Goal: Transaction & Acquisition: Purchase product/service

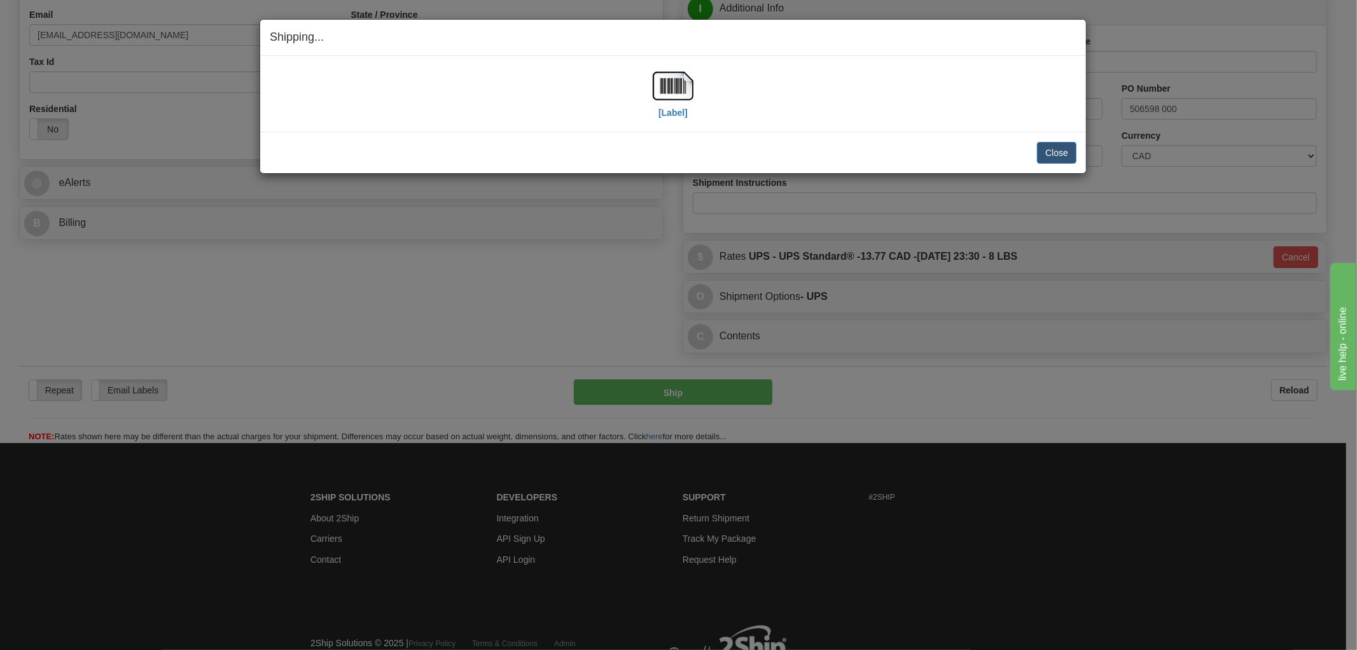
scroll to position [353, 0]
click at [1064, 153] on button "Close" at bounding box center [1056, 153] width 39 height 22
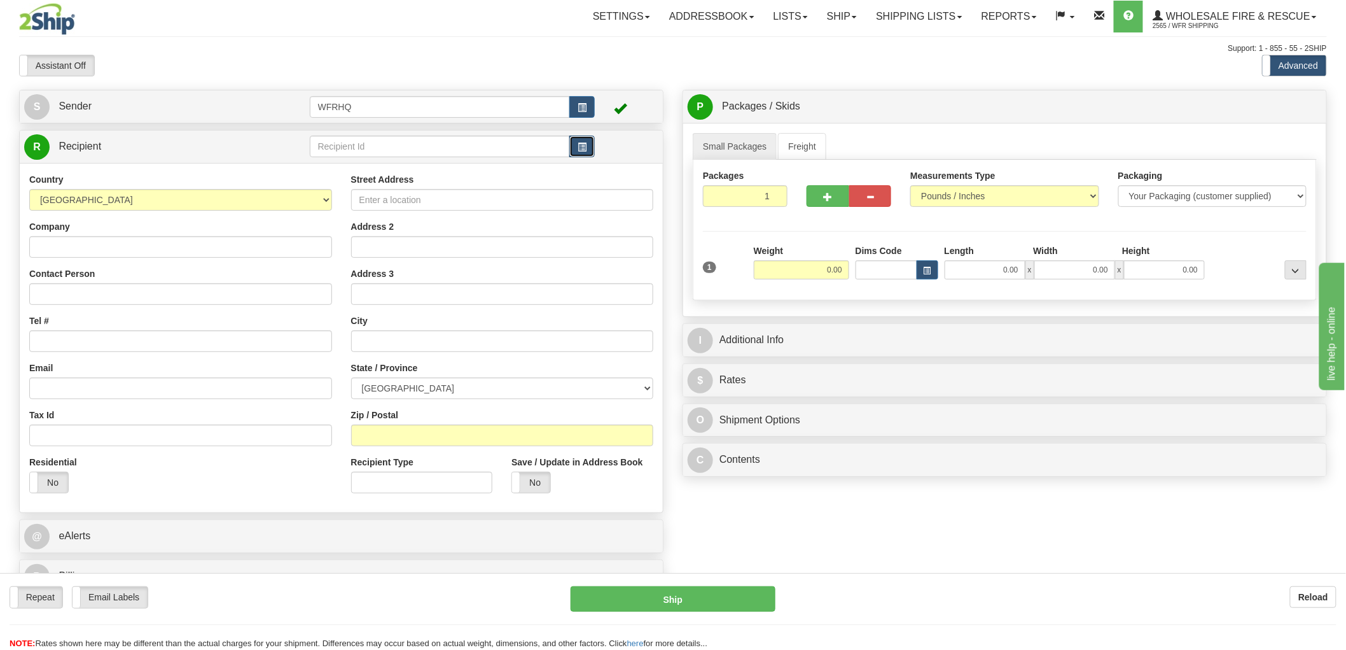
click at [589, 147] on button "button" at bounding box center [582, 147] width 25 height 22
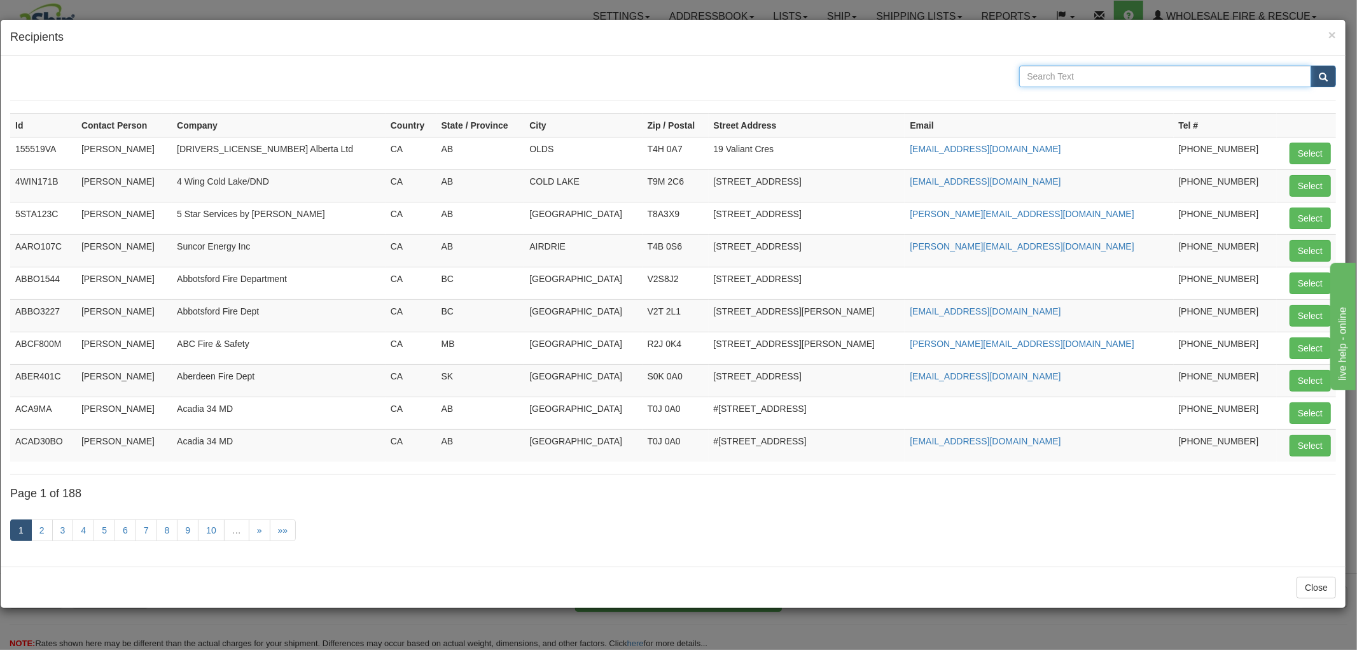
click at [1088, 78] on input "text" at bounding box center [1165, 77] width 293 height 22
type input "Red Rock"
click at [1311, 66] on button "submit" at bounding box center [1323, 77] width 25 height 22
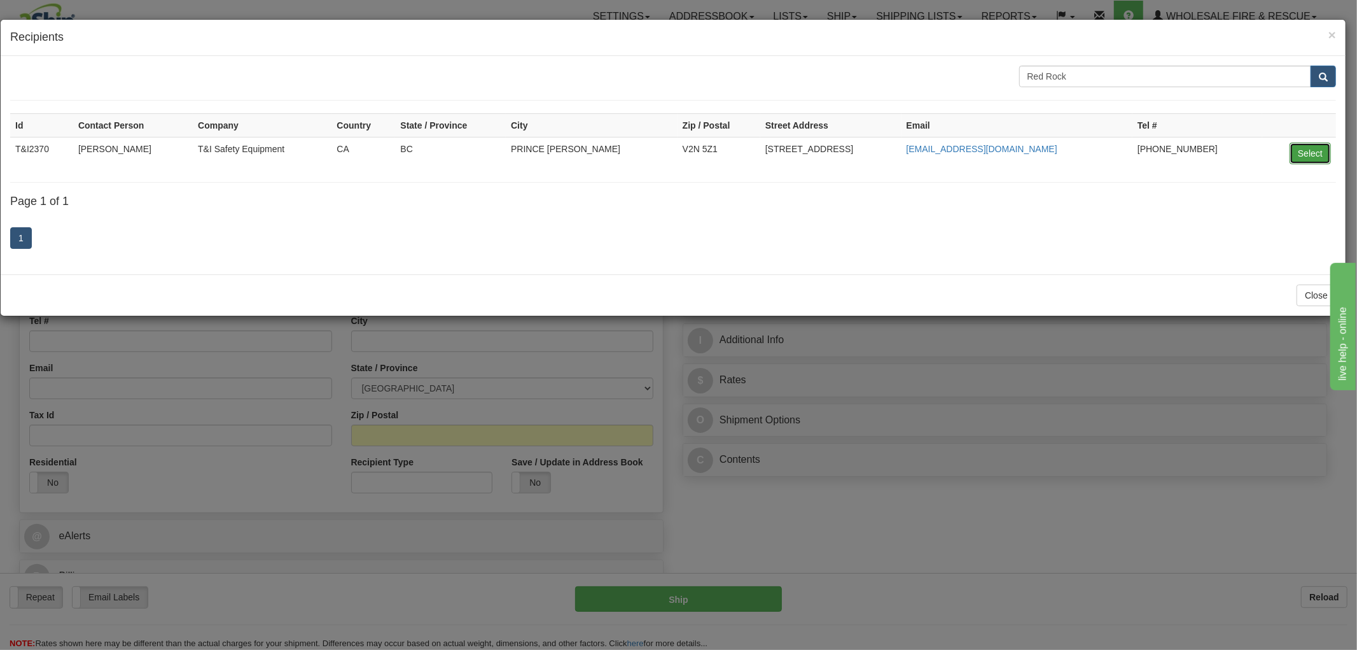
click at [1306, 150] on button "Select" at bounding box center [1310, 154] width 41 height 22
type input "T&I2370"
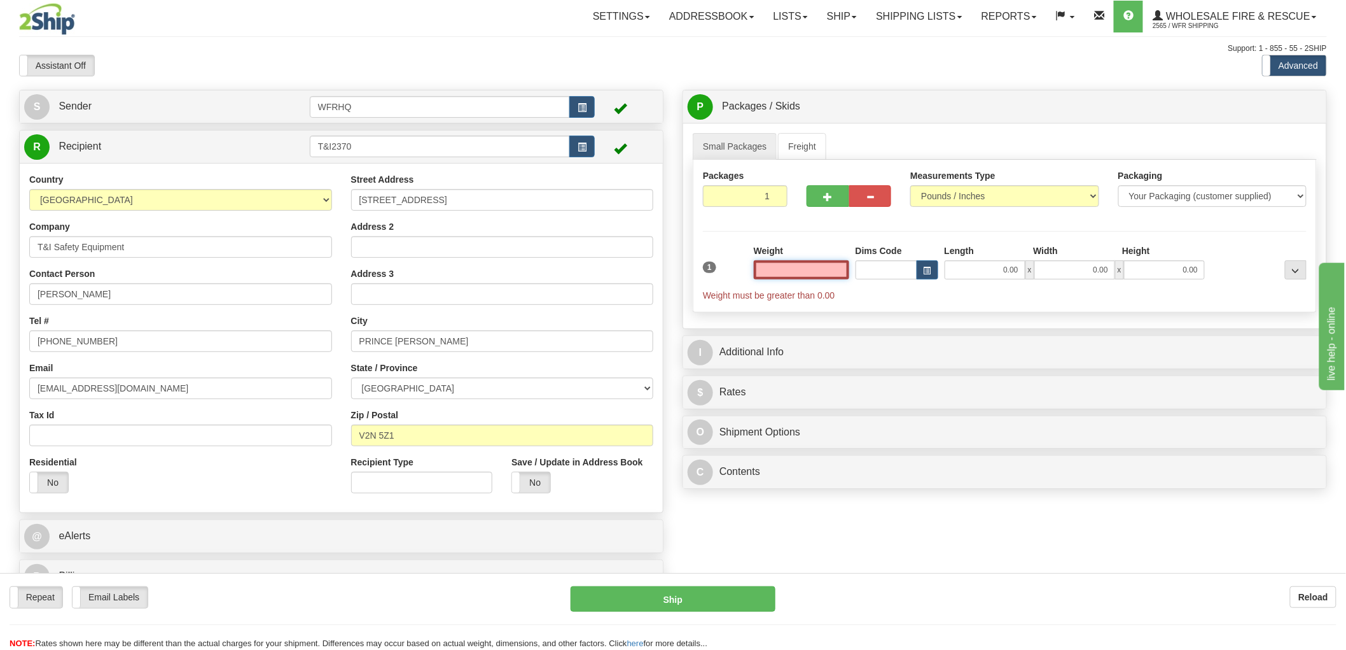
click at [816, 274] on input "text" at bounding box center [801, 269] width 95 height 19
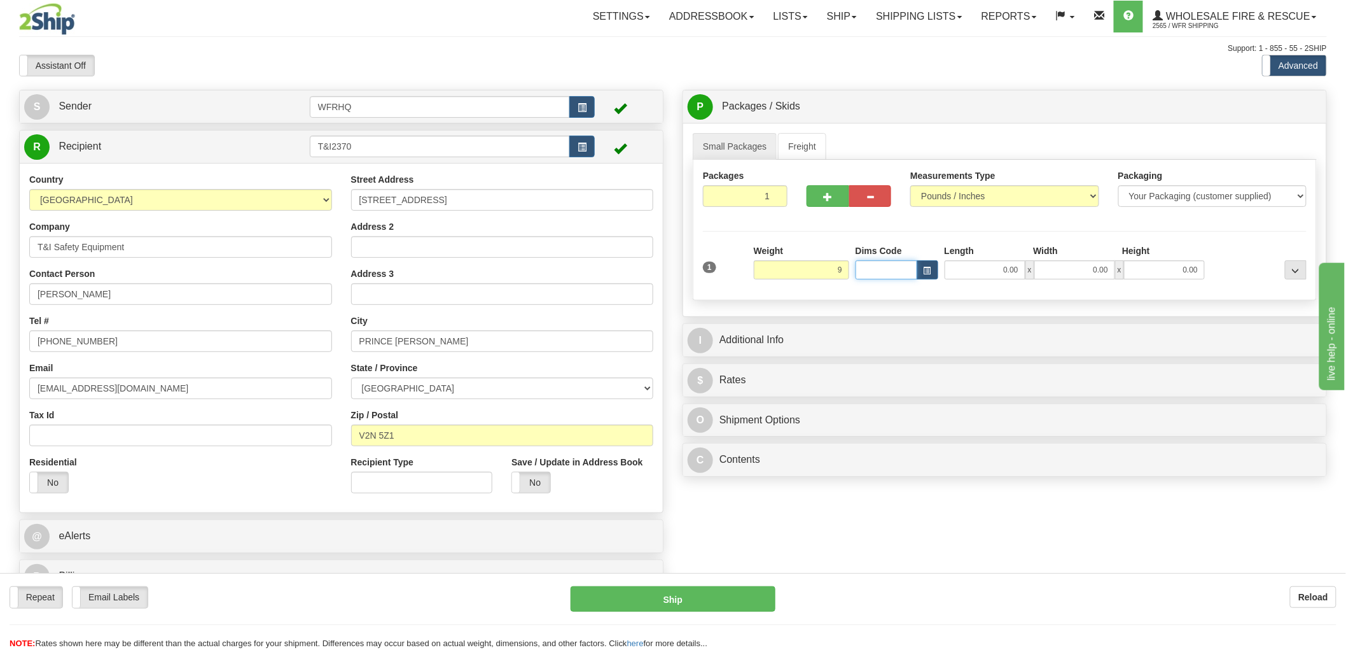
type input "9.00"
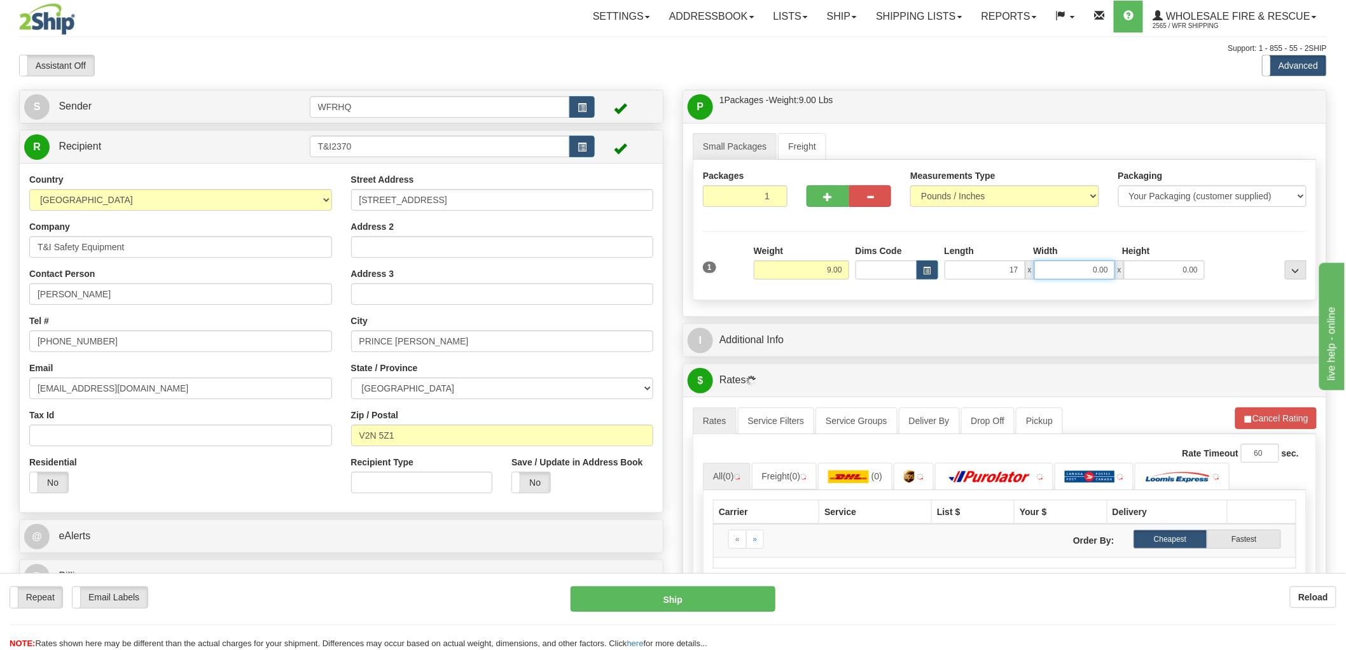
type input "17.00"
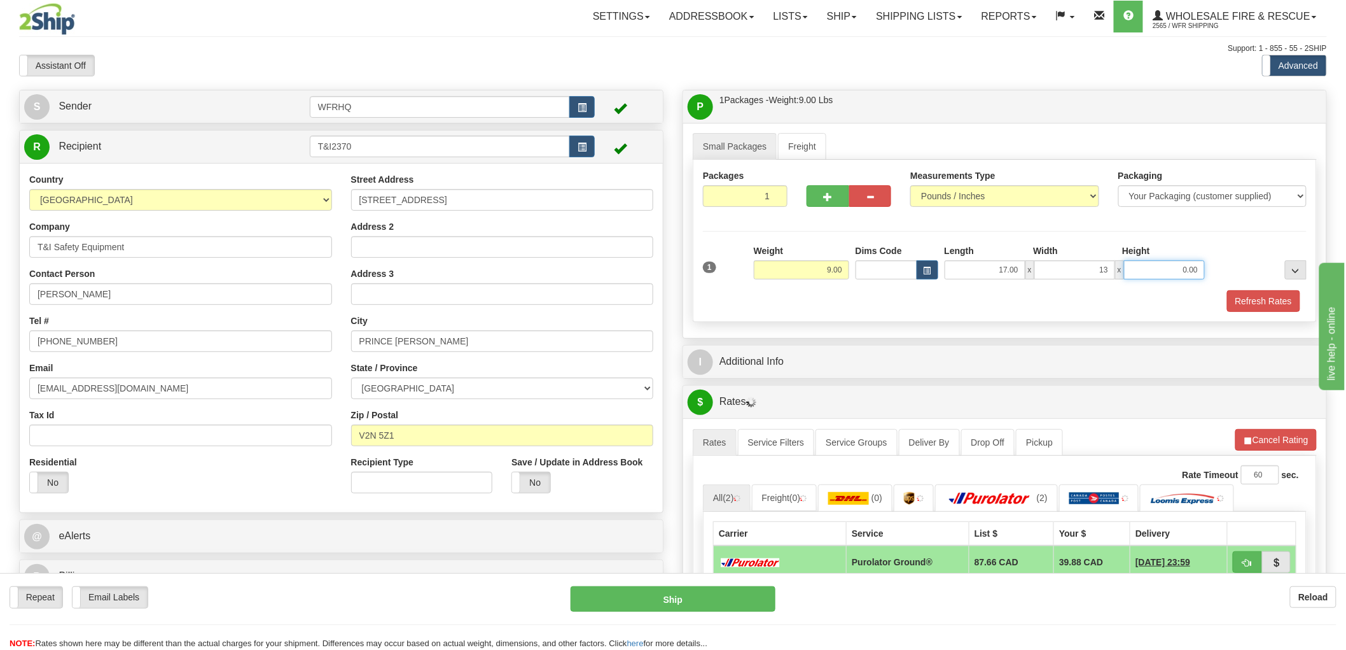
type input "13.00"
type input "1"
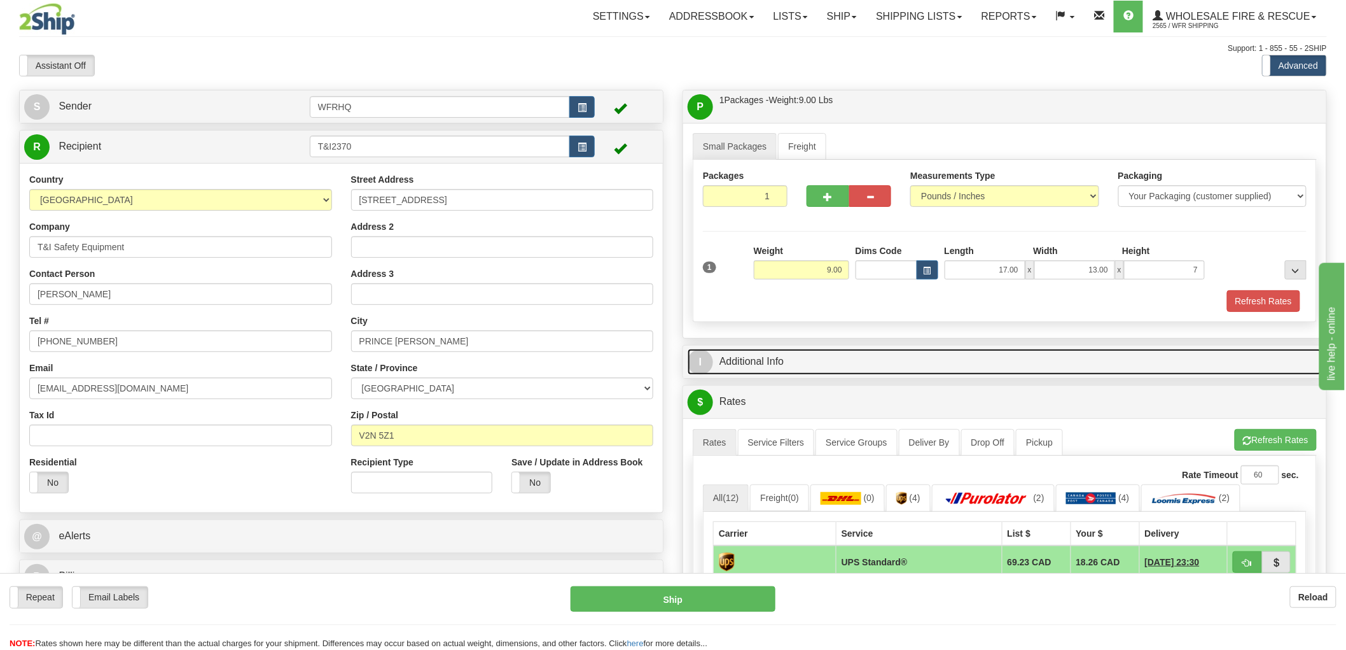
type input "7.00"
click at [764, 365] on link "I Additional Info" at bounding box center [1005, 362] width 634 height 26
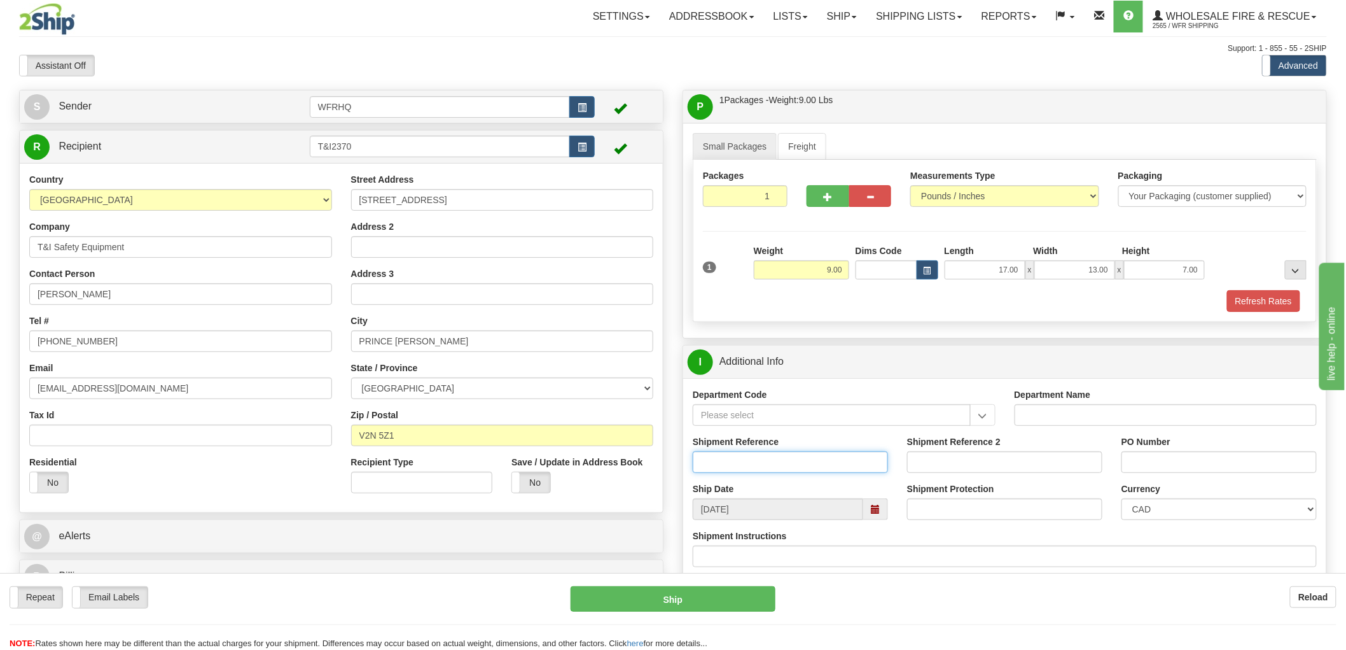
click at [746, 467] on input "Shipment Reference" at bounding box center [790, 462] width 195 height 22
type input "S41748 - 28692"
click at [1159, 463] on input "PO Number" at bounding box center [1219, 462] width 195 height 22
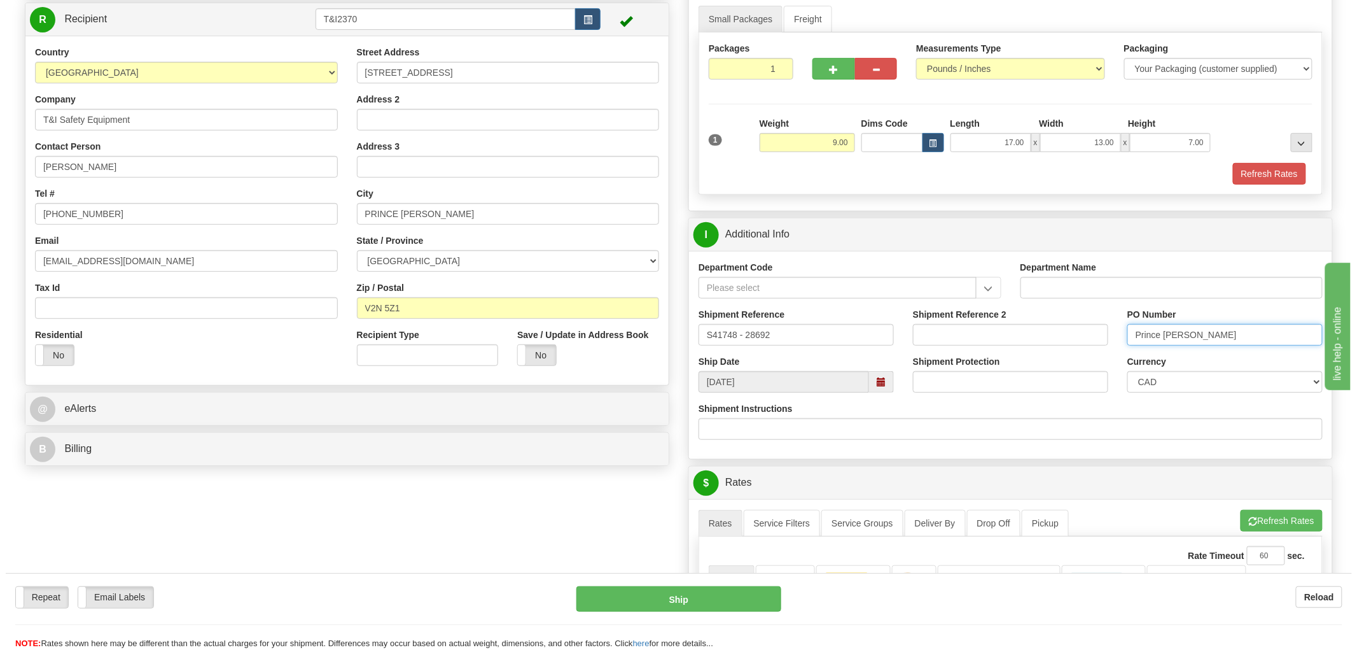
scroll to position [353, 0]
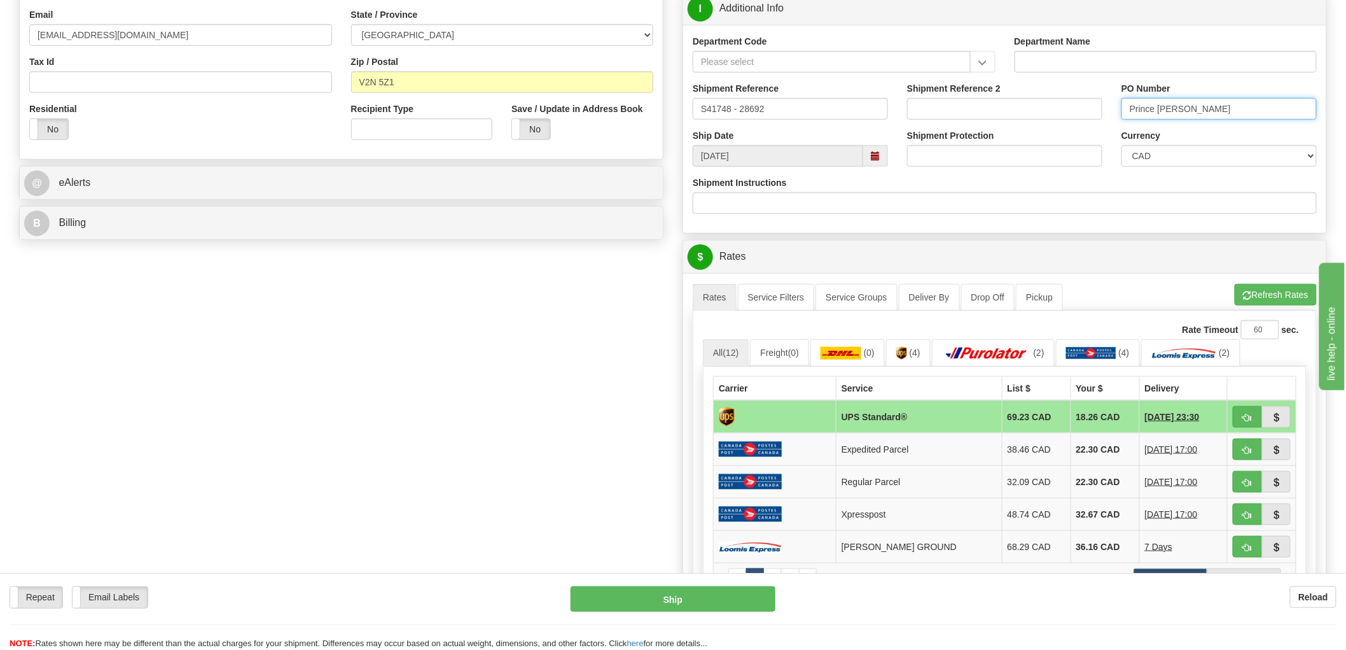
type input "Prince George"
click at [1245, 410] on button "button" at bounding box center [1247, 417] width 29 height 22
type input "11"
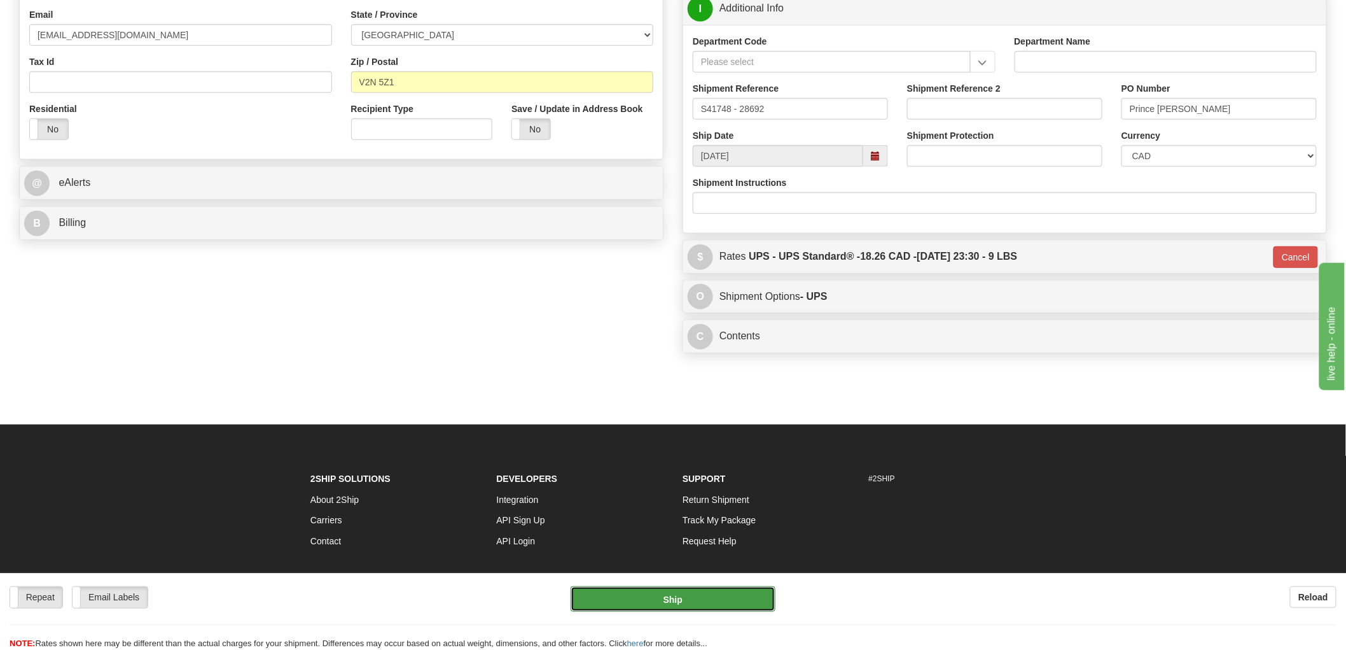
click at [669, 599] on button "Ship" at bounding box center [674, 598] width 206 height 25
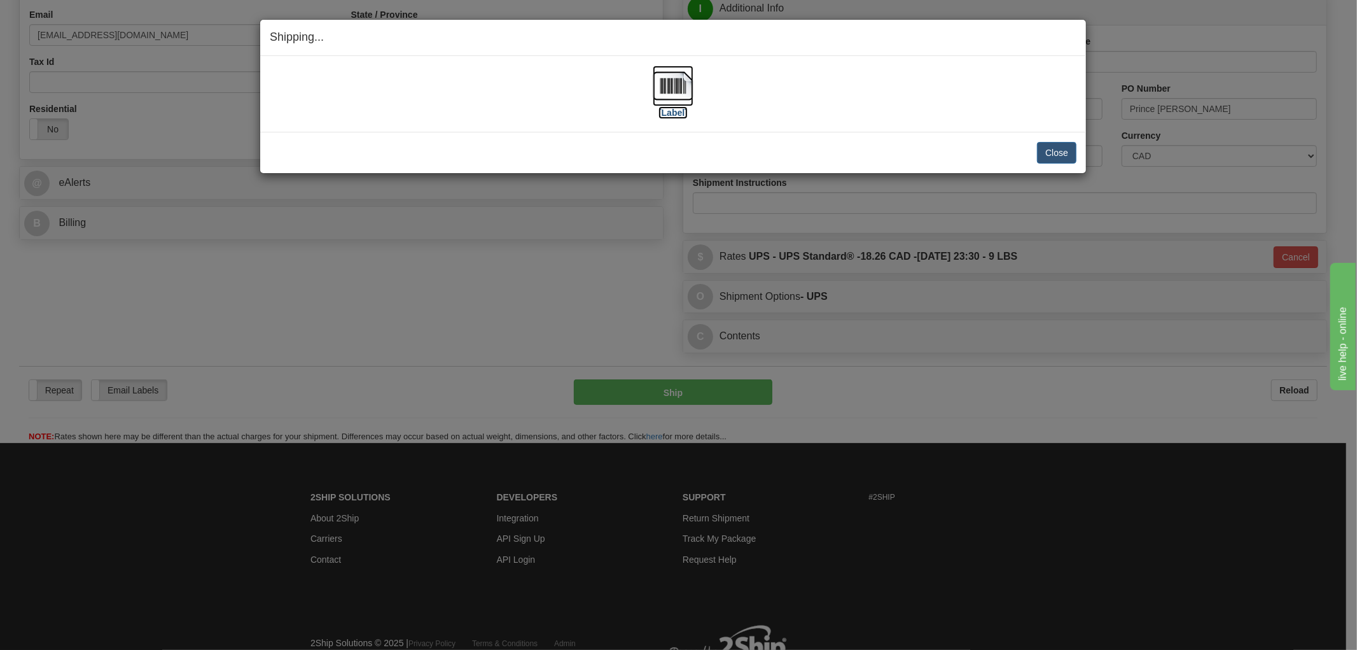
click at [673, 90] on img at bounding box center [673, 86] width 41 height 41
drag, startPoint x: 765, startPoint y: 136, endPoint x: 776, endPoint y: 132, distance: 12.3
click at [768, 135] on div "Close Cancel Cancel Shipment and Quit Pickup Quit Pickup ONLY" at bounding box center [673, 152] width 826 height 41
click at [1064, 153] on button "Close" at bounding box center [1056, 153] width 39 height 22
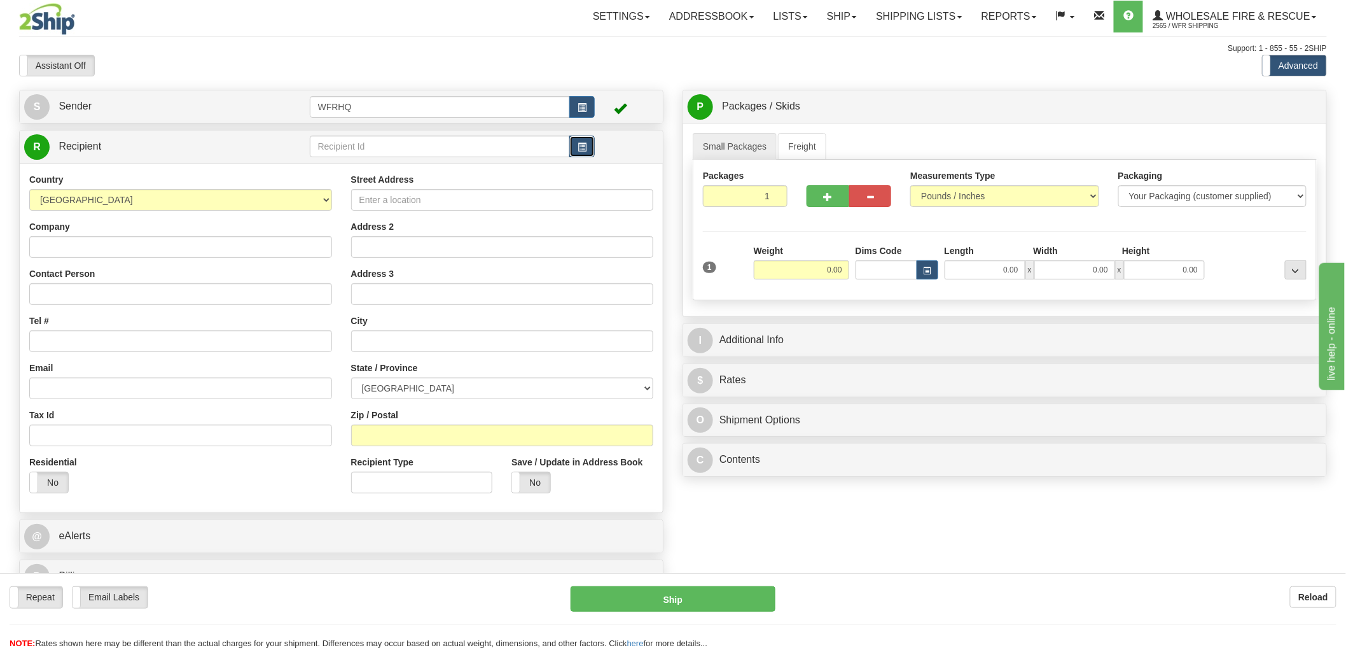
click at [584, 153] on button "button" at bounding box center [582, 147] width 25 height 22
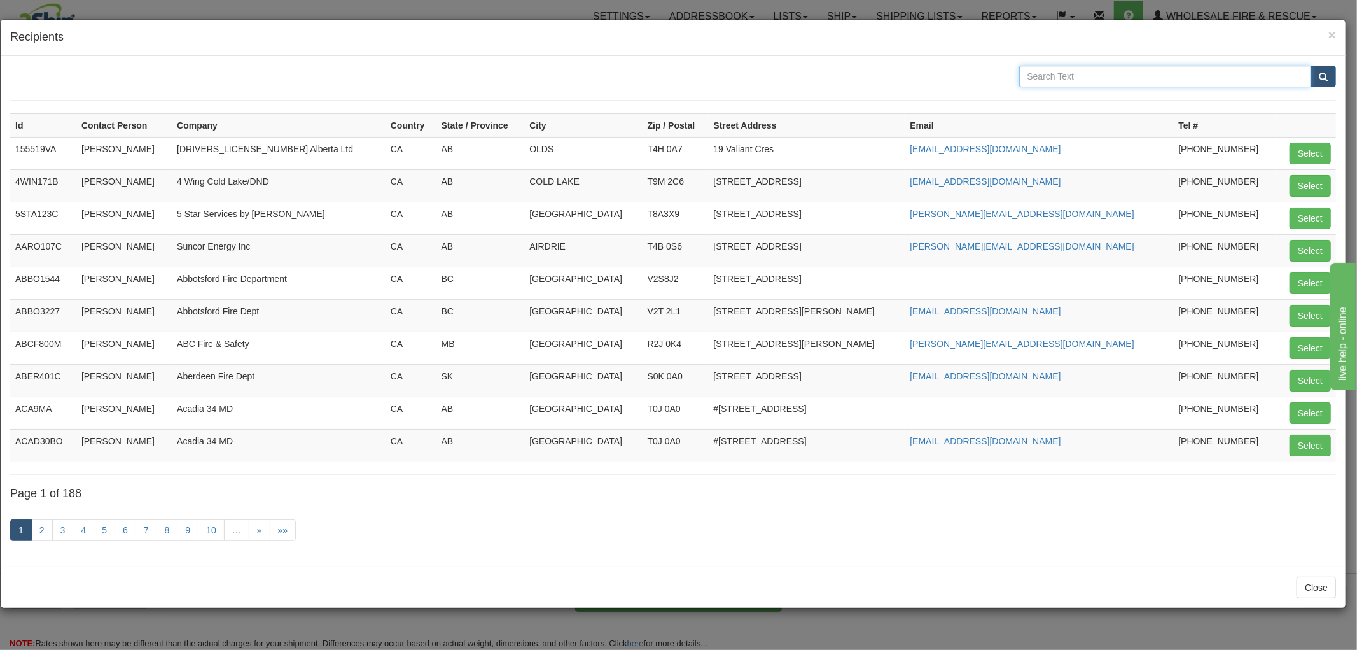
click at [1077, 74] on input "text" at bounding box center [1165, 77] width 293 height 22
type input "Flagstaff"
click at [1311, 66] on button "submit" at bounding box center [1323, 77] width 25 height 22
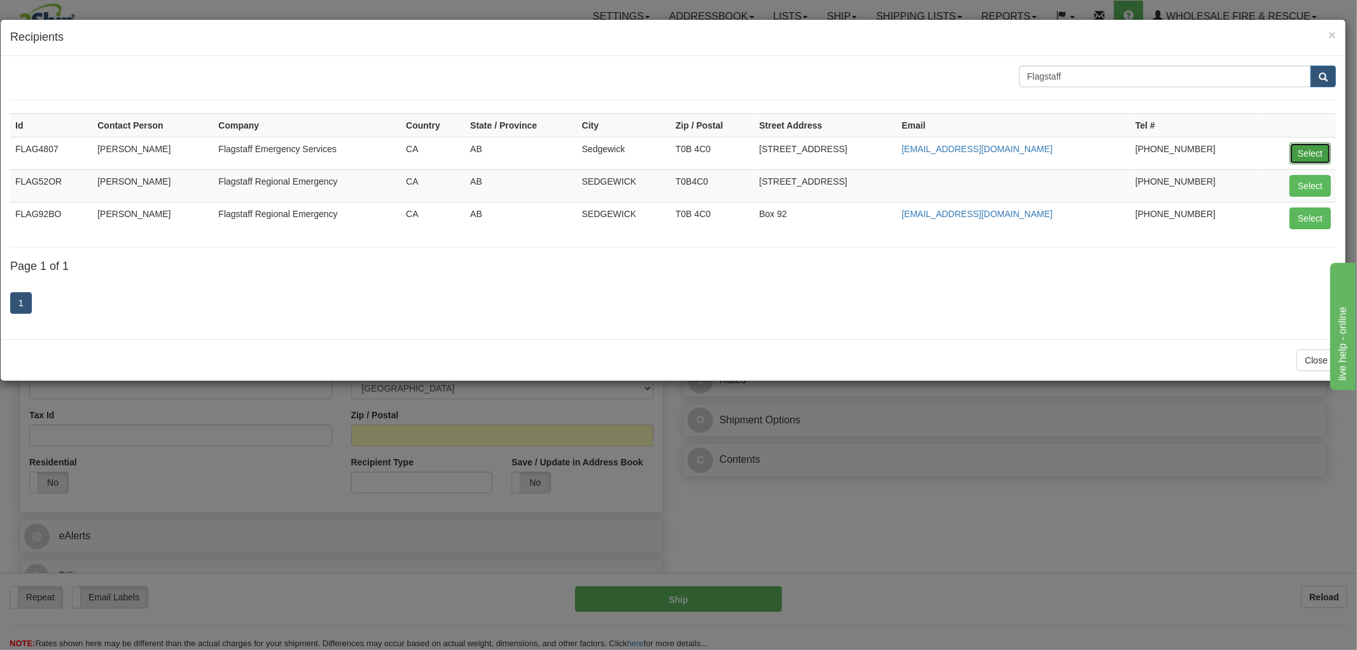
click at [1311, 149] on button "Select" at bounding box center [1310, 154] width 41 height 22
type input "FLAG4807"
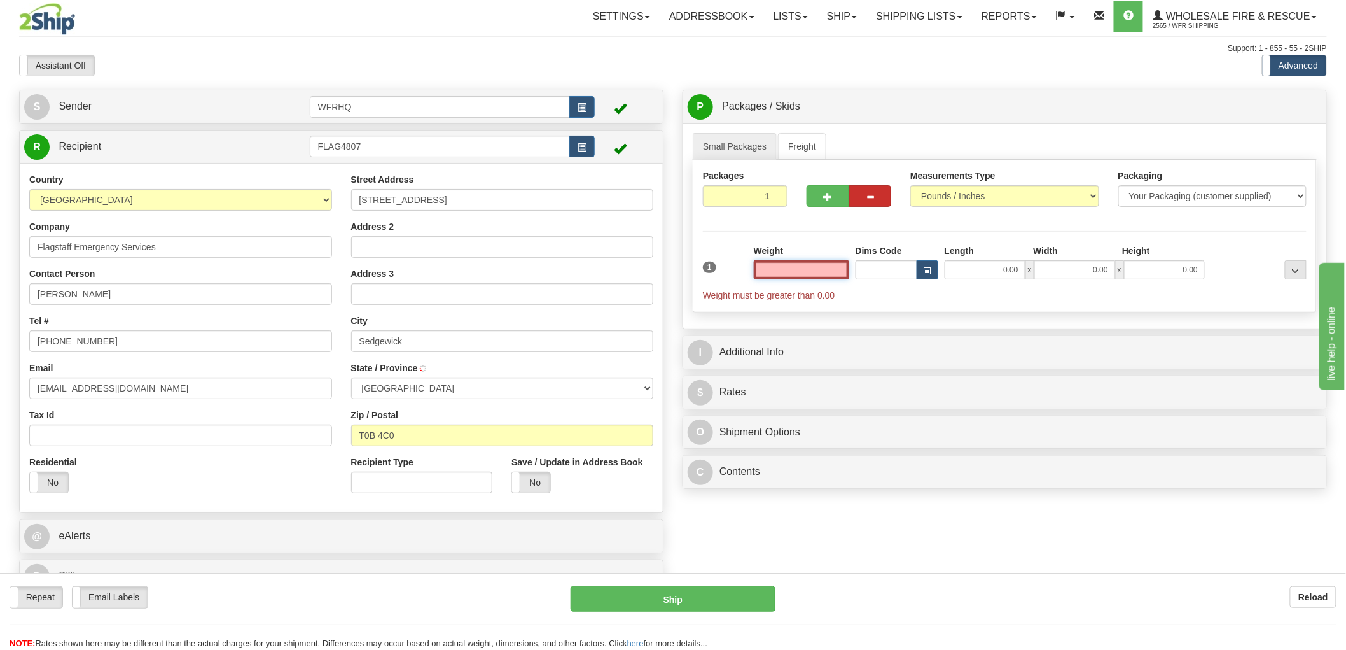
type input "SEDGEWICK"
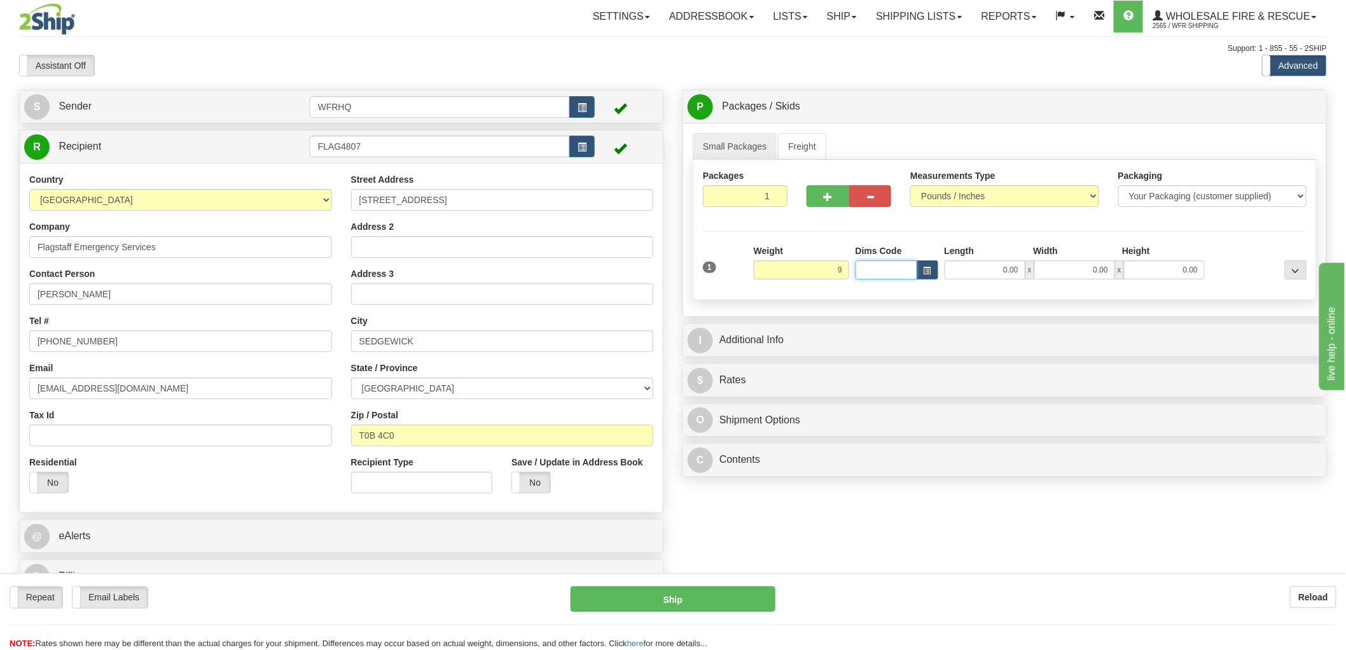
type input "9.00"
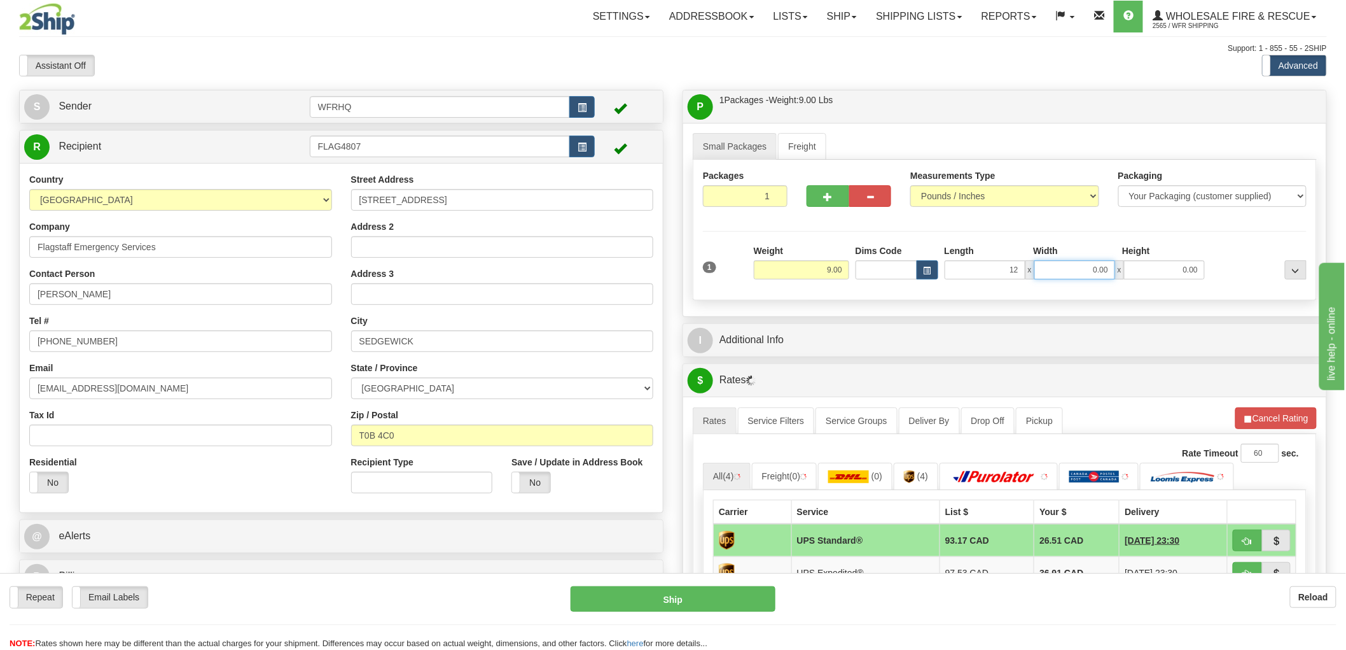
type input "12.00"
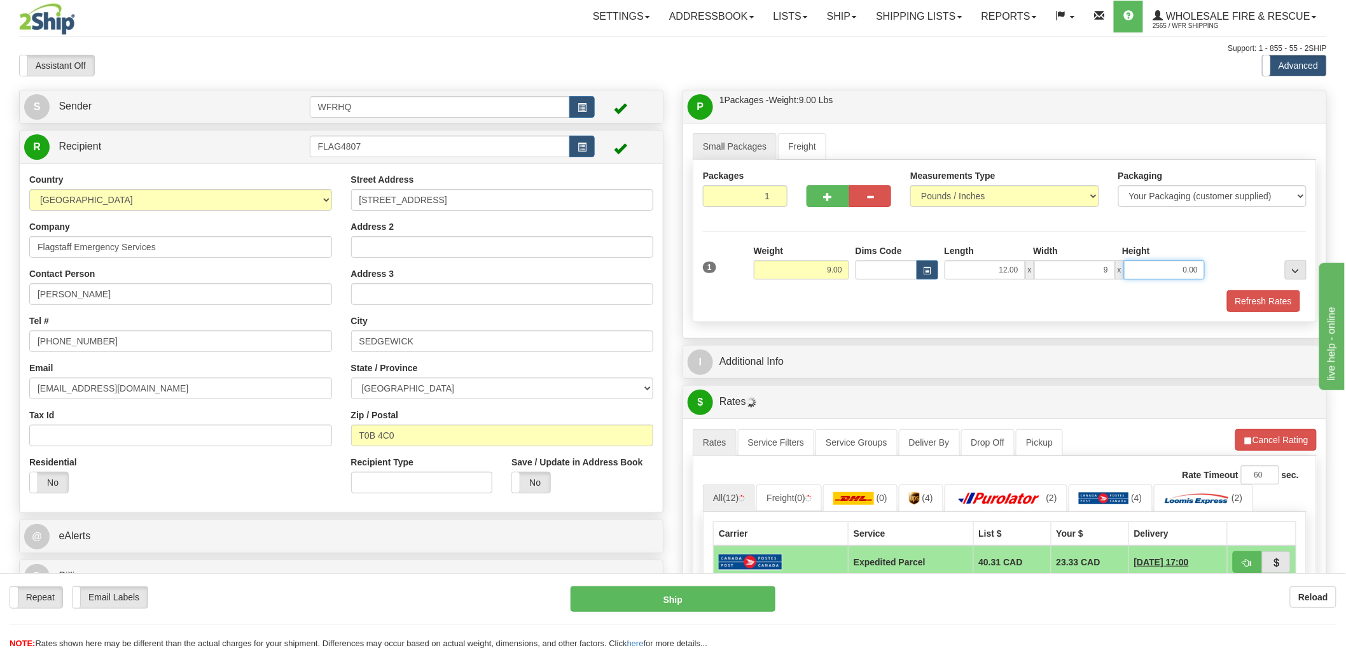
type input "9.00"
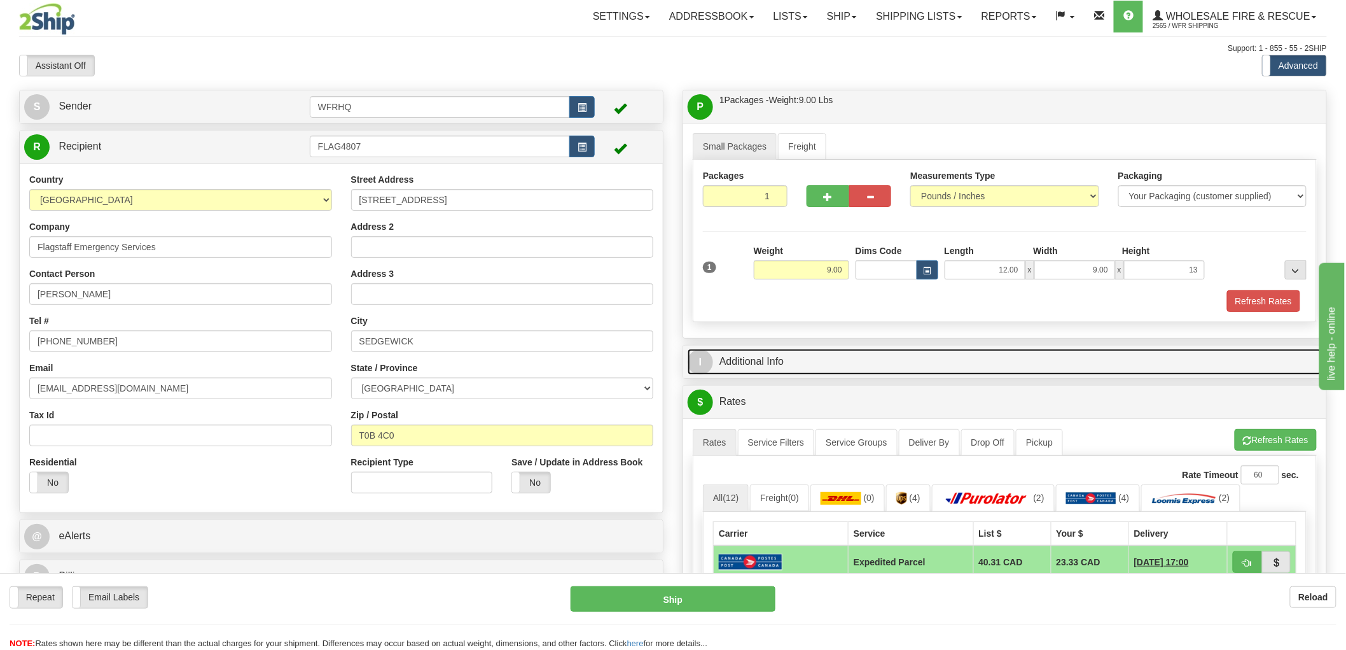
type input "13.00"
click at [766, 370] on link "I Additional Info" at bounding box center [1005, 362] width 634 height 26
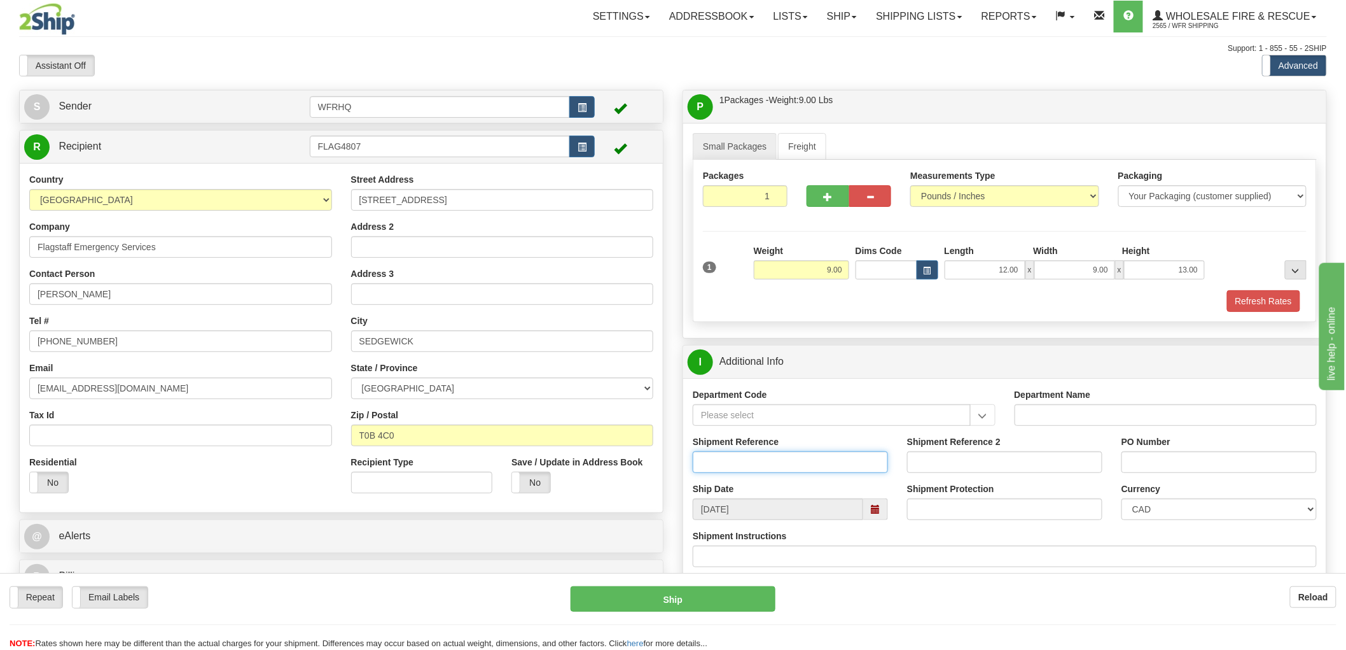
click at [741, 465] on input "Shipment Reference" at bounding box center [790, 462] width 195 height 22
type input "S43845 - 28843"
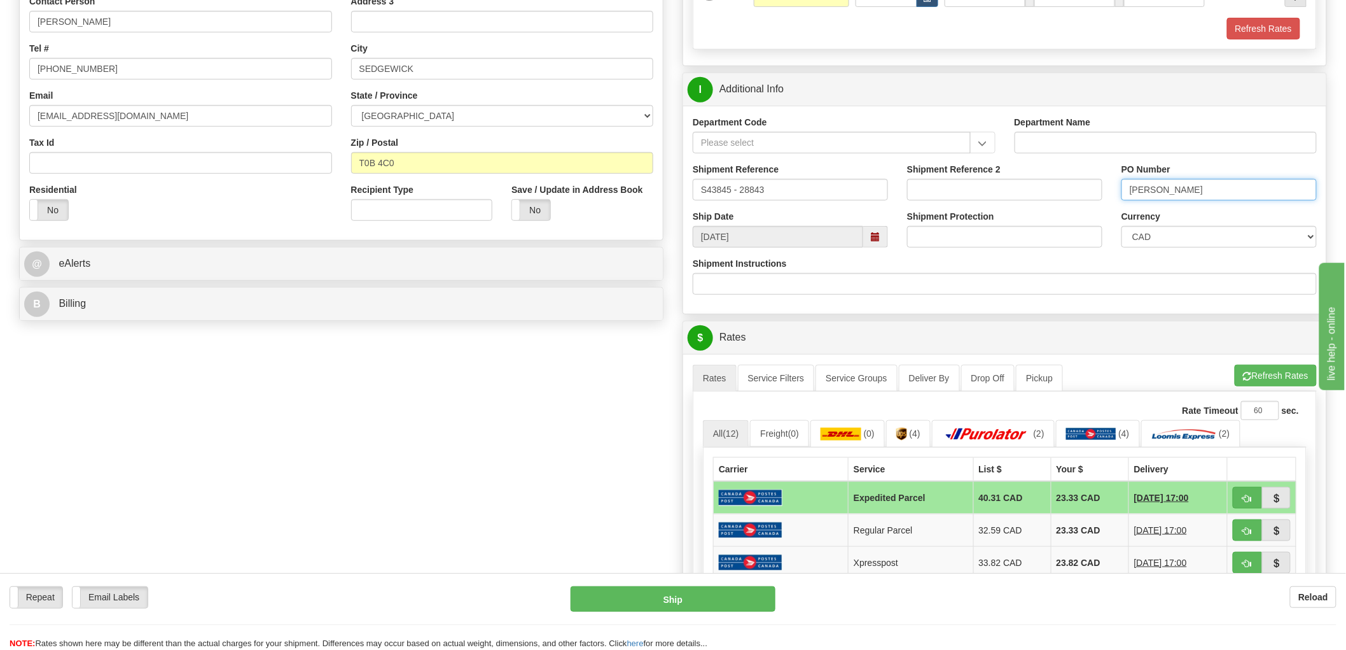
scroll to position [494, 0]
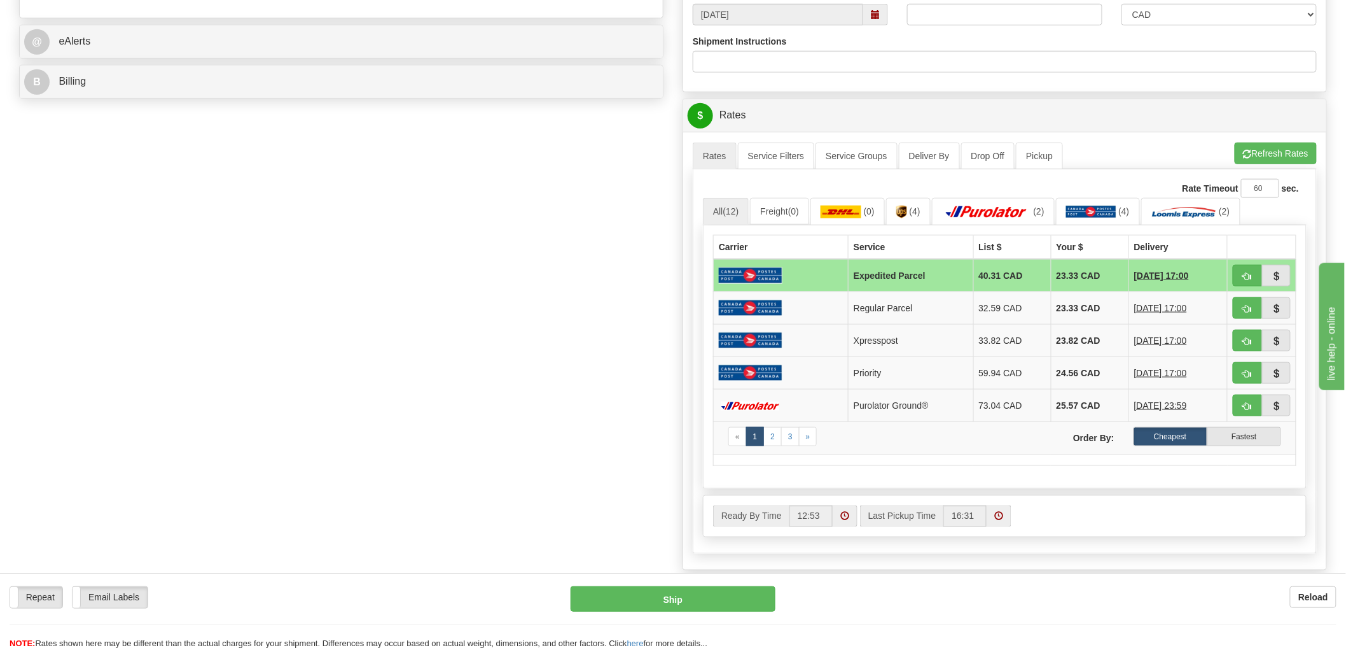
type input "hardisty"
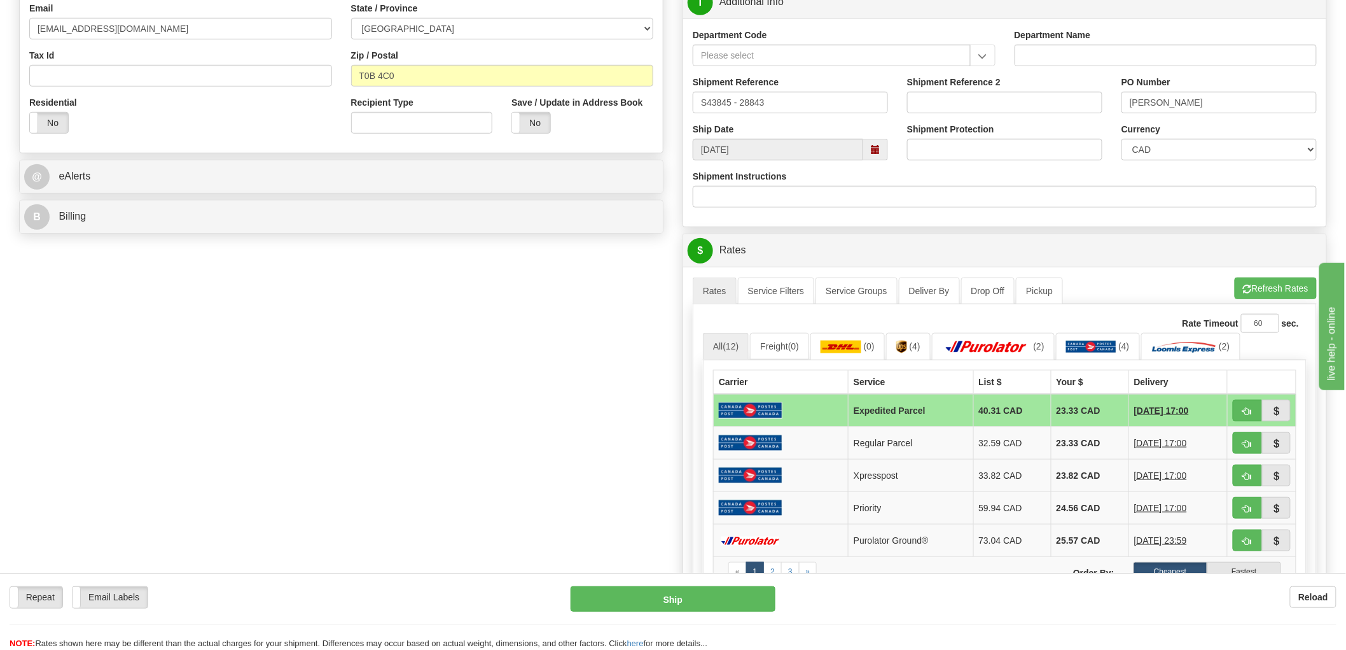
scroll to position [71, 0]
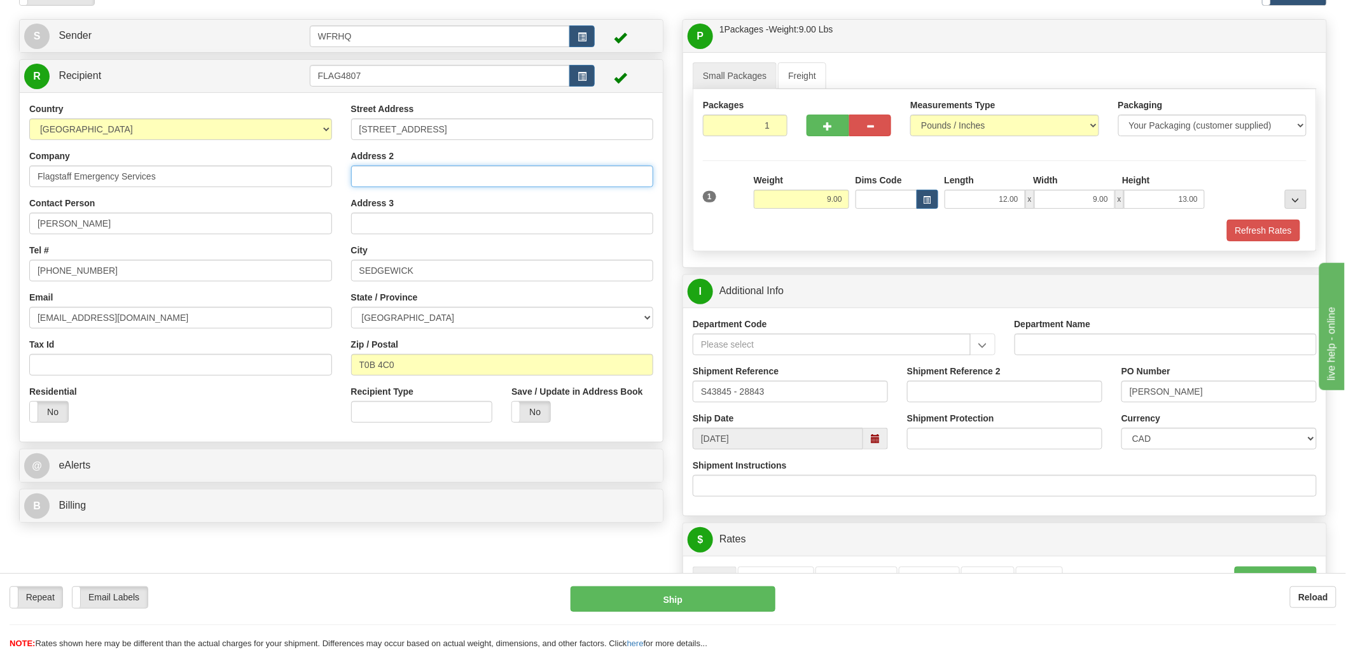
click at [428, 177] on input "Address 2" at bounding box center [502, 176] width 303 height 22
type input "P"
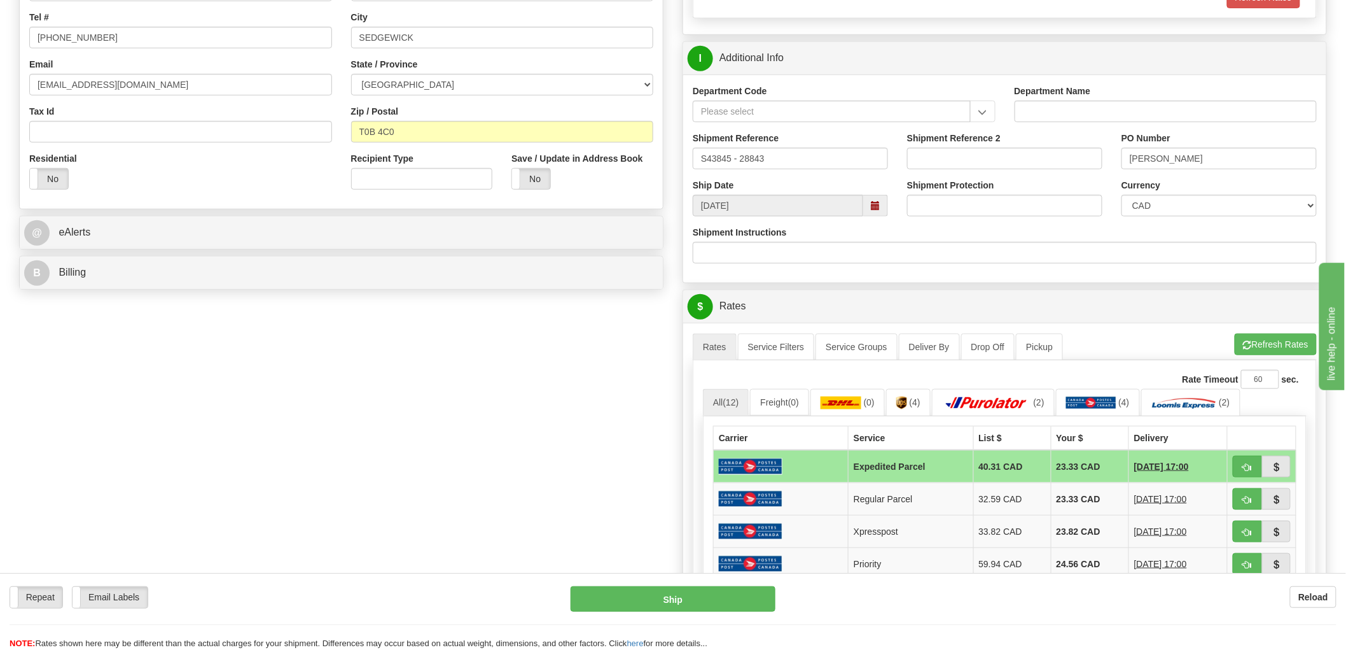
scroll to position [424, 0]
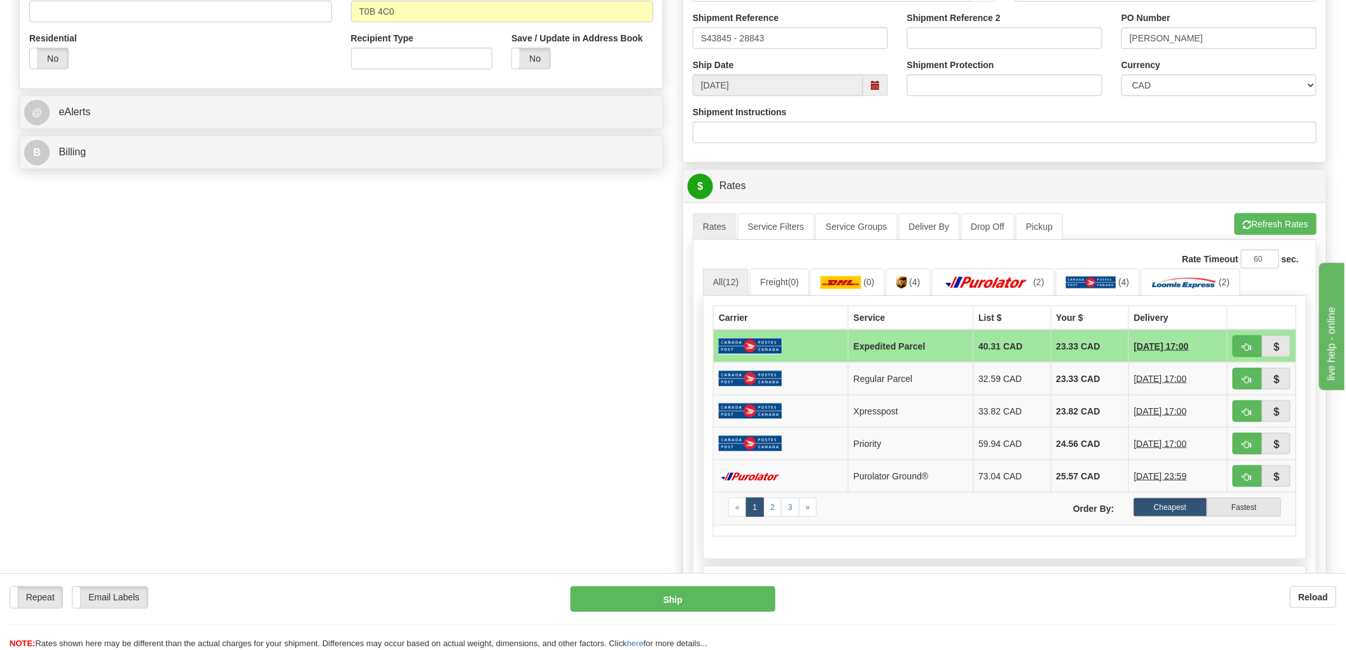
type input "Box 92"
click at [1251, 346] on span "button" at bounding box center [1247, 347] width 9 height 8
type input "DOM.EP"
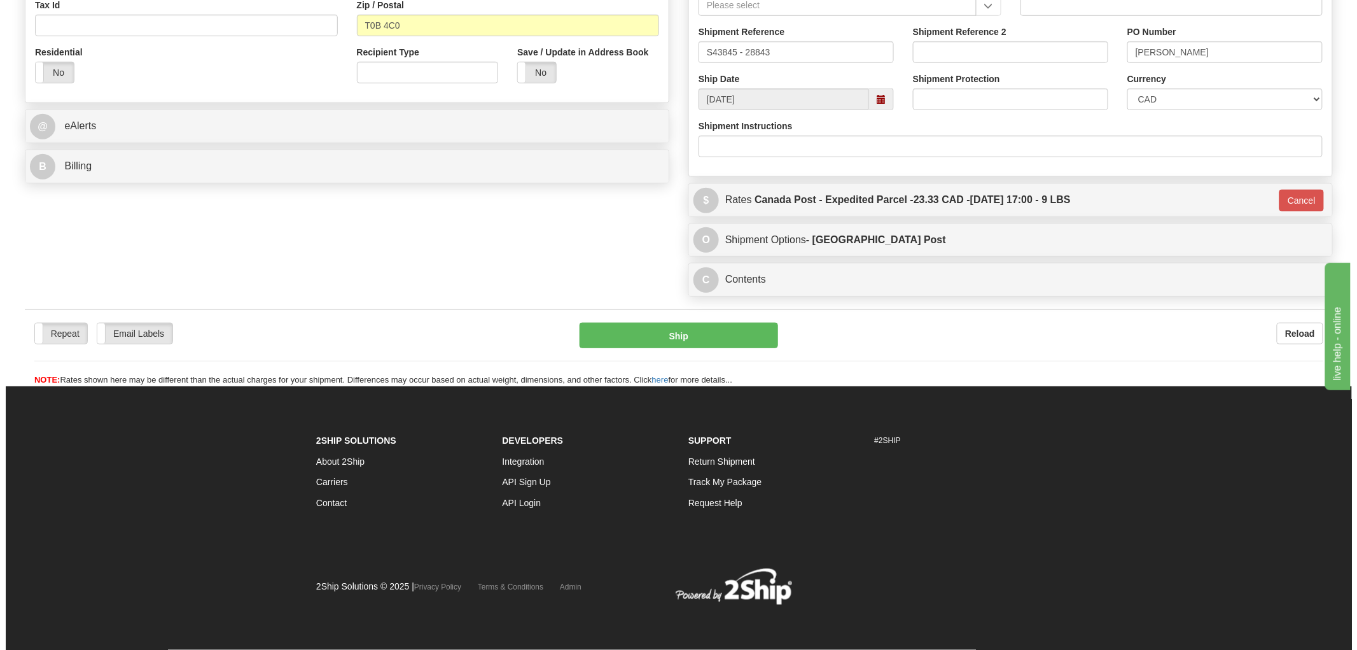
scroll to position [410, 0]
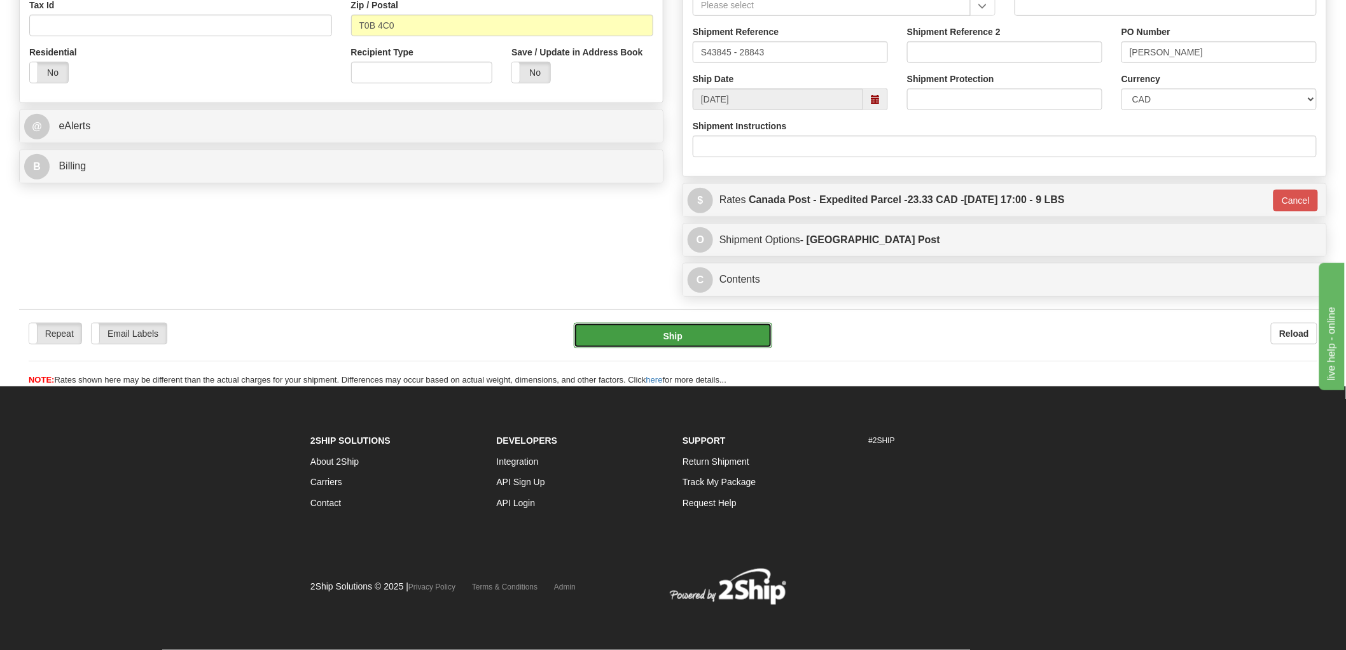
click at [666, 346] on button "Ship" at bounding box center [673, 335] width 199 height 25
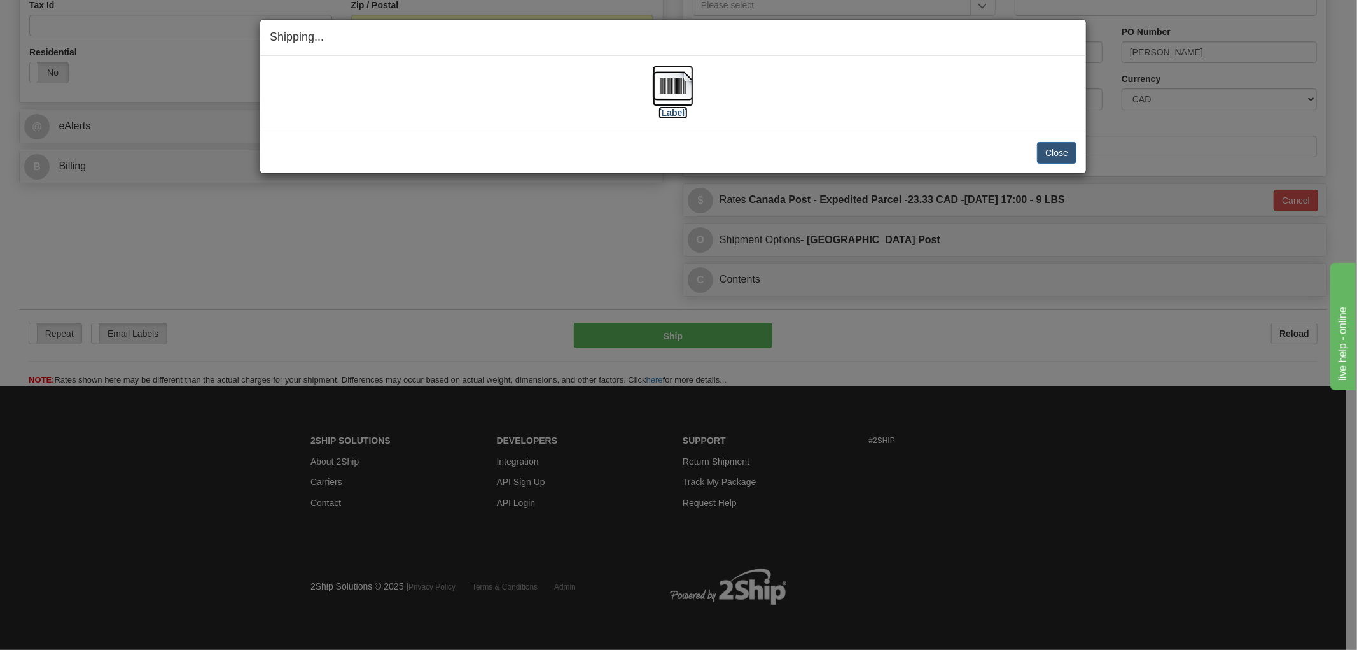
click at [671, 78] on img at bounding box center [673, 86] width 41 height 41
click at [459, 115] on div "[Label]" at bounding box center [673, 94] width 807 height 57
click at [1052, 146] on button "Close" at bounding box center [1056, 153] width 39 height 22
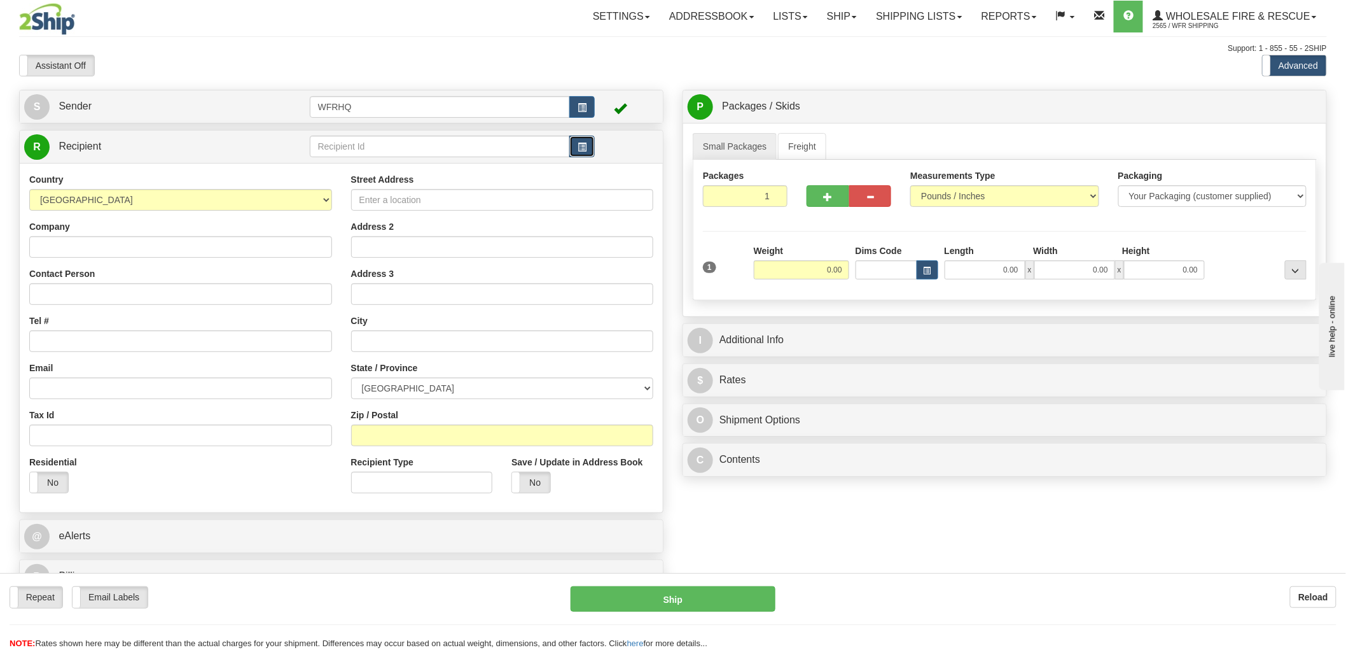
click at [587, 153] on button "button" at bounding box center [582, 147] width 25 height 22
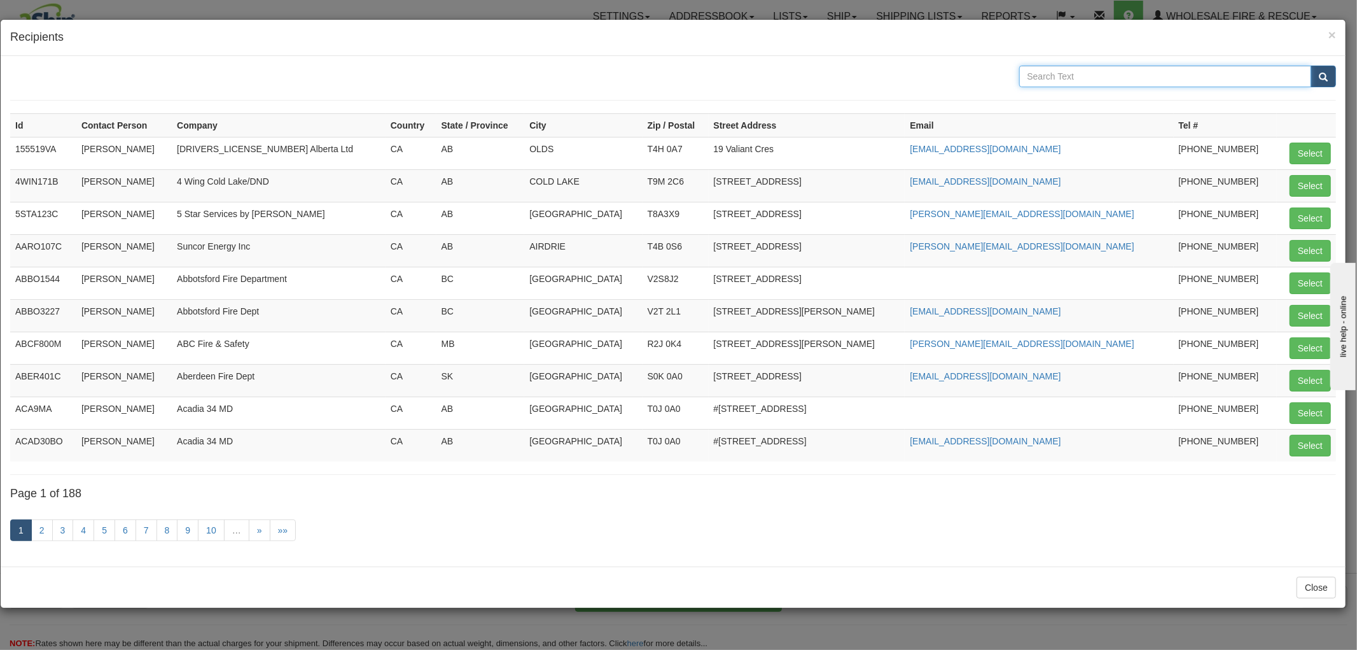
click at [1134, 73] on input "text" at bounding box center [1165, 77] width 293 height 22
type input "Chilliwack"
click at [1311, 66] on button "submit" at bounding box center [1323, 77] width 25 height 22
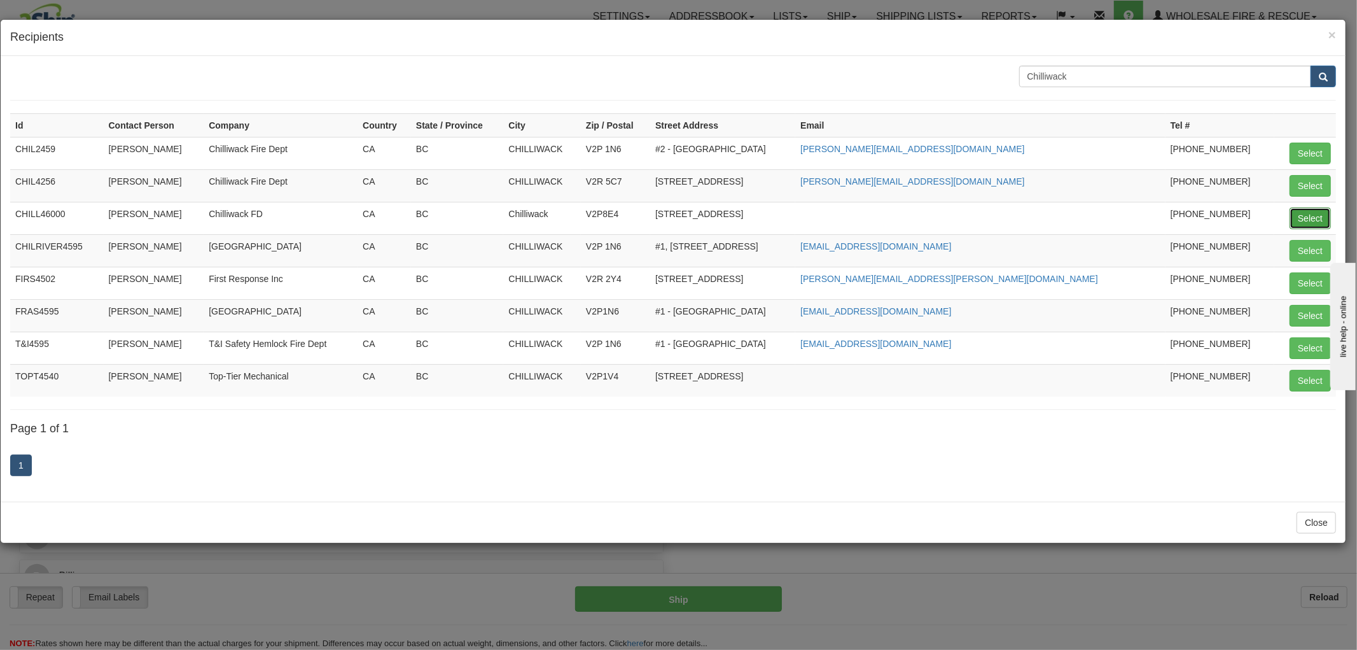
click at [1302, 213] on button "Select" at bounding box center [1310, 218] width 41 height 22
type input "CHILL46000"
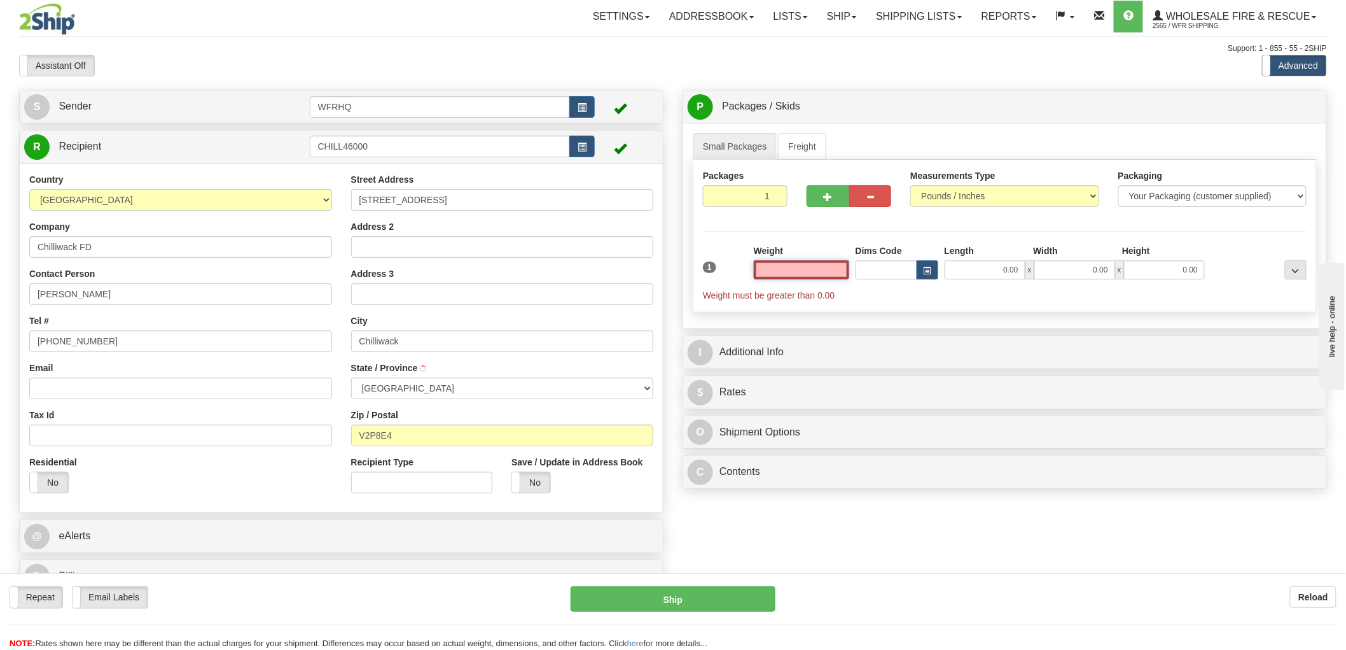
type input "CHILLIWACK"
type input "0.00"
drag, startPoint x: 89, startPoint y: 384, endPoint x: 83, endPoint y: 387, distance: 6.9
click at [88, 384] on input "Email" at bounding box center [180, 388] width 303 height 22
paste input "paget@chilliwack.com"
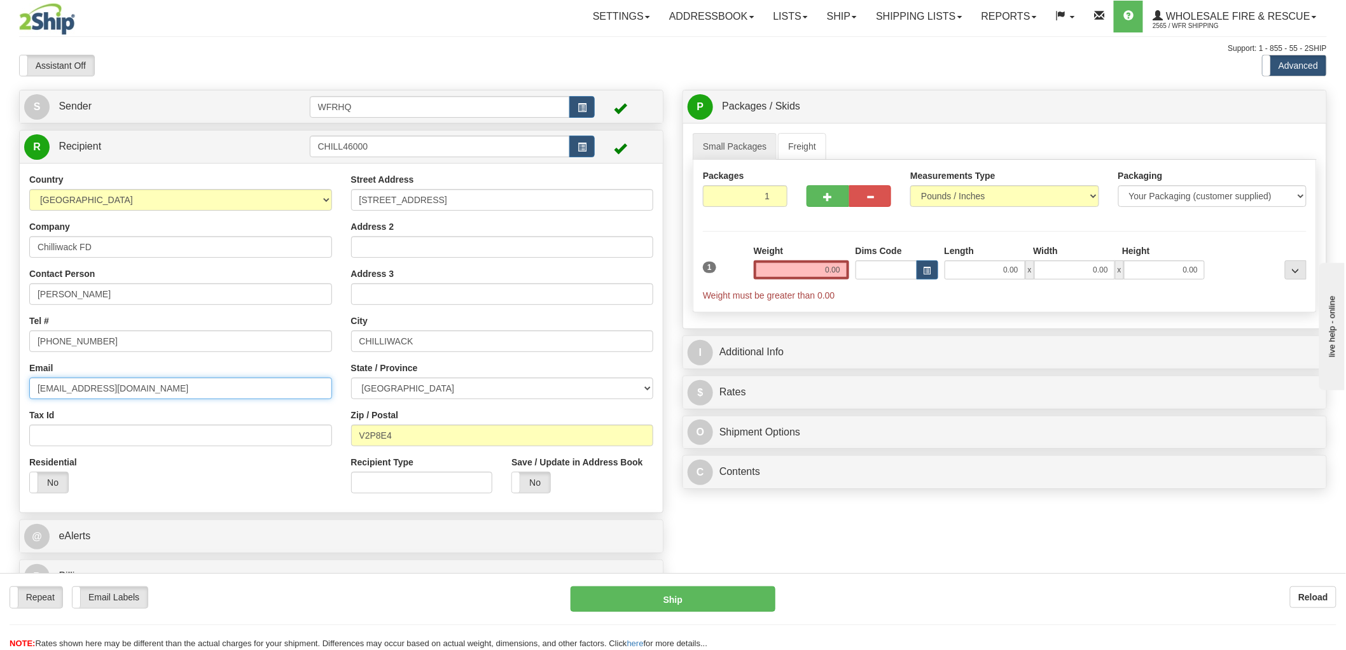
type input "paget@chilliwack.com"
click at [808, 277] on input "0.00" at bounding box center [801, 269] width 95 height 19
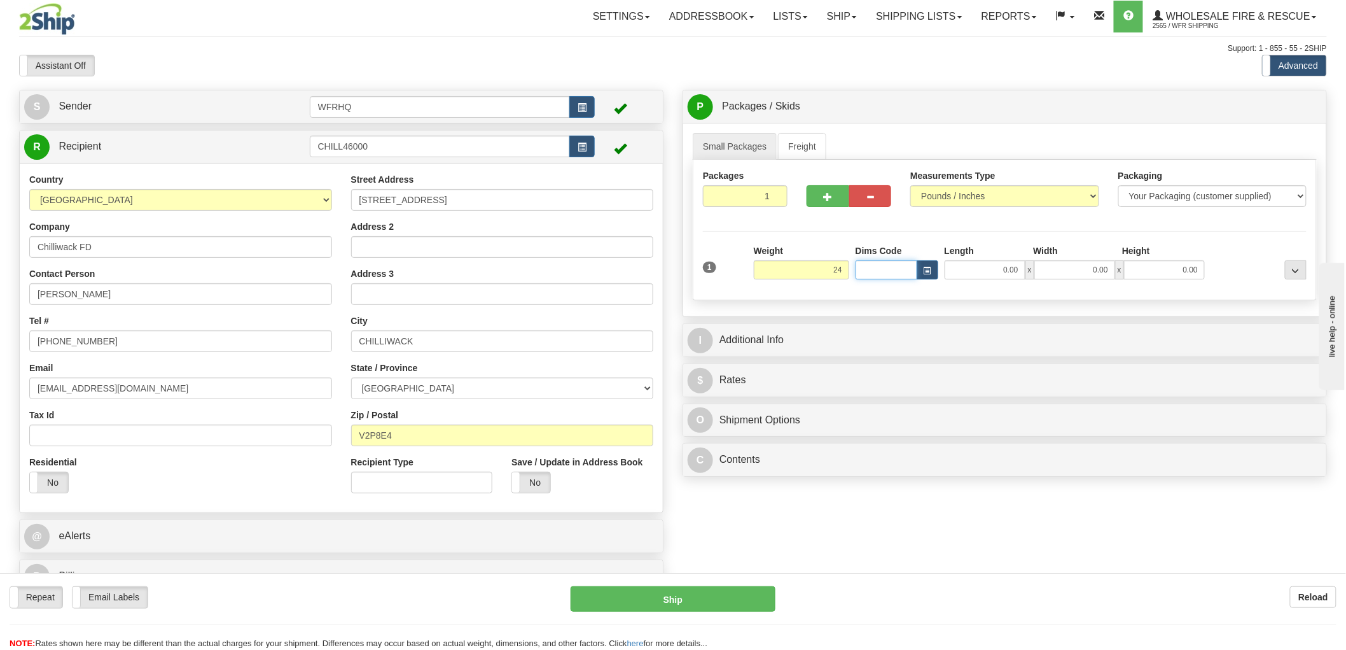
type input "24.00"
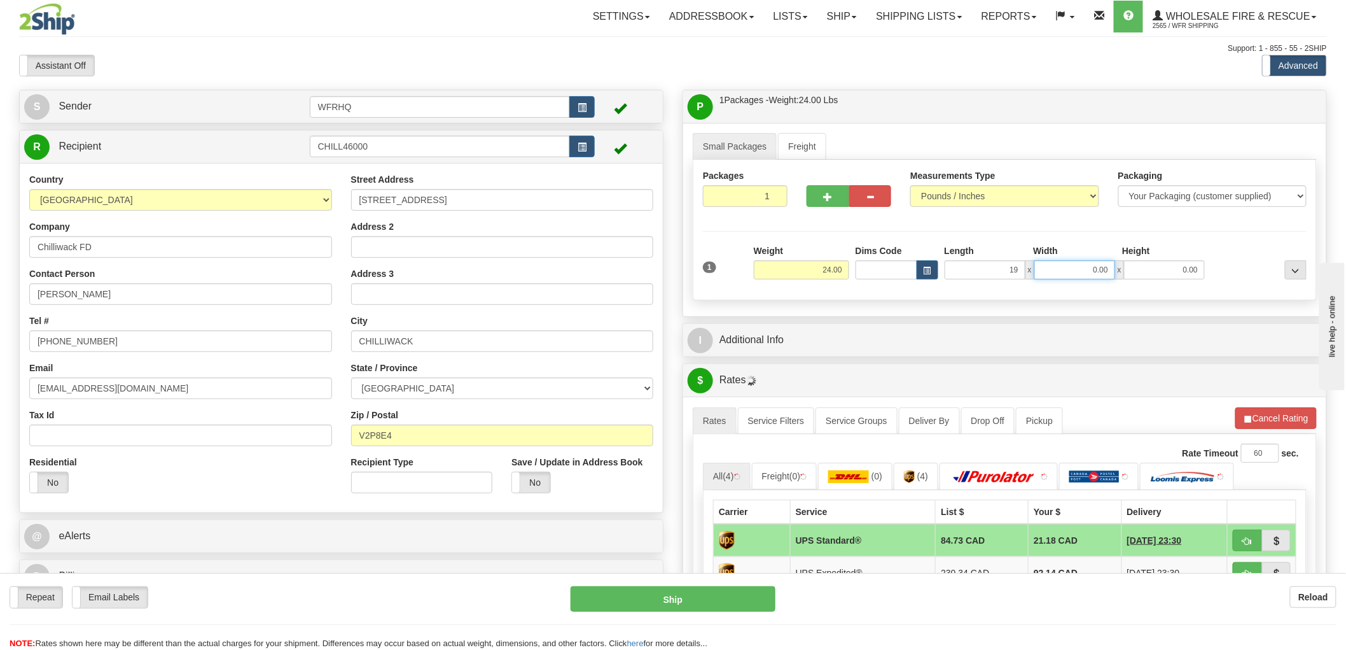
type input "19.00"
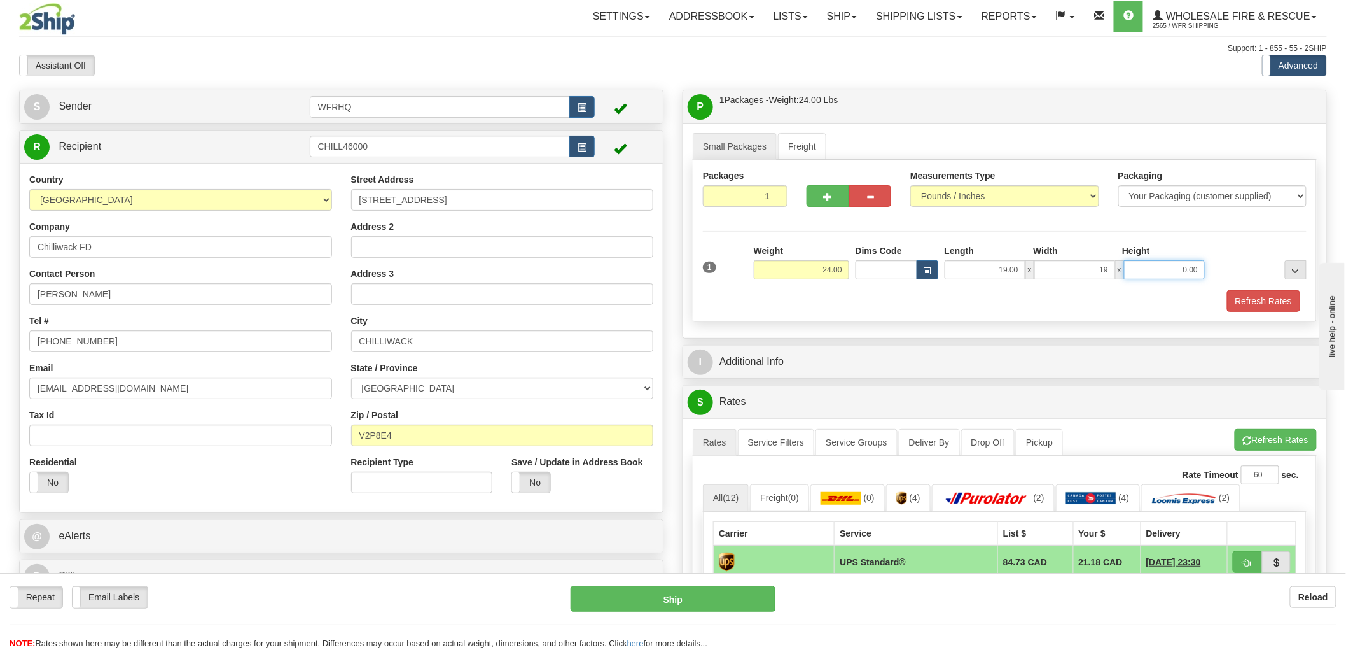
type input "19.00"
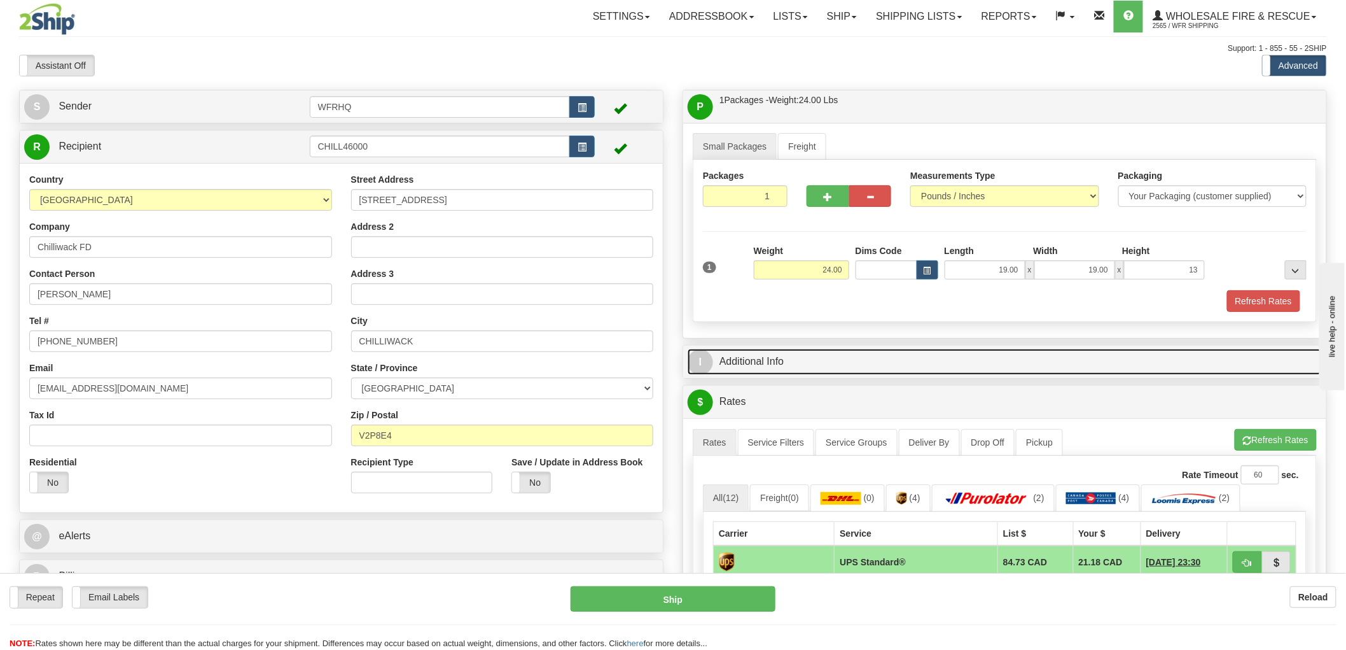
type input "13.00"
click at [769, 365] on link "I Additional Info" at bounding box center [1005, 362] width 634 height 26
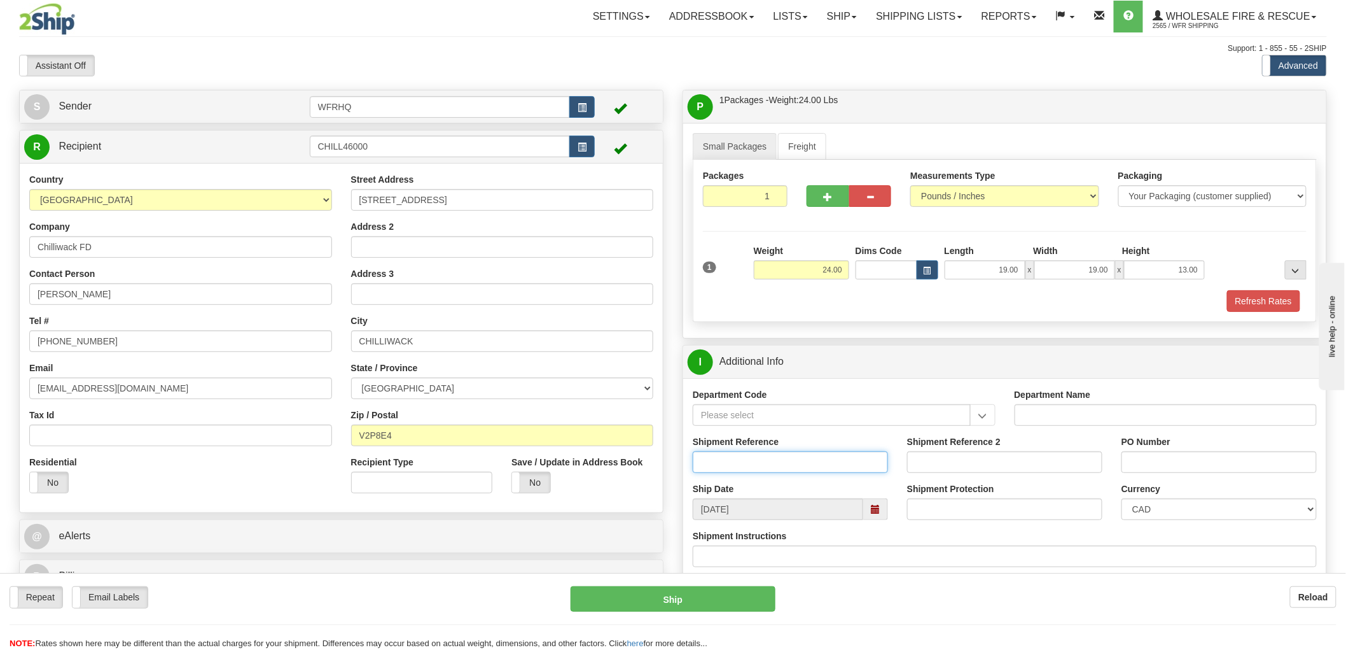
click at [749, 461] on input "Shipment Reference" at bounding box center [790, 462] width 195 height 22
type input "S43632 - 28623"
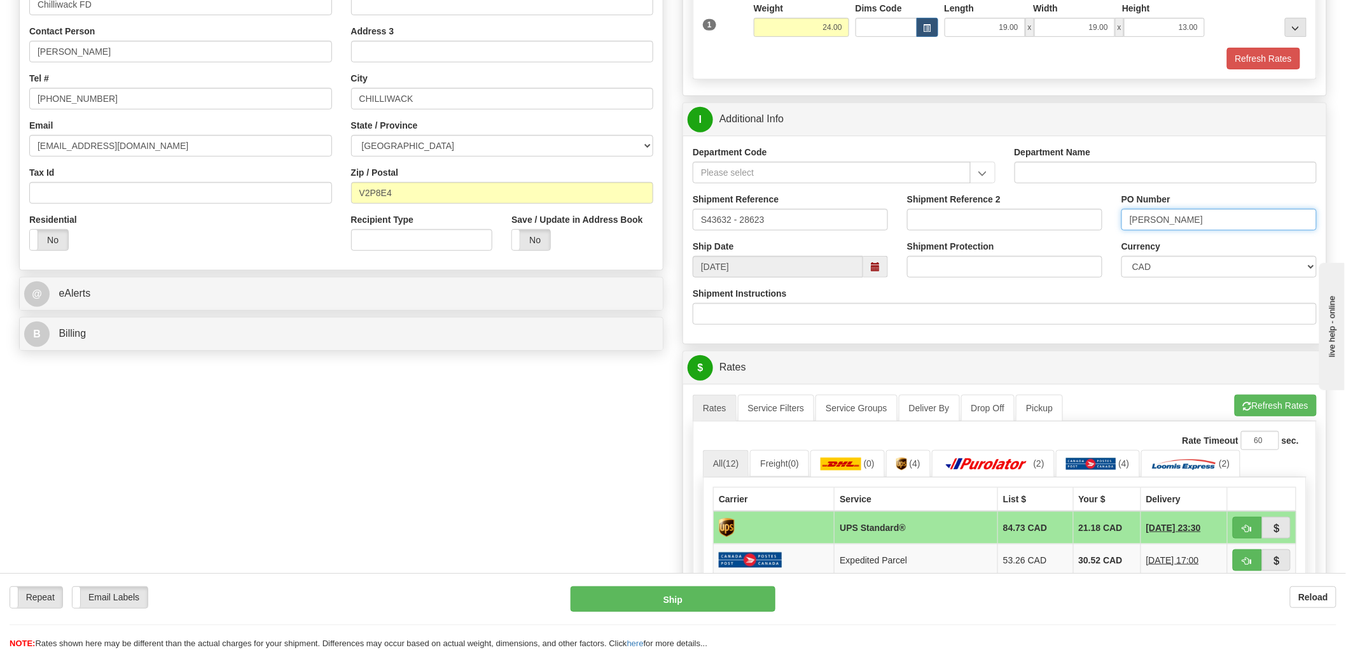
scroll to position [494, 0]
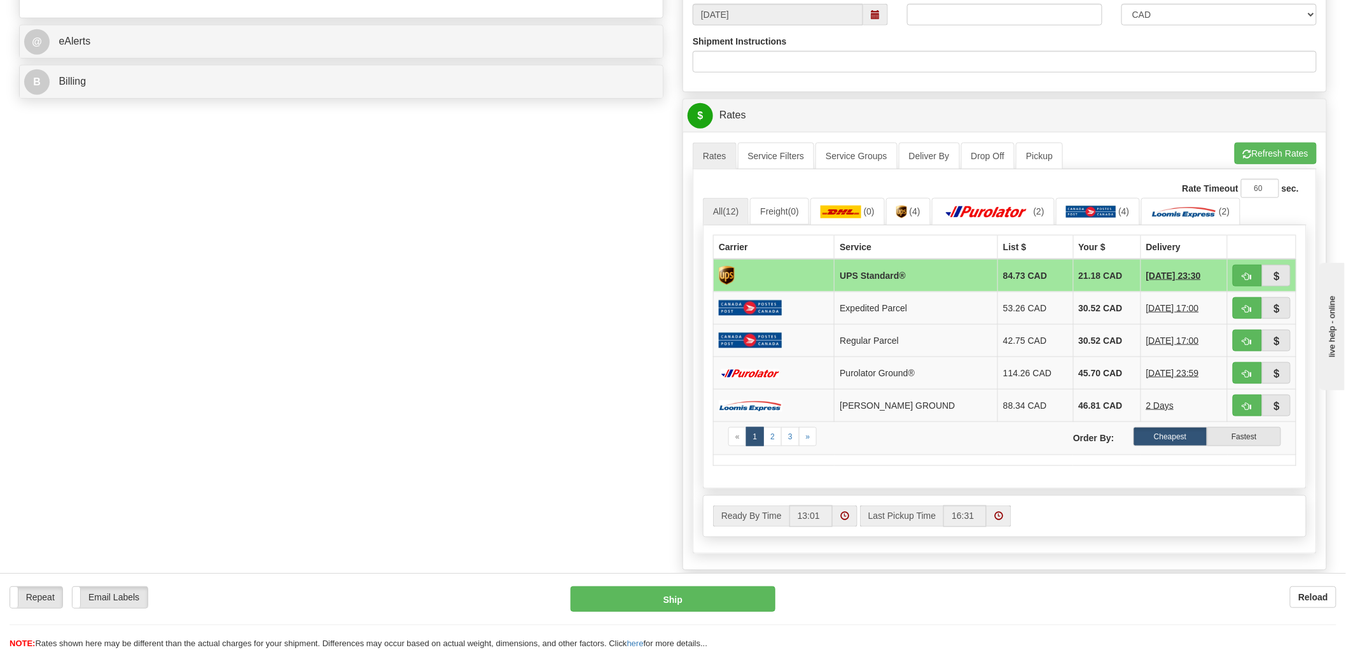
type input "Chris Wilson"
click at [1243, 280] on span "button" at bounding box center [1247, 276] width 9 height 8
type input "11"
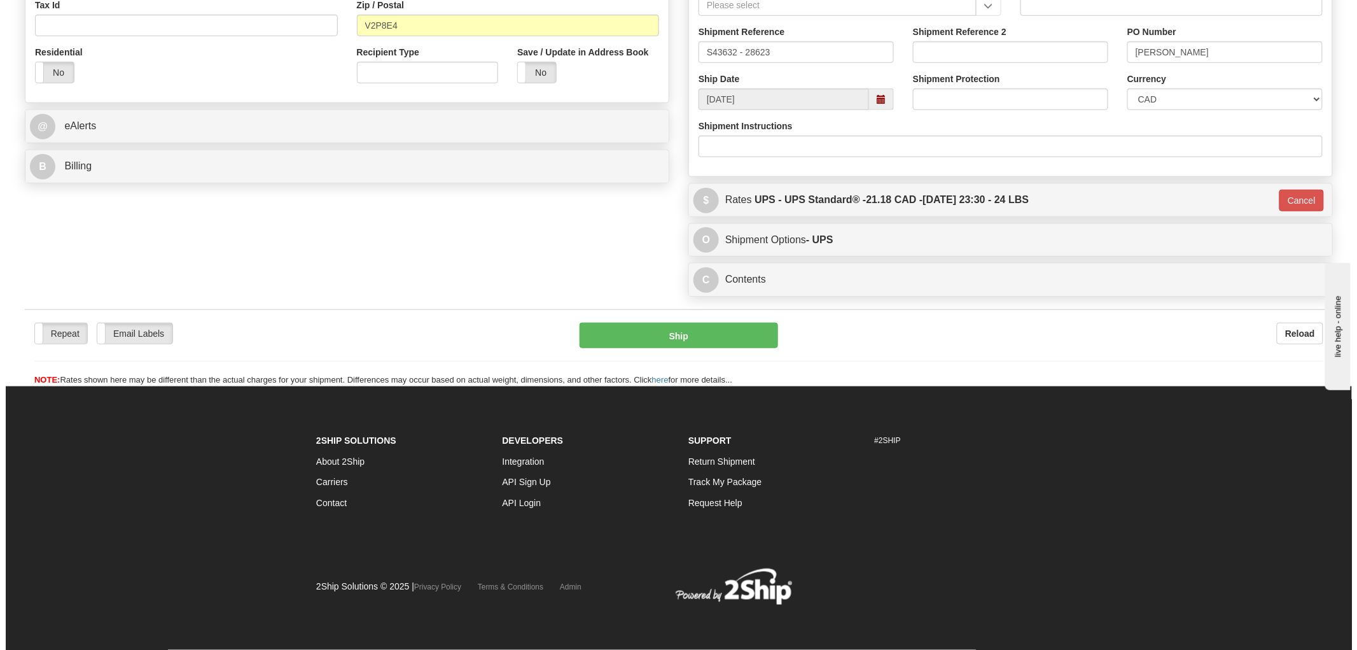
scroll to position [412, 0]
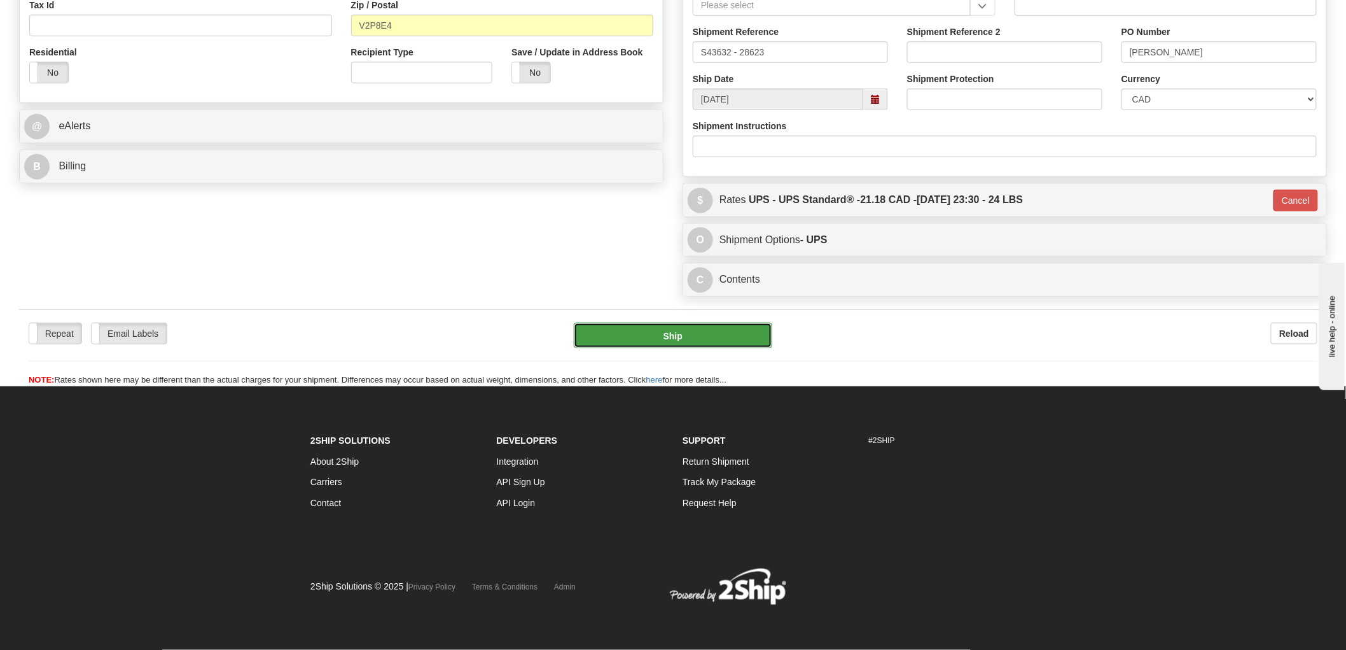
click at [716, 331] on button "Ship" at bounding box center [673, 335] width 199 height 25
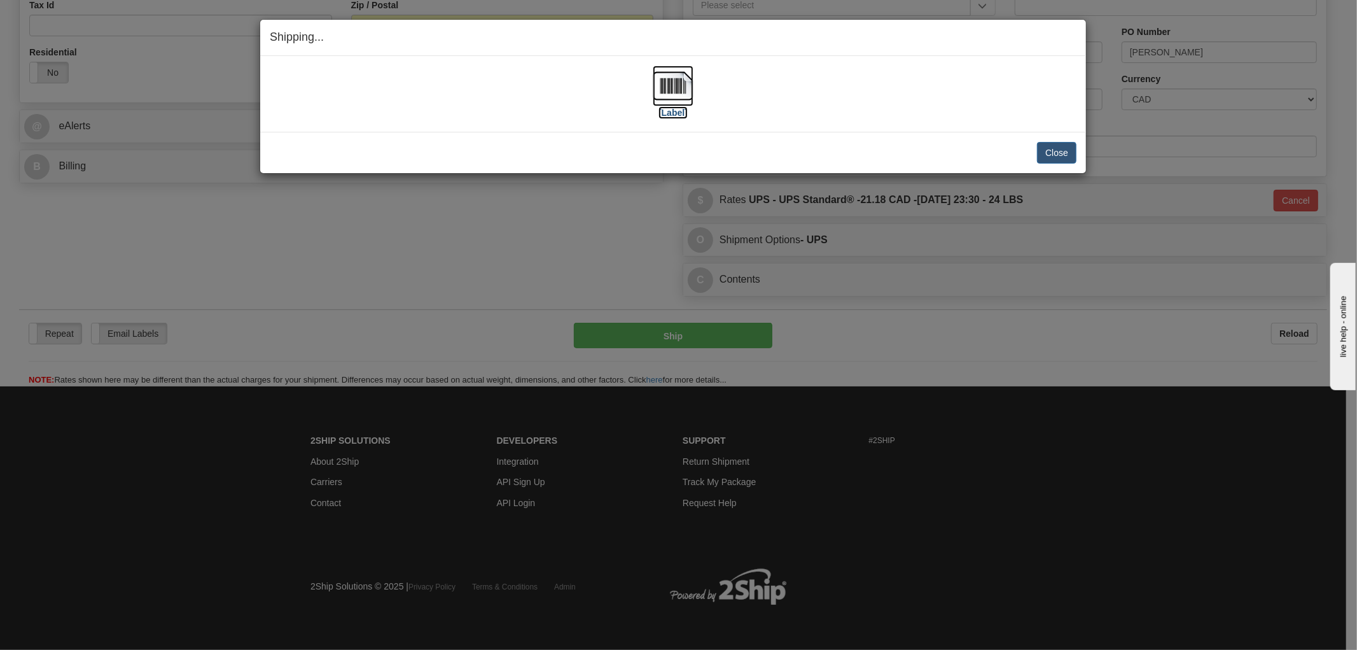
click at [669, 86] on img at bounding box center [673, 86] width 41 height 41
click at [794, 143] on div "Close Cancel" at bounding box center [673, 153] width 807 height 22
click at [1058, 150] on button "Close" at bounding box center [1056, 153] width 39 height 22
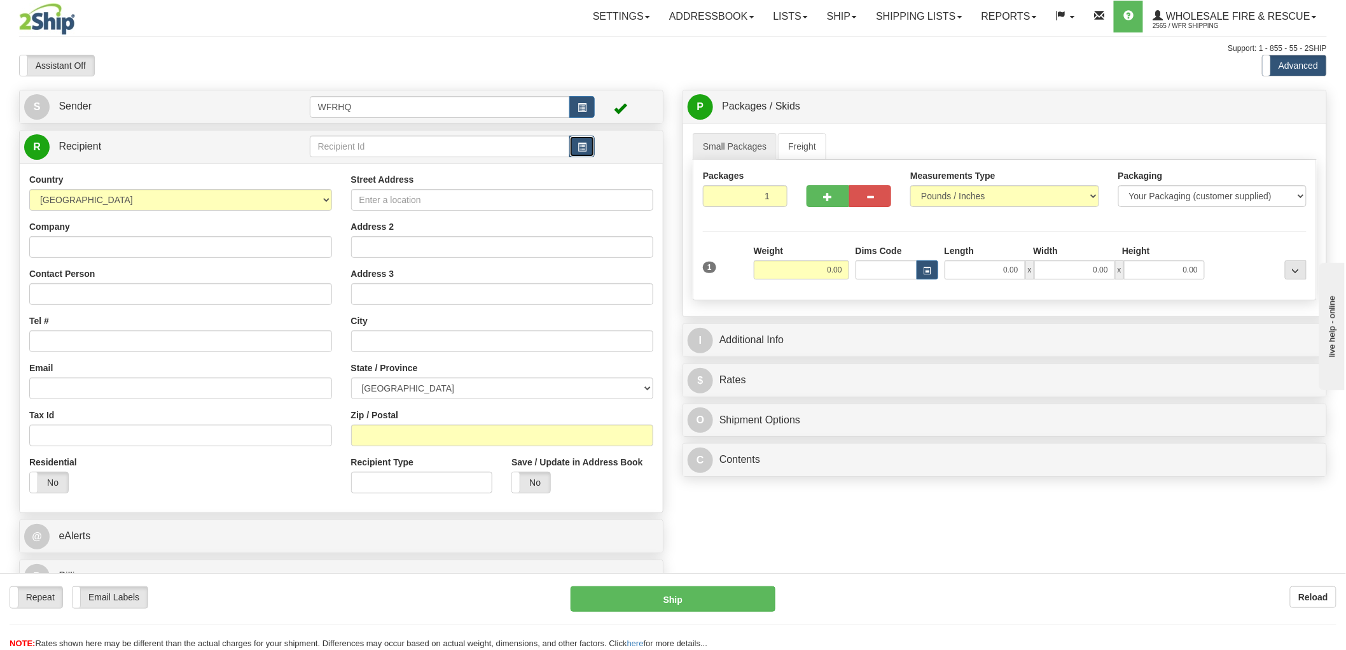
click at [582, 150] on span "button" at bounding box center [582, 147] width 9 height 8
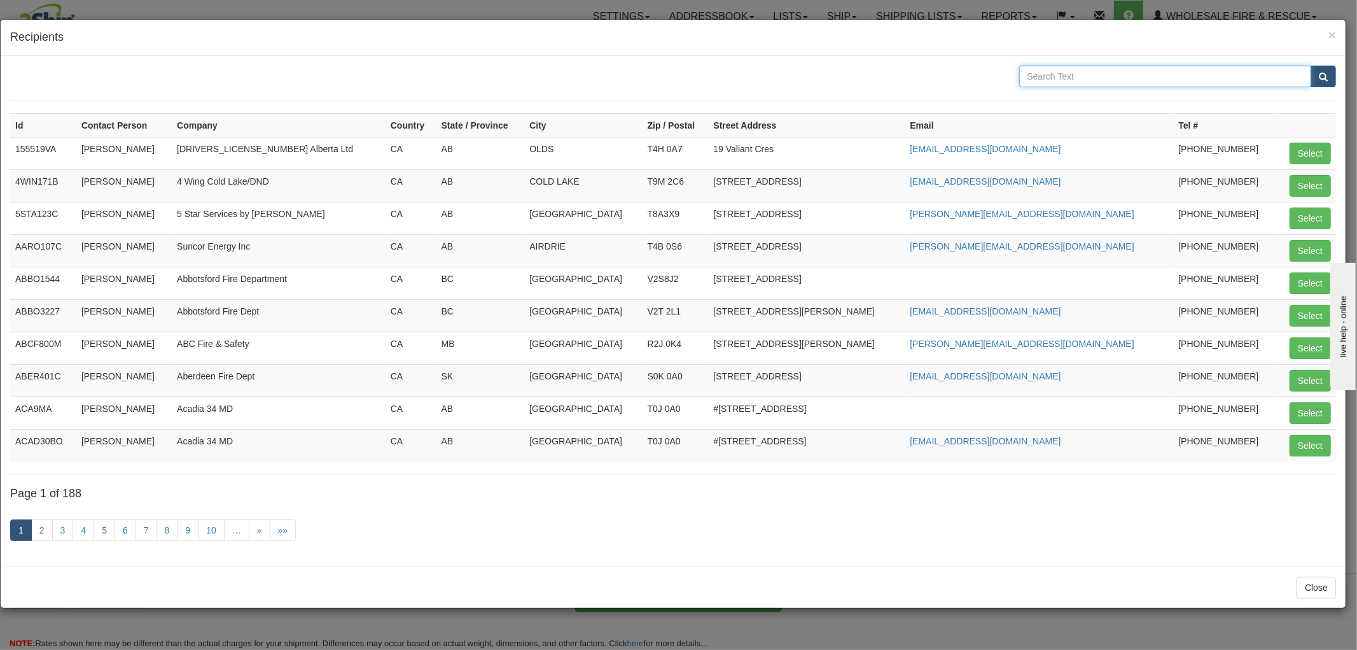
click at [1098, 72] on input "text" at bounding box center [1165, 77] width 293 height 22
type input "Coeur"
click at [1311, 66] on button "submit" at bounding box center [1323, 77] width 25 height 22
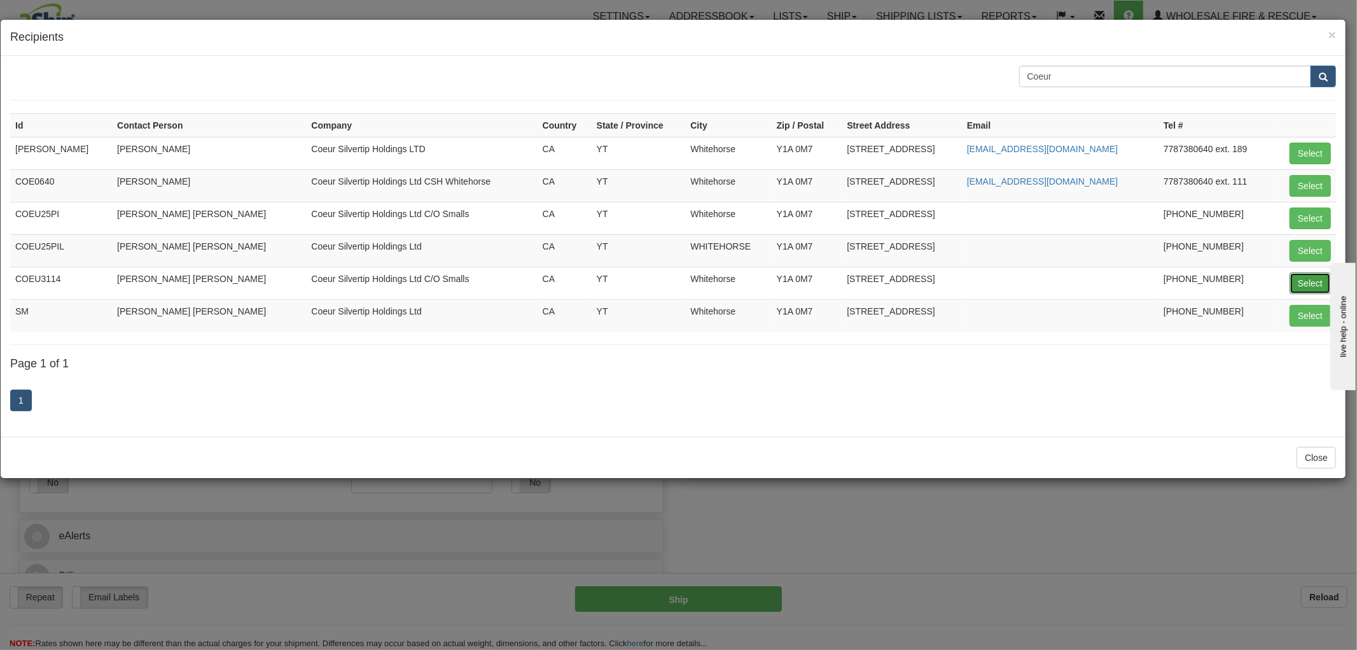
click at [1303, 284] on button "Select" at bounding box center [1310, 283] width 41 height 22
type input "COEU3114"
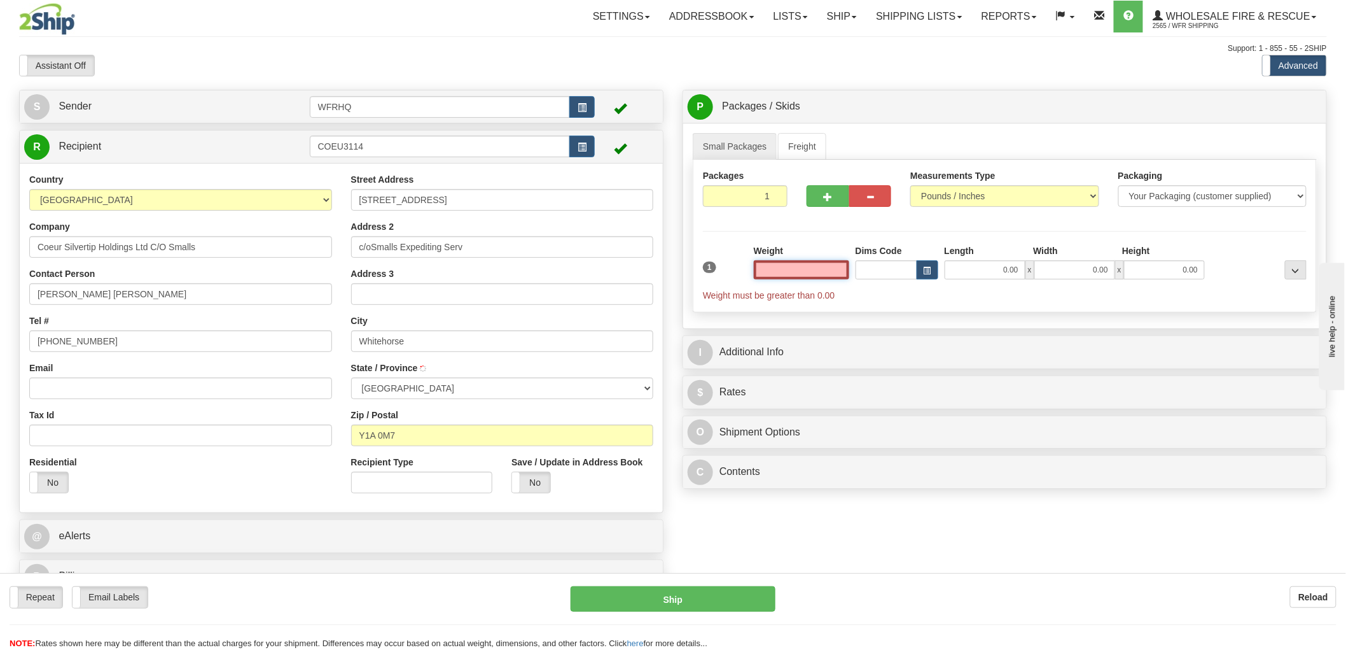
type input "WHITEHORSE"
type input "0.00"
click at [102, 396] on input "Email" at bounding box center [180, 388] width 303 height 22
paste input "sscott@coeur.com"
type input "sscott@coeur.com"
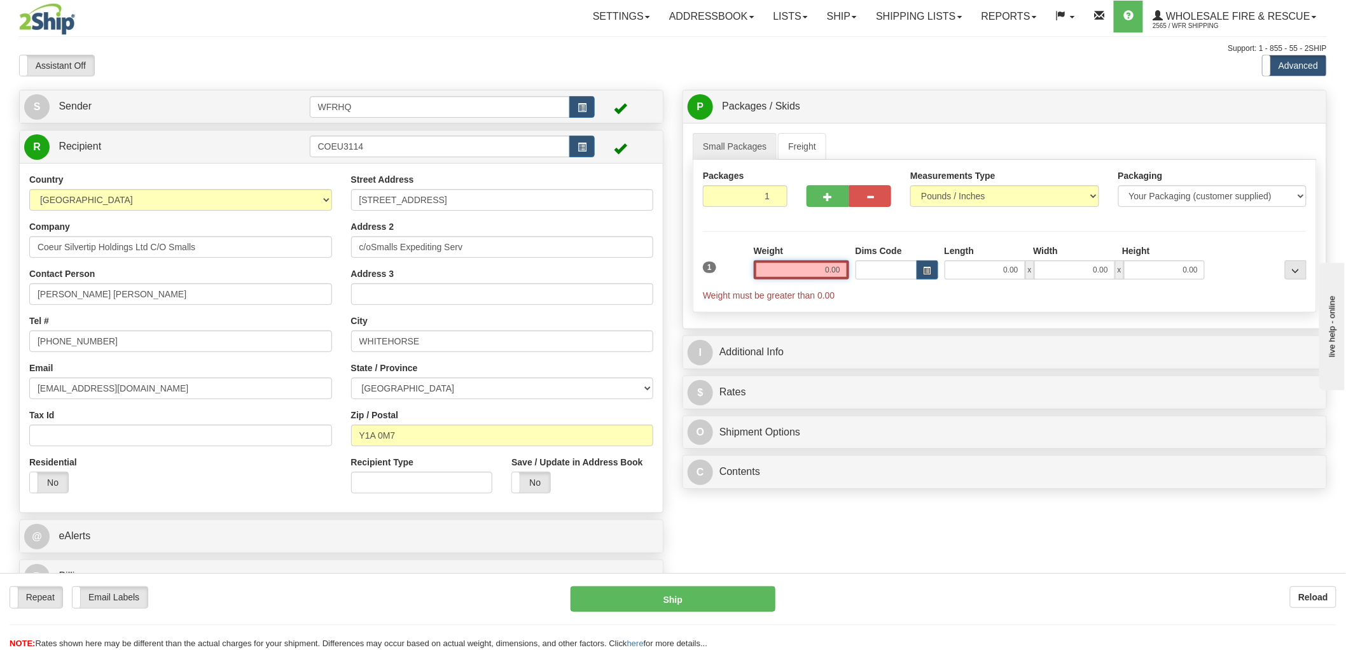
click at [818, 269] on input "0.00" at bounding box center [801, 269] width 95 height 19
type input "9.00"
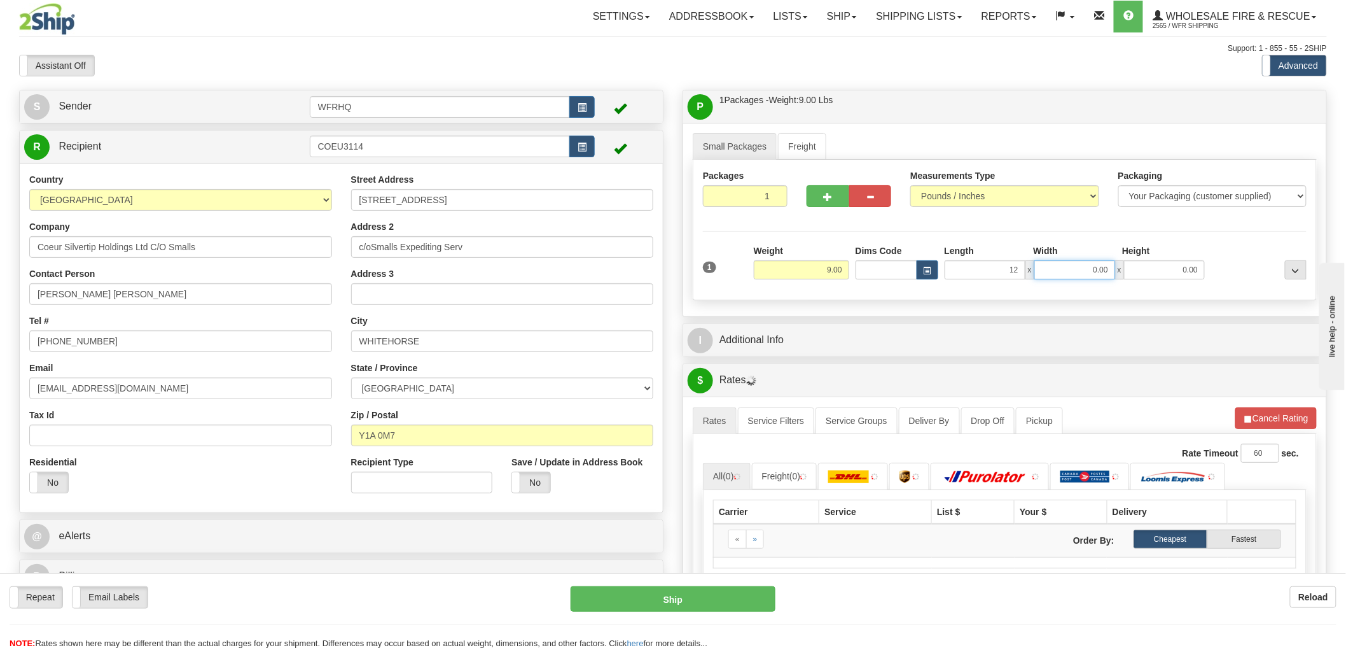
type input "12.00"
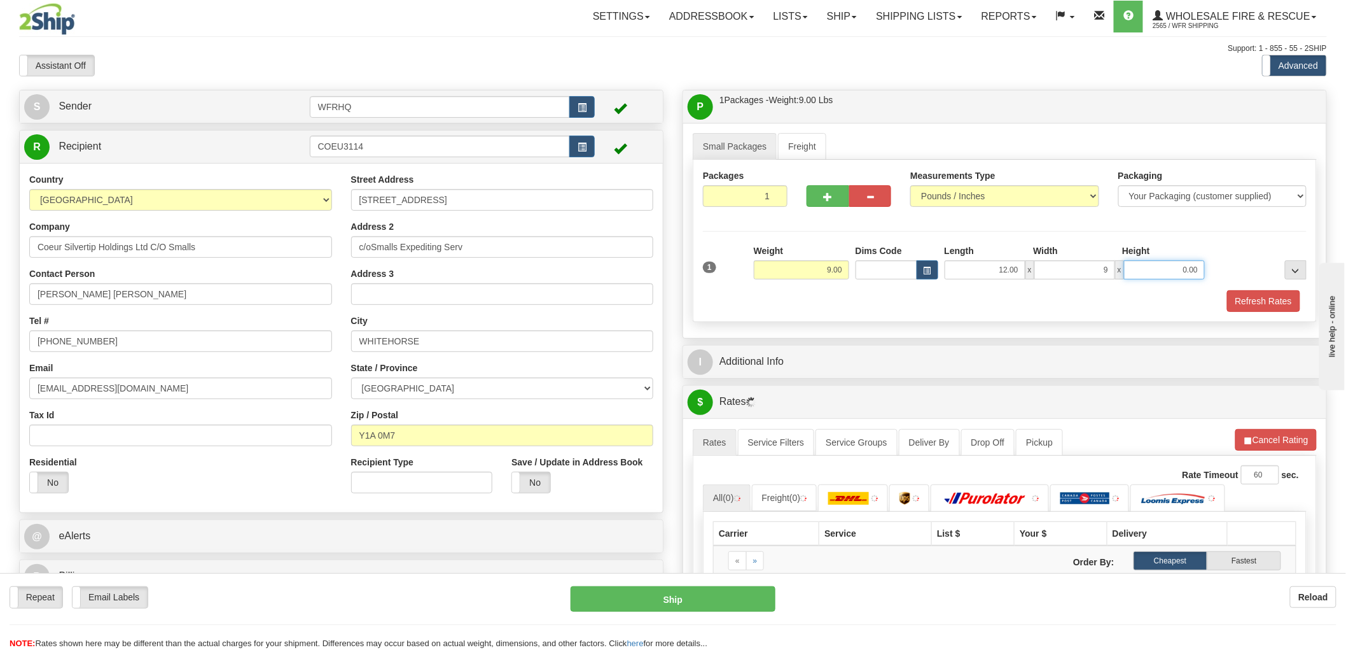
type input "9.00"
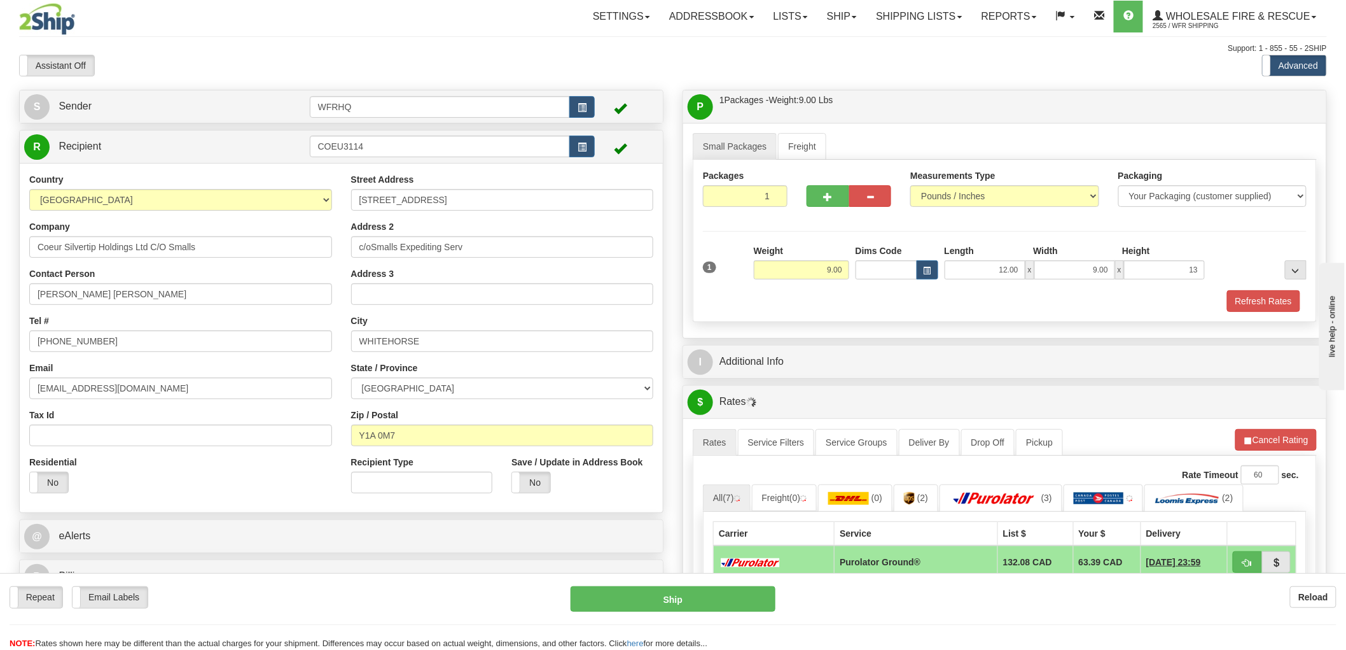
type input "13.00"
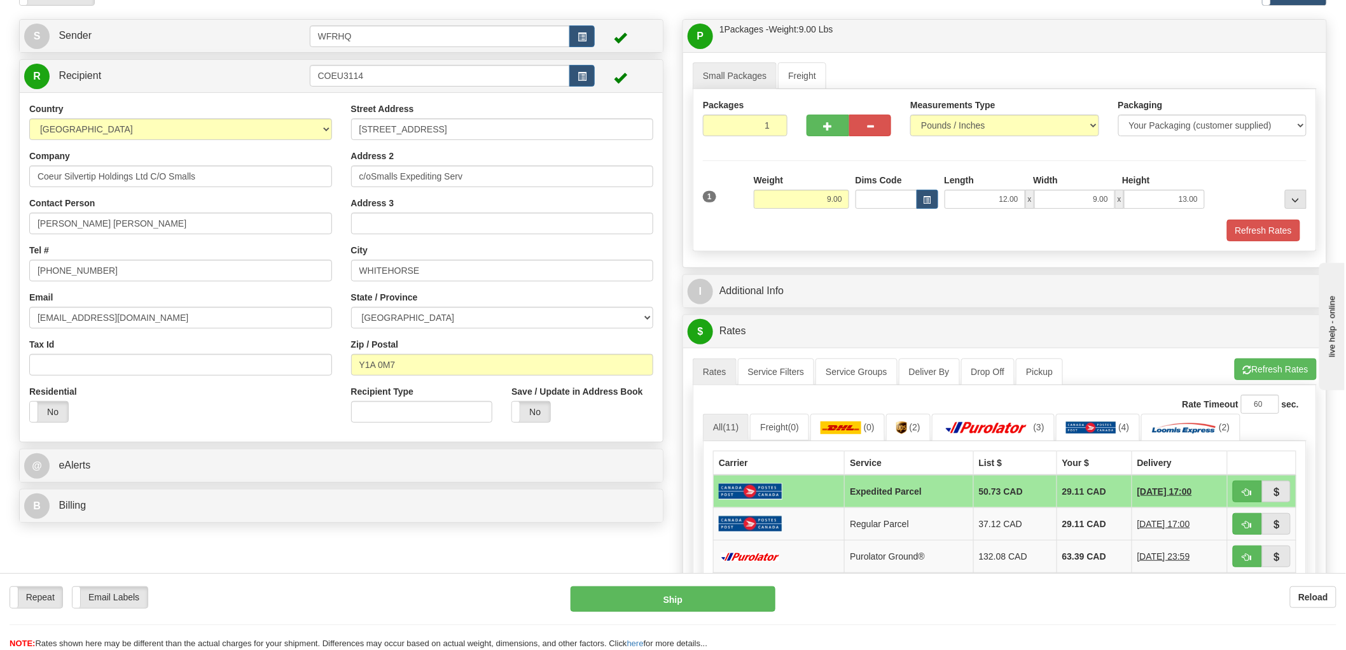
scroll to position [212, 0]
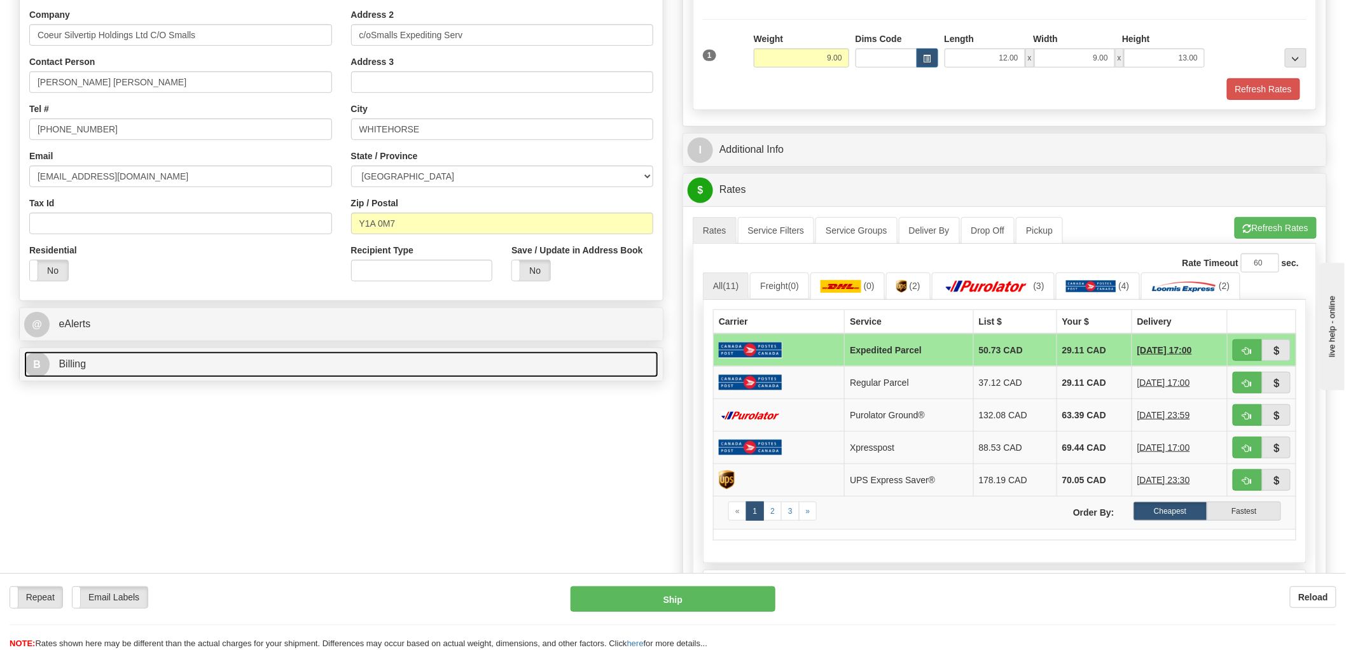
click at [80, 372] on link "B Billing" at bounding box center [341, 364] width 634 height 26
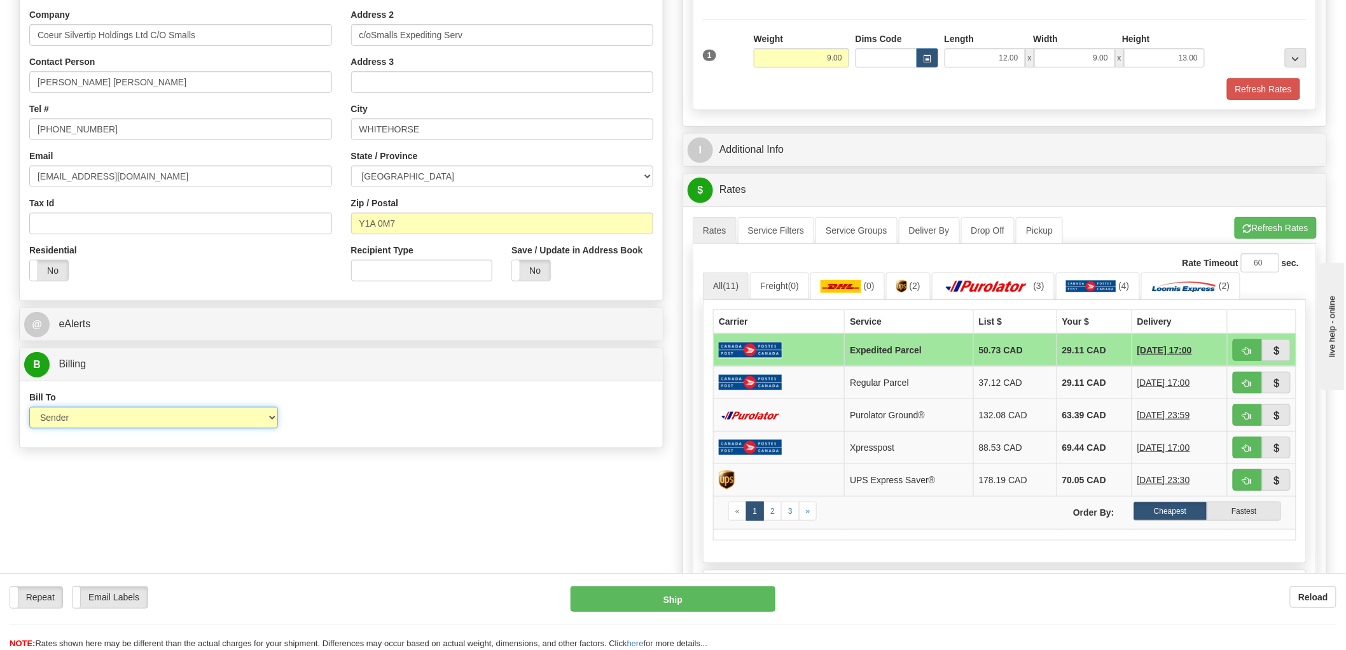
click at [159, 420] on select "Sender Recipient Third Party Collect" at bounding box center [153, 418] width 249 height 22
select select "2"
click at [29, 408] on select "Sender Recipient Third Party Collect" at bounding box center [153, 418] width 249 height 22
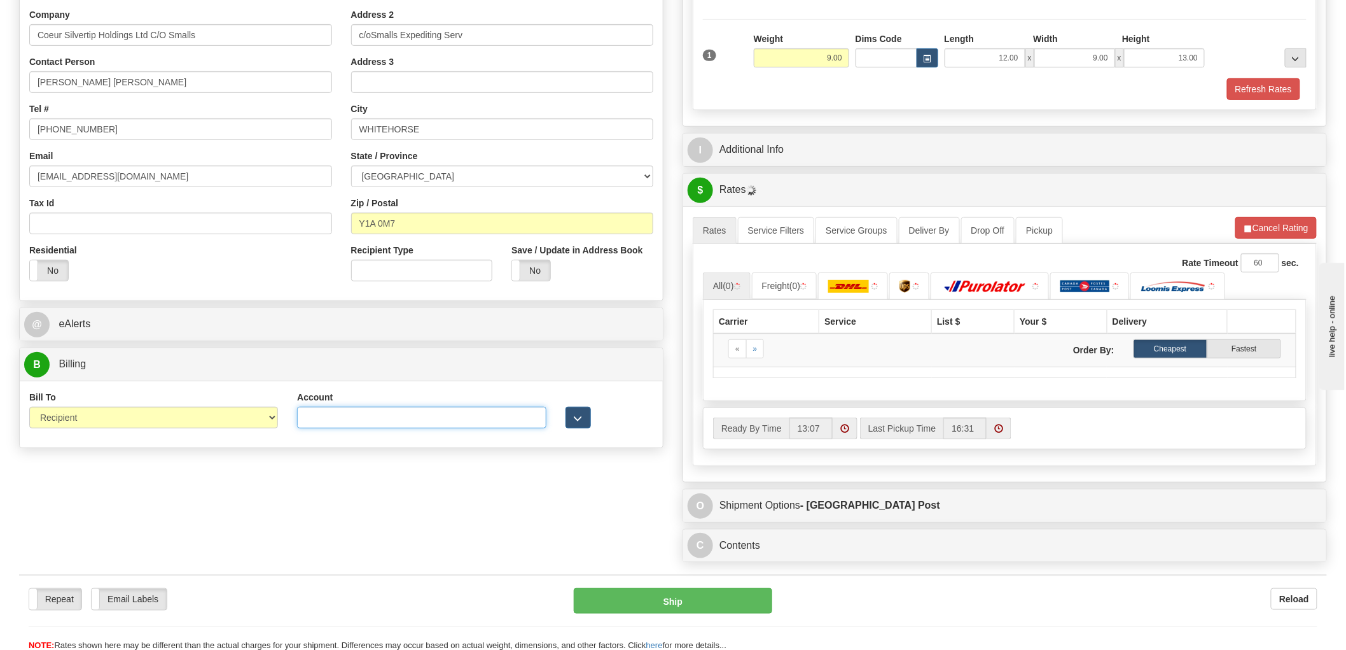
click at [428, 411] on input "Account" at bounding box center [421, 418] width 249 height 22
paste input "6099749"
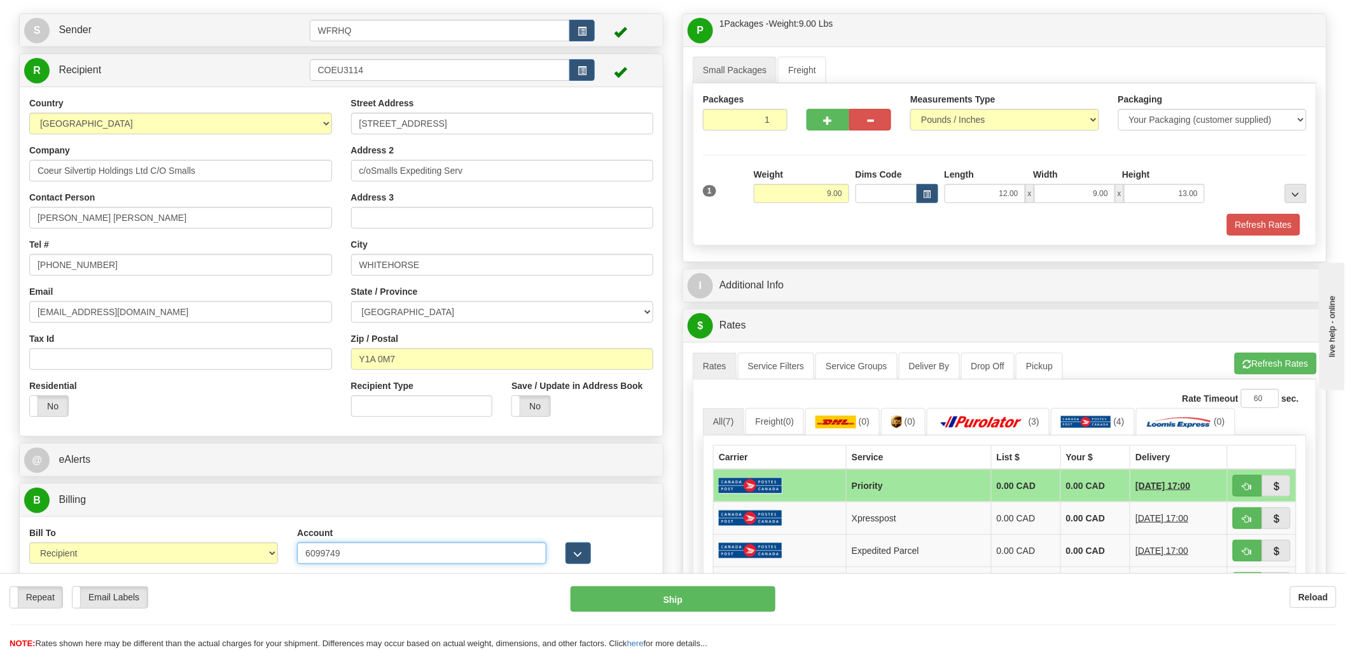
scroll to position [71, 0]
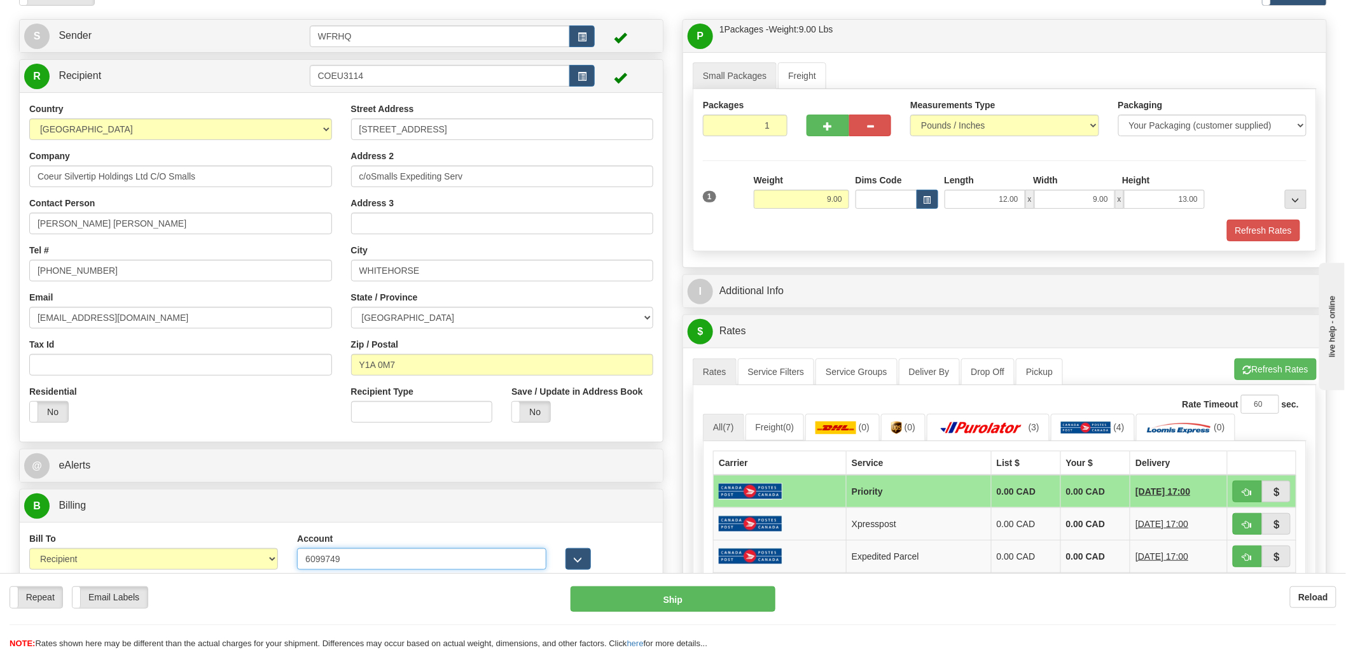
type input "6099749"
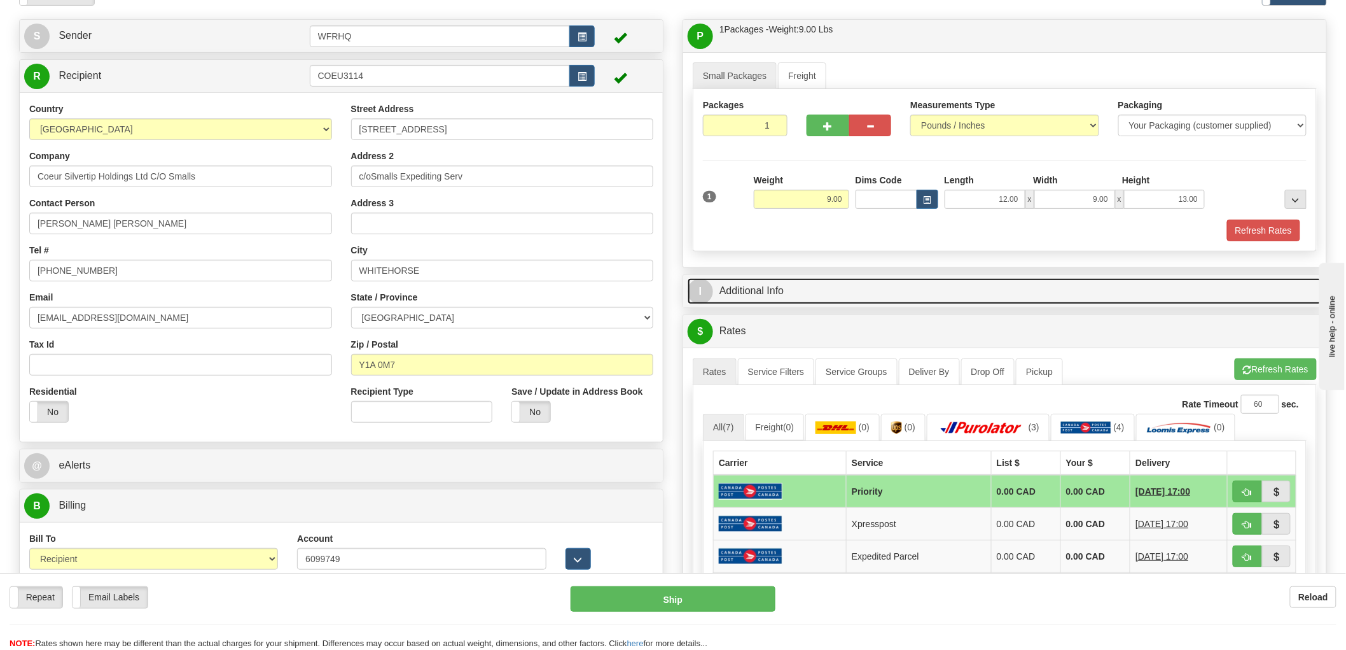
click at [757, 290] on link "I Additional Info" at bounding box center [1005, 291] width 634 height 26
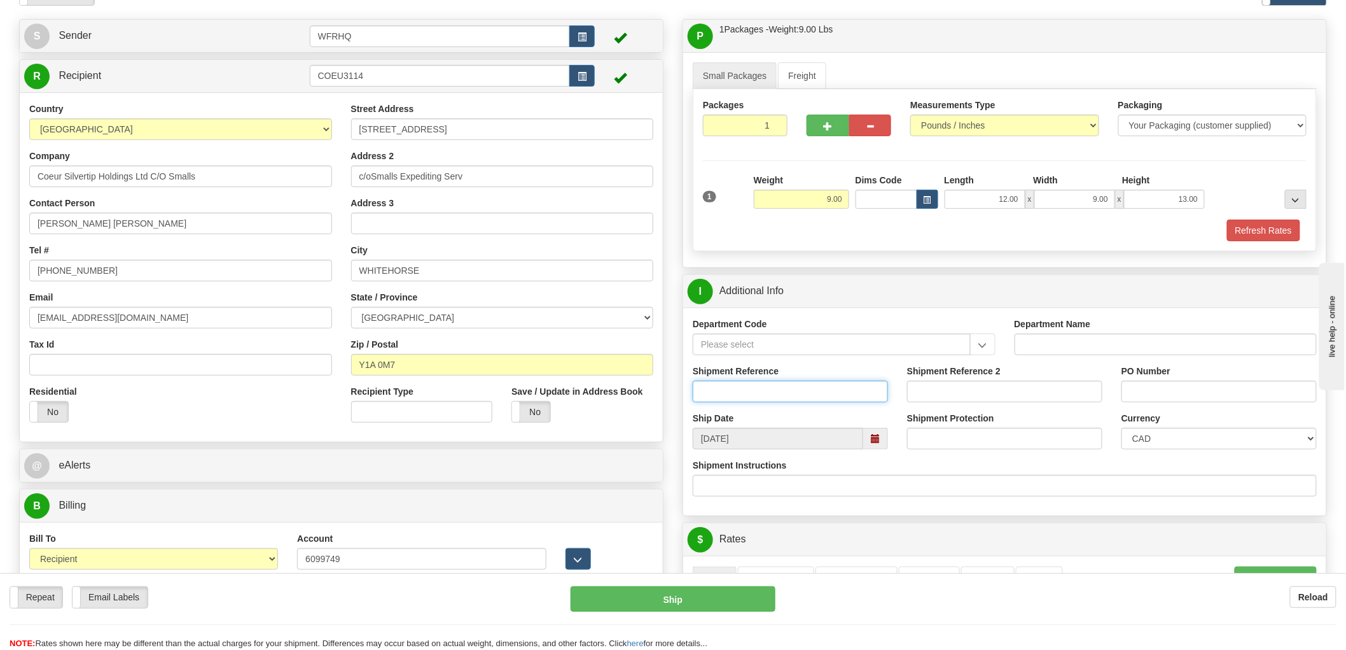
click at [752, 395] on input "Shipment Reference" at bounding box center [790, 392] width 195 height 22
type input "S43491 - 30369"
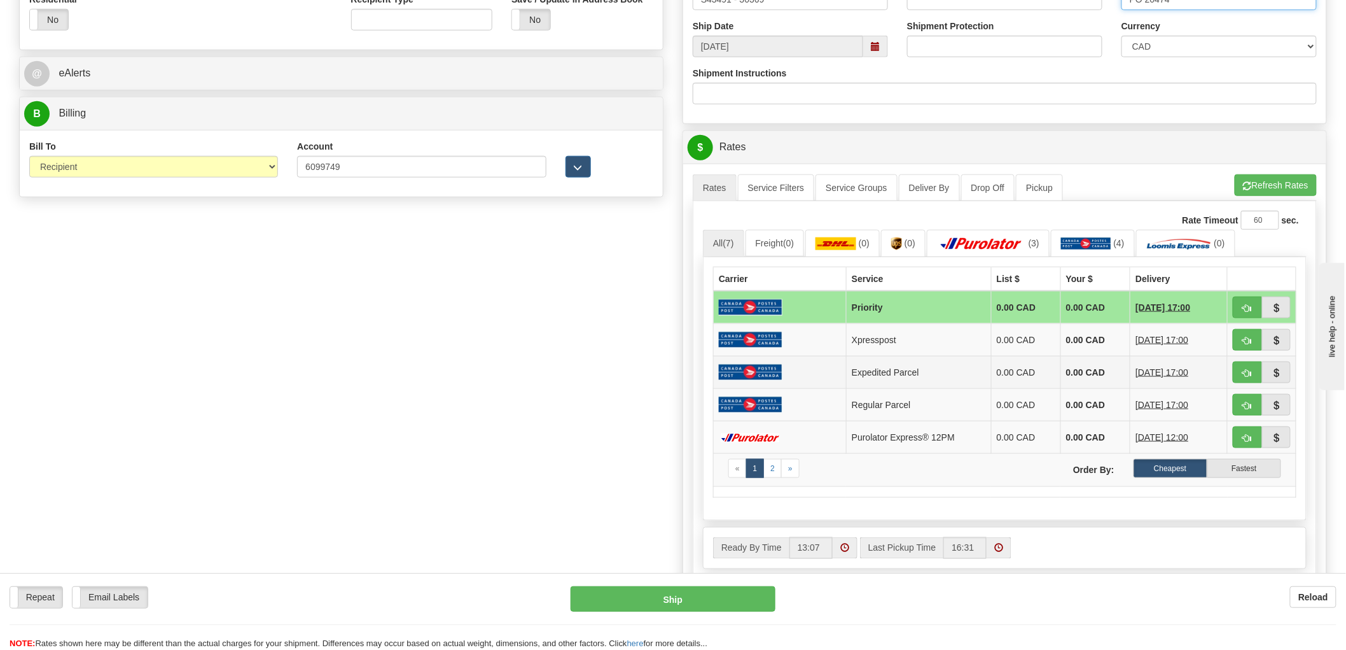
scroll to position [494, 0]
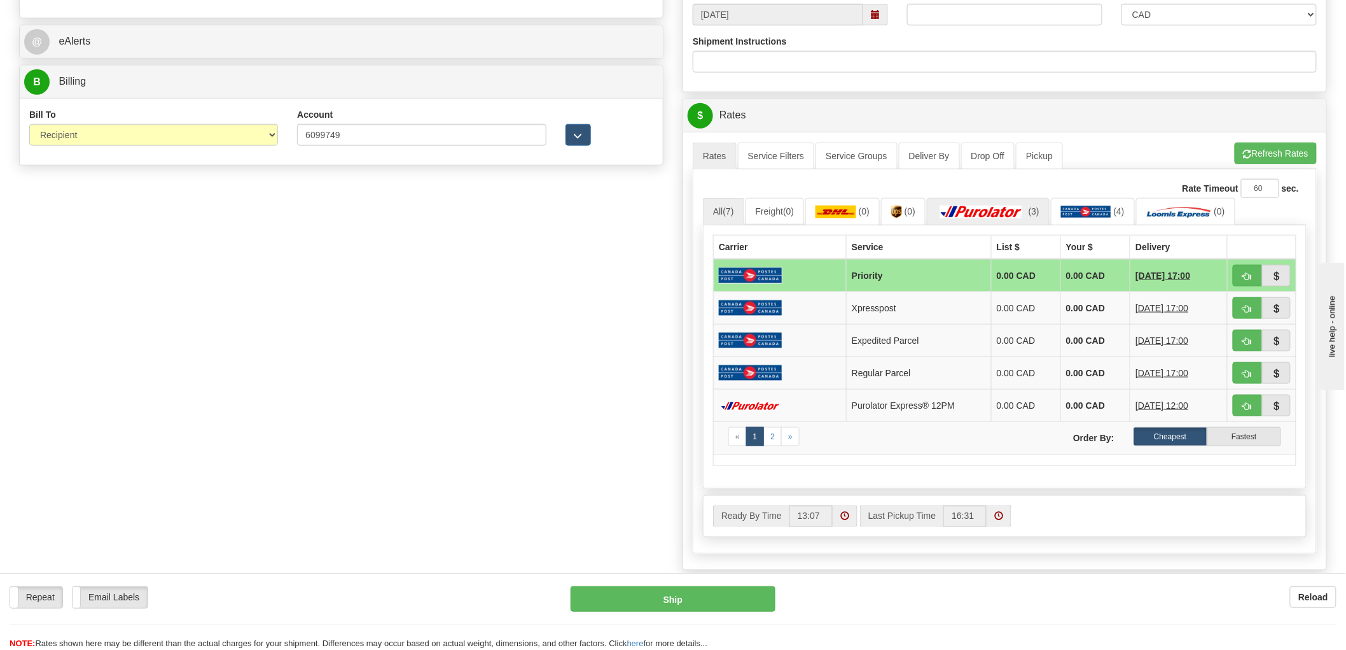
type input "PO 20474"
click at [986, 210] on img at bounding box center [981, 212] width 89 height 13
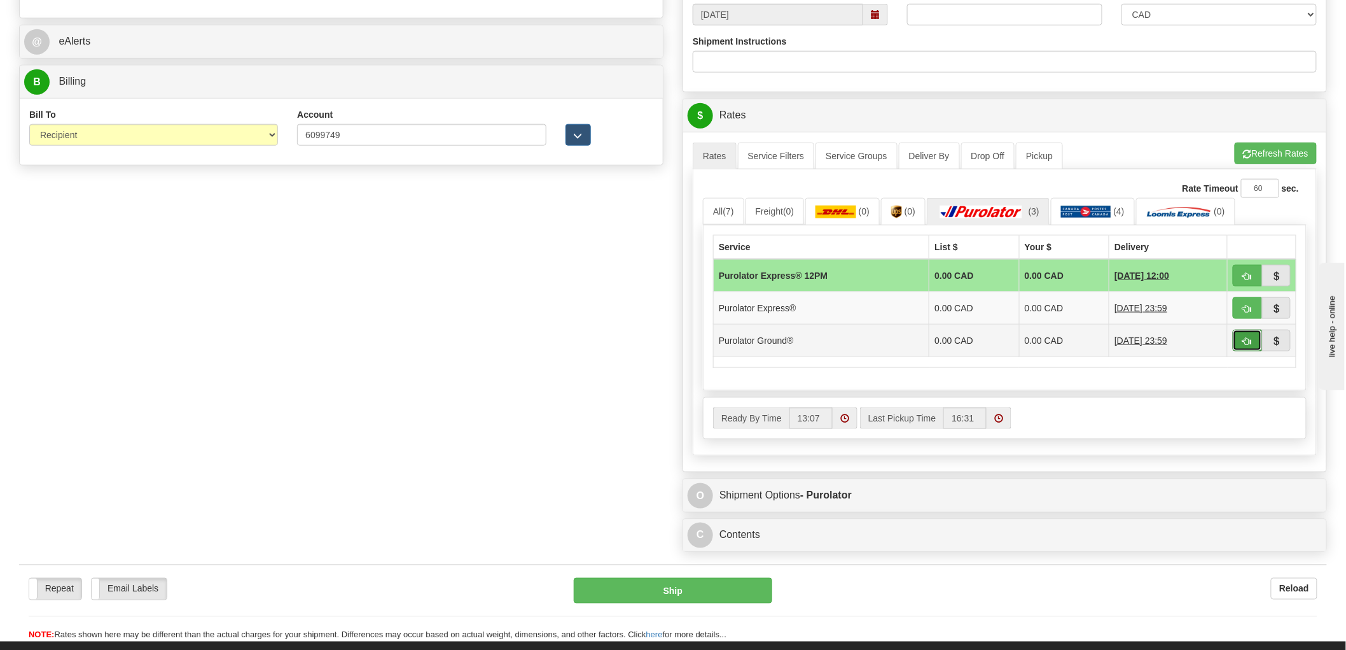
click at [1247, 344] on span "button" at bounding box center [1247, 341] width 9 height 8
type input "260"
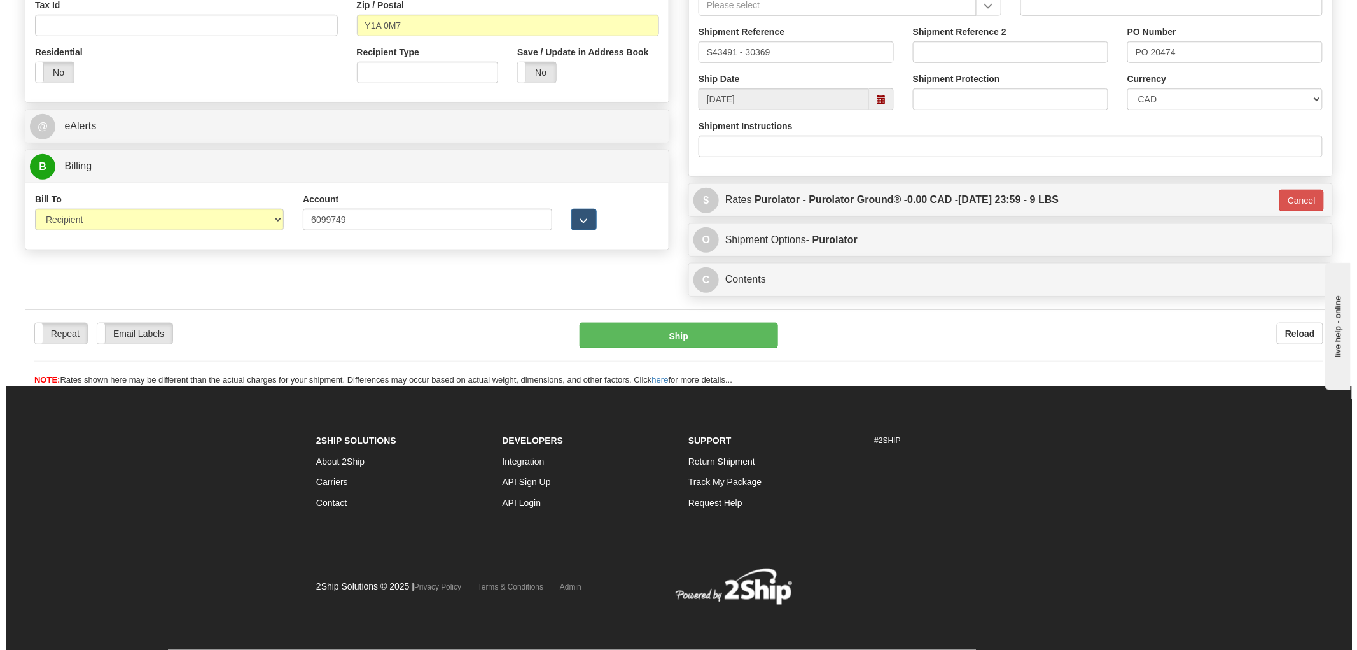
scroll to position [412, 0]
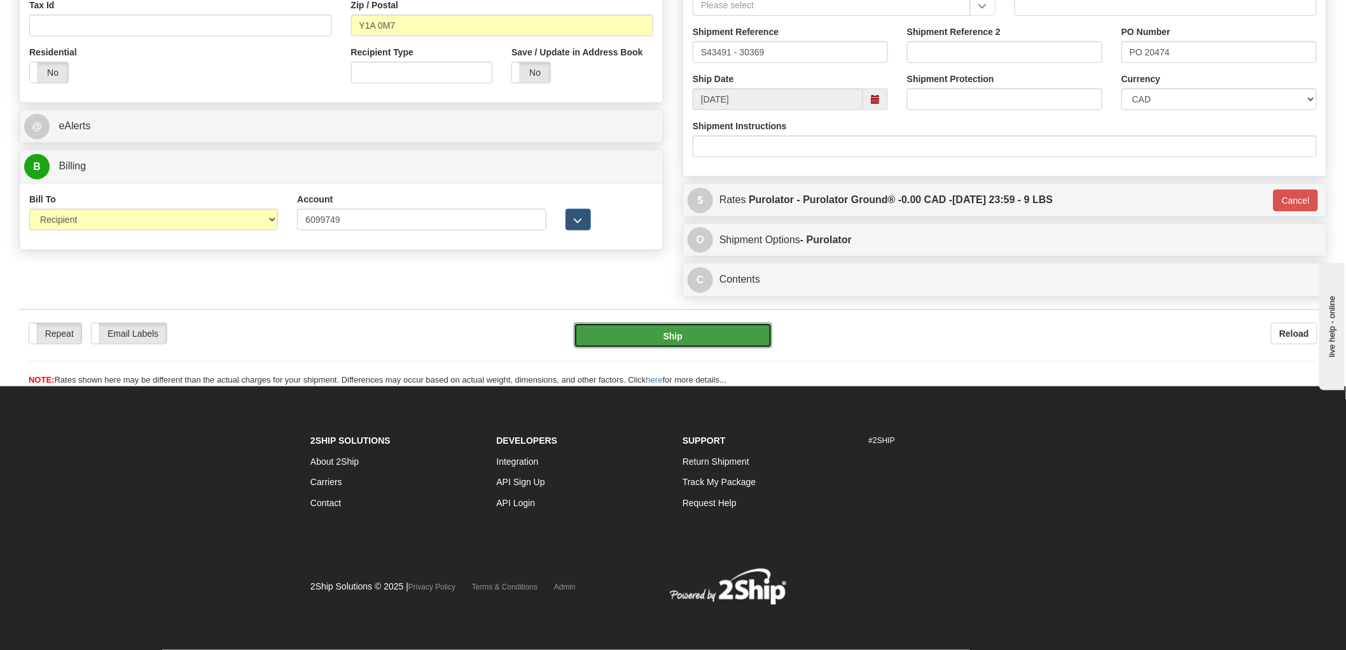
click at [698, 331] on button "Ship" at bounding box center [673, 335] width 199 height 25
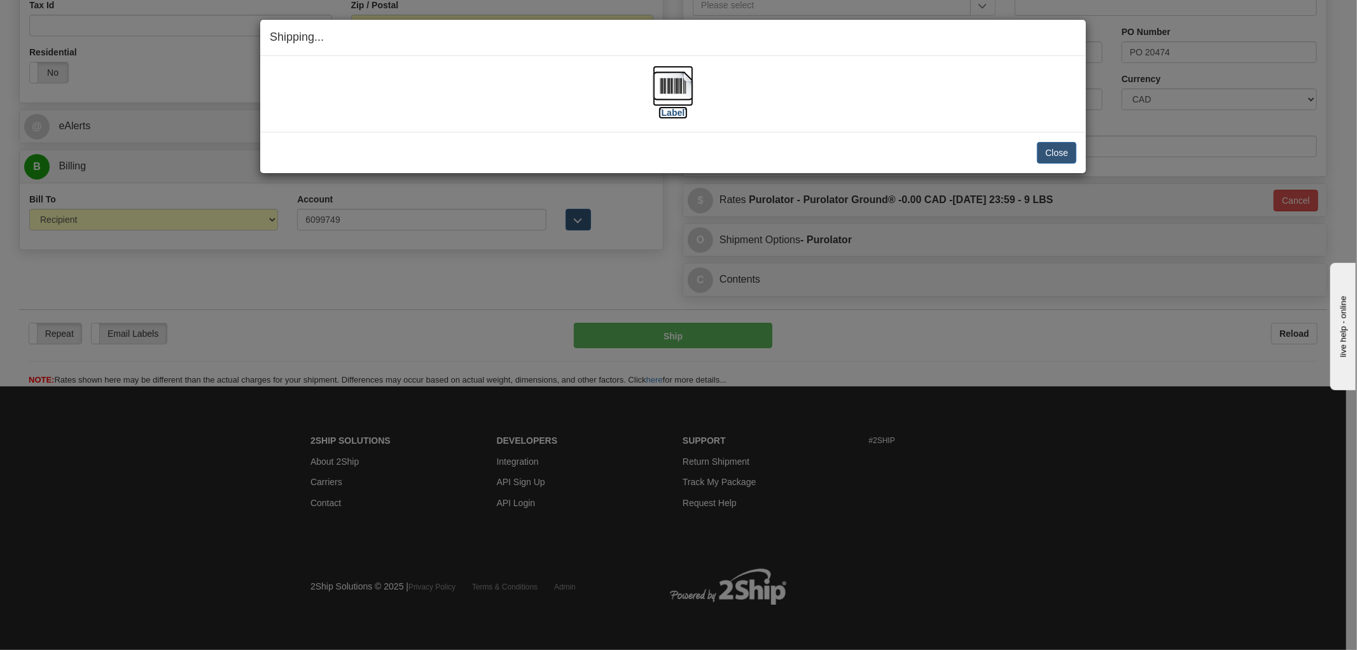
click at [672, 81] on img at bounding box center [673, 86] width 41 height 41
click at [598, 127] on div "[Label] IMPORTANT NOTICE Embassy / Consulate / Government Building / Hospital C…" at bounding box center [673, 94] width 826 height 76
click at [1063, 144] on button "Close" at bounding box center [1056, 153] width 39 height 22
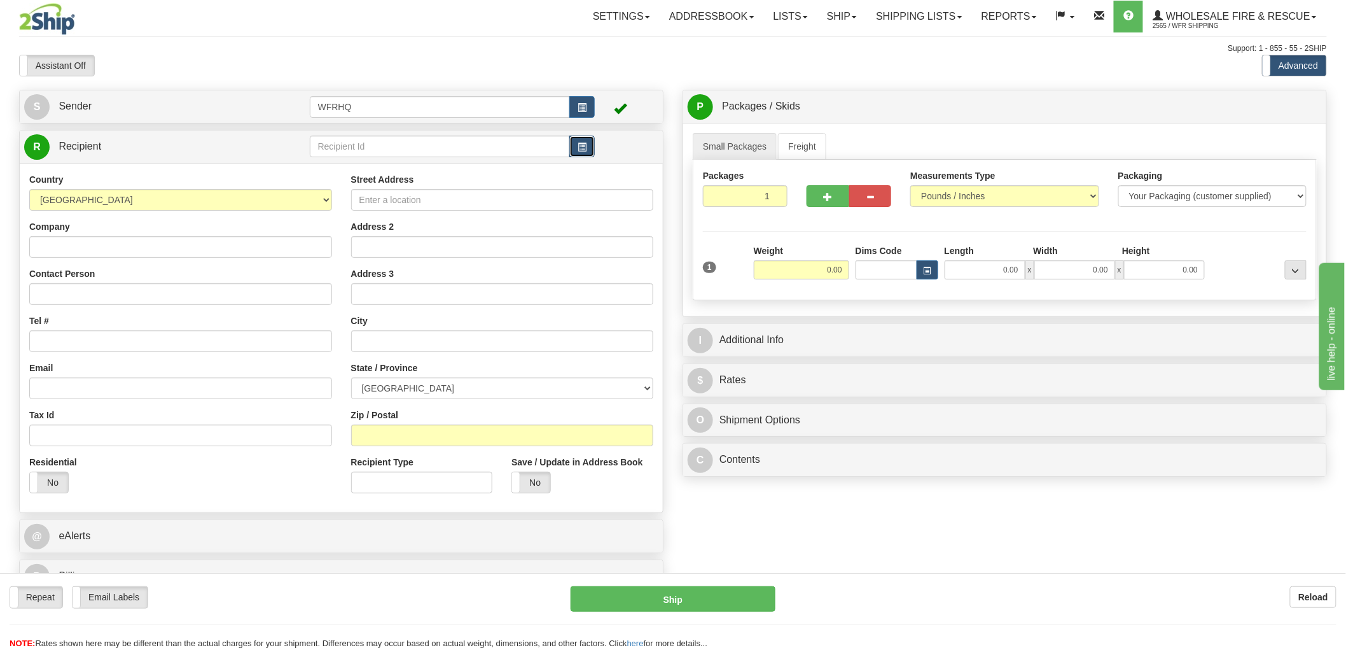
click at [592, 149] on button "button" at bounding box center [582, 147] width 25 height 22
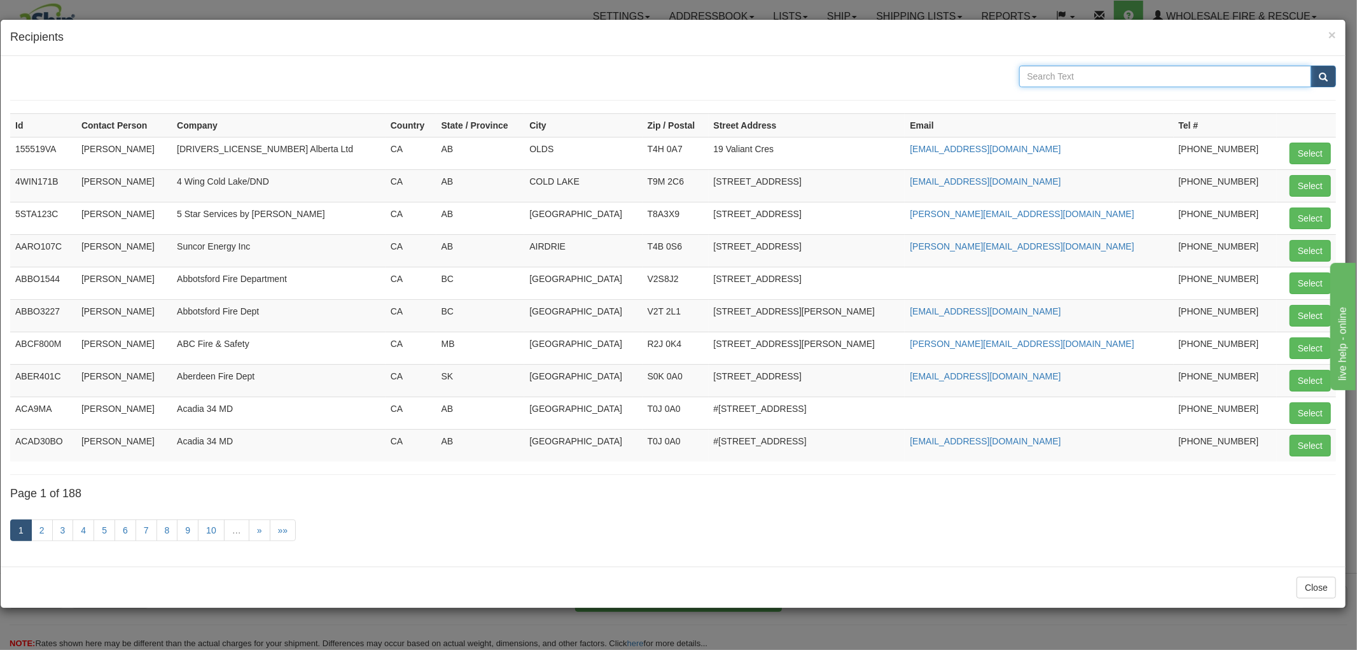
click at [1083, 76] on input "text" at bounding box center [1165, 77] width 293 height 22
type input "[PERSON_NAME]"
click at [1311, 66] on button "submit" at bounding box center [1323, 77] width 25 height 22
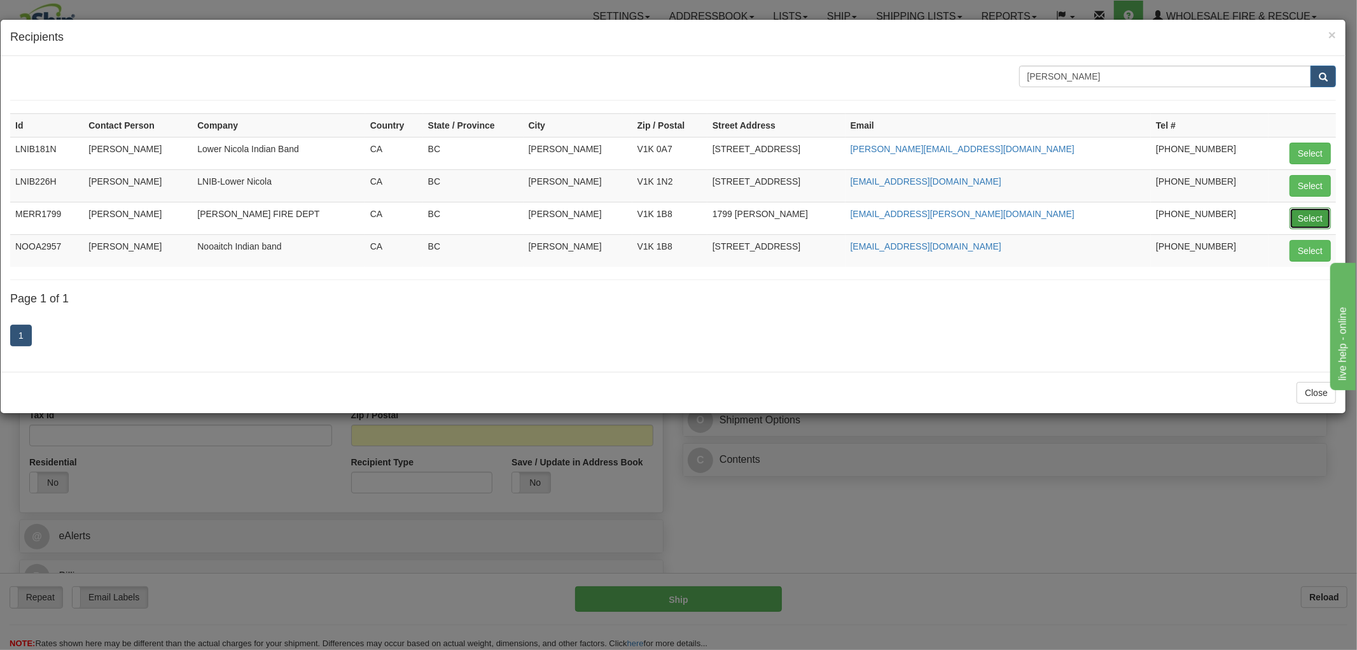
click at [1303, 220] on button "Select" at bounding box center [1310, 218] width 41 height 22
type input "MERR1799"
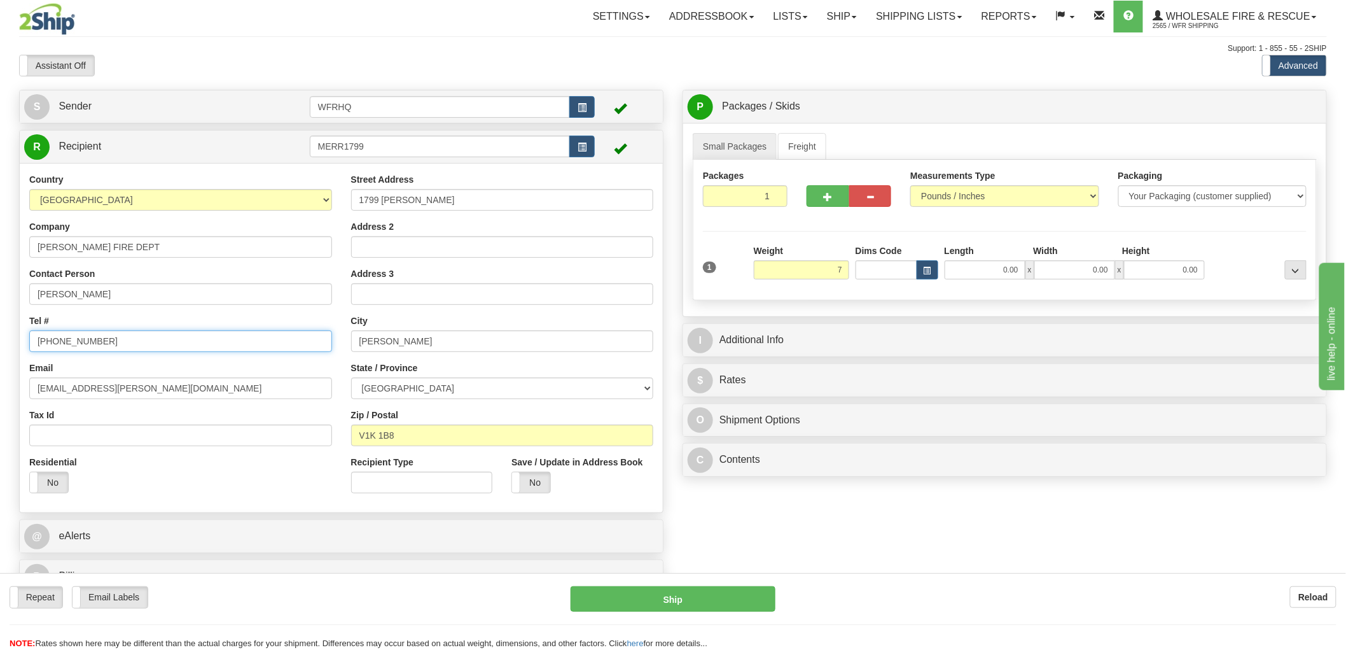
type input "7.00"
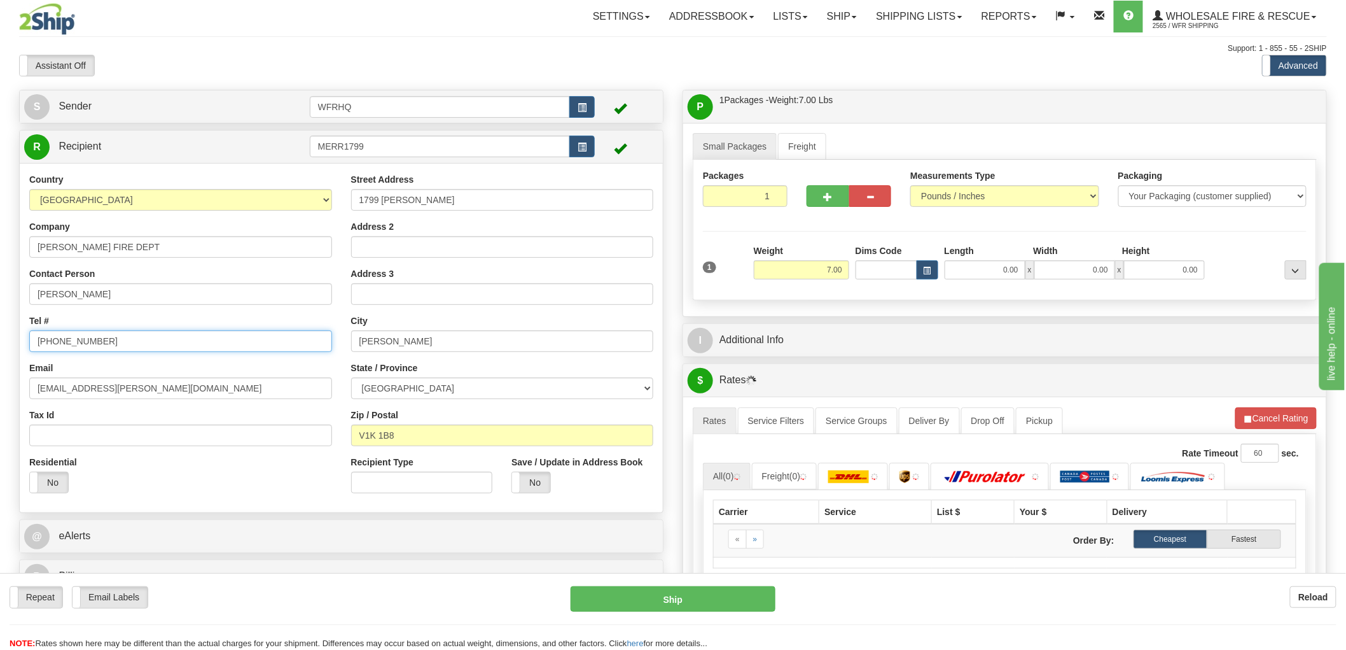
drag, startPoint x: 110, startPoint y: 344, endPoint x: 74, endPoint y: 340, distance: 35.8
click at [74, 340] on input "[PHONE_NUMBER]" at bounding box center [180, 341] width 303 height 22
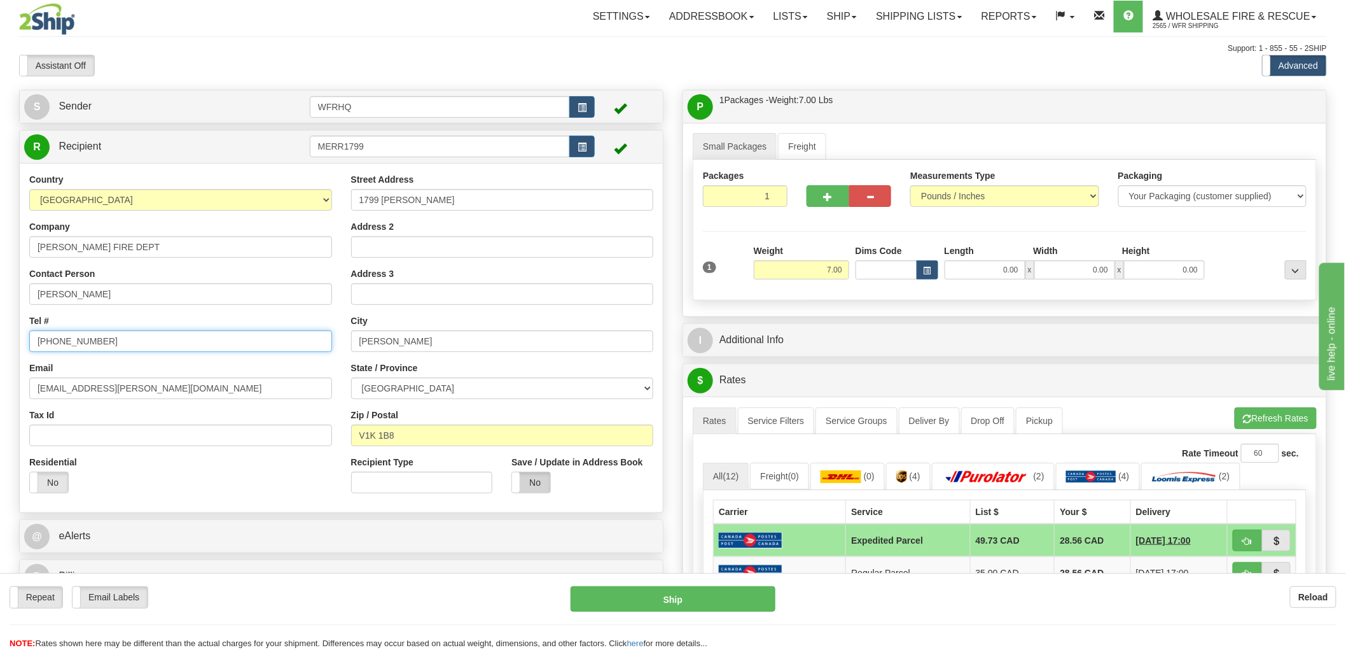
type input "[PHONE_NUMBER]"
click at [544, 487] on label "No" at bounding box center [531, 482] width 38 height 20
click at [1026, 272] on span "x" at bounding box center [1030, 269] width 9 height 19
click at [1009, 272] on input "0.00" at bounding box center [985, 269] width 81 height 19
type input "12.00"
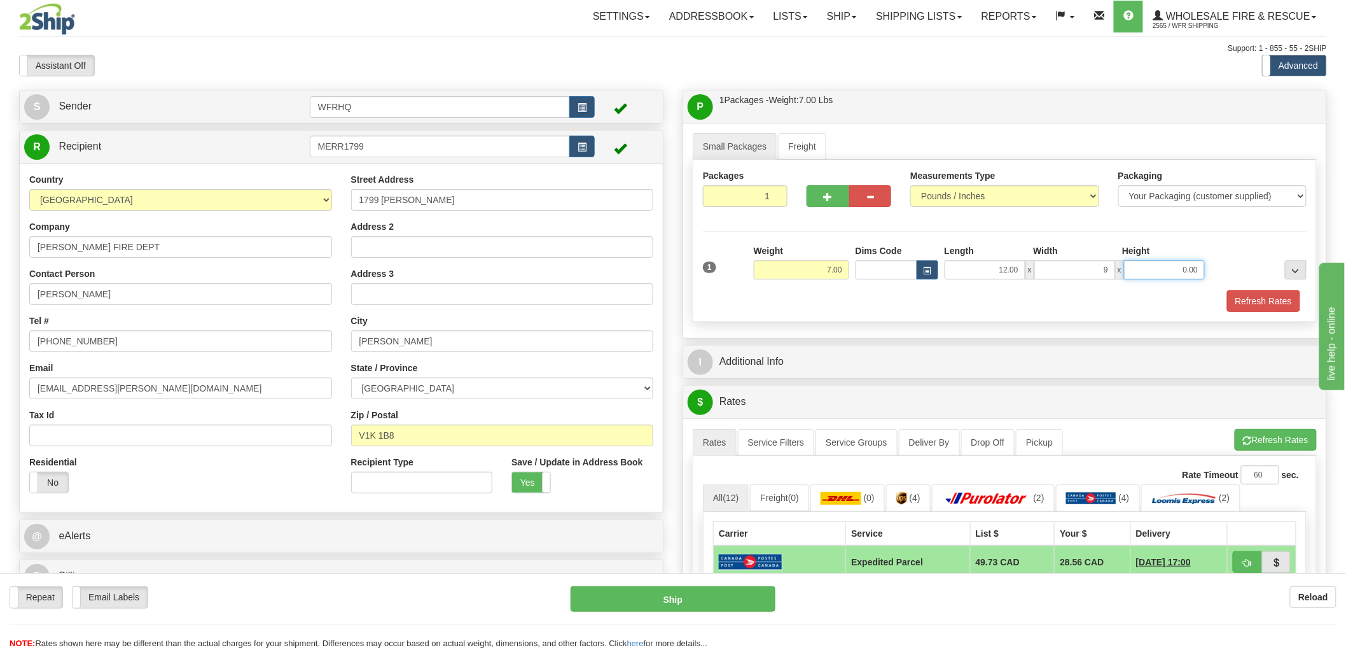
type input "9.00"
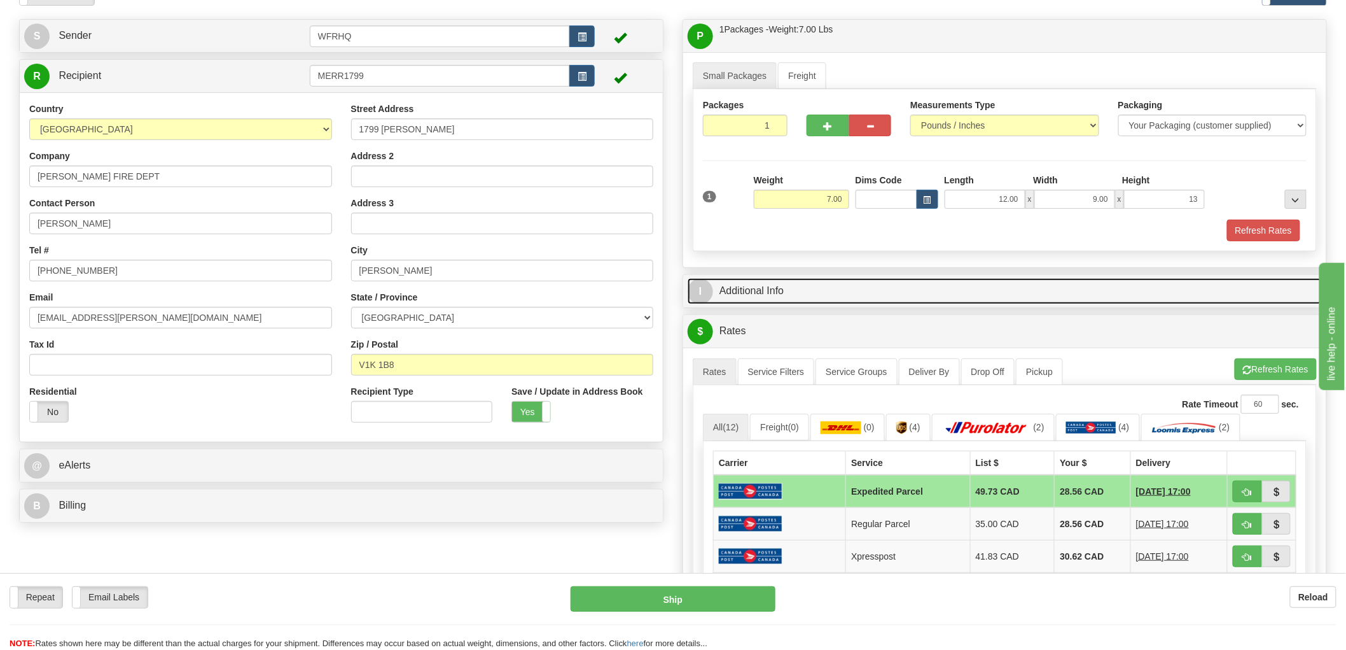
type input "13.00"
click at [764, 293] on link "I Additional Info" at bounding box center [1005, 291] width 634 height 26
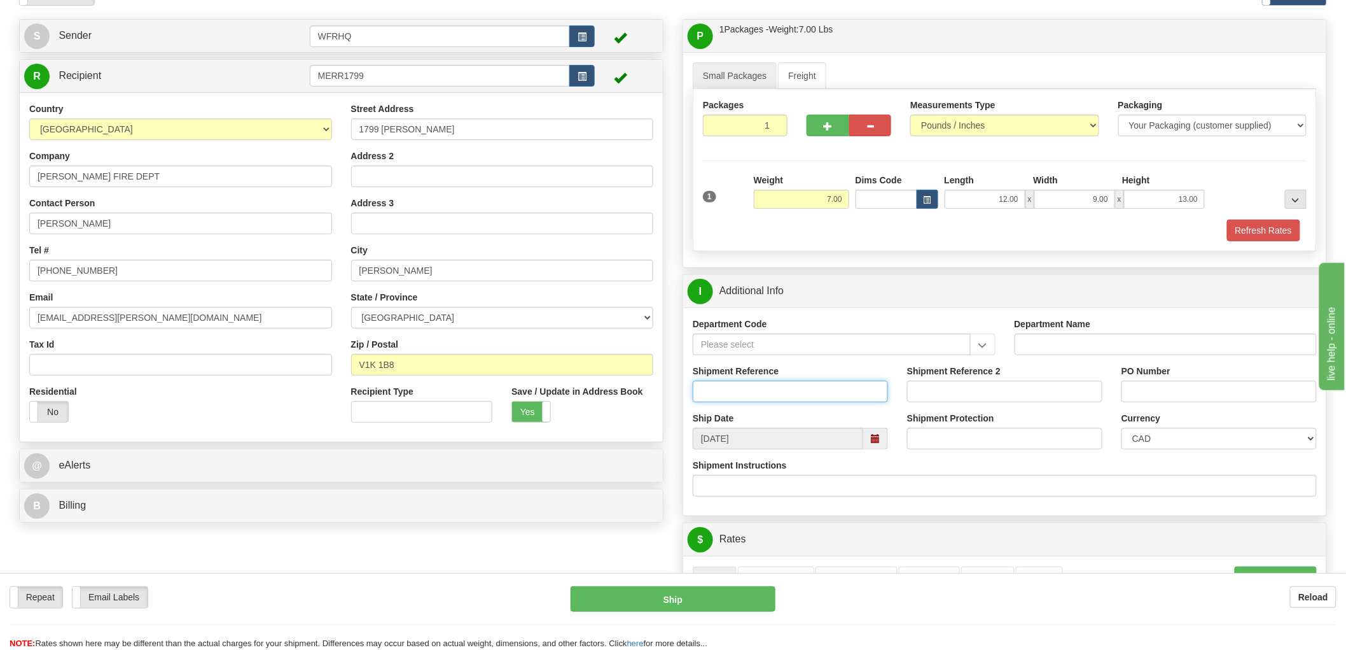
click at [746, 398] on input "Shipment Reference" at bounding box center [790, 392] width 195 height 22
type input "S43646 - 28659"
click at [1173, 392] on input "PO Number" at bounding box center [1219, 392] width 195 height 22
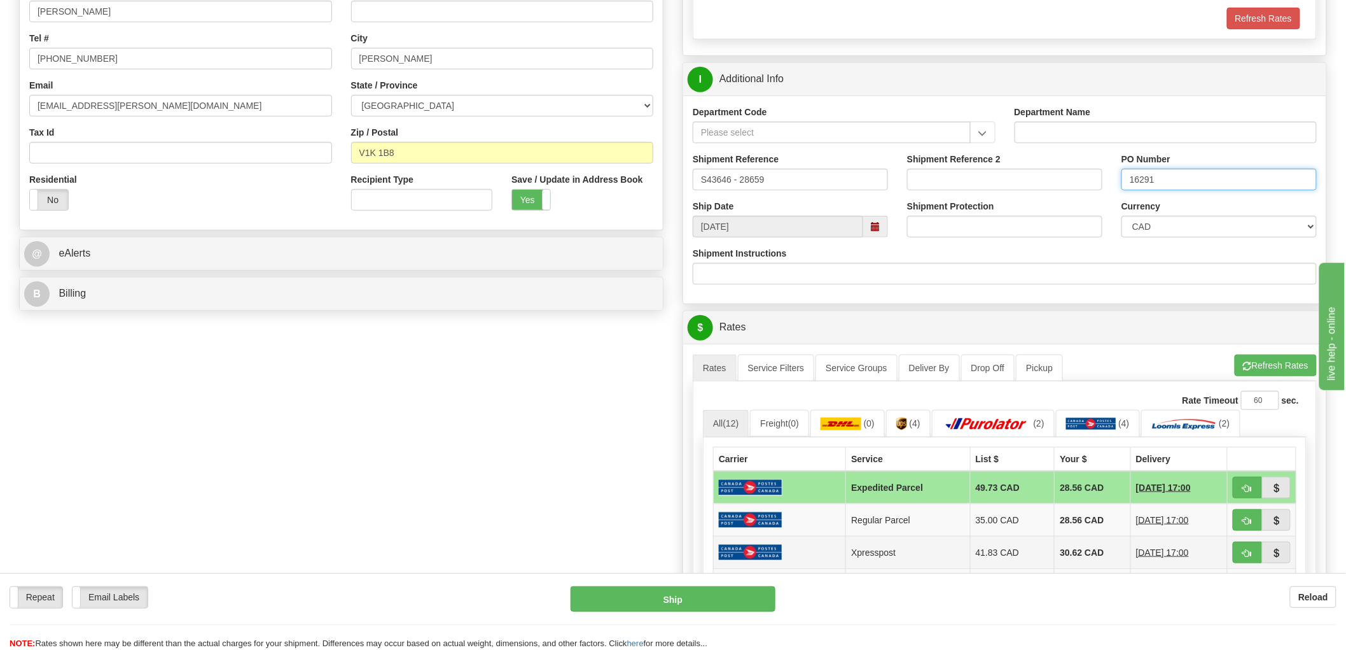
scroll to position [424, 0]
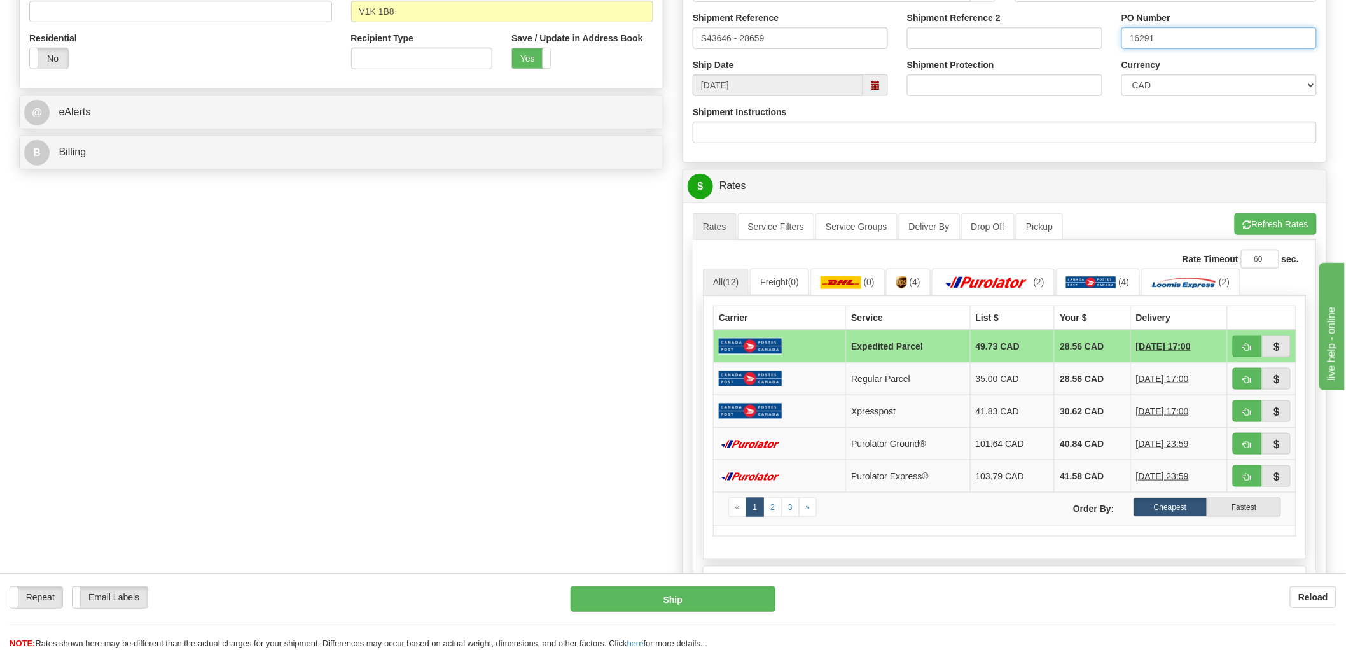
type input "16291"
click at [1244, 345] on span "button" at bounding box center [1247, 347] width 9 height 8
type input "DOM.EP"
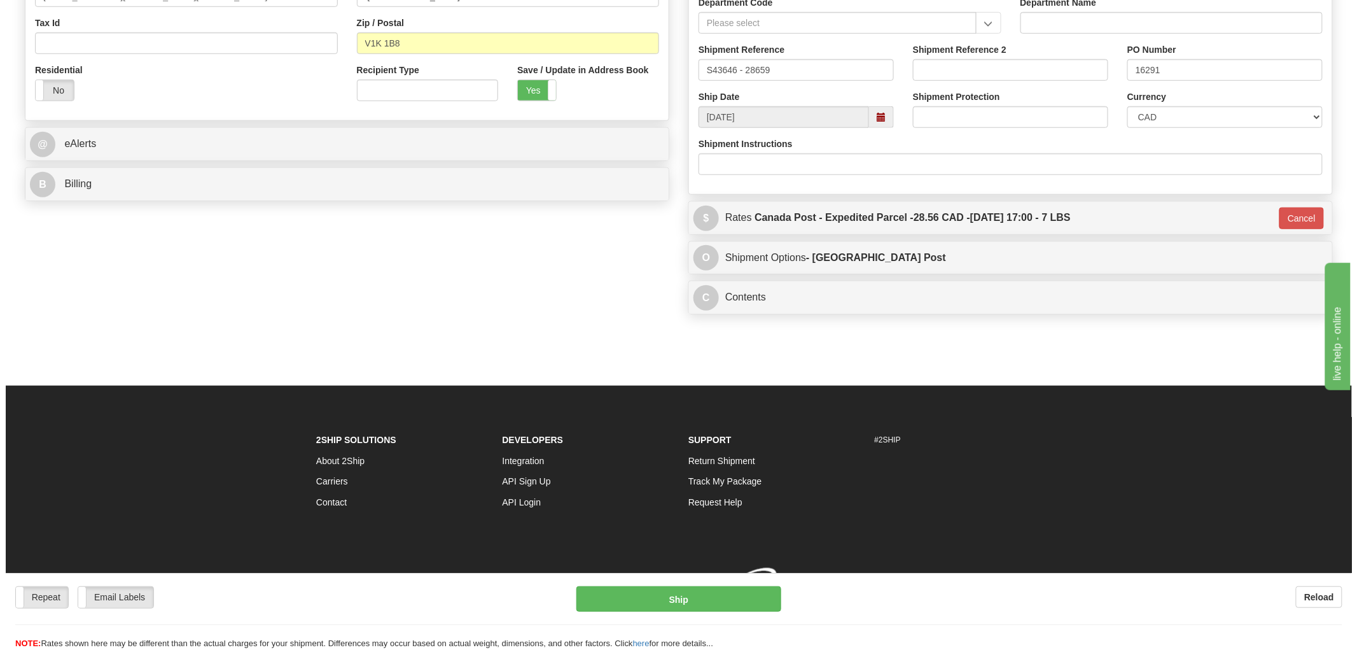
scroll to position [410, 0]
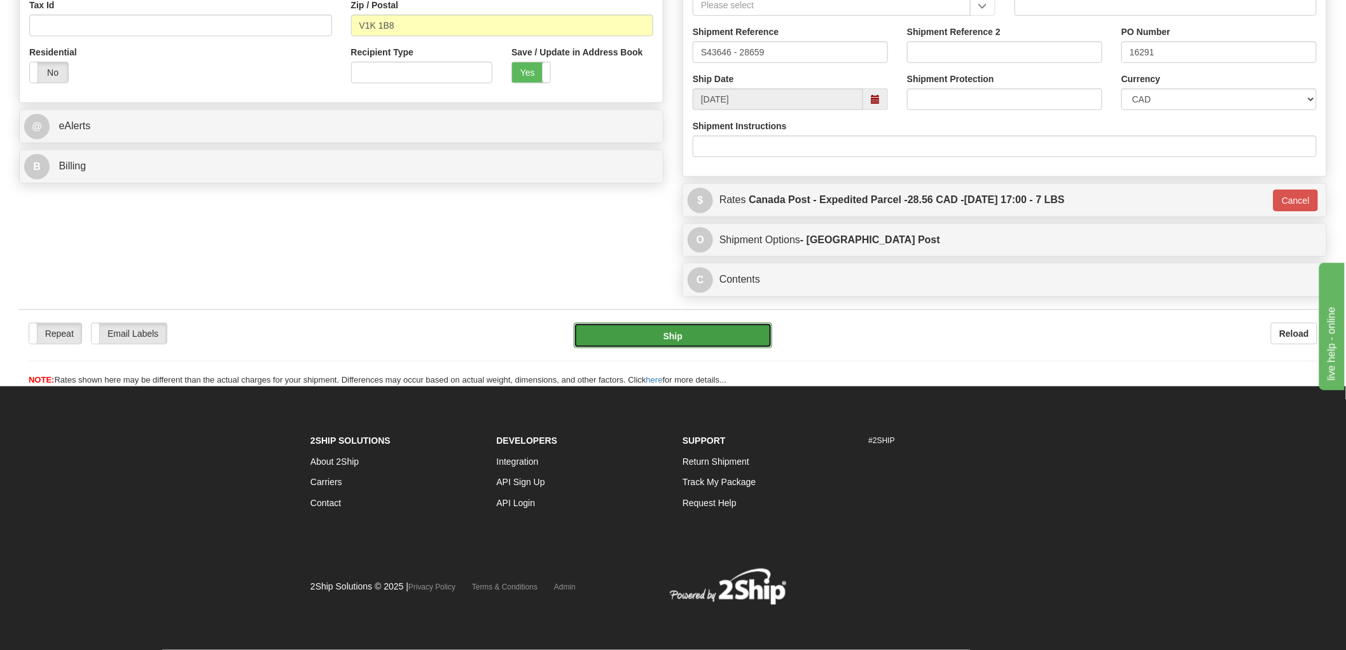
click at [685, 344] on button "Ship" at bounding box center [673, 335] width 199 height 25
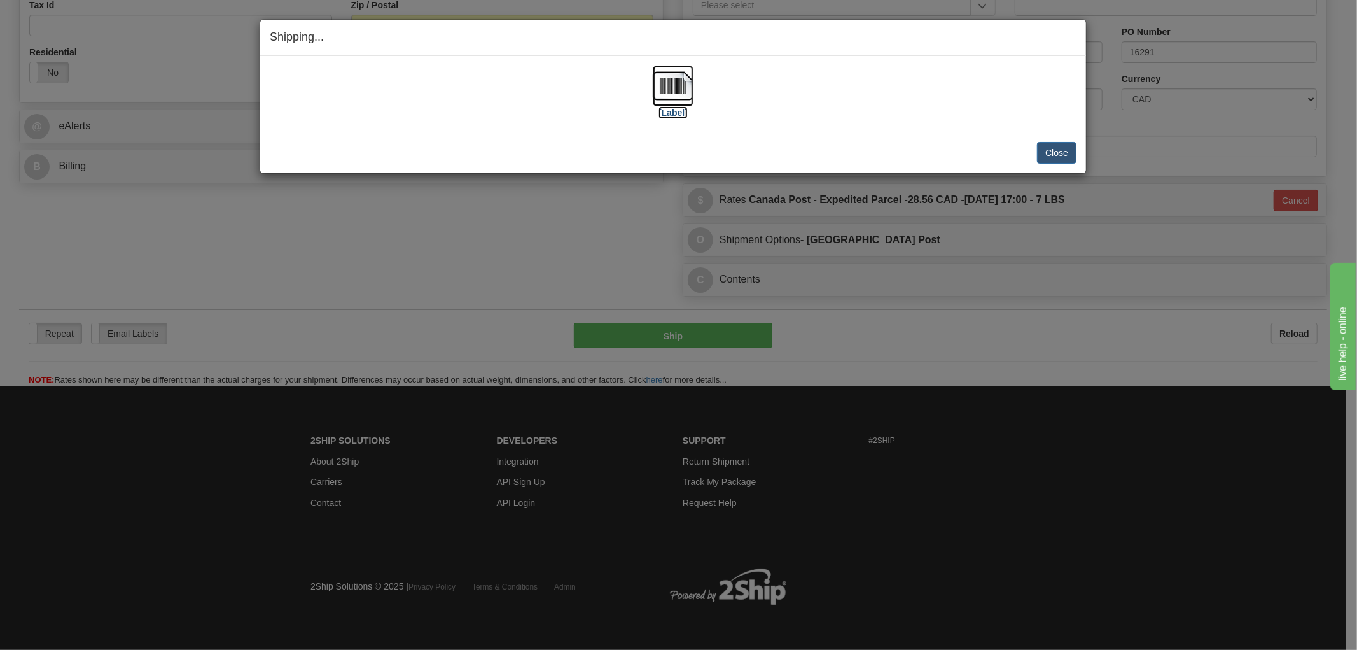
click at [679, 97] on img at bounding box center [673, 86] width 41 height 41
drag, startPoint x: 815, startPoint y: 104, endPoint x: 880, endPoint y: 153, distance: 81.8
click at [815, 104] on div "[Label]" at bounding box center [673, 94] width 807 height 57
click at [1066, 156] on button "Close" at bounding box center [1056, 153] width 39 height 22
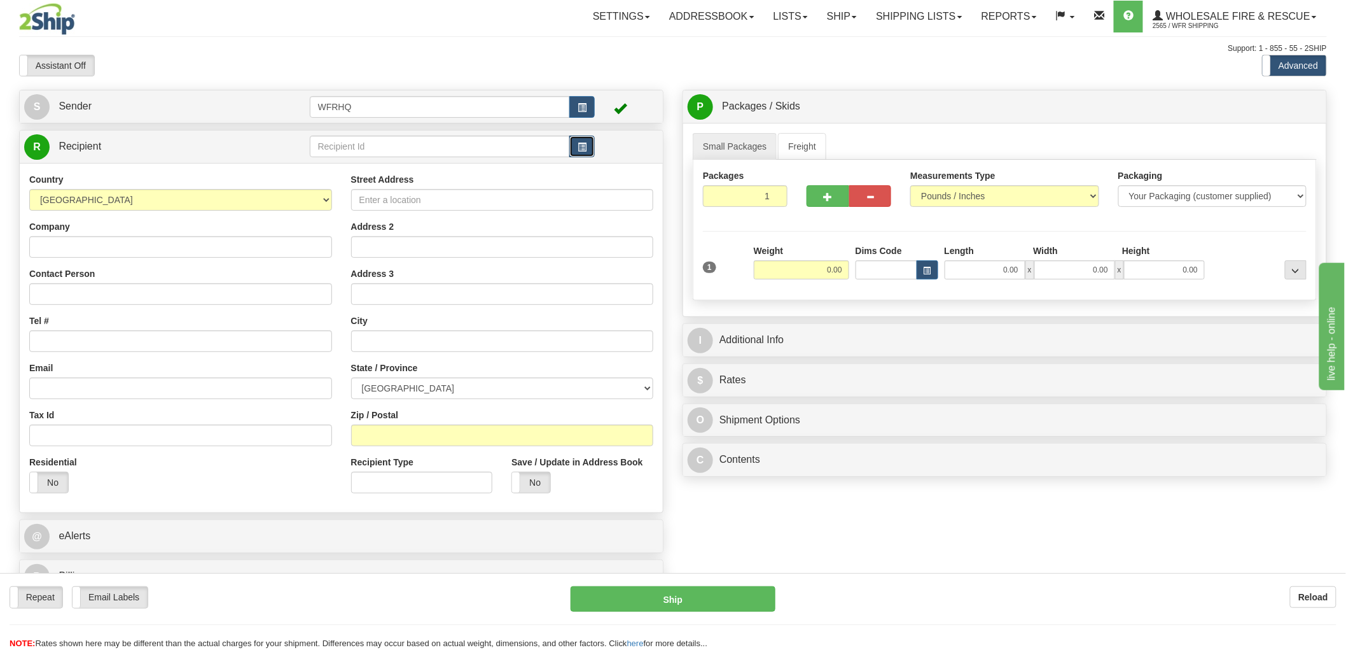
click at [582, 151] on button "button" at bounding box center [582, 147] width 25 height 22
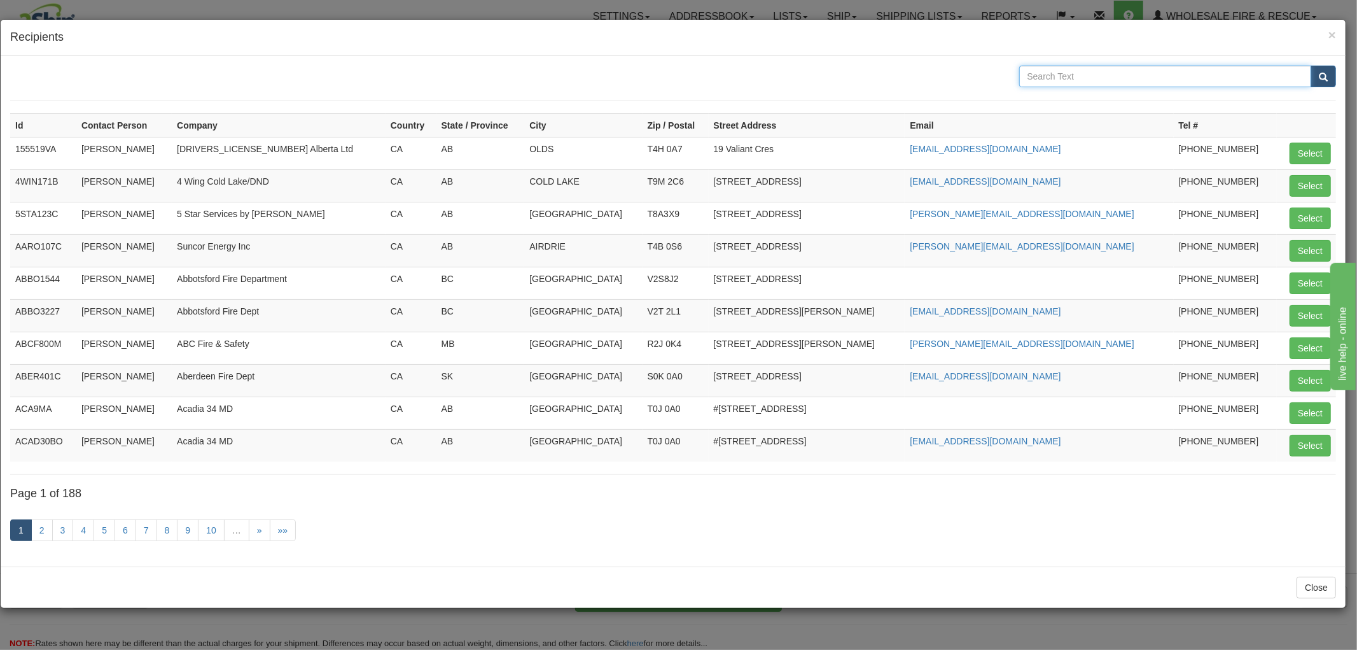
click at [1054, 73] on input "text" at bounding box center [1165, 77] width 293 height 22
type input "Fraser Valley"
click at [1331, 79] on button "submit" at bounding box center [1323, 77] width 25 height 22
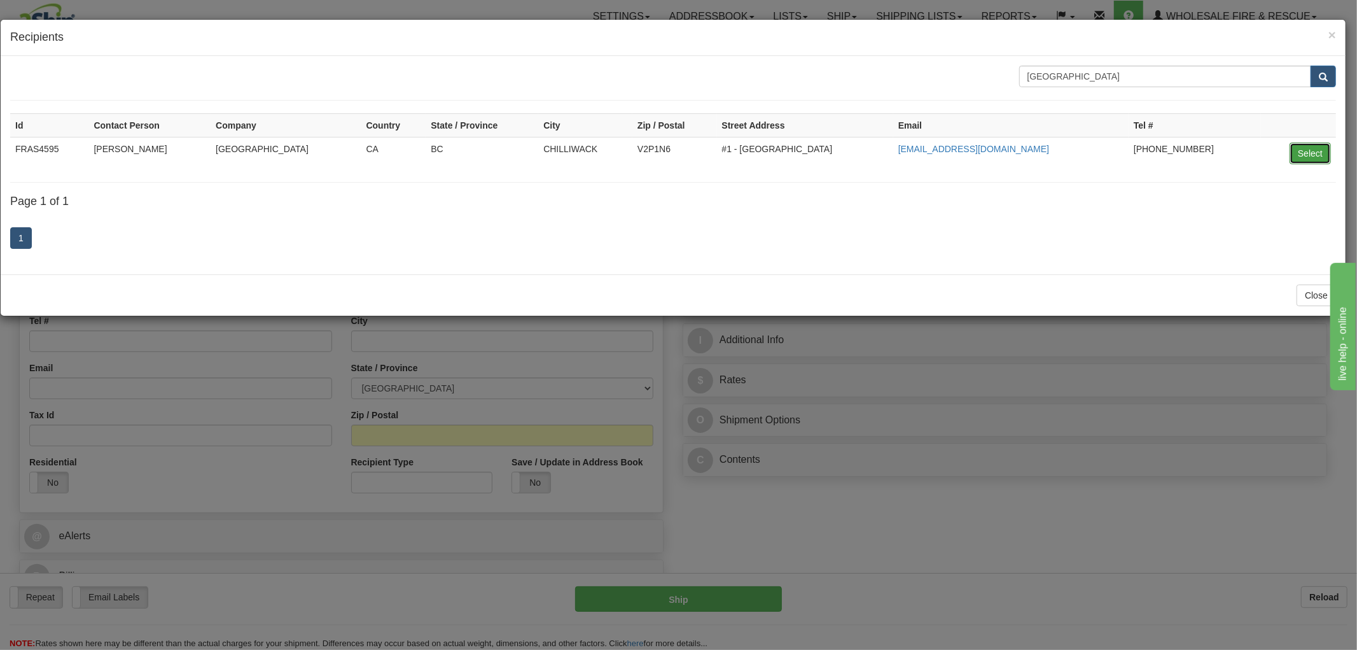
drag, startPoint x: 1304, startPoint y: 154, endPoint x: 1311, endPoint y: 150, distance: 8.3
click at [1311, 150] on button "Select" at bounding box center [1310, 154] width 41 height 22
type input "FRAS4595"
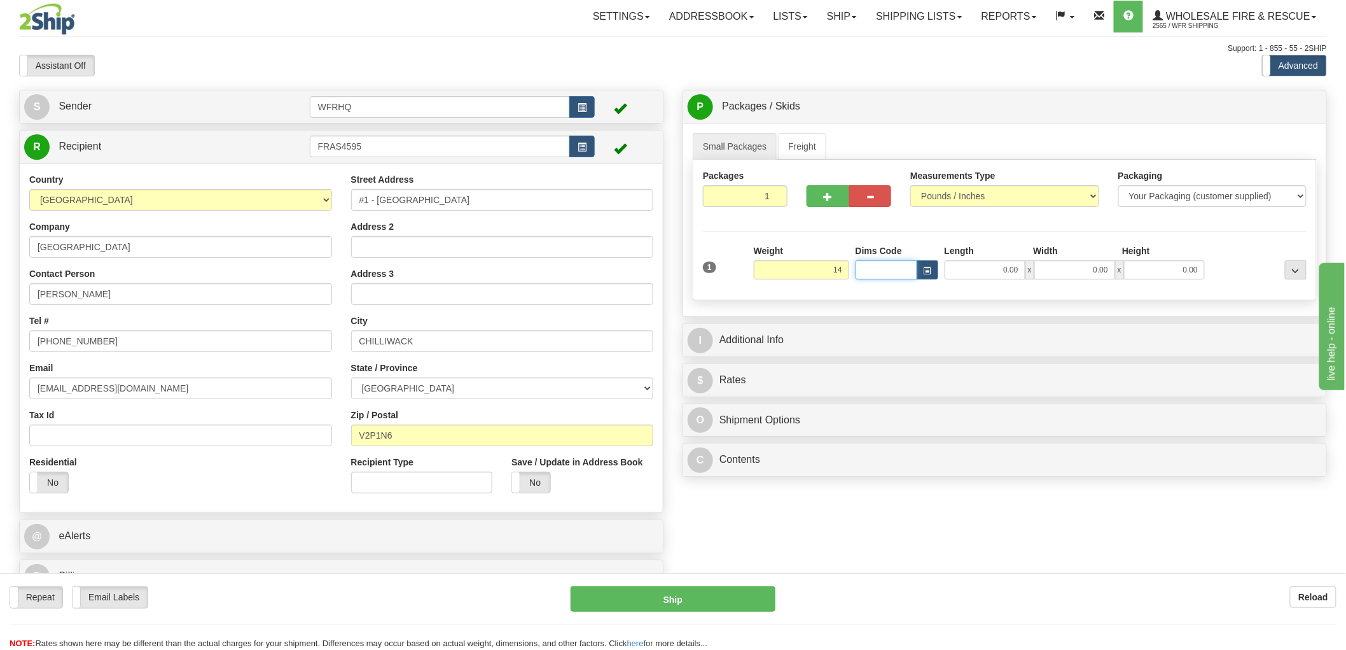
type input "14.00"
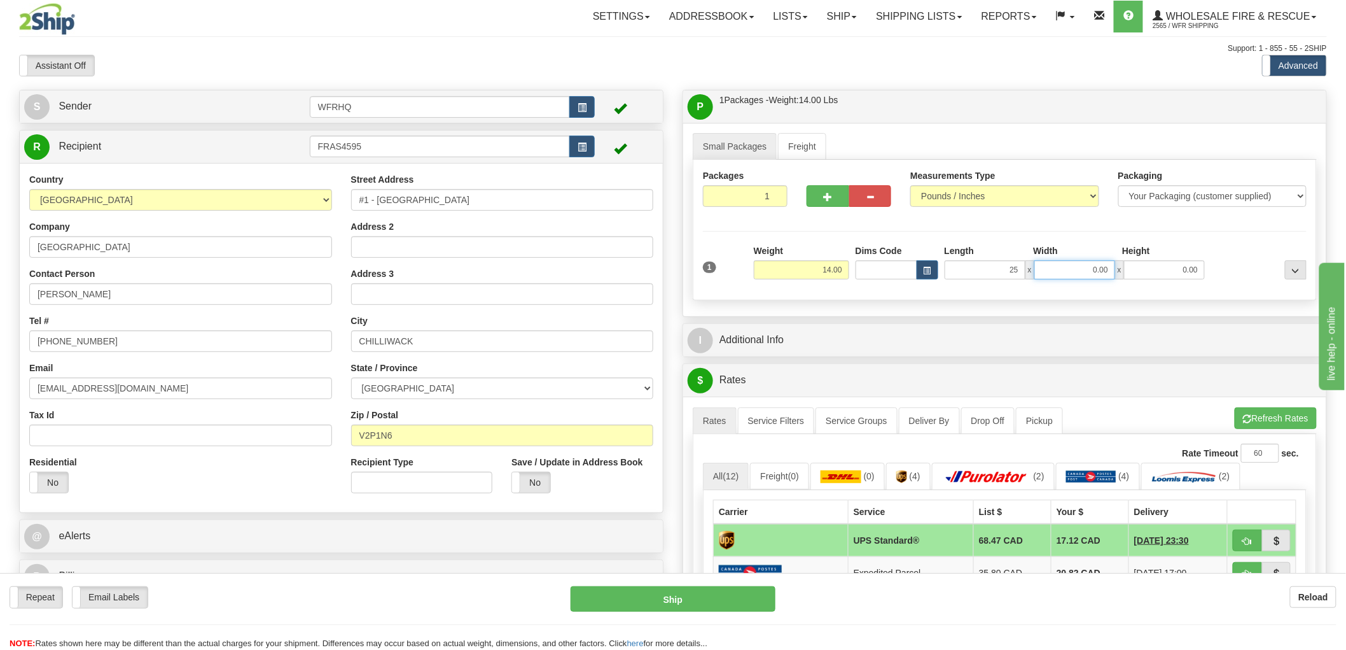
type input "25.00"
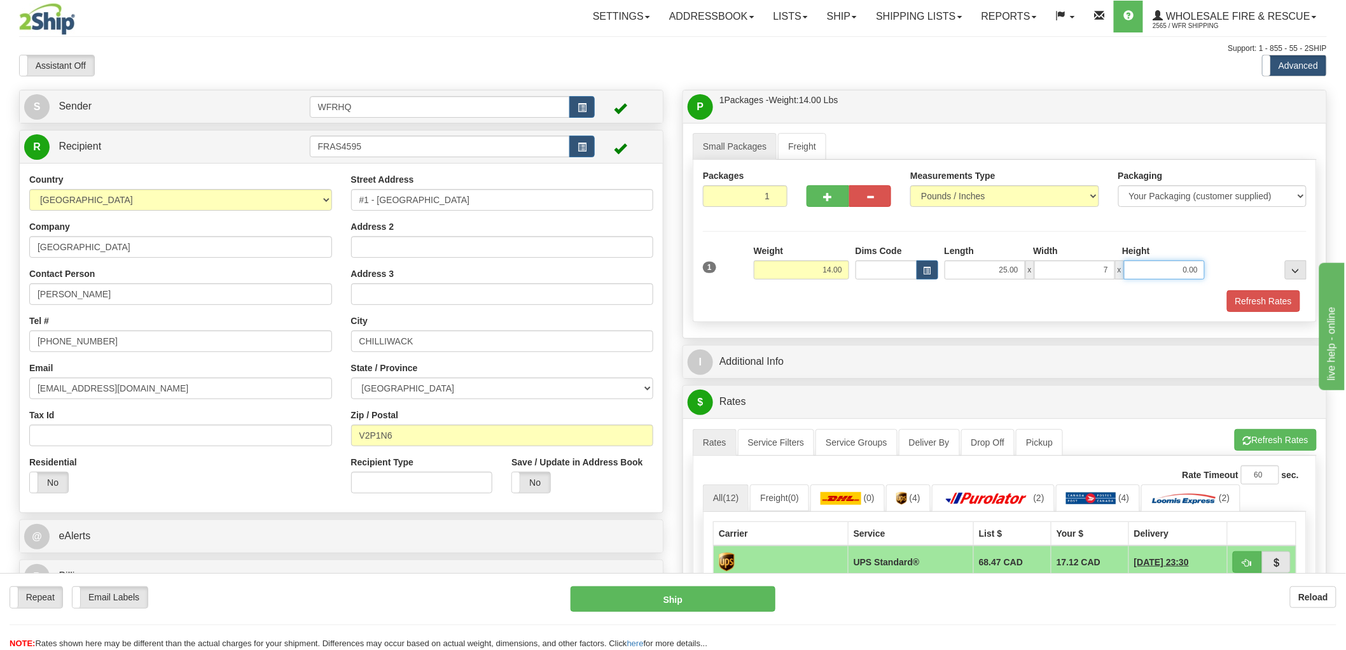
type input "7.00"
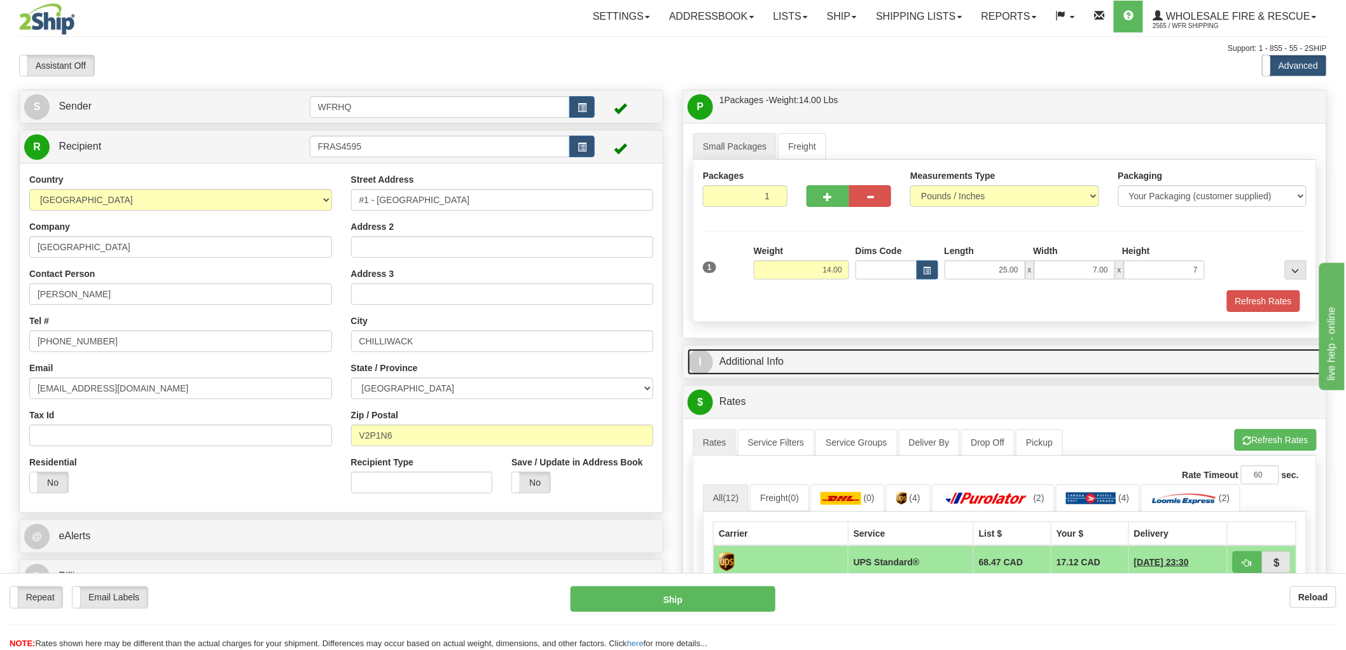
type input "7.00"
click at [742, 363] on link "I Additional Info" at bounding box center [1005, 362] width 634 height 26
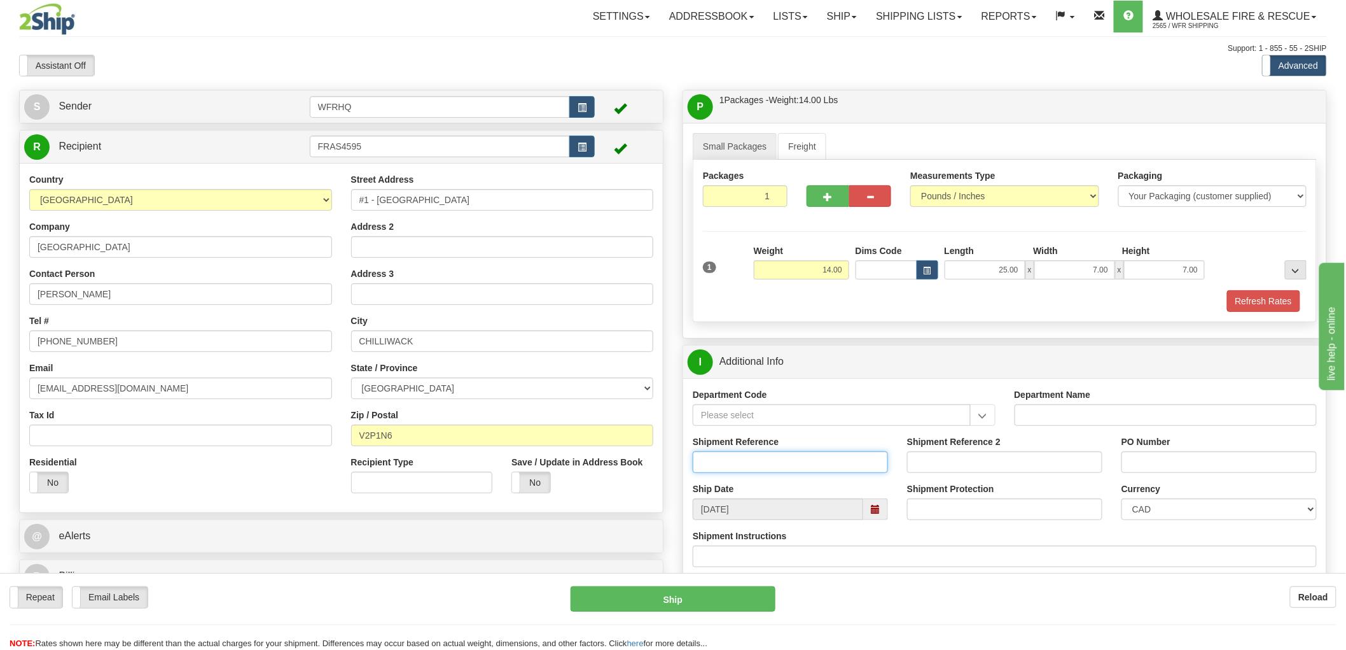
click at [746, 461] on input "Shipment Reference" at bounding box center [790, 462] width 195 height 22
type input "S43686 - 28657"
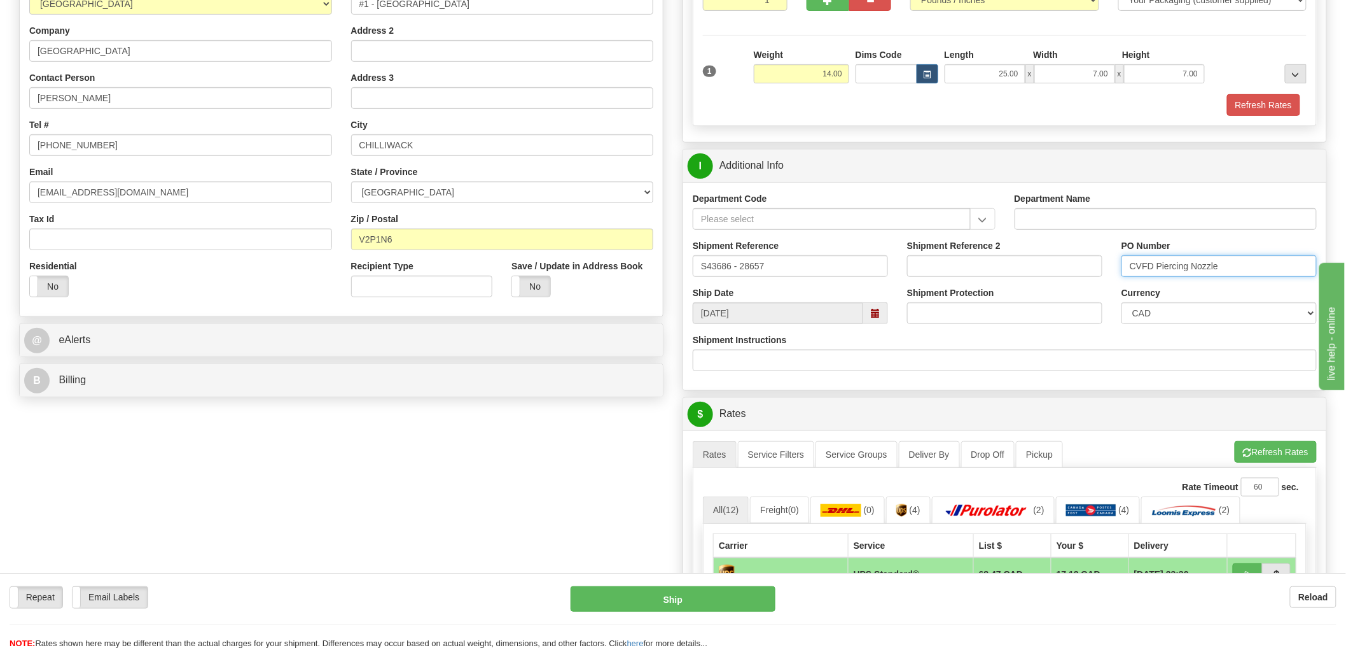
scroll to position [424, 0]
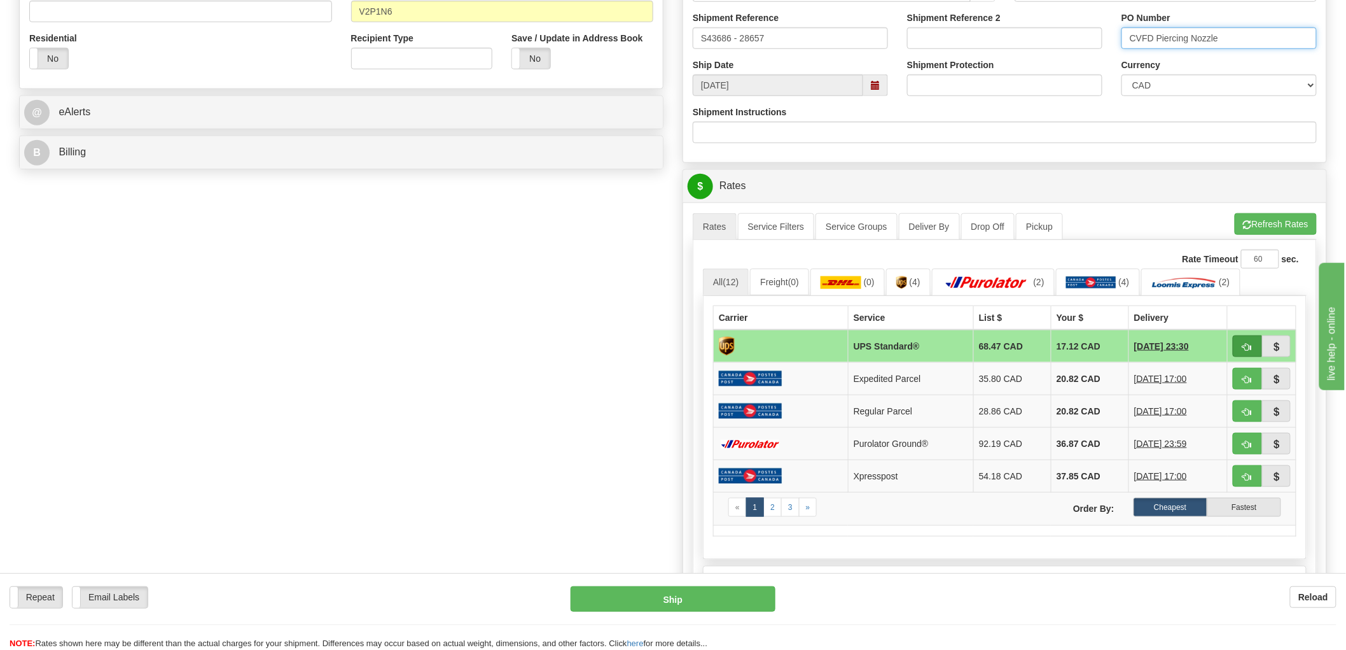
type input "CVFD Piercing Nozzle"
click at [1243, 350] on span "button" at bounding box center [1247, 347] width 9 height 8
type input "11"
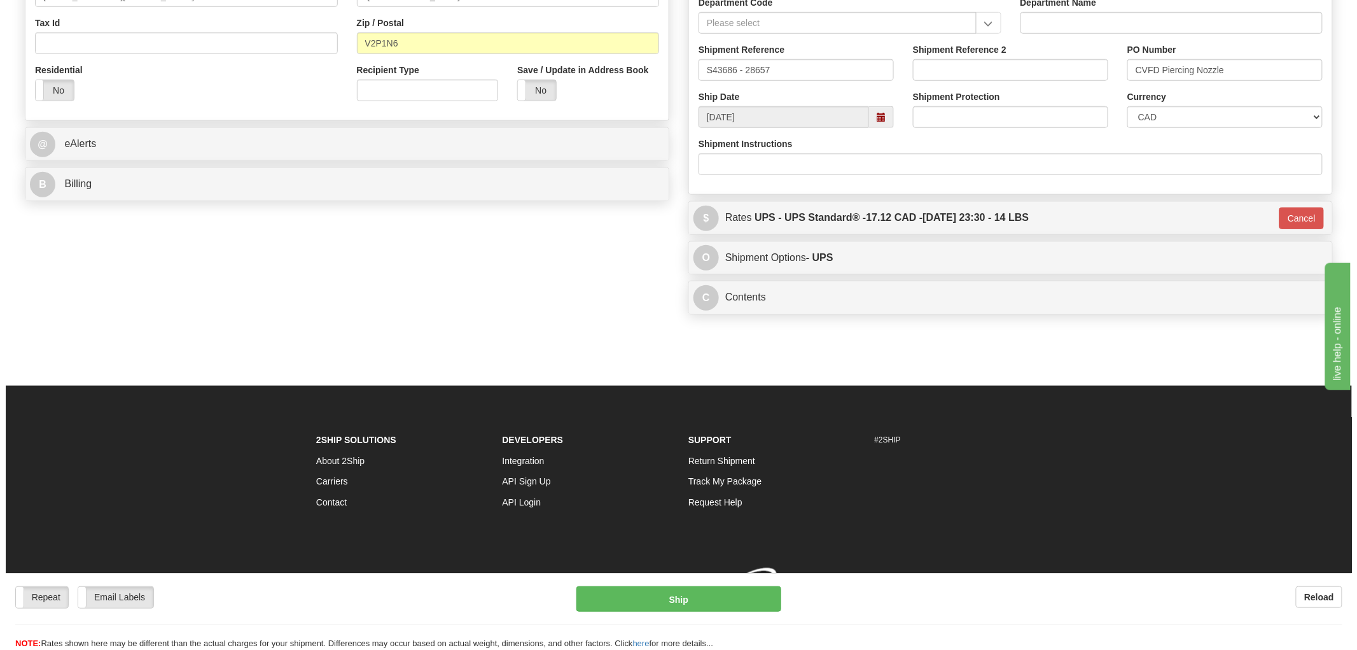
scroll to position [410, 0]
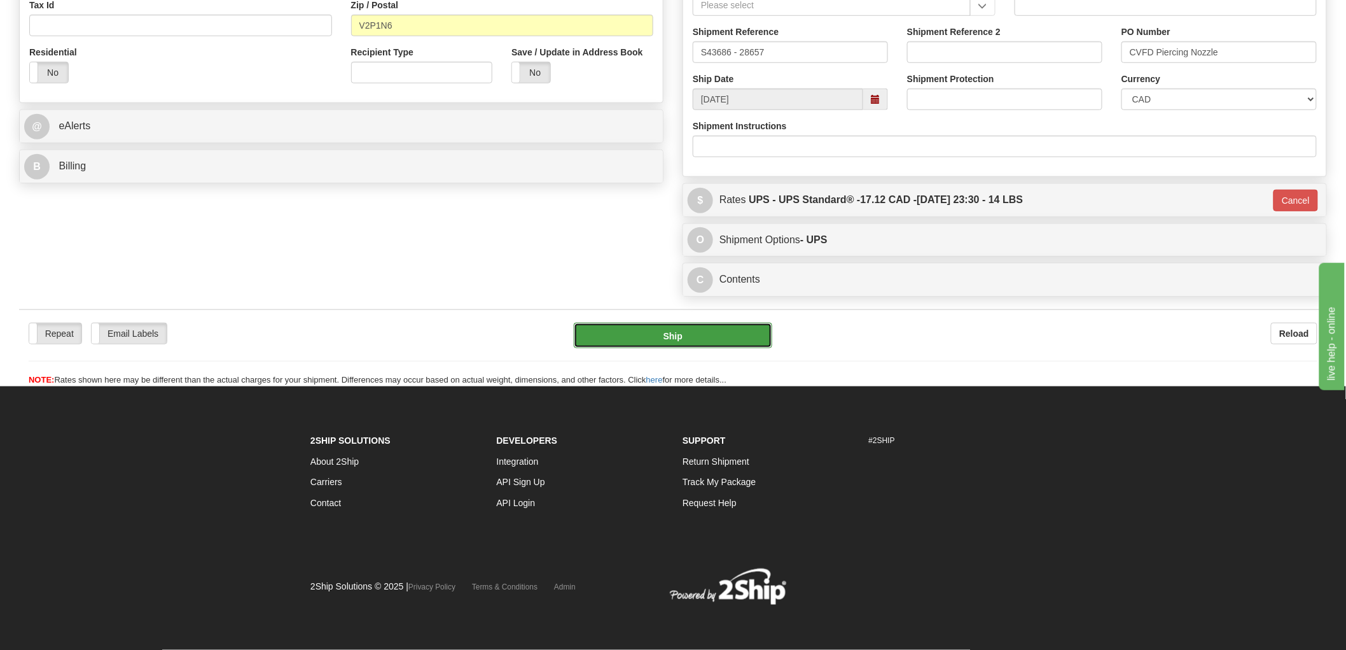
click at [706, 331] on button "Ship" at bounding box center [673, 335] width 199 height 25
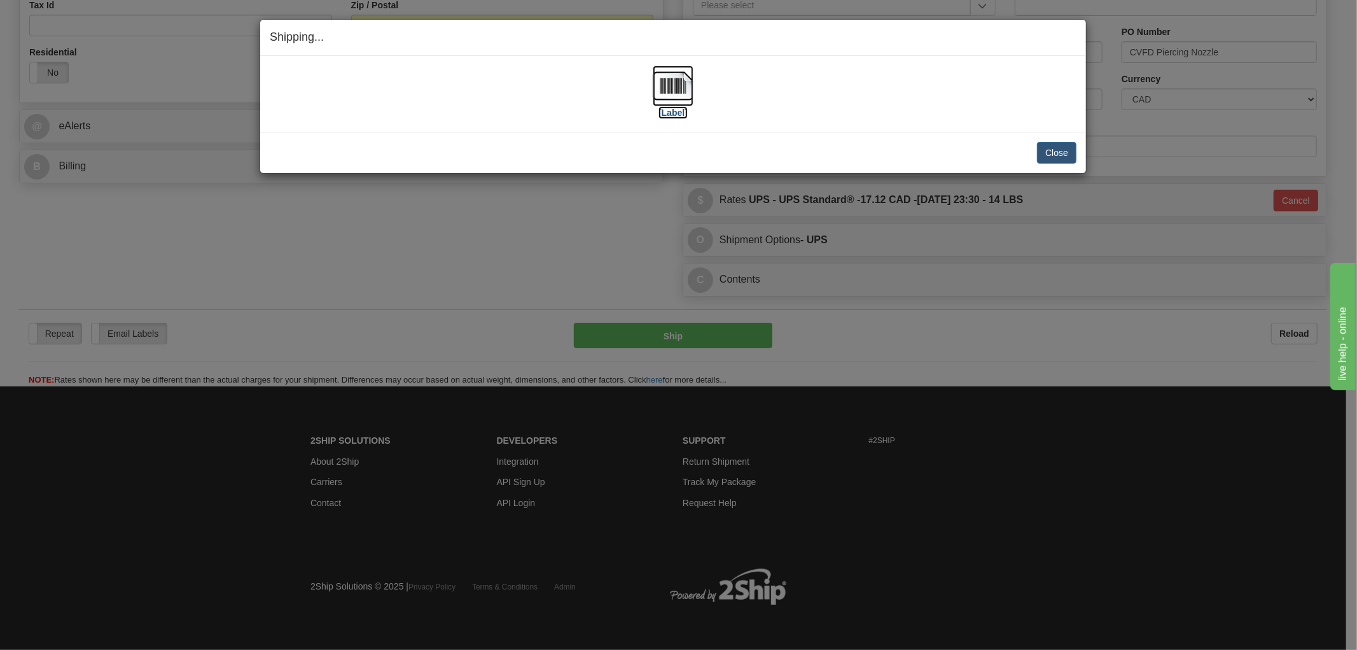
click at [678, 85] on img at bounding box center [673, 86] width 41 height 41
click at [792, 122] on div "[Label]" at bounding box center [673, 94] width 807 height 57
click at [1072, 154] on button "Close" at bounding box center [1056, 153] width 39 height 22
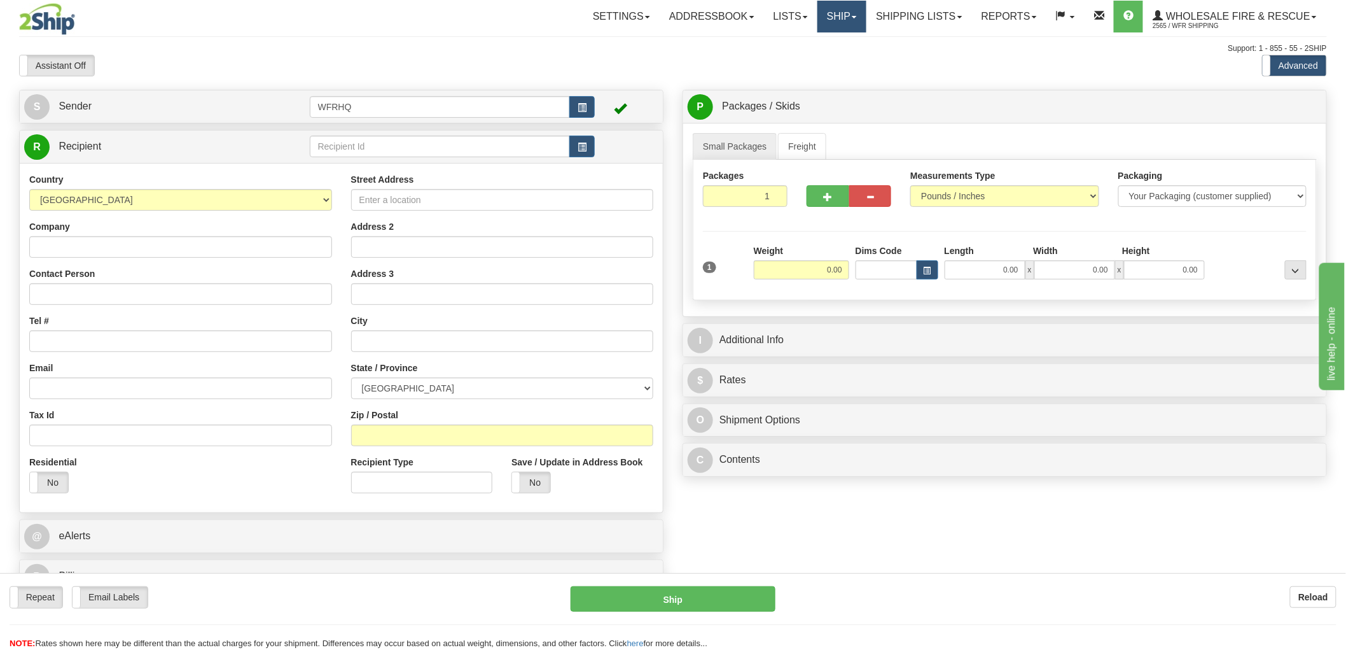
click at [841, 13] on link "Ship" at bounding box center [842, 17] width 49 height 32
click at [917, 9] on link "Shipping lists" at bounding box center [919, 17] width 105 height 32
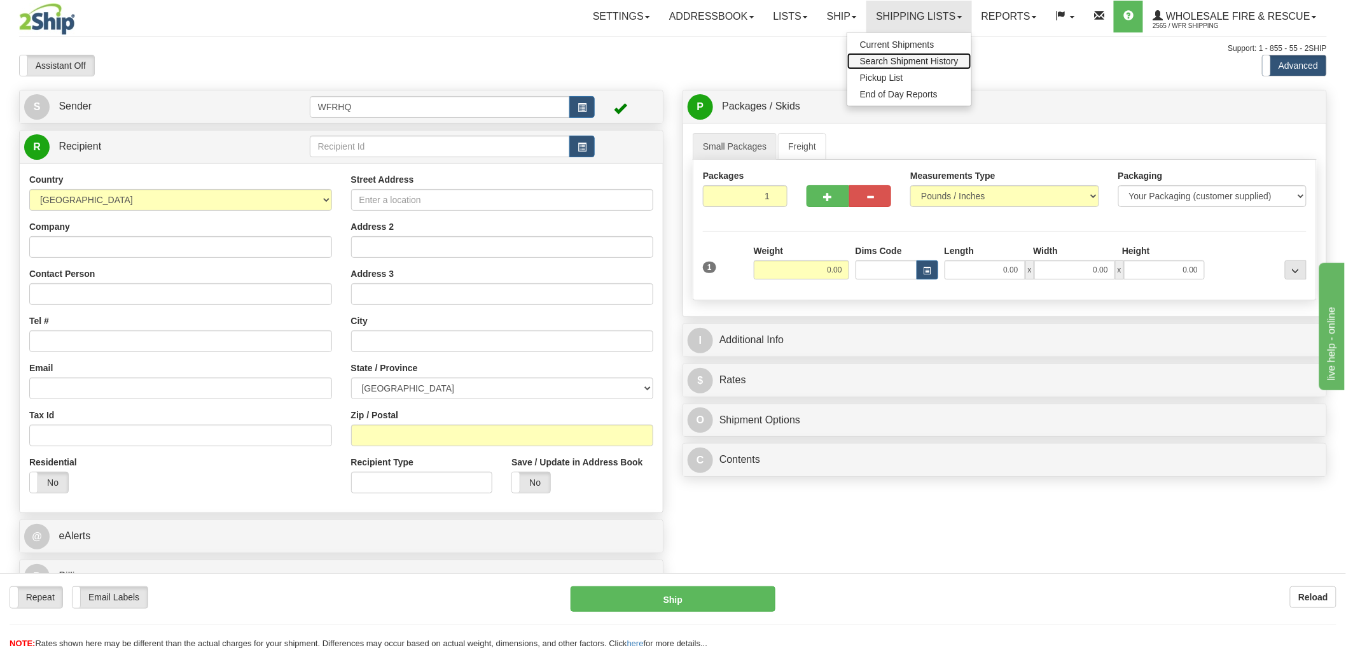
click at [888, 62] on span "Search Shipment History" at bounding box center [909, 61] width 99 height 10
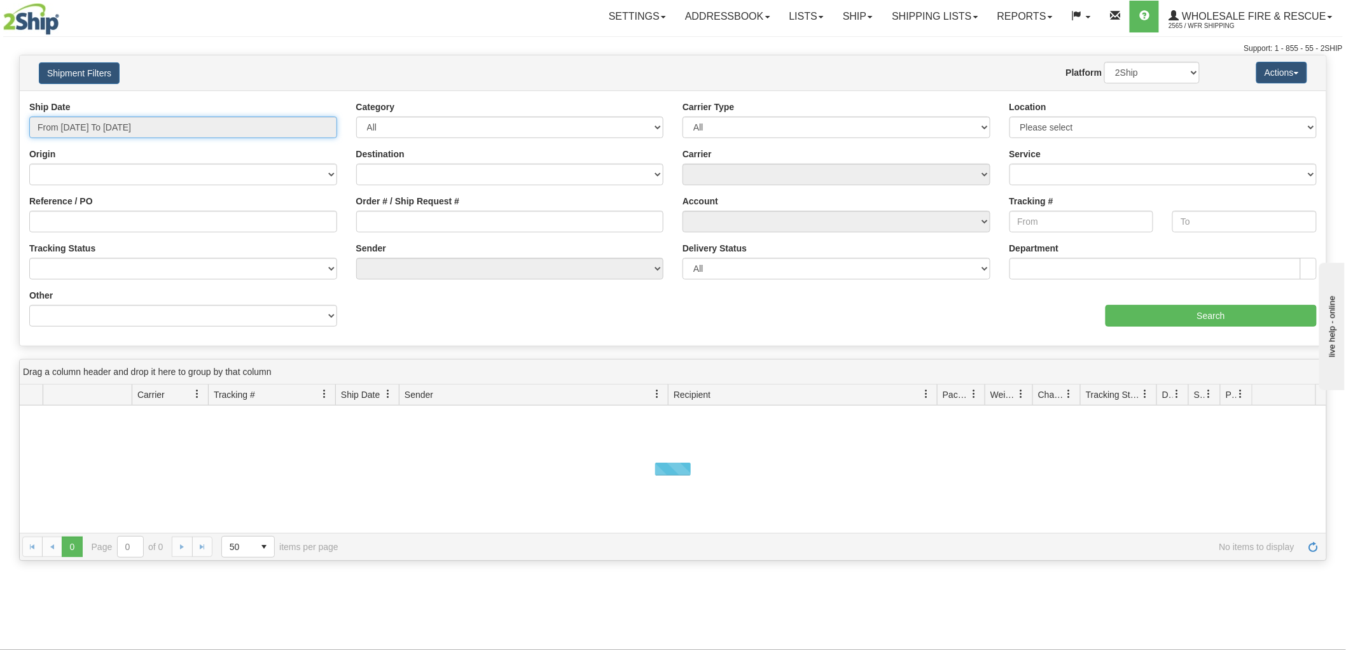
click at [295, 132] on input "From [DATE] To [DATE]" at bounding box center [183, 127] width 308 height 22
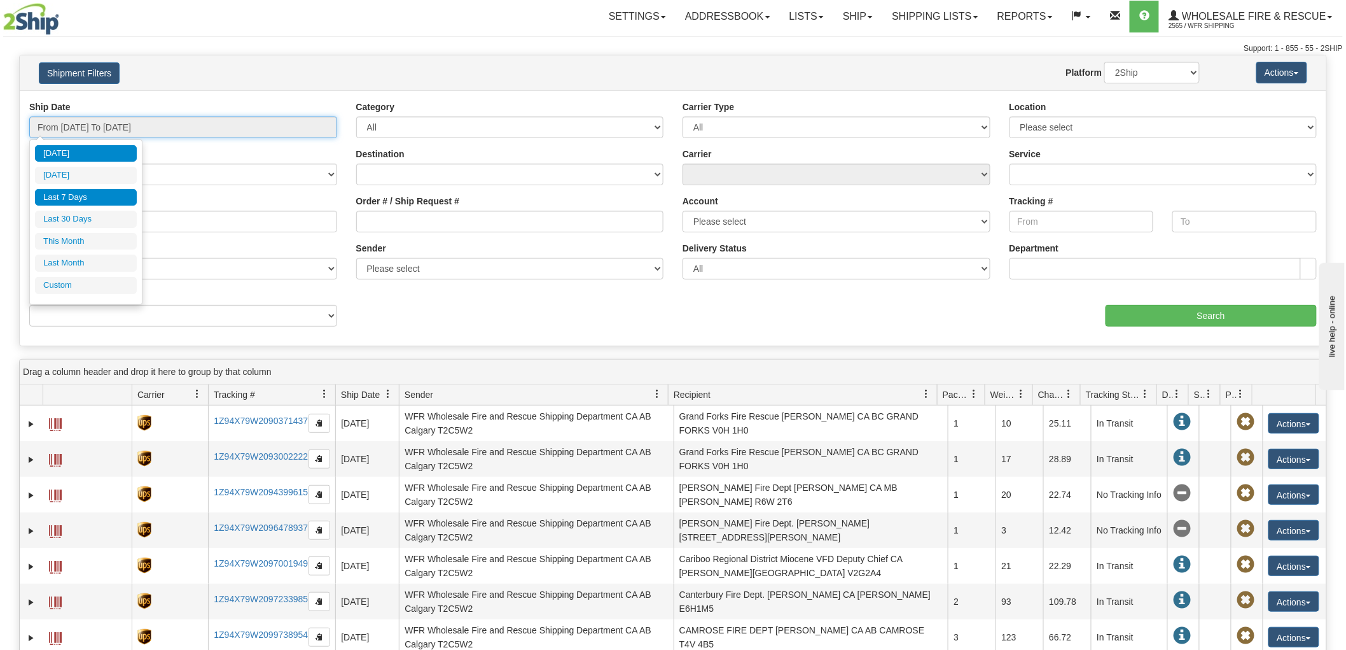
type input "[DATE]"
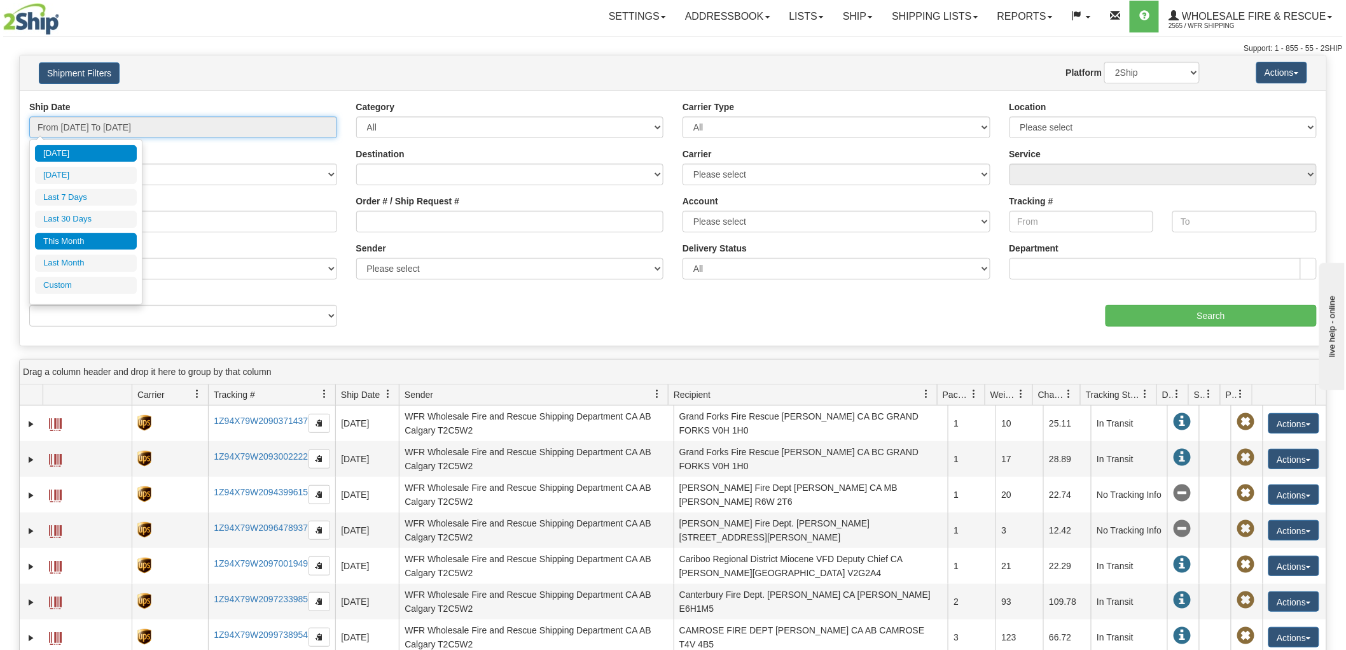
type input "[DATE]"
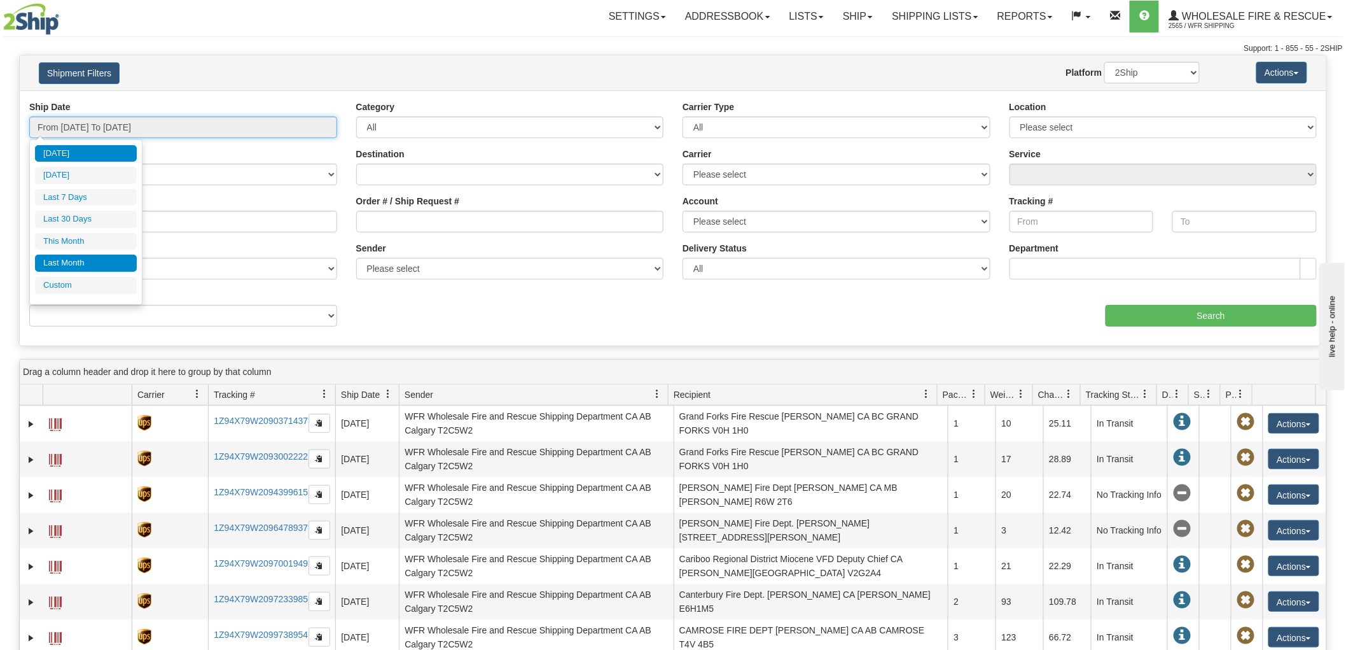
type input "[DATE]"
click at [73, 281] on li "Custom" at bounding box center [86, 285] width 102 height 17
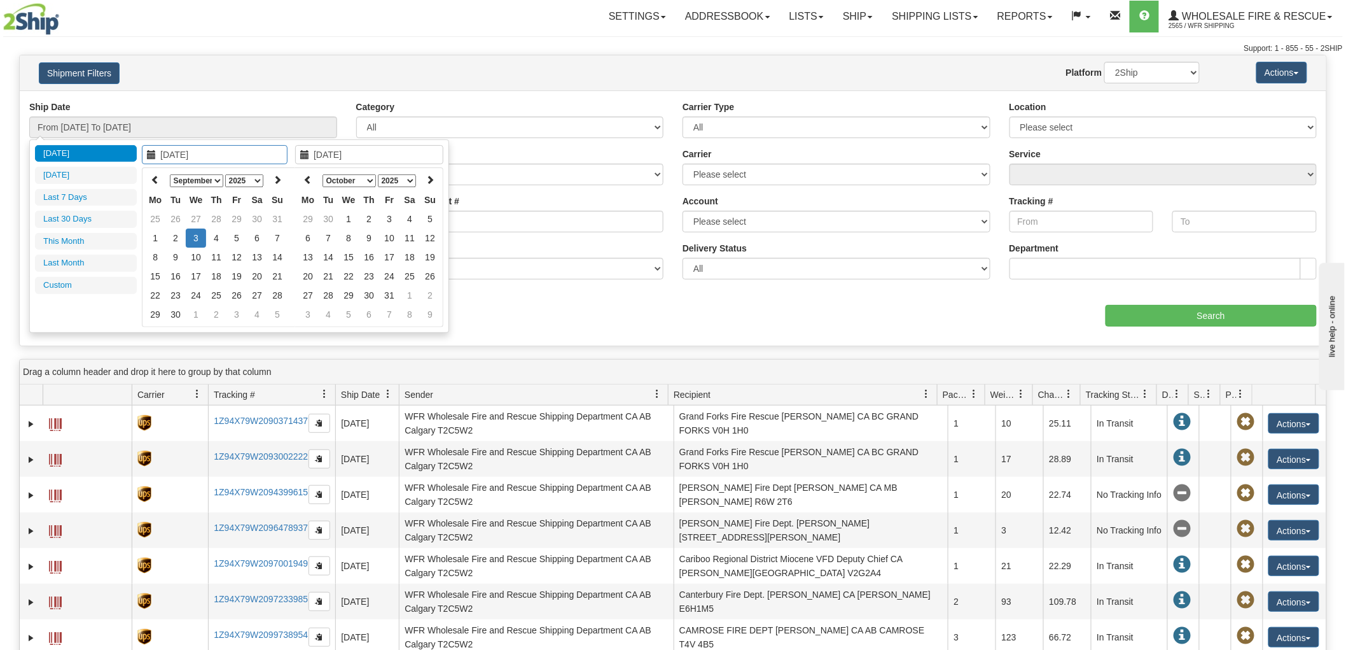
type input "[DATE]"
type input "09/01/2025"
type input "09/30/2025"
type input "08/05/2025"
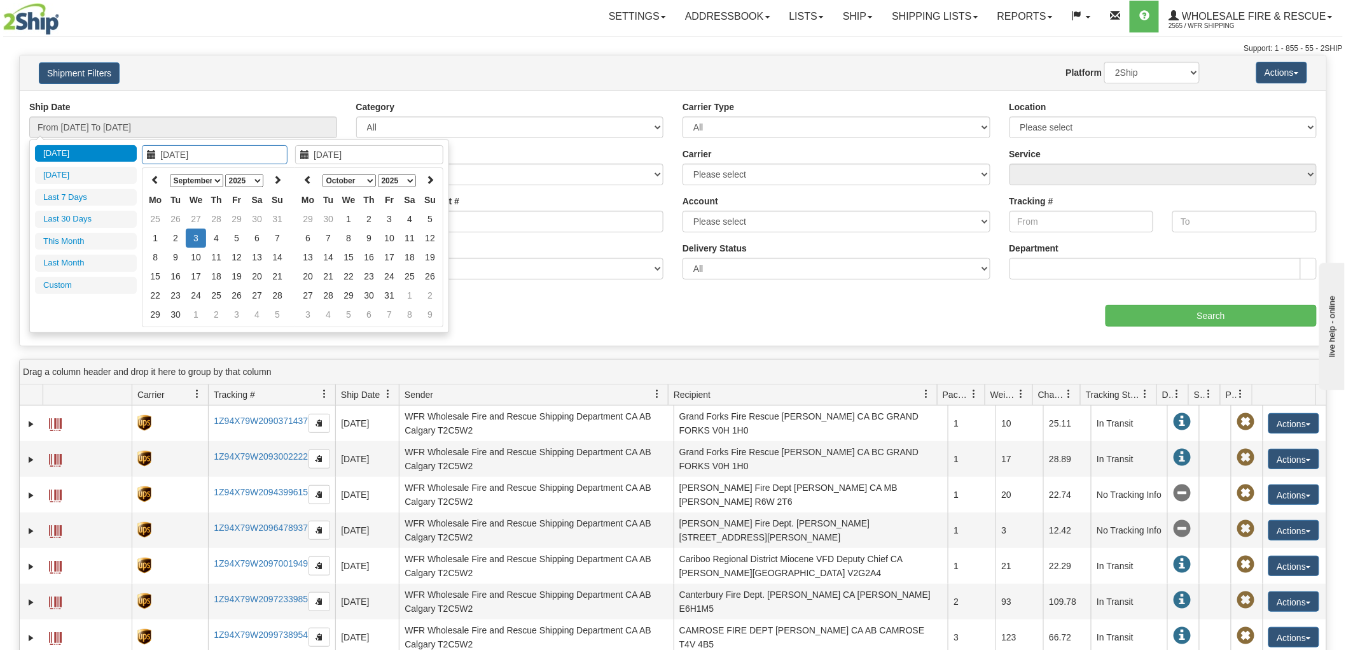
type input "[DATE]"
click at [196, 178] on select "January February March April May June July August September October November De…" at bounding box center [196, 180] width 53 height 13
type input "07/01/2025"
click at [176, 214] on td "1" at bounding box center [175, 218] width 20 height 19
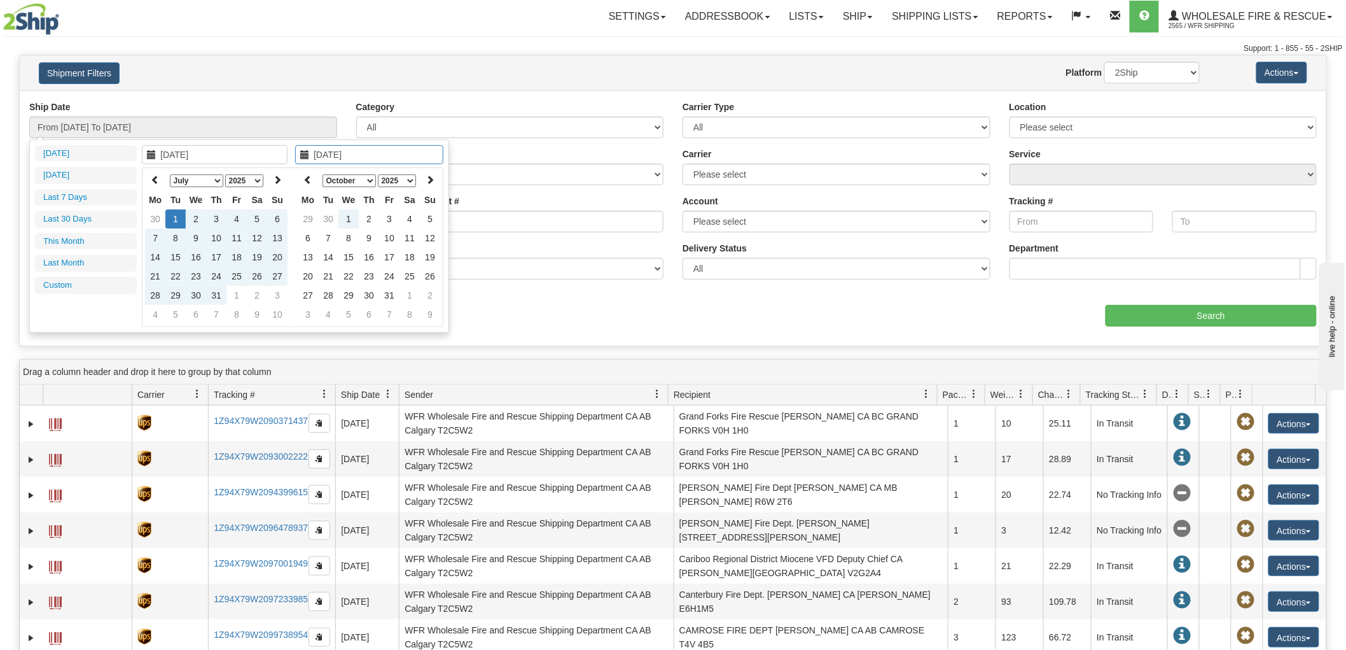
click at [364, 176] on select "January February March April May June July August September October November De…" at bounding box center [349, 180] width 53 height 13
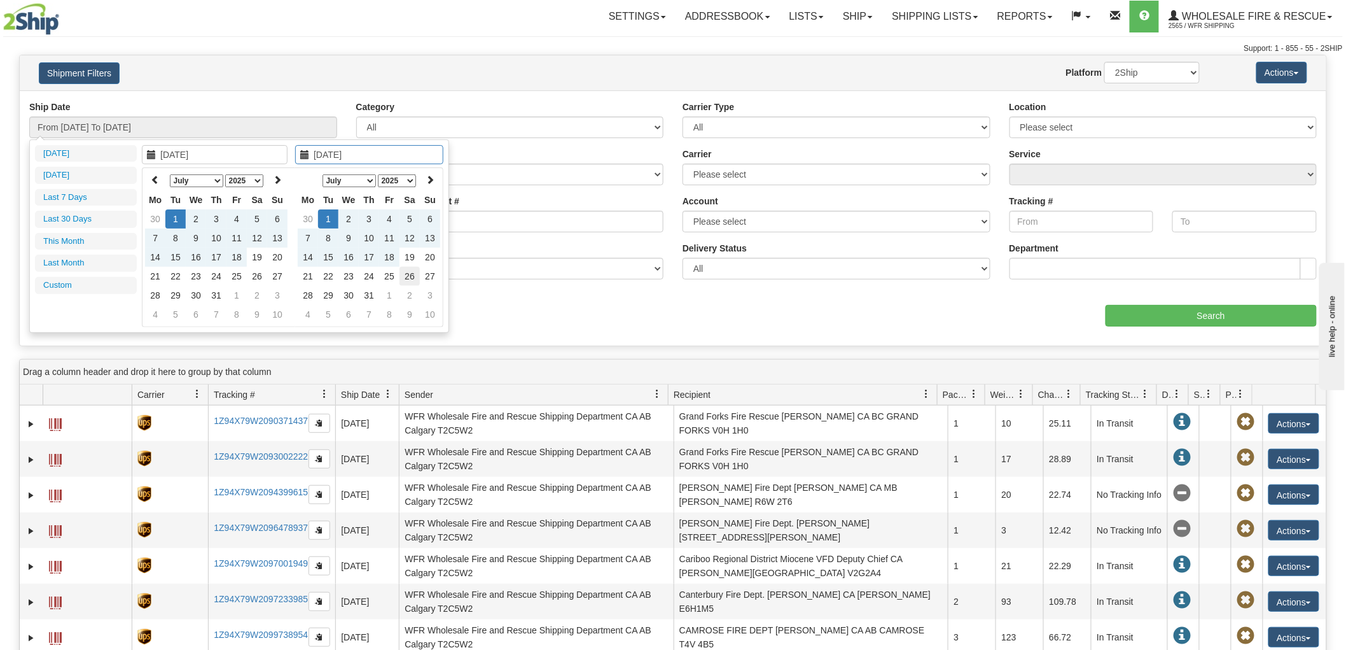
type input "07/26/2025"
click at [410, 270] on td "26" at bounding box center [410, 276] width 20 height 19
type input "From 07/01/2025 To 07/26/2025"
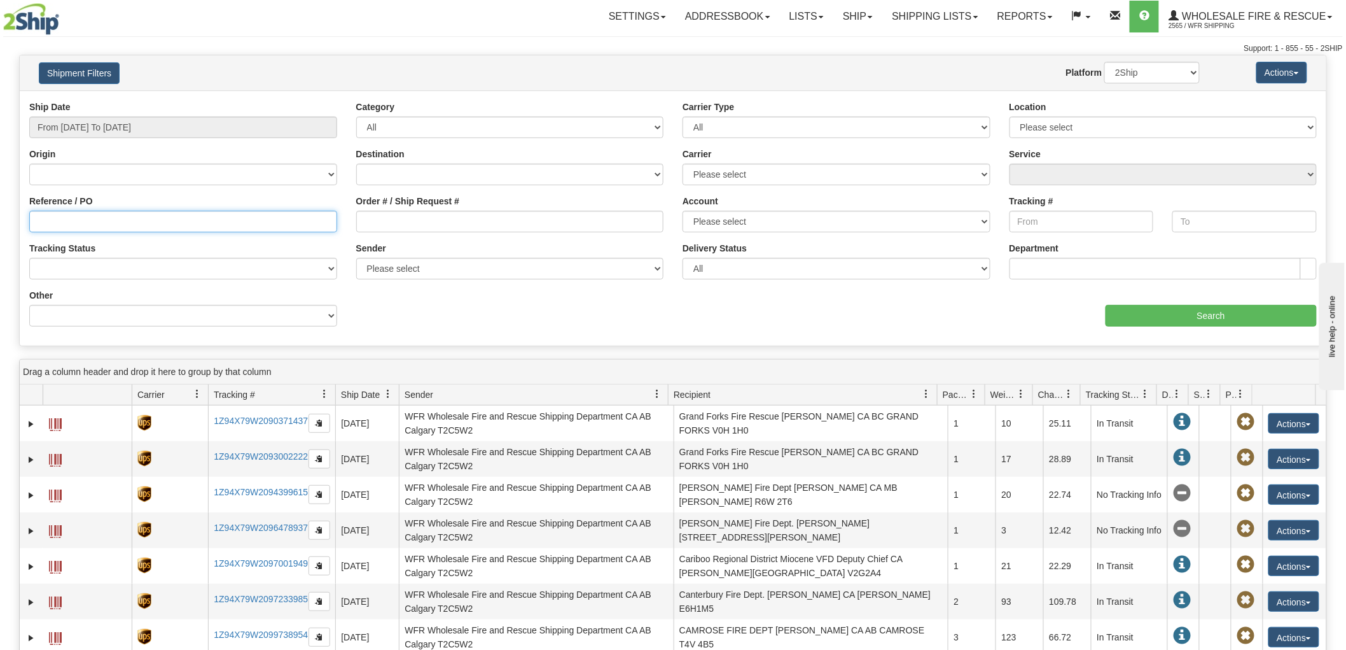
click at [191, 225] on input "Reference / PO" at bounding box center [183, 222] width 308 height 22
type input "RMA"
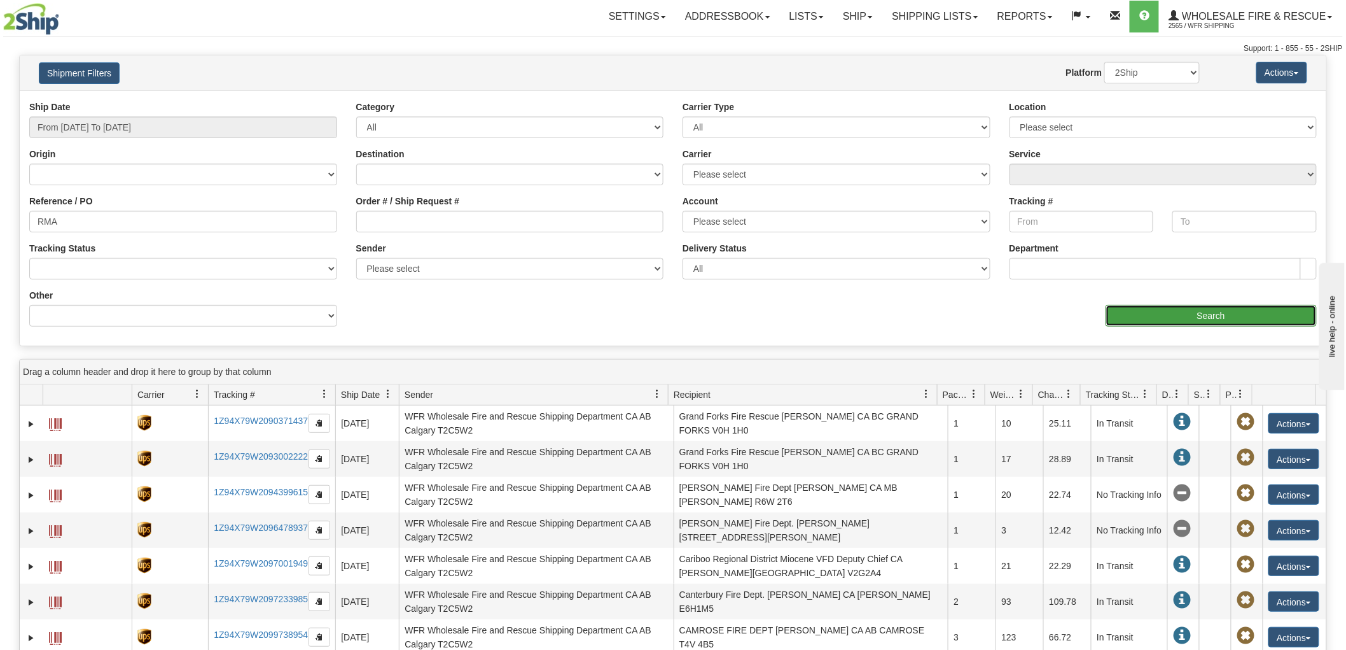
click at [1161, 317] on input "Search" at bounding box center [1211, 316] width 211 height 22
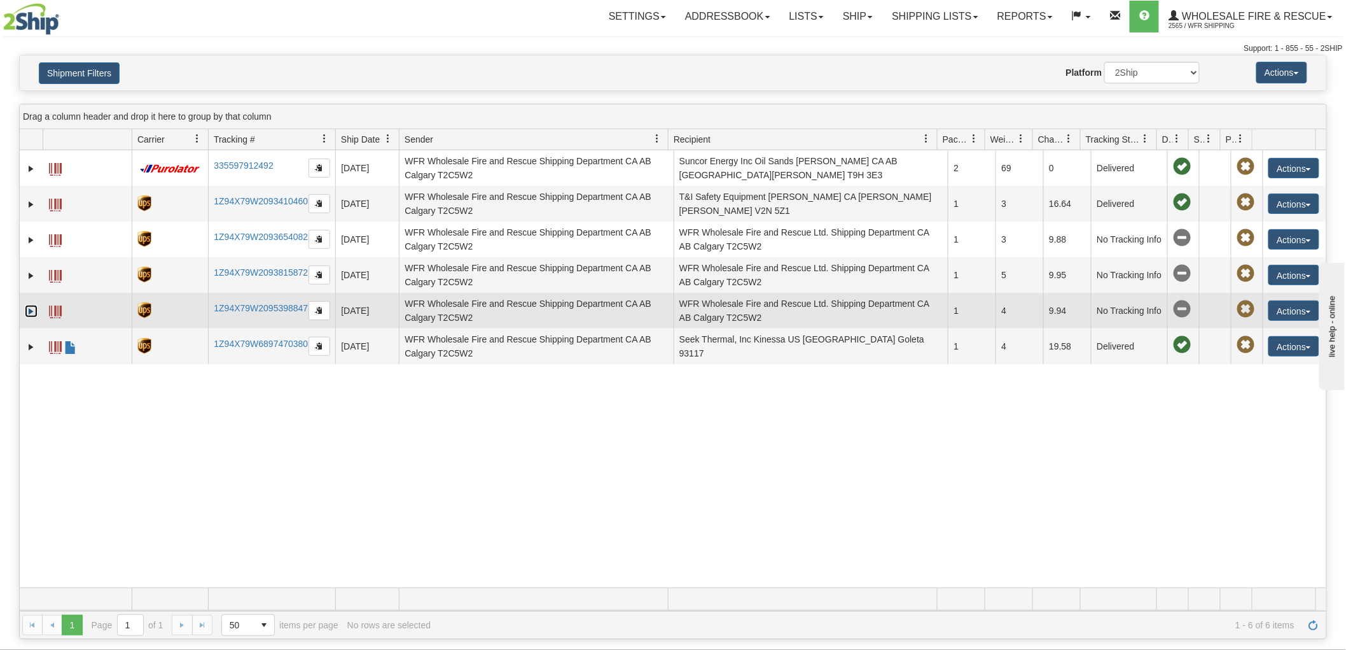
click at [27, 309] on link "Expand" at bounding box center [31, 311] width 13 height 13
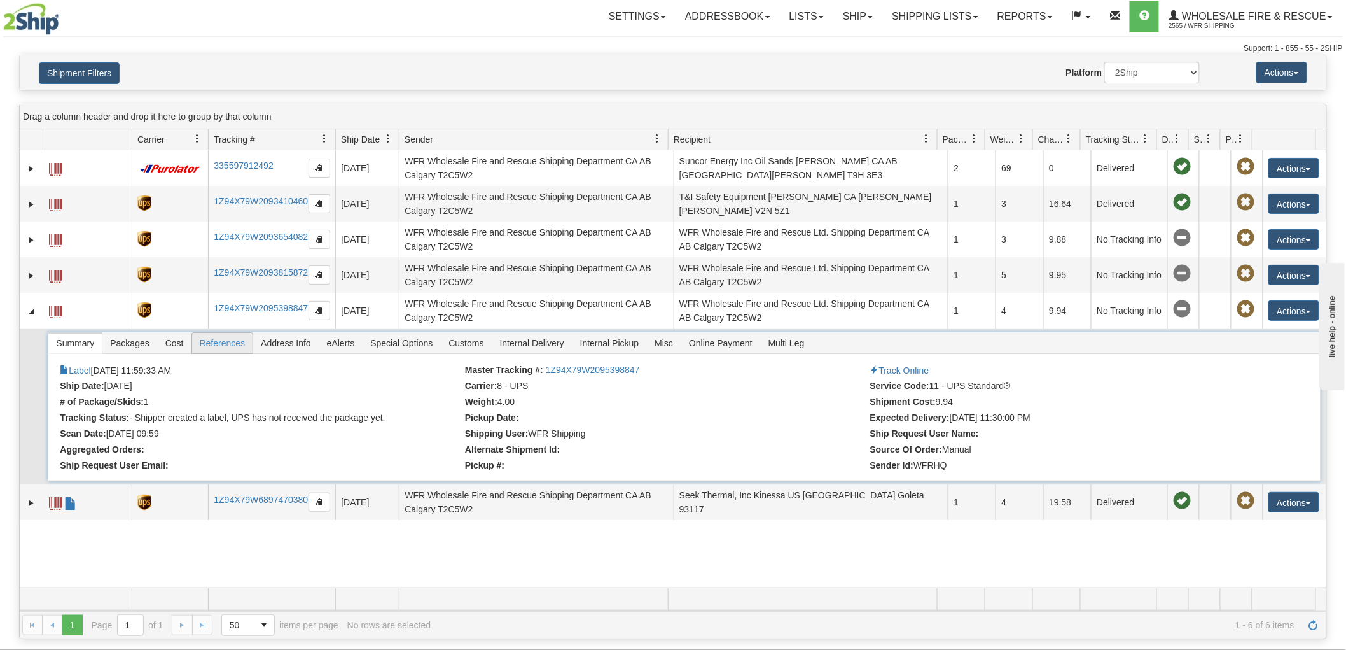
click at [223, 352] on span "References" at bounding box center [222, 343] width 61 height 20
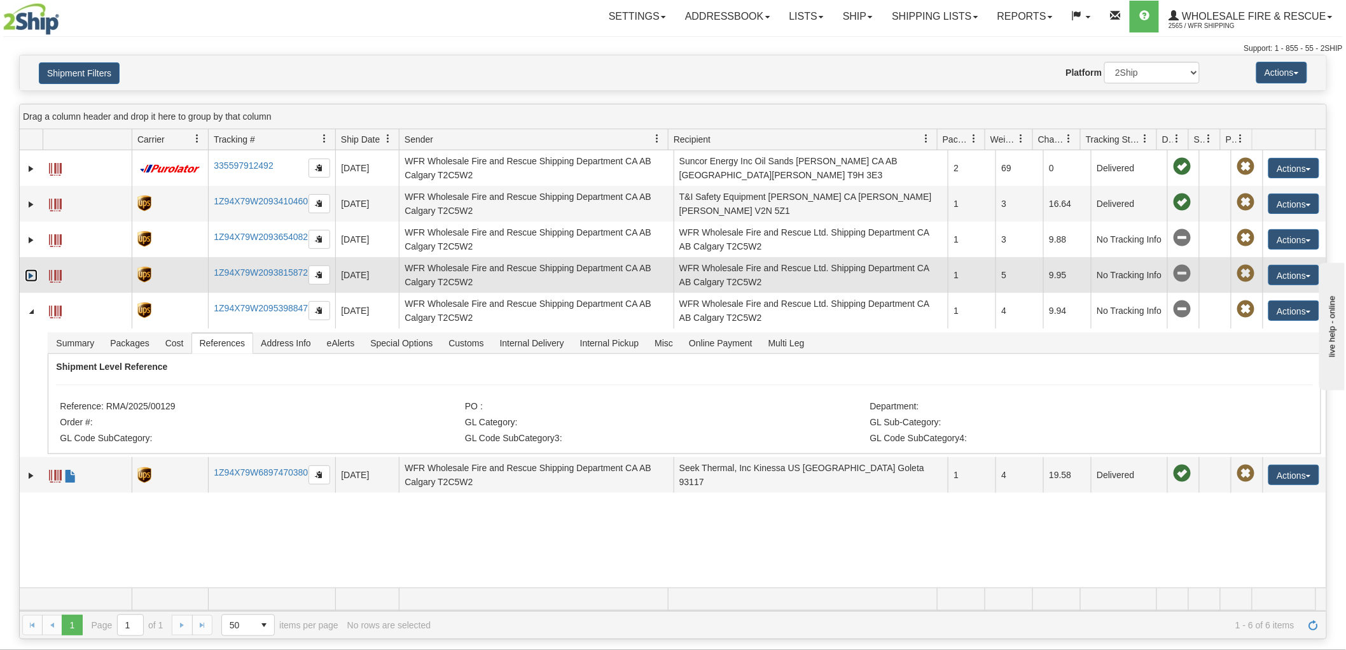
click at [26, 272] on link "Expand" at bounding box center [31, 275] width 13 height 13
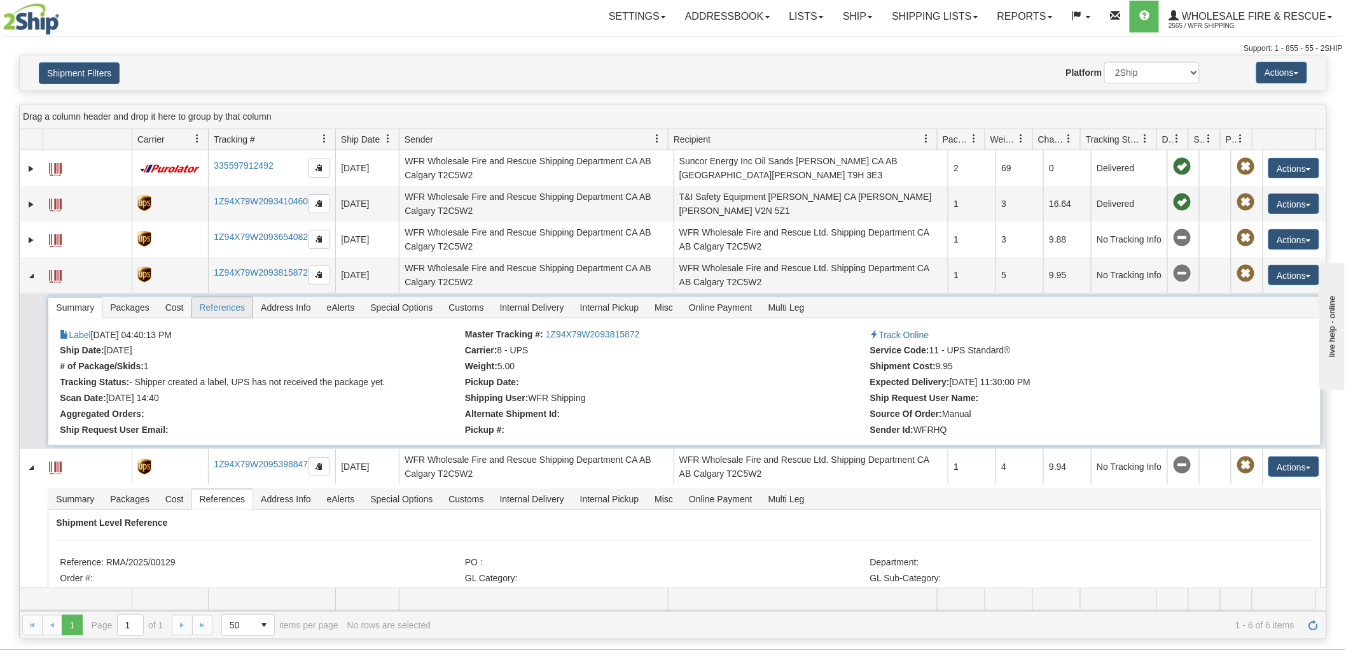
click at [225, 306] on span "References" at bounding box center [222, 307] width 61 height 20
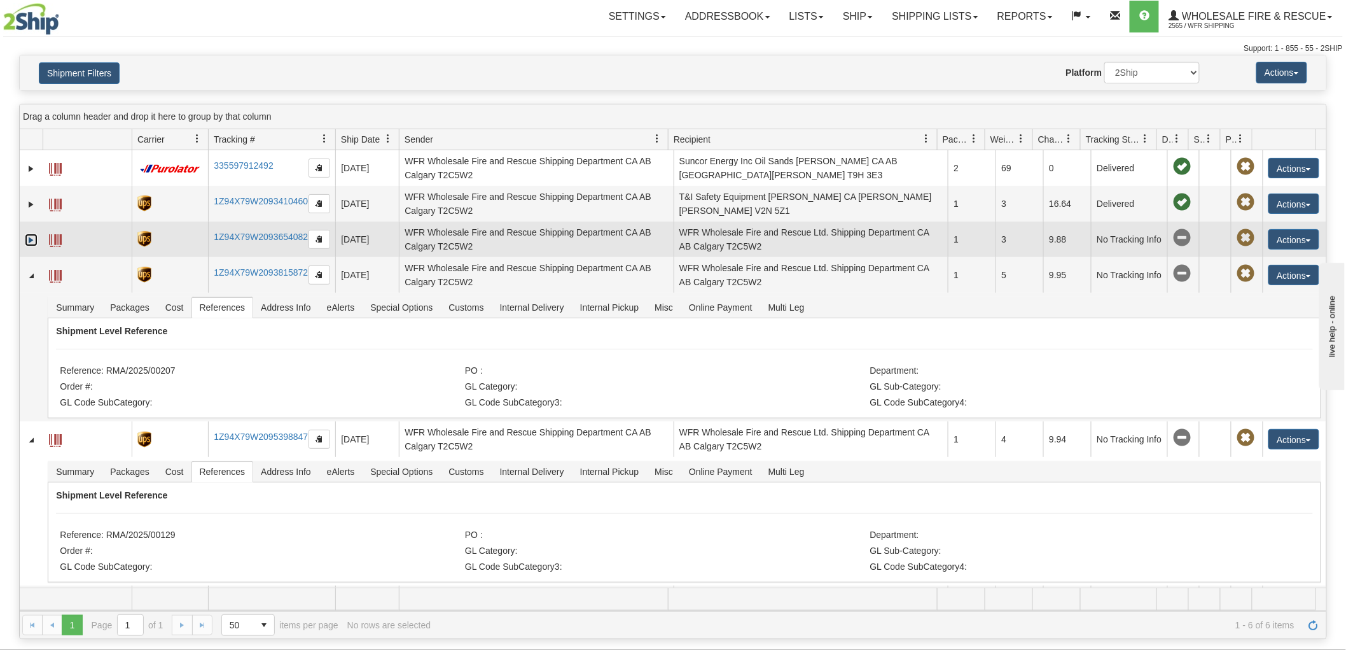
click at [30, 239] on link "Expand" at bounding box center [31, 240] width 13 height 13
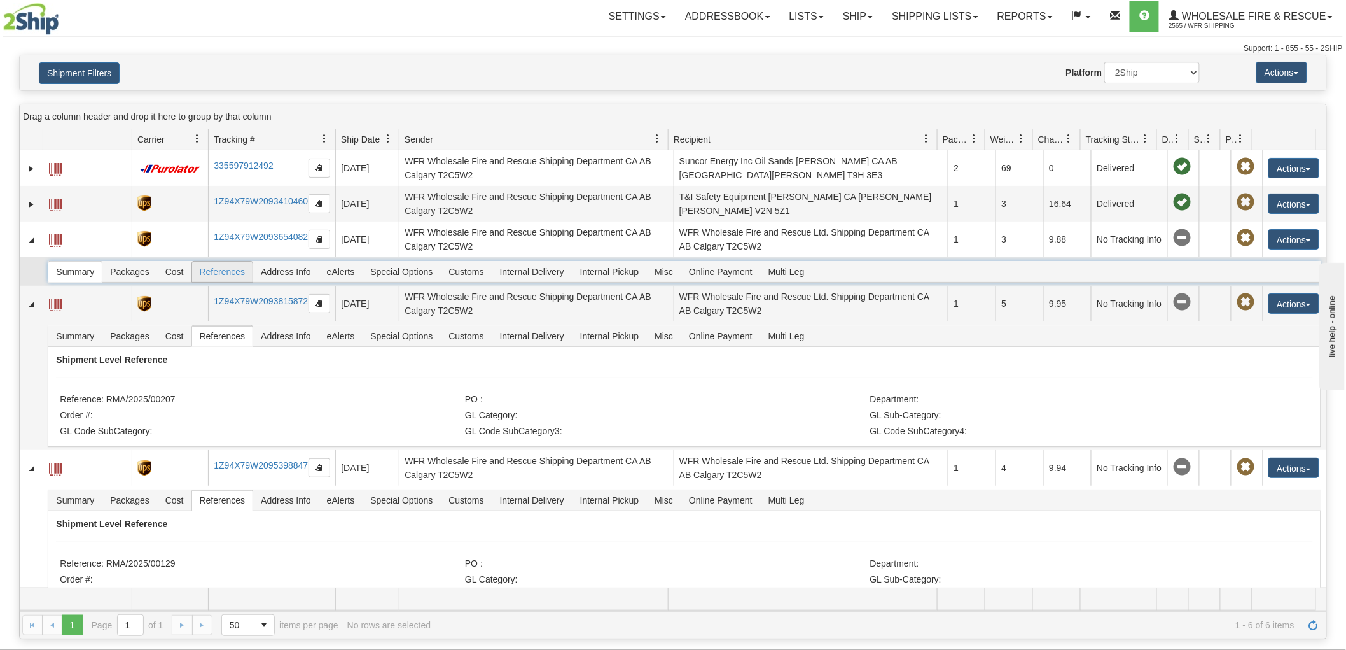
click at [234, 274] on span "References" at bounding box center [222, 272] width 61 height 20
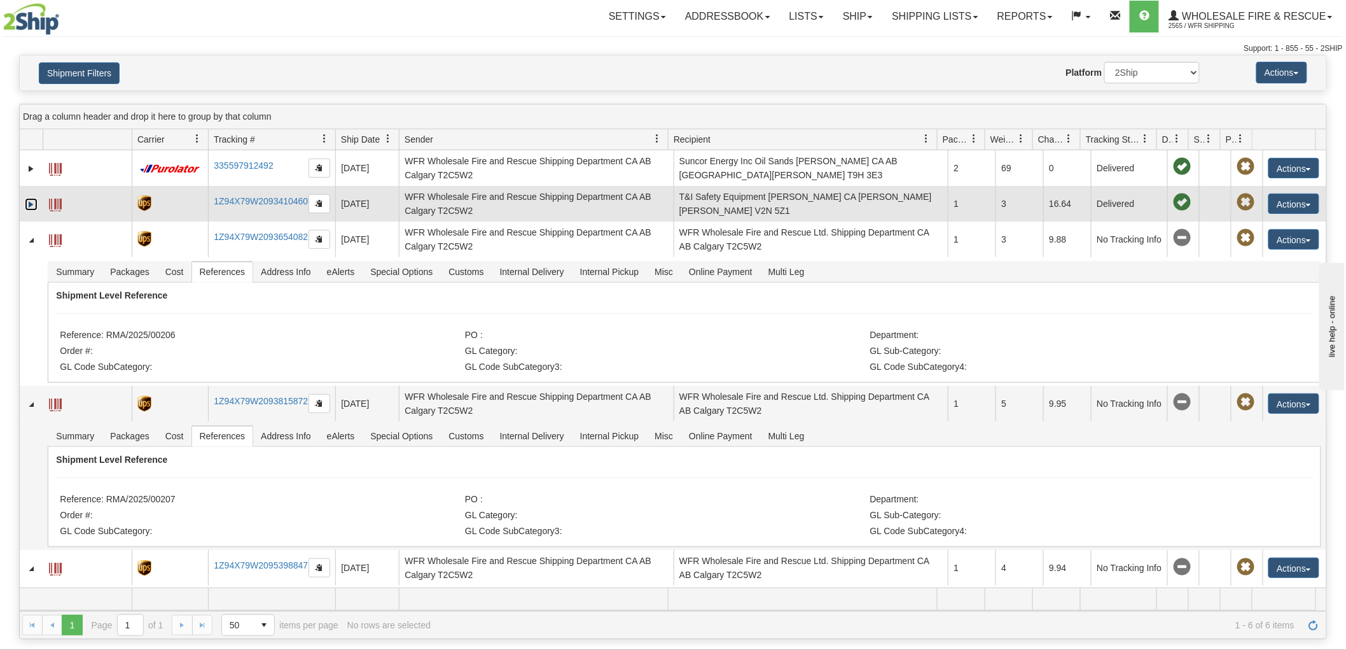
click at [34, 207] on link "Expand" at bounding box center [31, 204] width 13 height 13
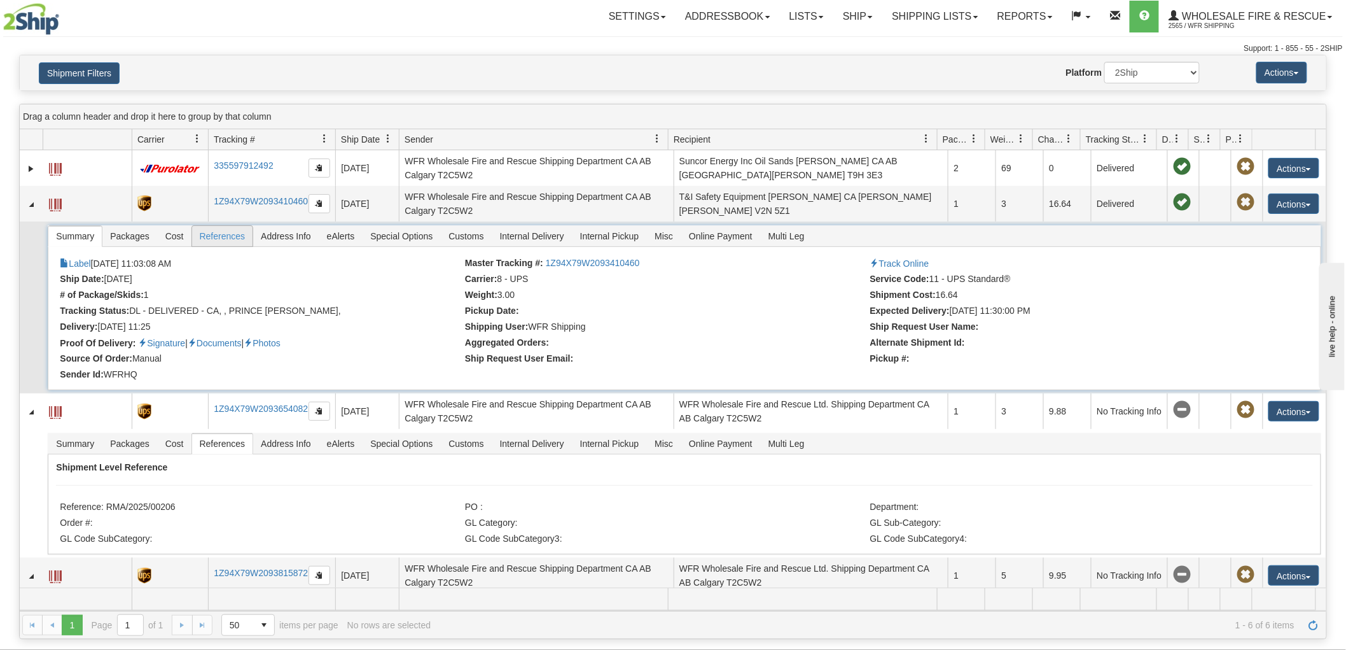
click at [234, 234] on span "References" at bounding box center [222, 236] width 61 height 20
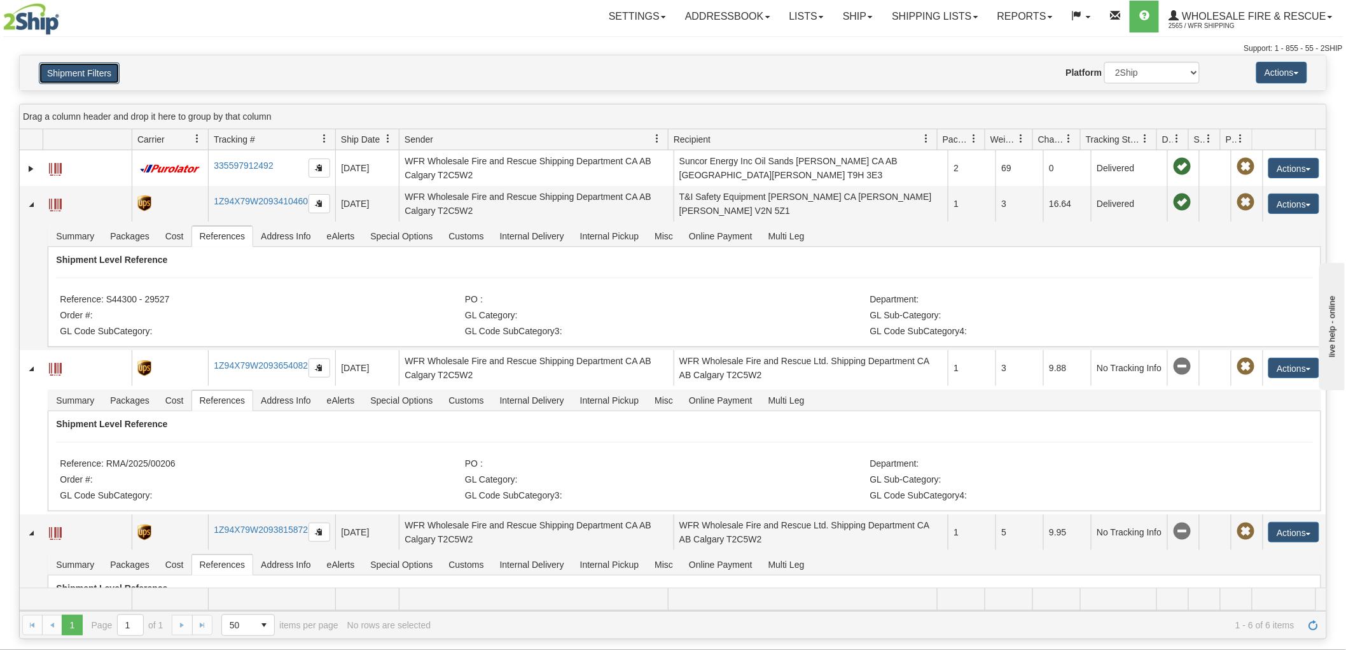
click at [91, 75] on button "Shipment Filters" at bounding box center [79, 73] width 81 height 22
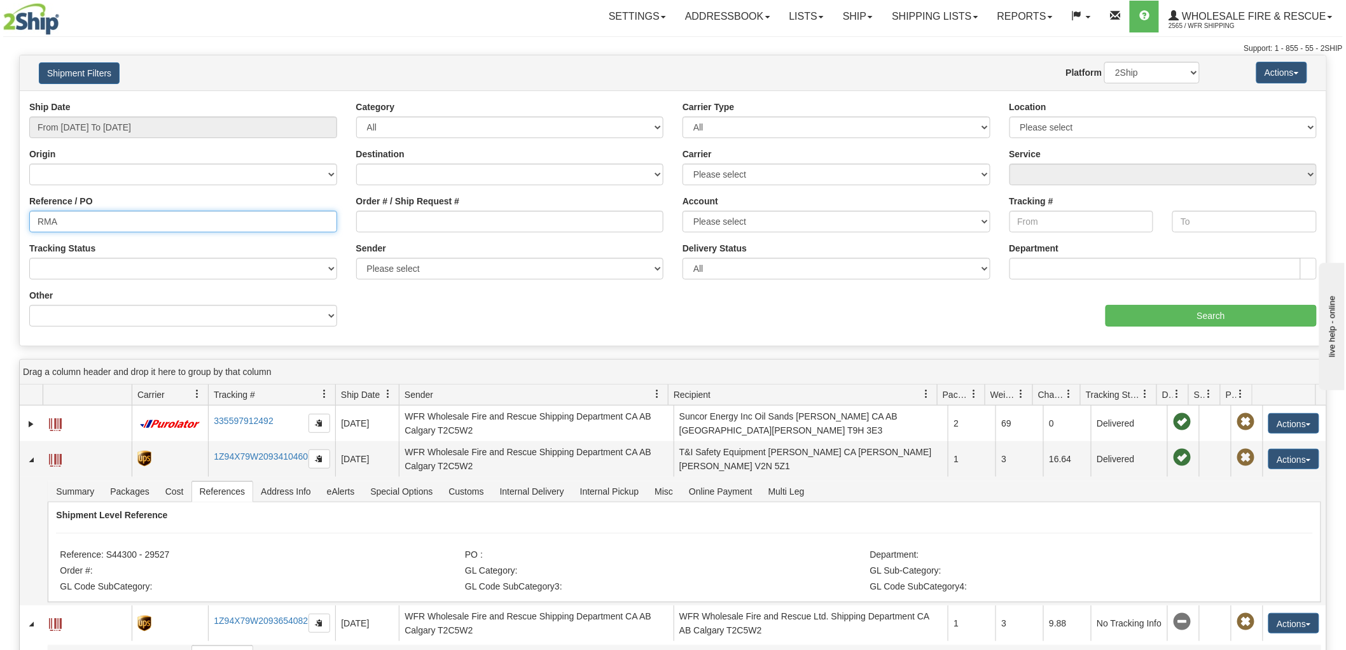
drag, startPoint x: 91, startPoint y: 220, endPoint x: 104, endPoint y: 211, distance: 15.9
click at [104, 211] on input "RMA" at bounding box center [183, 222] width 308 height 22
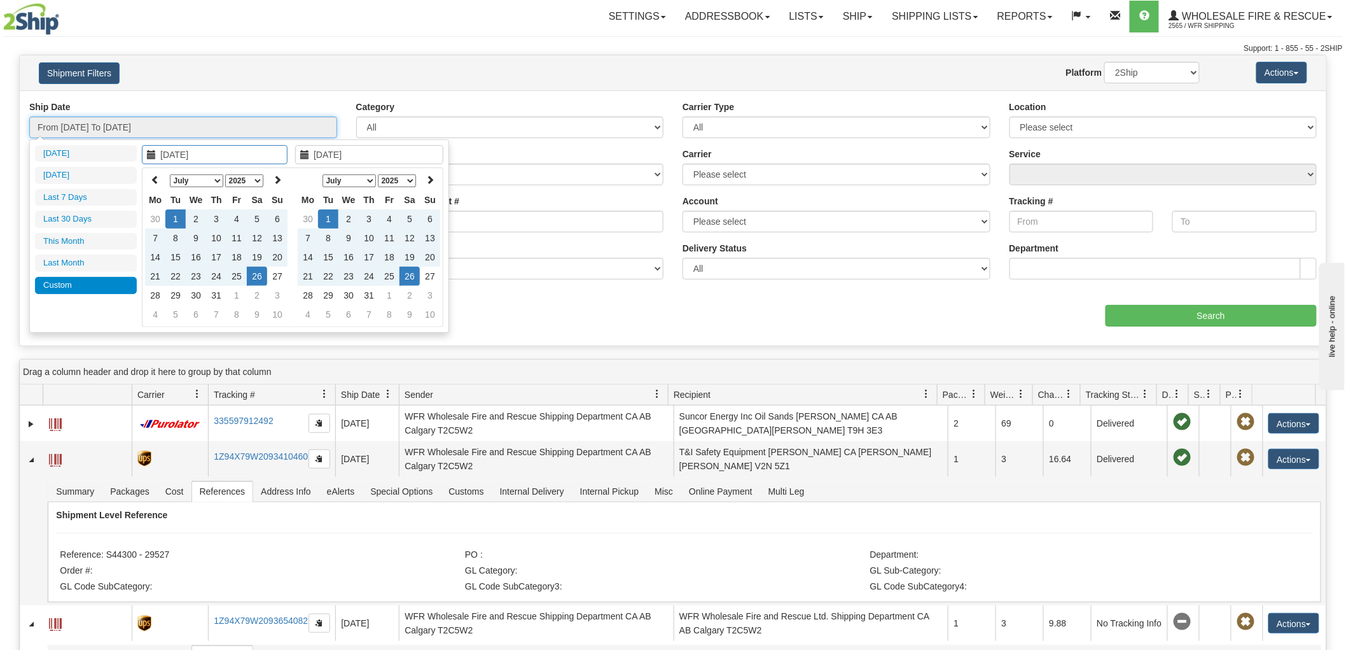
click at [129, 125] on input "From 07/01/2025 To 07/26/2025" at bounding box center [183, 127] width 308 height 22
click at [207, 177] on select "January February March April May June July August September October November De…" at bounding box center [196, 180] width 53 height 13
type input "06/03/2025"
click at [169, 234] on td "3" at bounding box center [175, 237] width 20 height 19
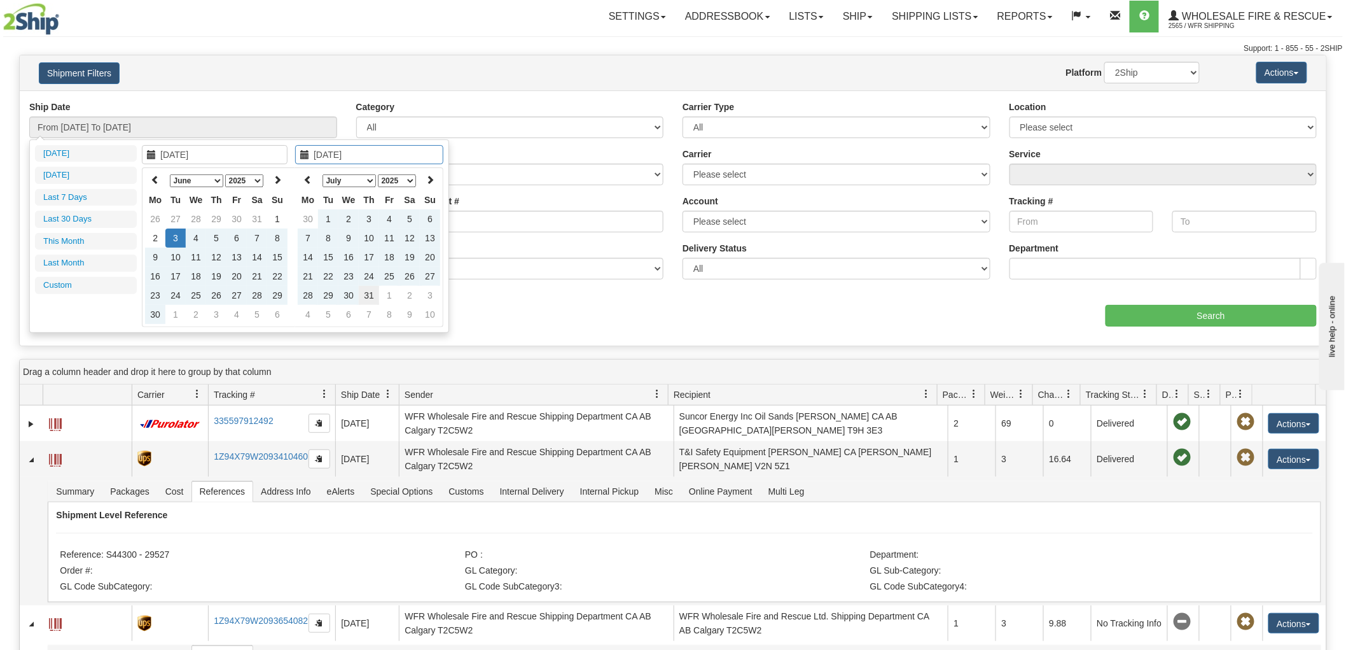
type input "07/31/2025"
click at [370, 293] on td "31" at bounding box center [369, 295] width 20 height 19
type input "From 06/03/2025 To 07/31/2025"
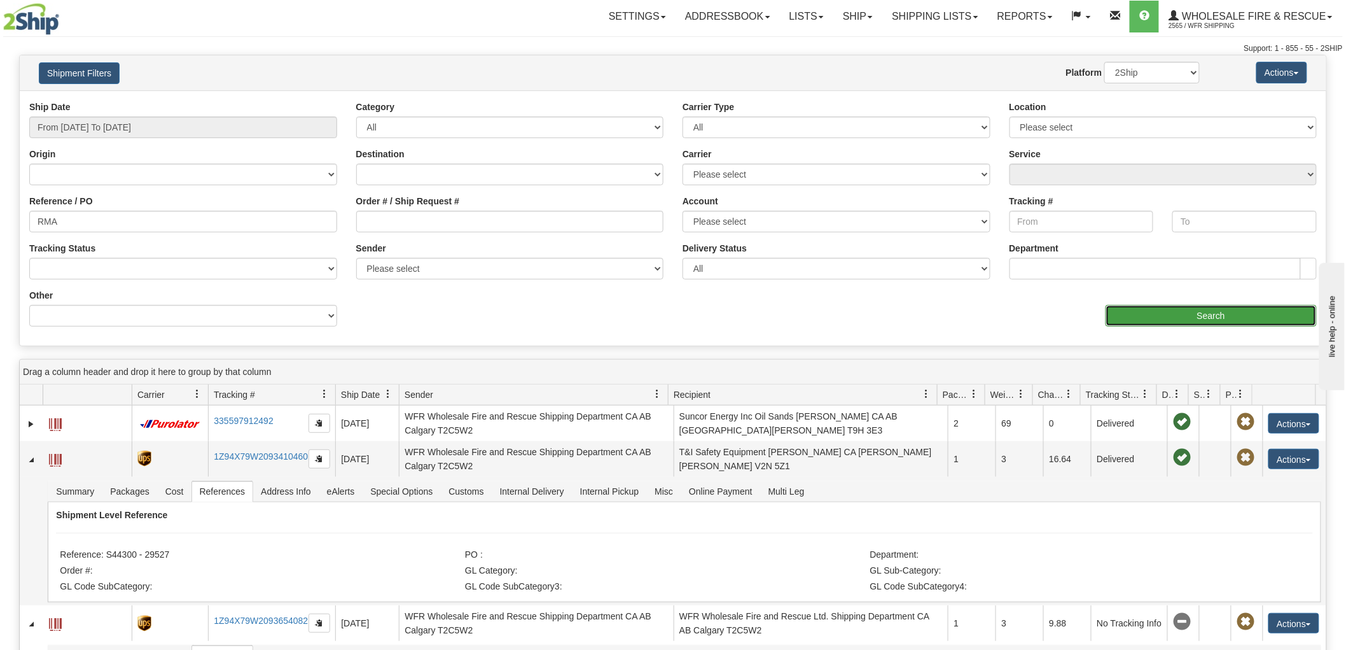
click at [1159, 311] on input "Search" at bounding box center [1211, 316] width 211 height 22
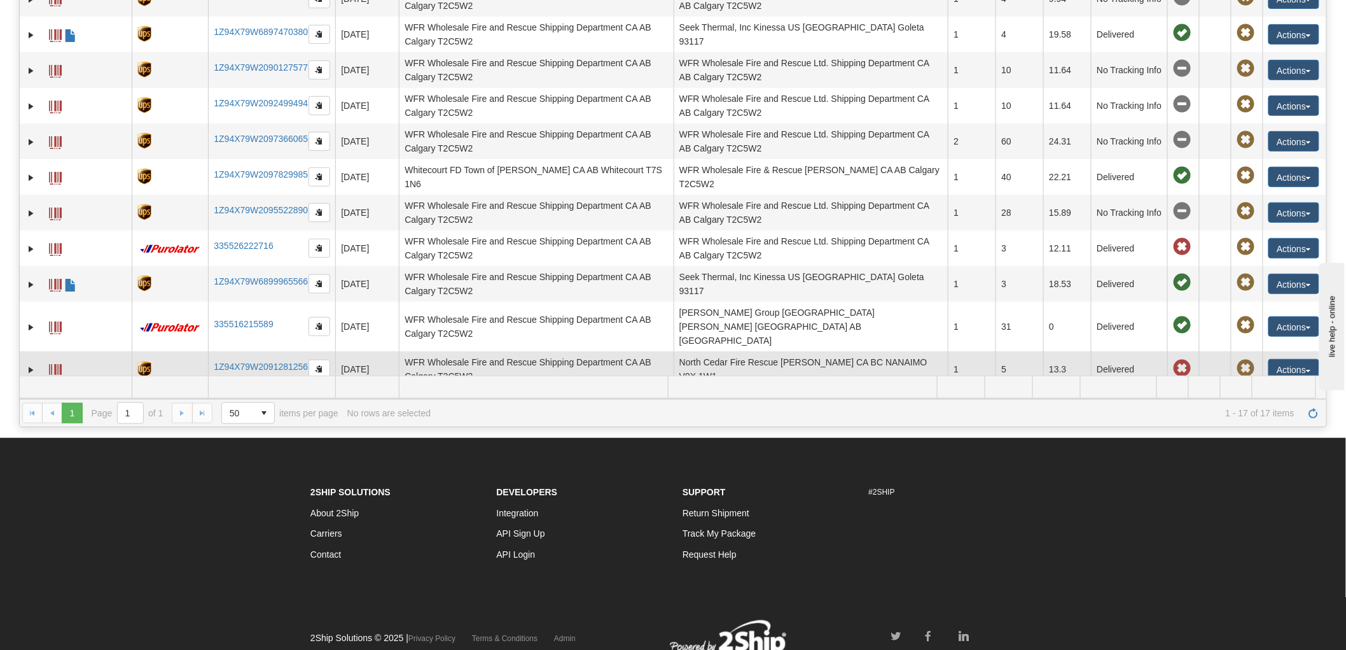
scroll to position [141, 0]
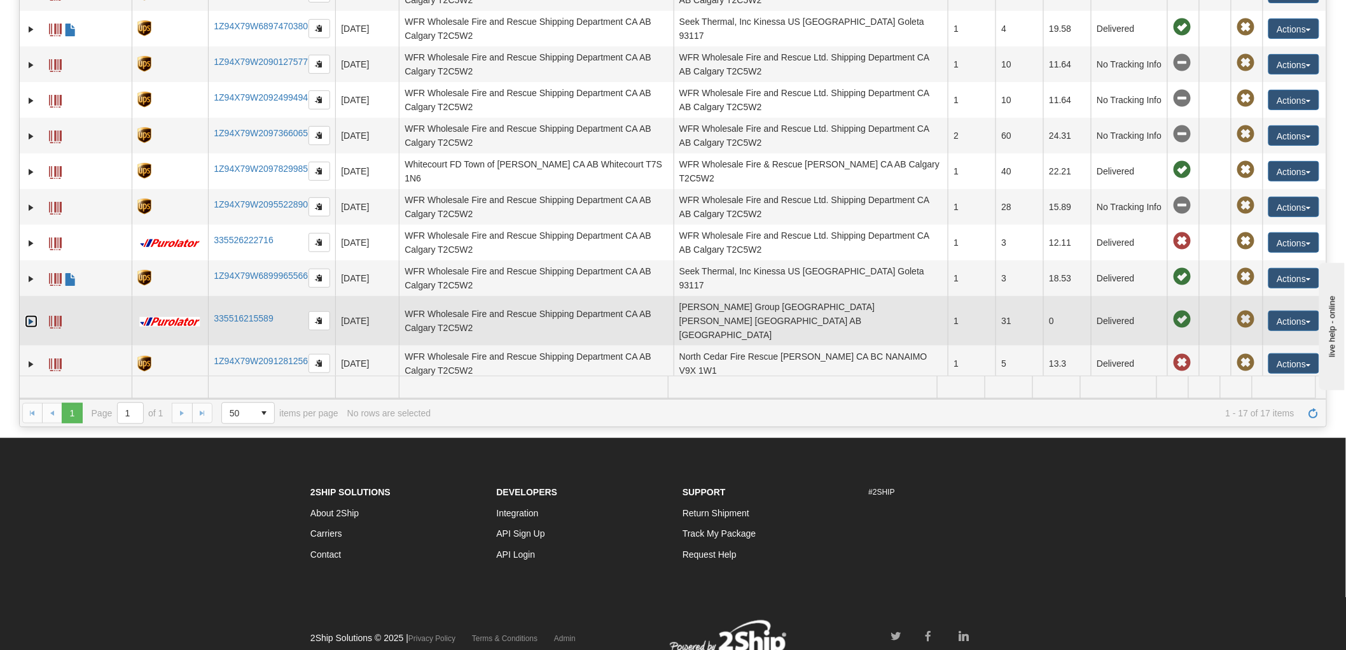
click at [31, 316] on link "Expand" at bounding box center [31, 321] width 13 height 13
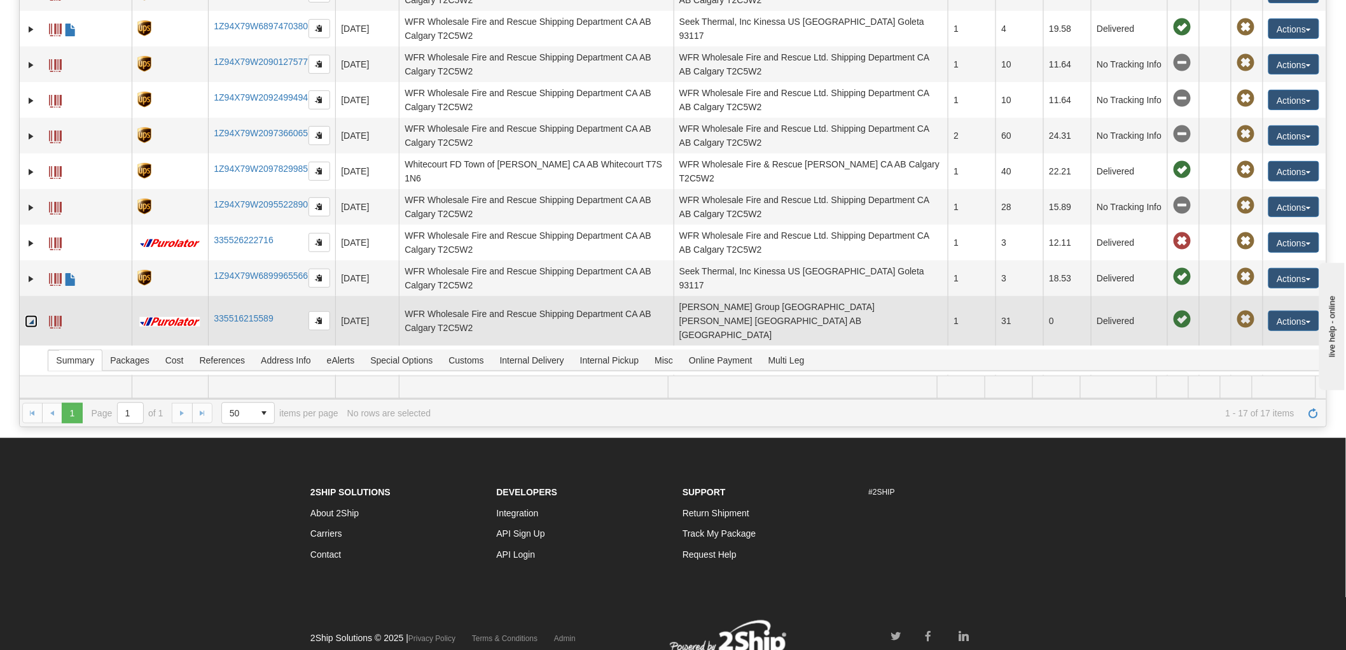
scroll to position [196, 0]
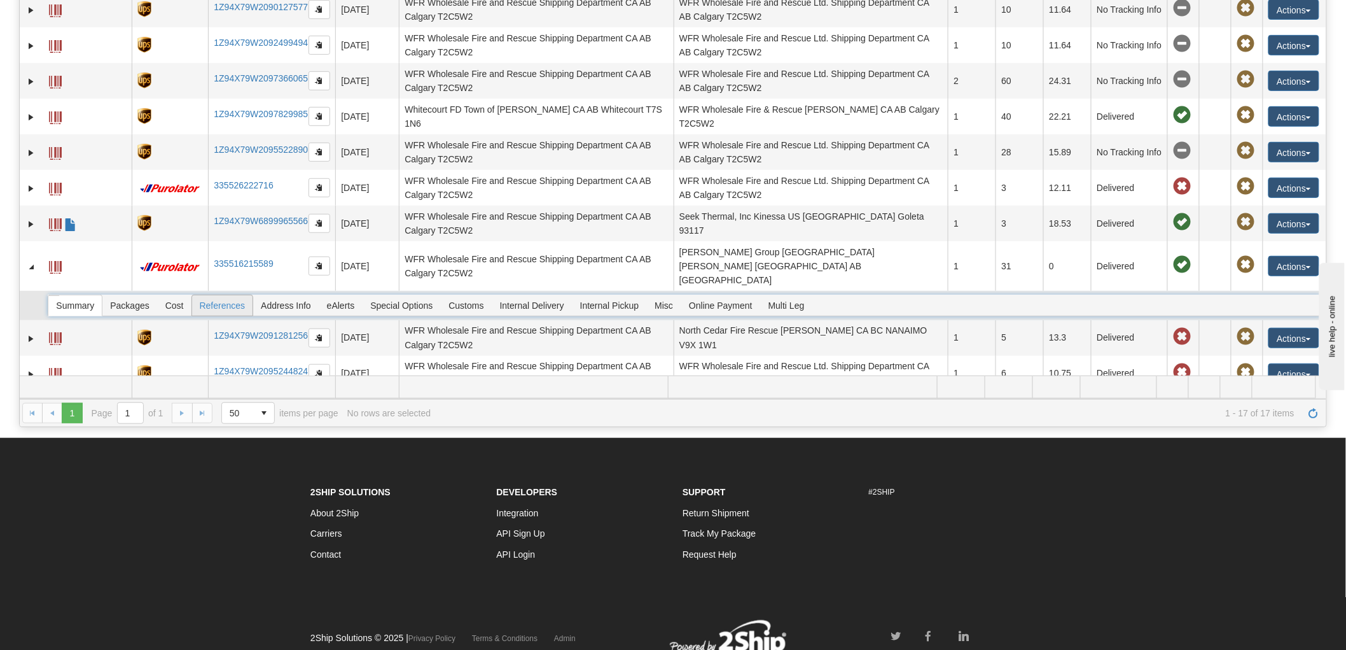
click at [214, 295] on span "References" at bounding box center [222, 305] width 61 height 20
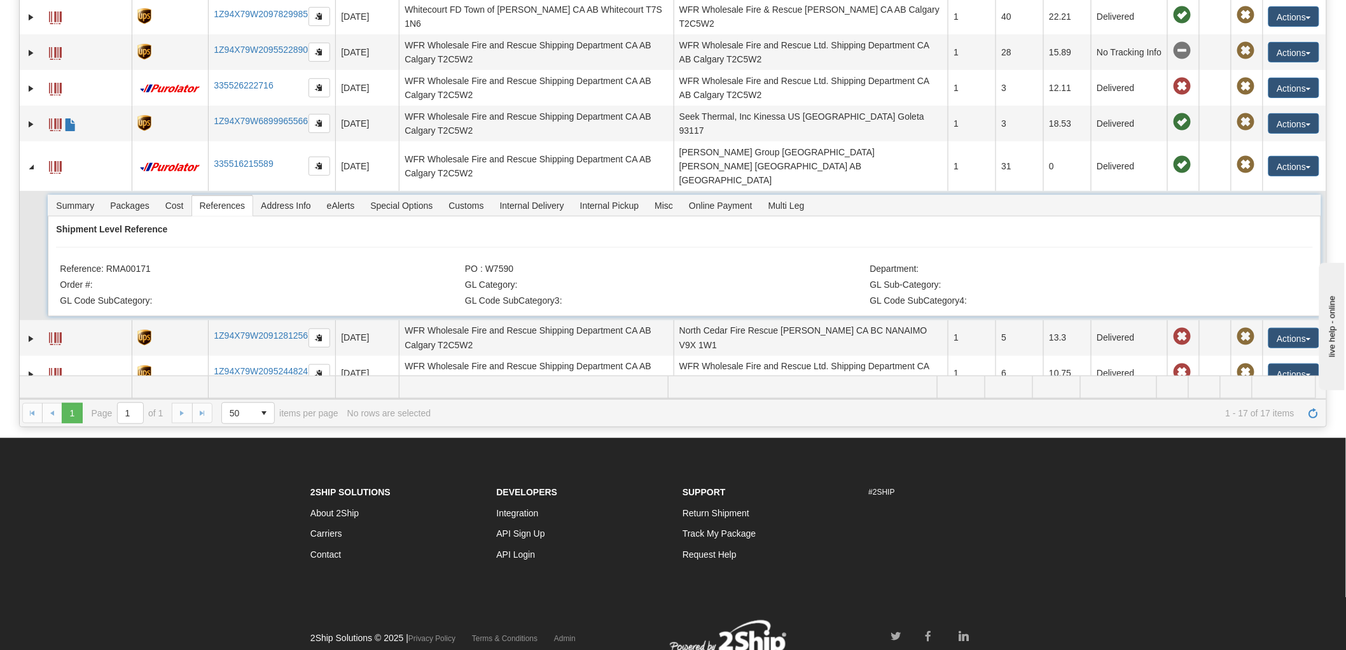
scroll to position [225, 0]
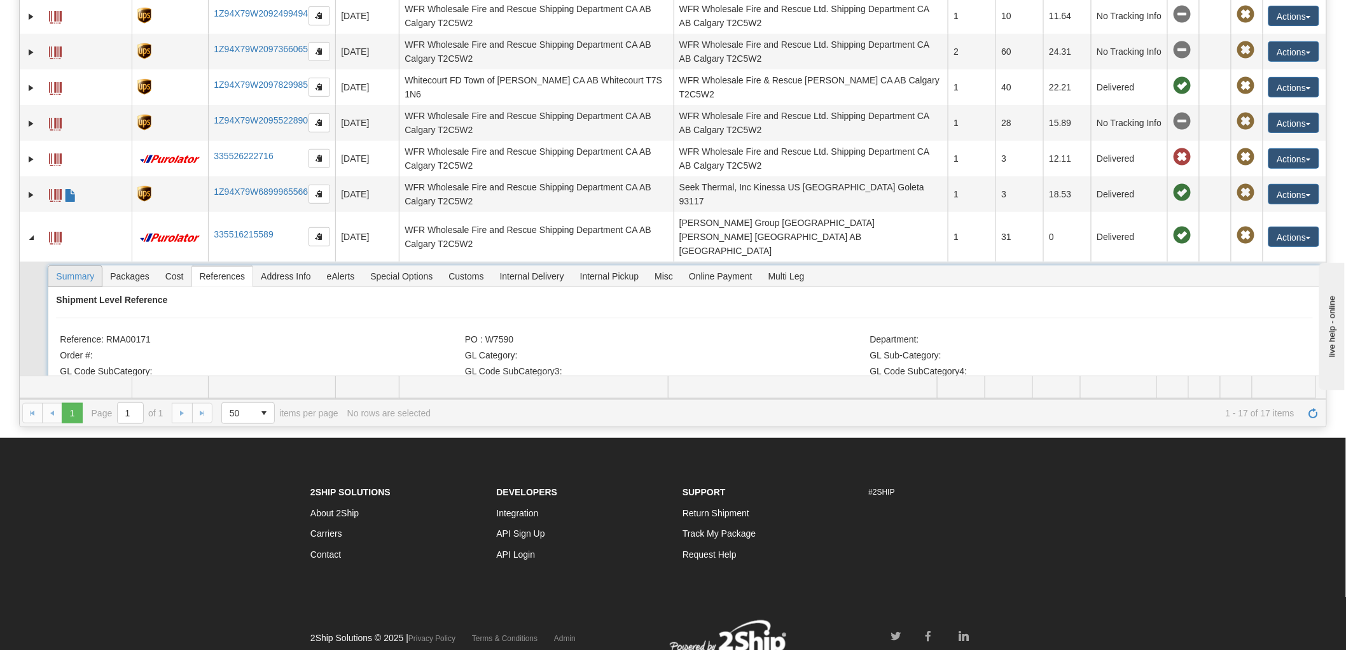
click at [84, 266] on span "Summary" at bounding box center [74, 276] width 53 height 20
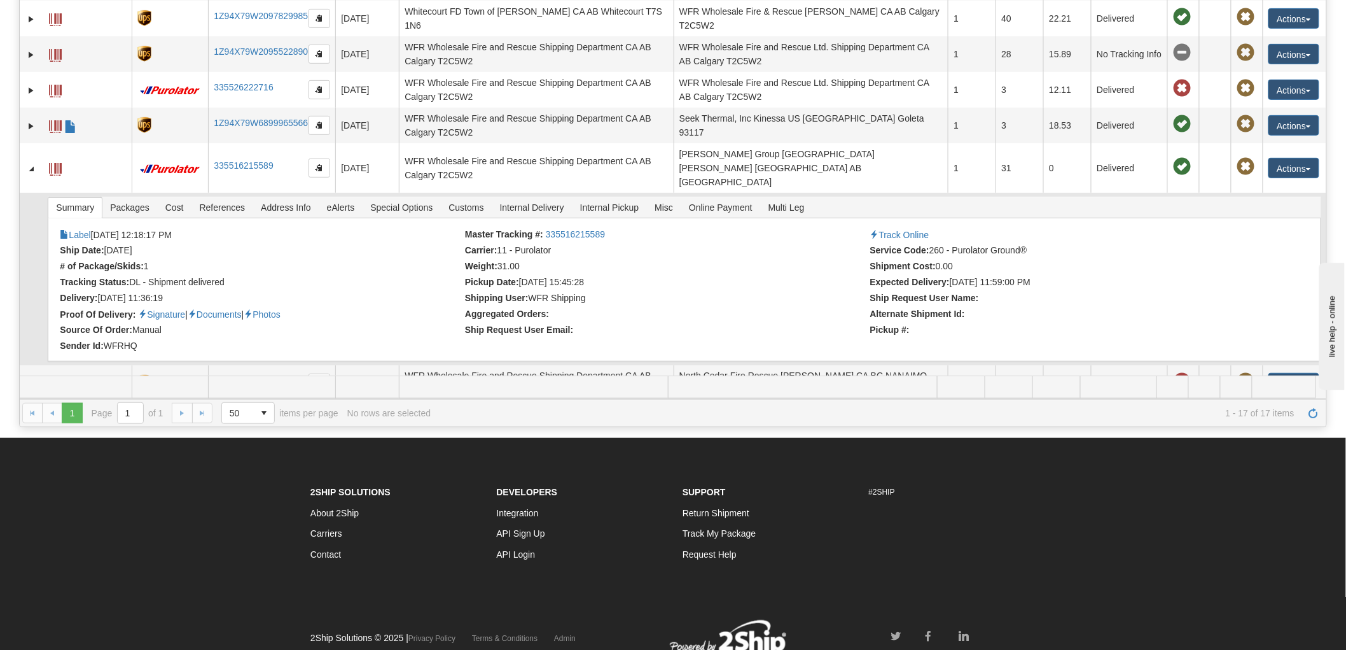
scroll to position [269, 0]
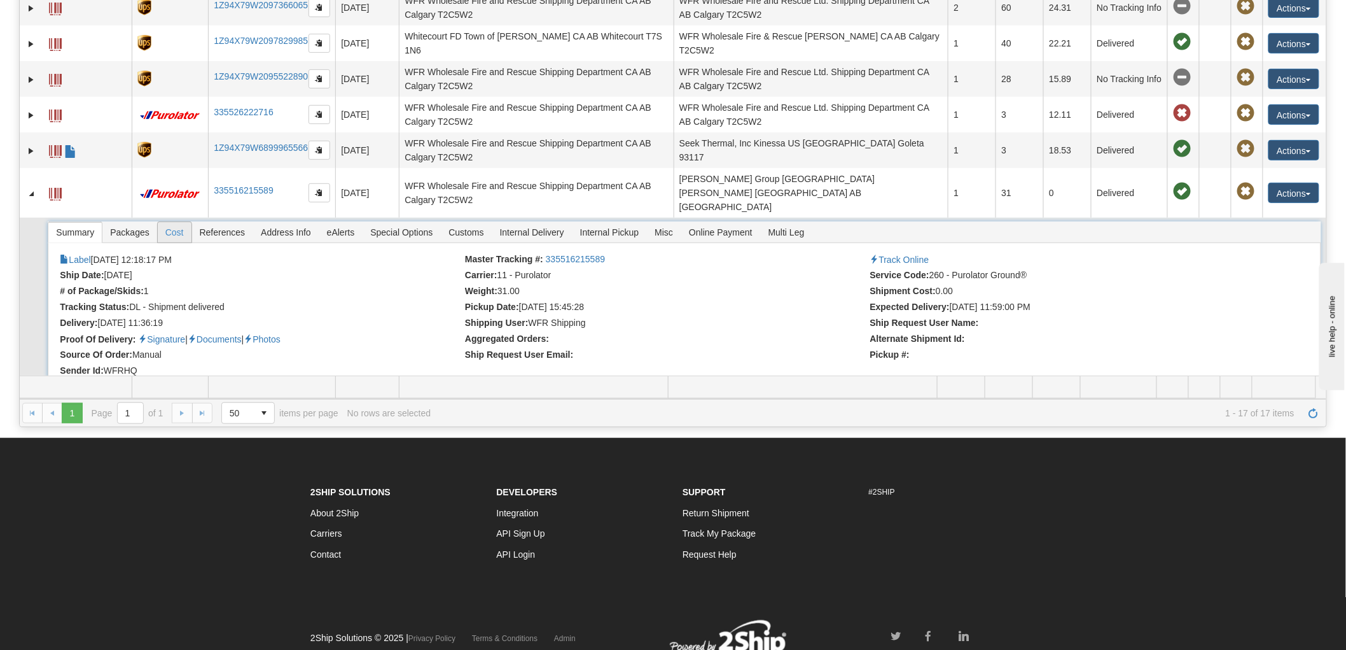
click at [189, 222] on span "Cost" at bounding box center [175, 232] width 34 height 20
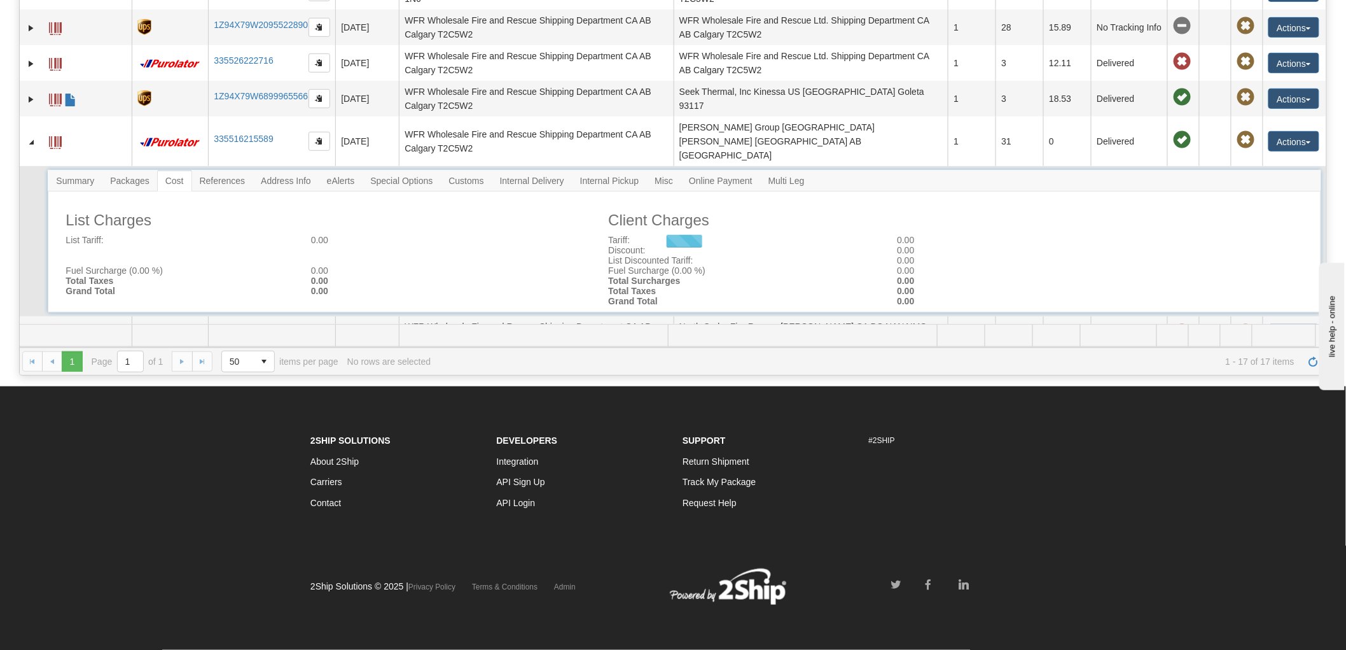
scroll to position [212, 0]
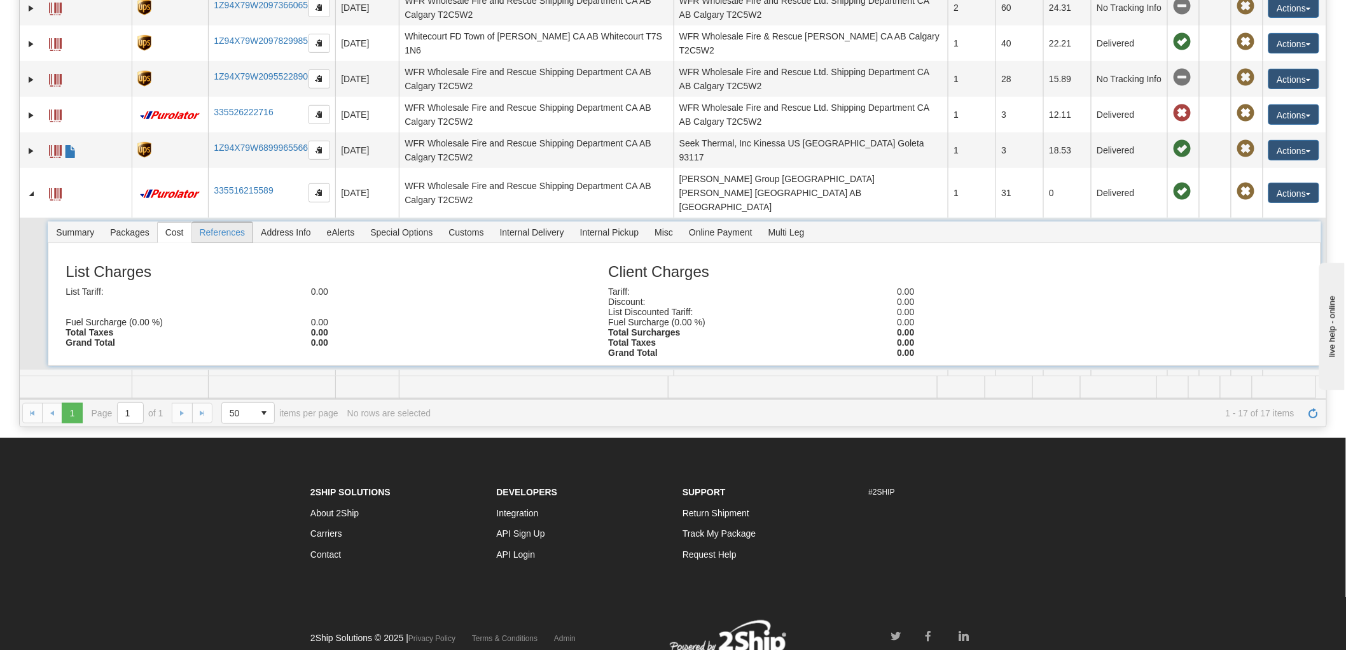
click at [239, 222] on span "References" at bounding box center [222, 232] width 61 height 20
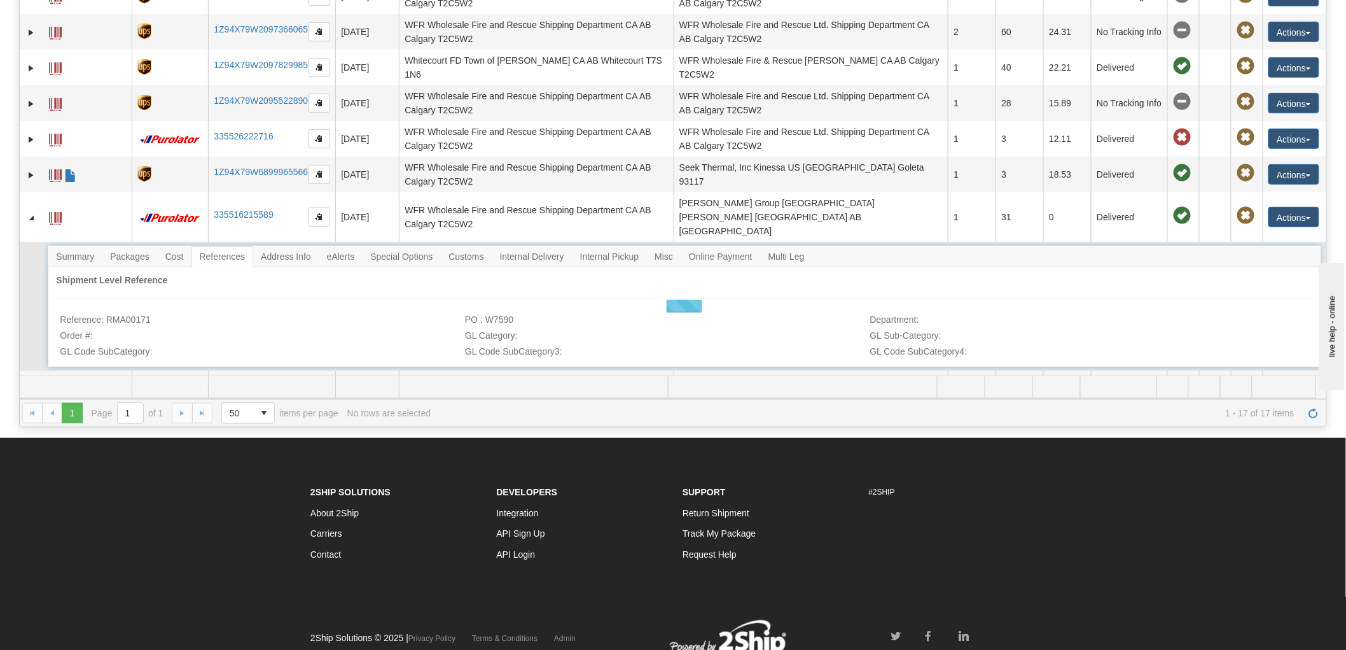
scroll to position [269, 0]
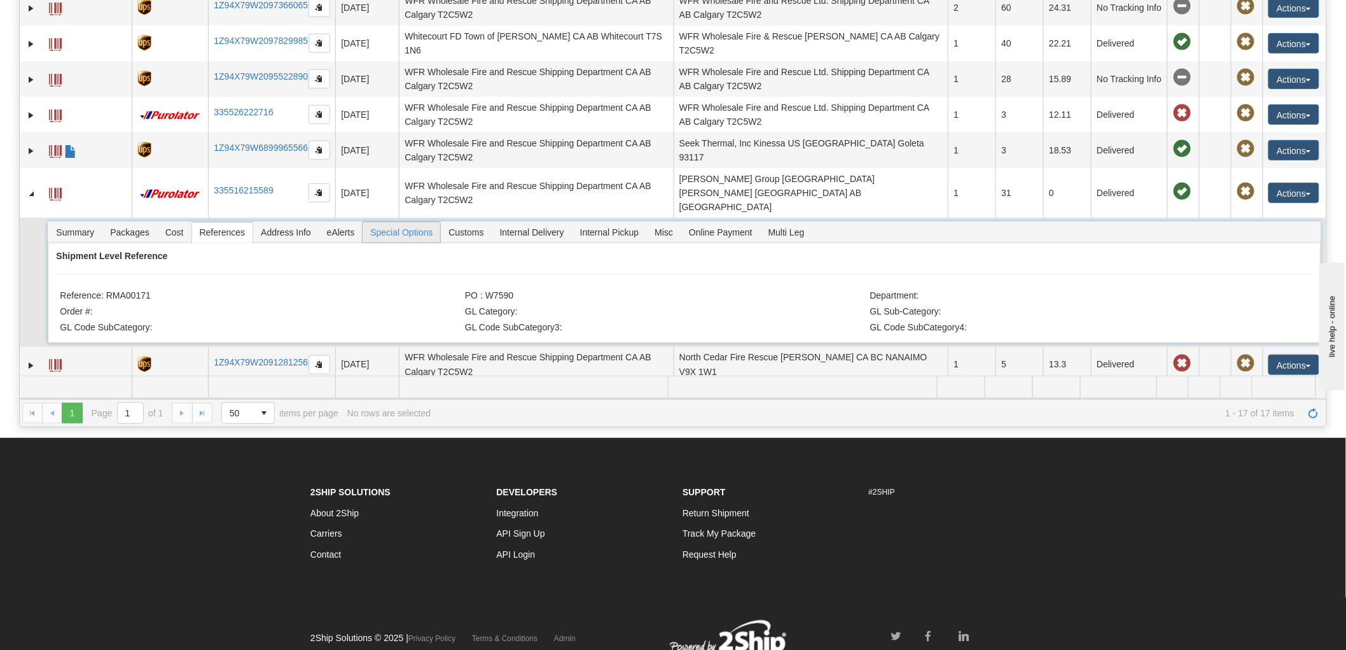
click at [414, 222] on span "Special Options" at bounding box center [402, 232] width 78 height 20
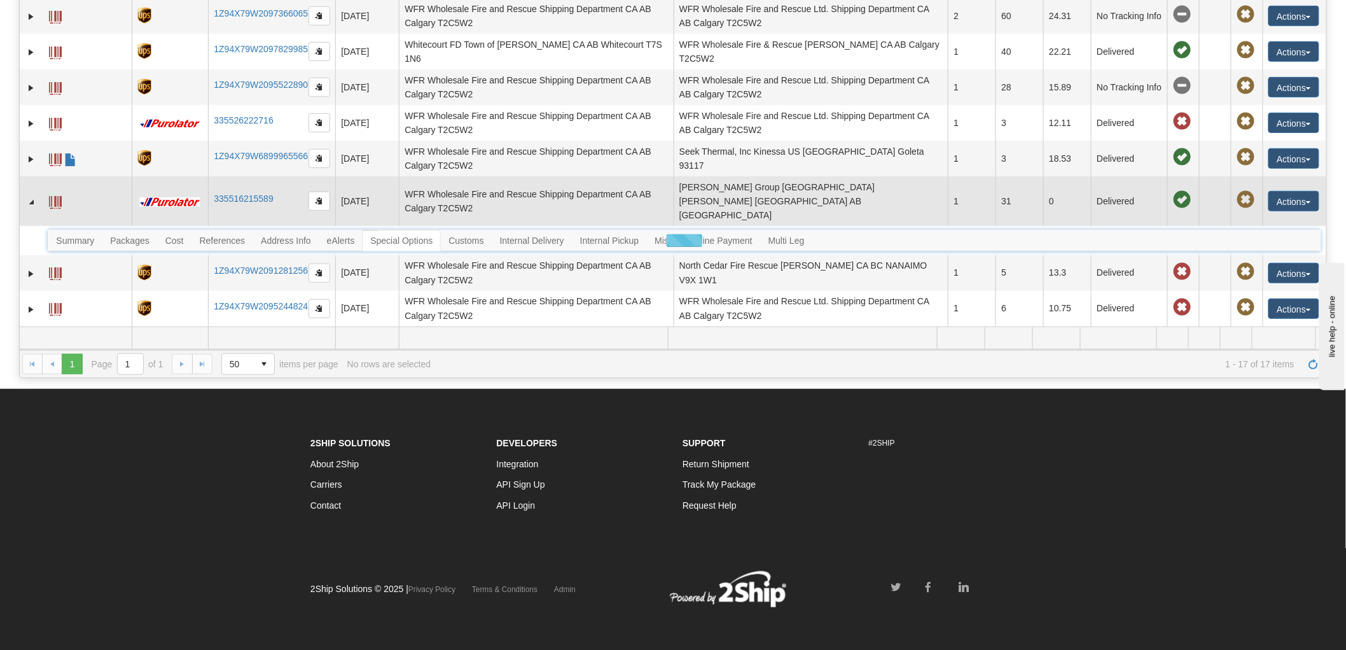
scroll to position [263, 0]
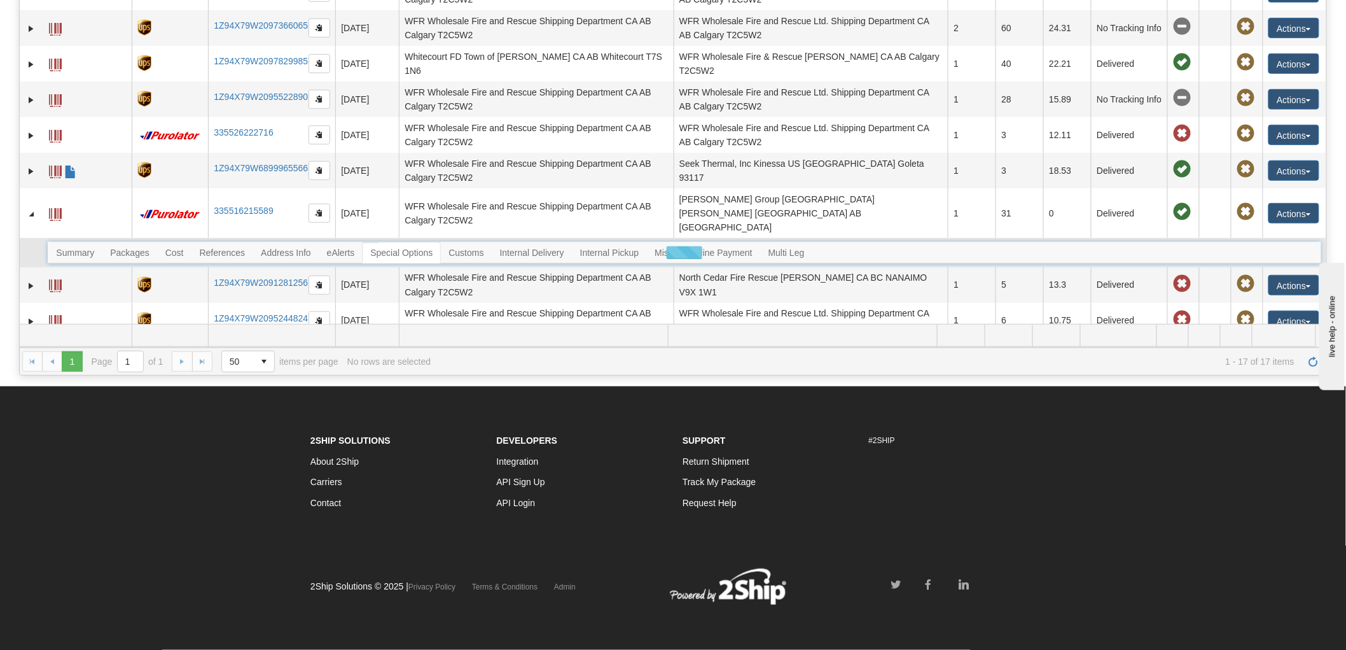
click at [176, 242] on div at bounding box center [684, 253] width 1273 height 22
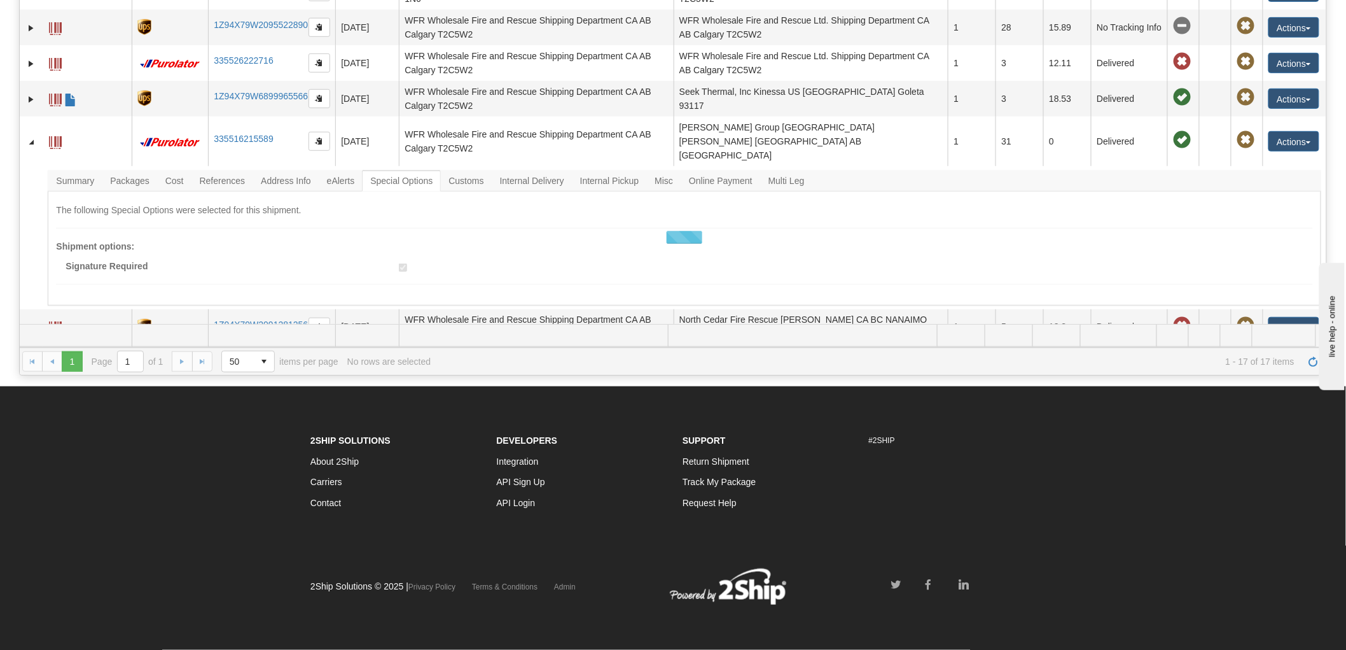
scroll to position [212, 0]
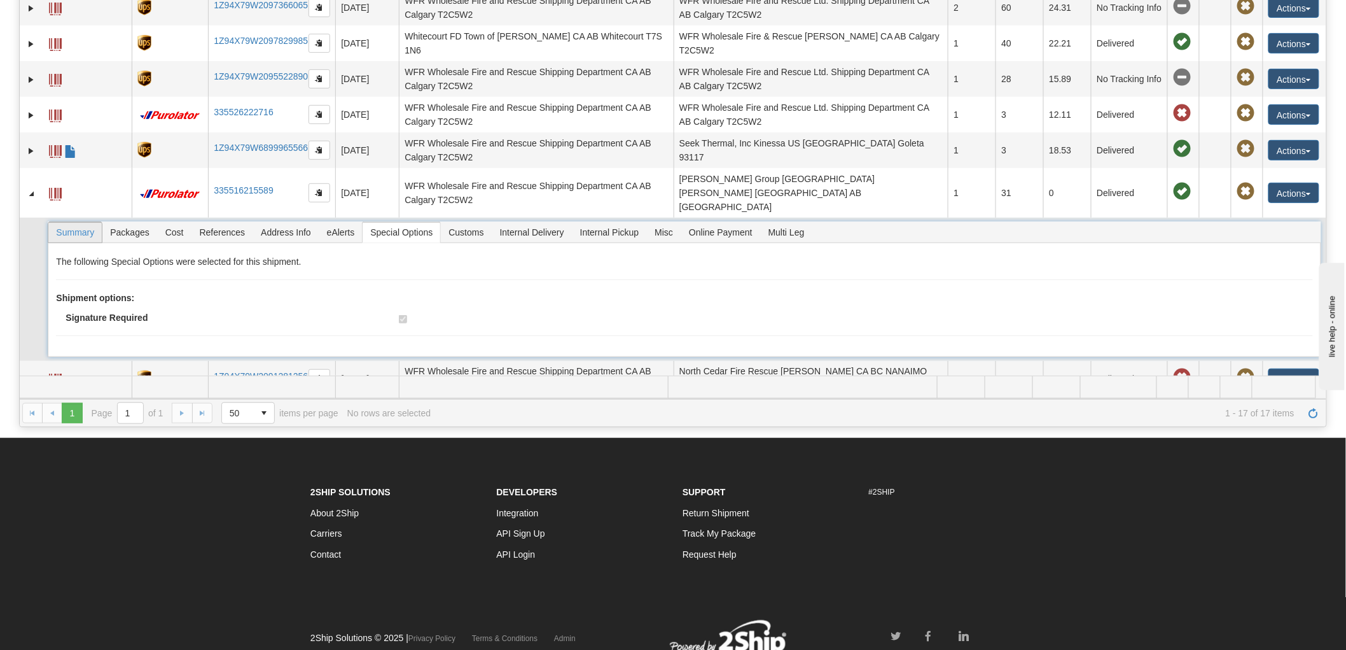
click at [83, 222] on span "Summary" at bounding box center [74, 232] width 53 height 20
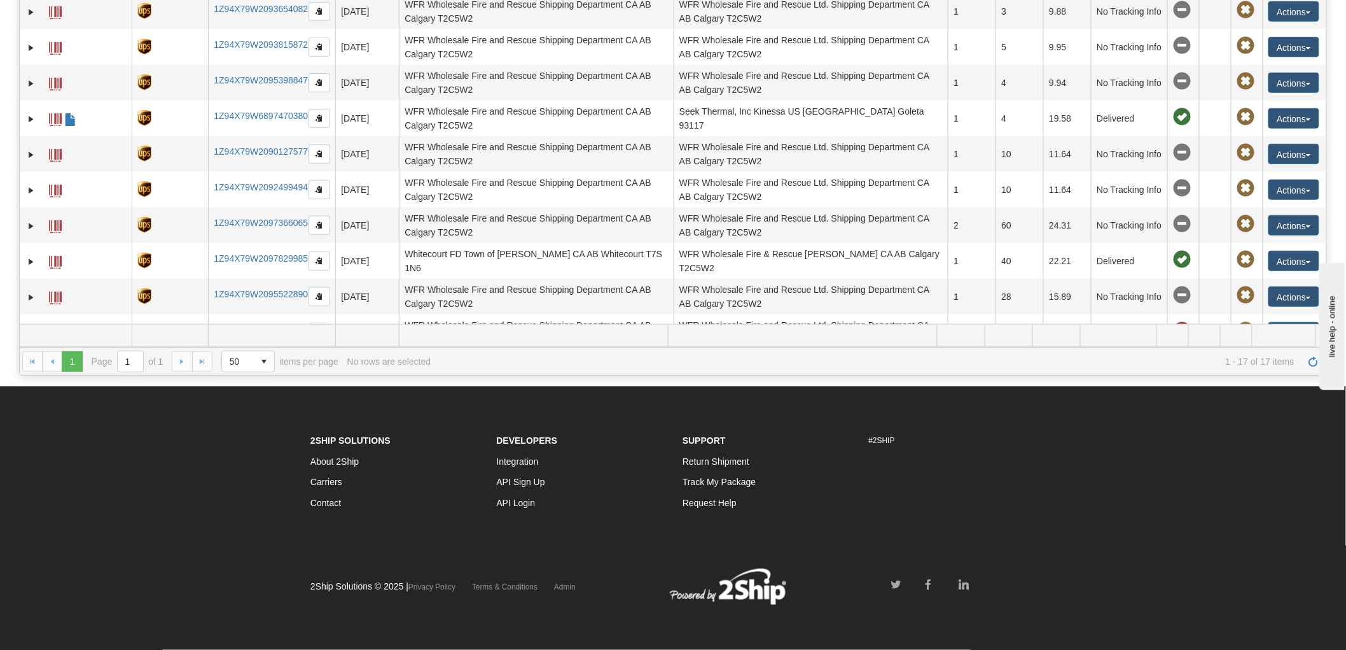
scroll to position [340, 0]
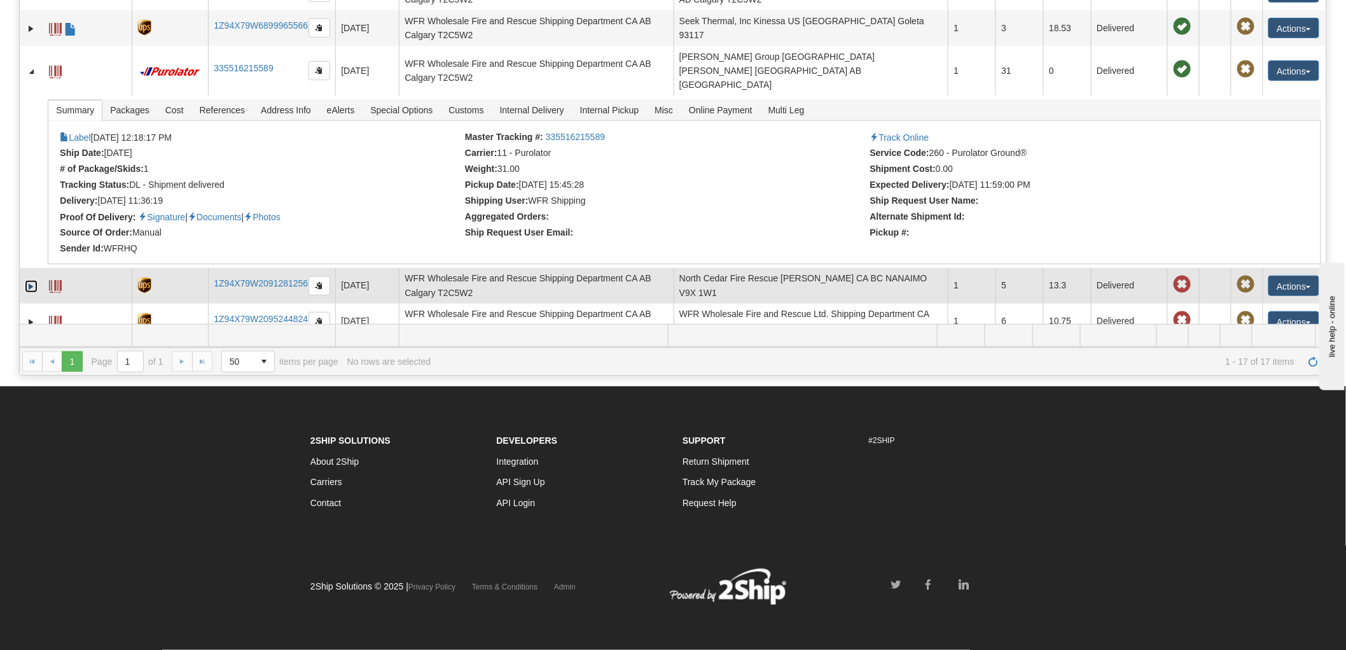
click at [29, 280] on link "Expand" at bounding box center [31, 286] width 13 height 13
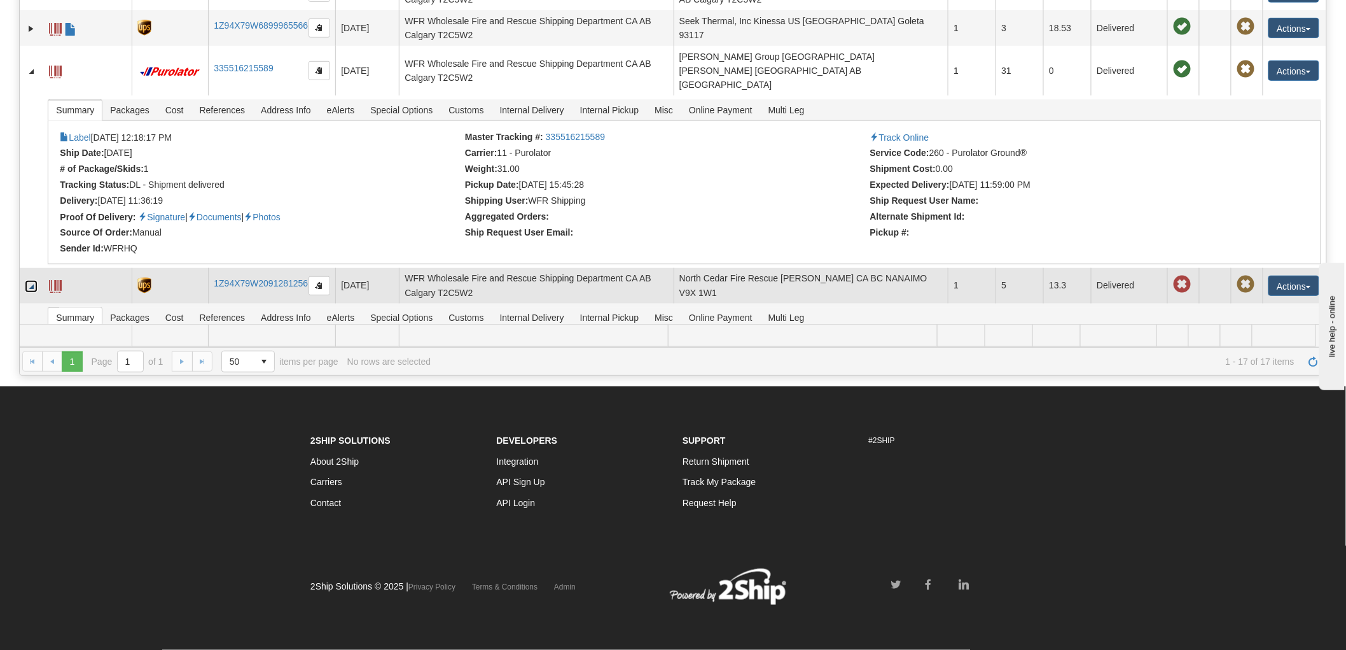
scroll to position [368, 0]
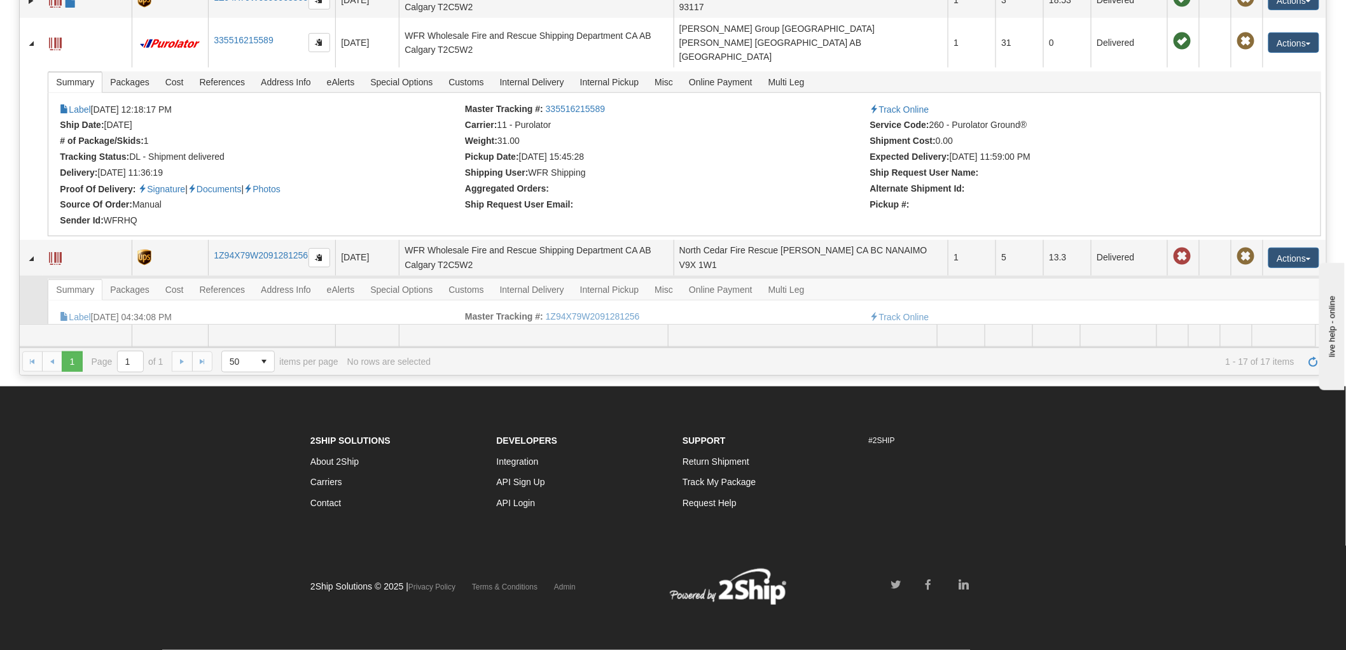
click at [31, 308] on td at bounding box center [31, 362] width 23 height 172
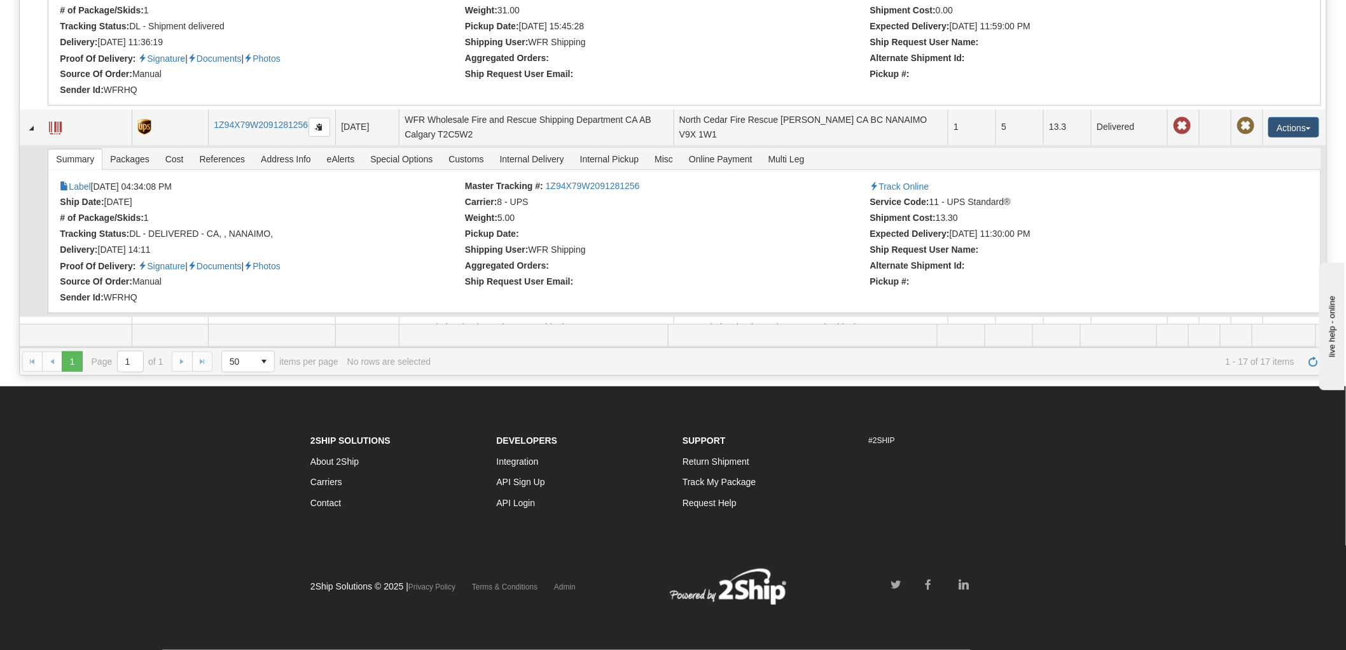
scroll to position [512, 0]
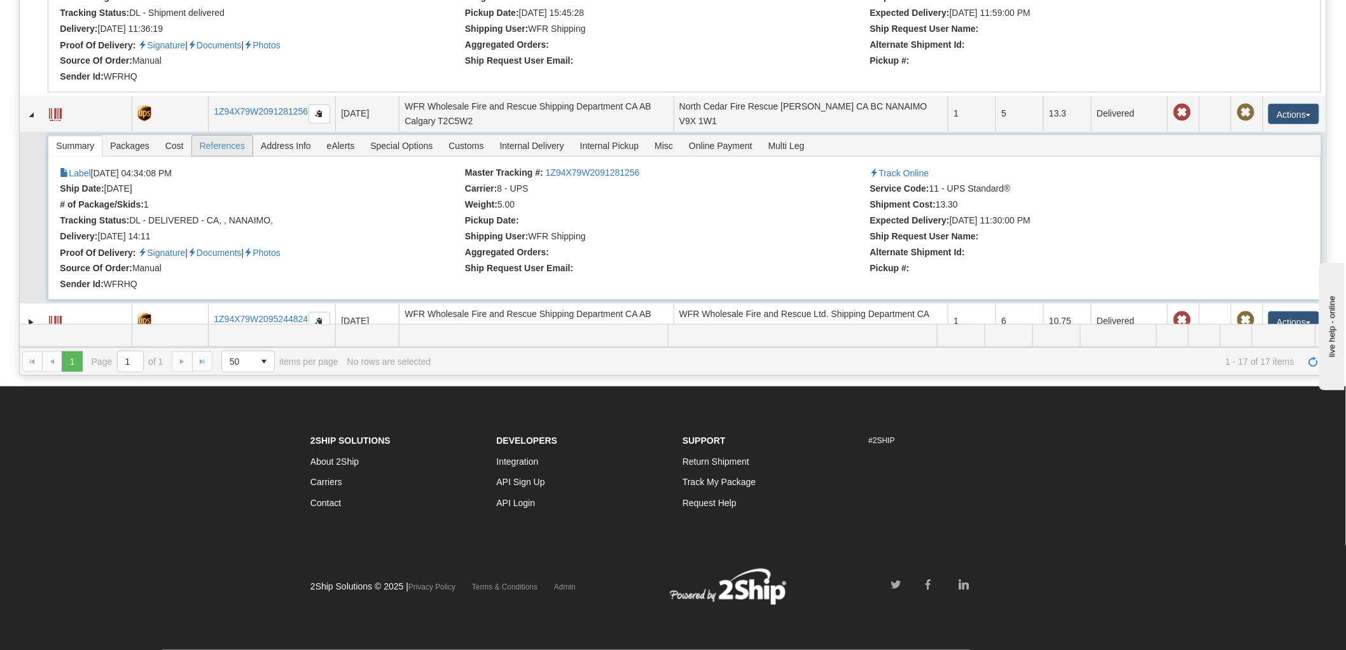
click at [214, 136] on span "References" at bounding box center [222, 146] width 61 height 20
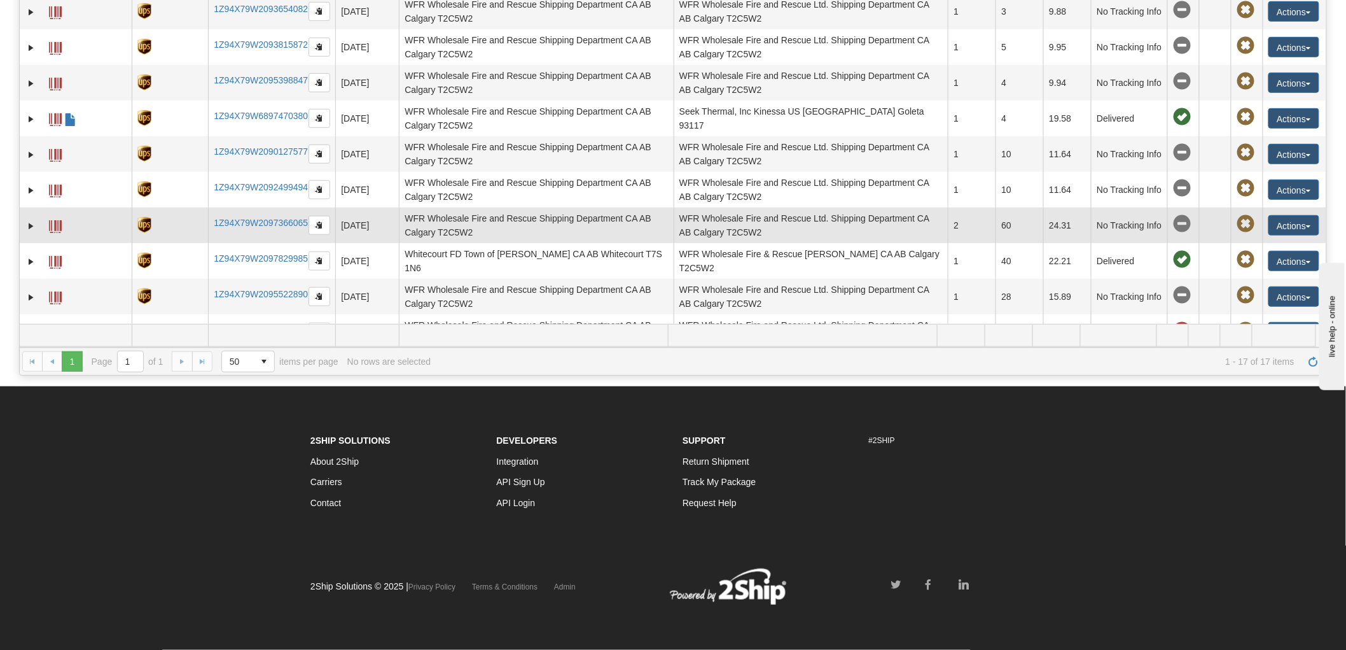
scroll to position [0, 0]
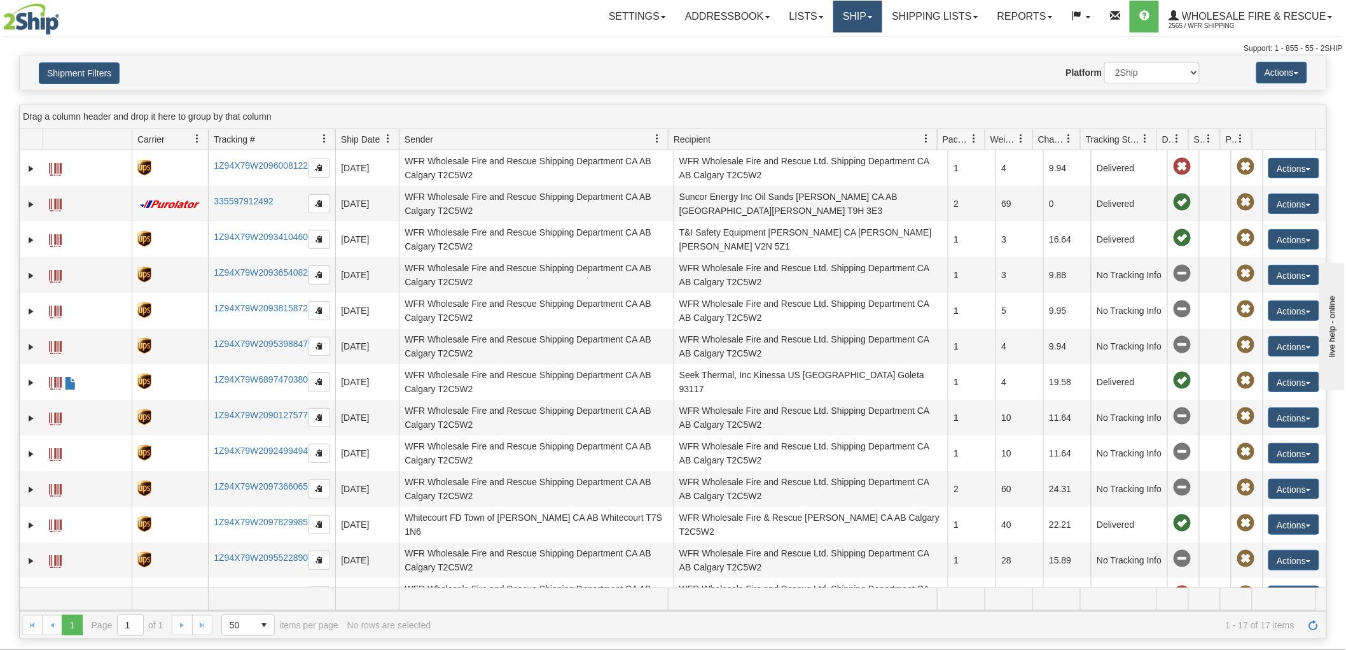
click at [860, 15] on link "Ship" at bounding box center [858, 17] width 49 height 32
click at [827, 46] on span "Ship Screen" at bounding box center [818, 44] width 48 height 10
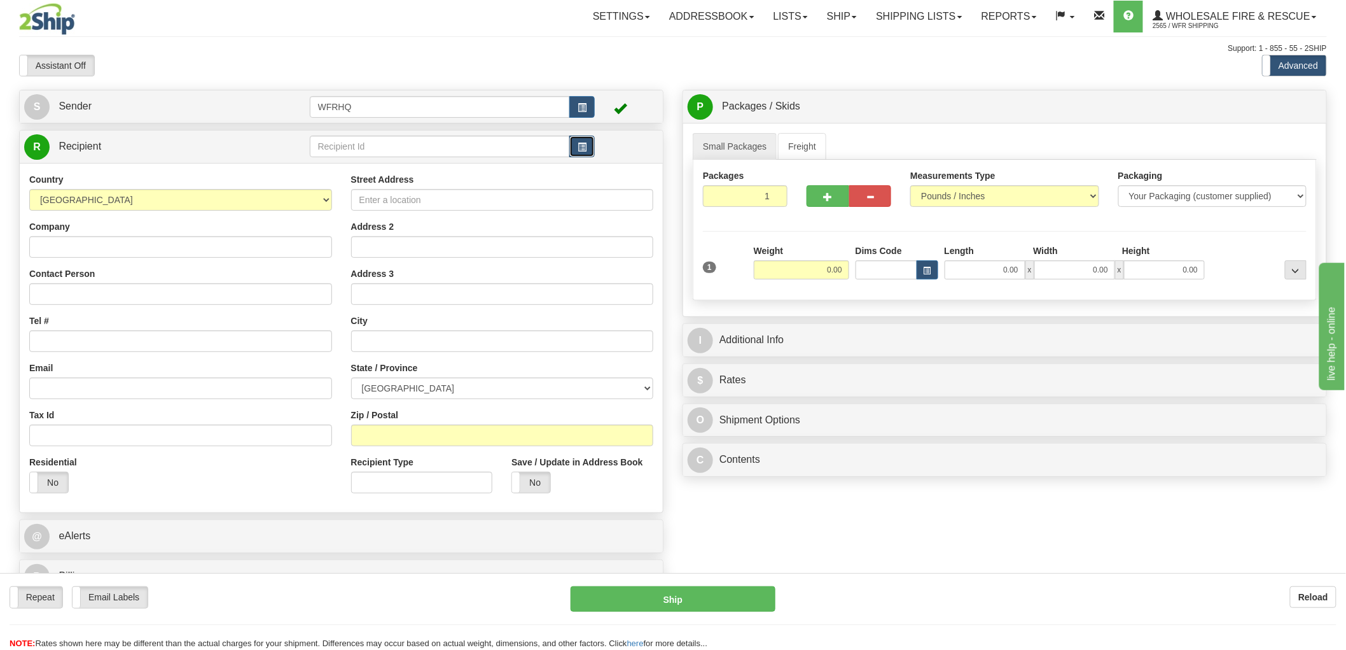
click at [584, 147] on span "button" at bounding box center [582, 147] width 9 height 8
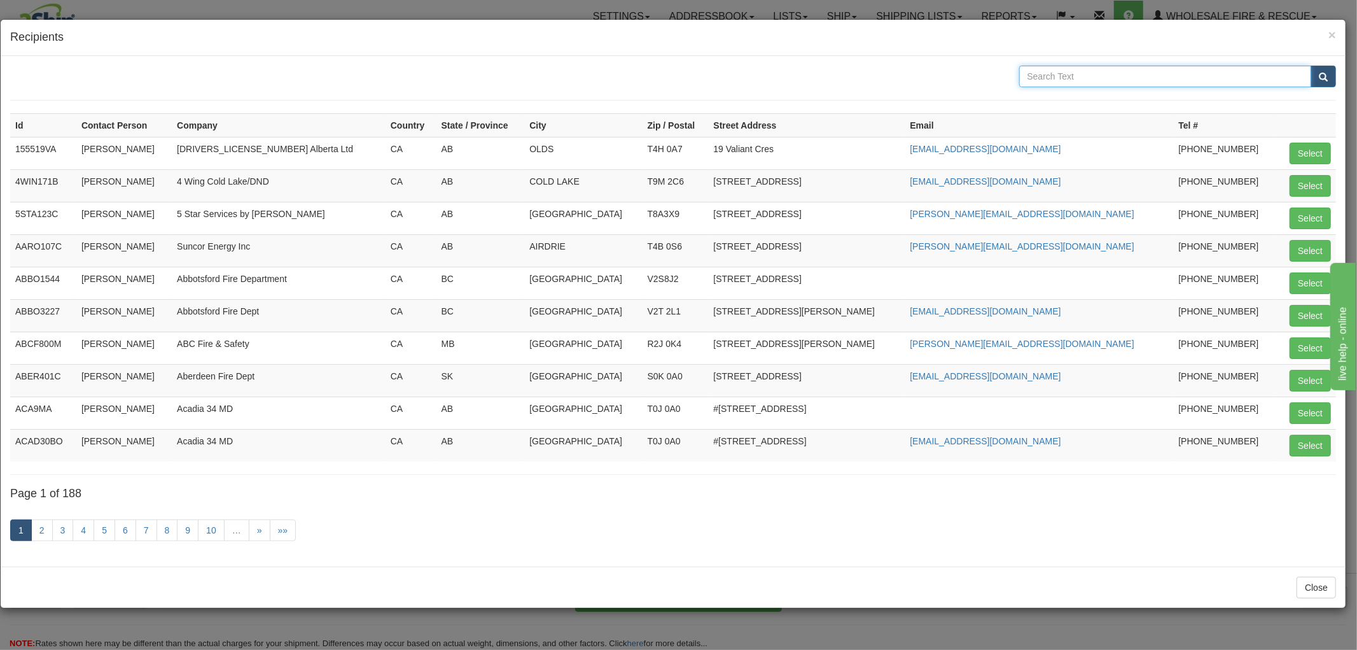
click at [1107, 81] on input "text" at bounding box center [1165, 77] width 293 height 22
type input "Chilliwack"
click at [1311, 66] on button "submit" at bounding box center [1323, 77] width 25 height 22
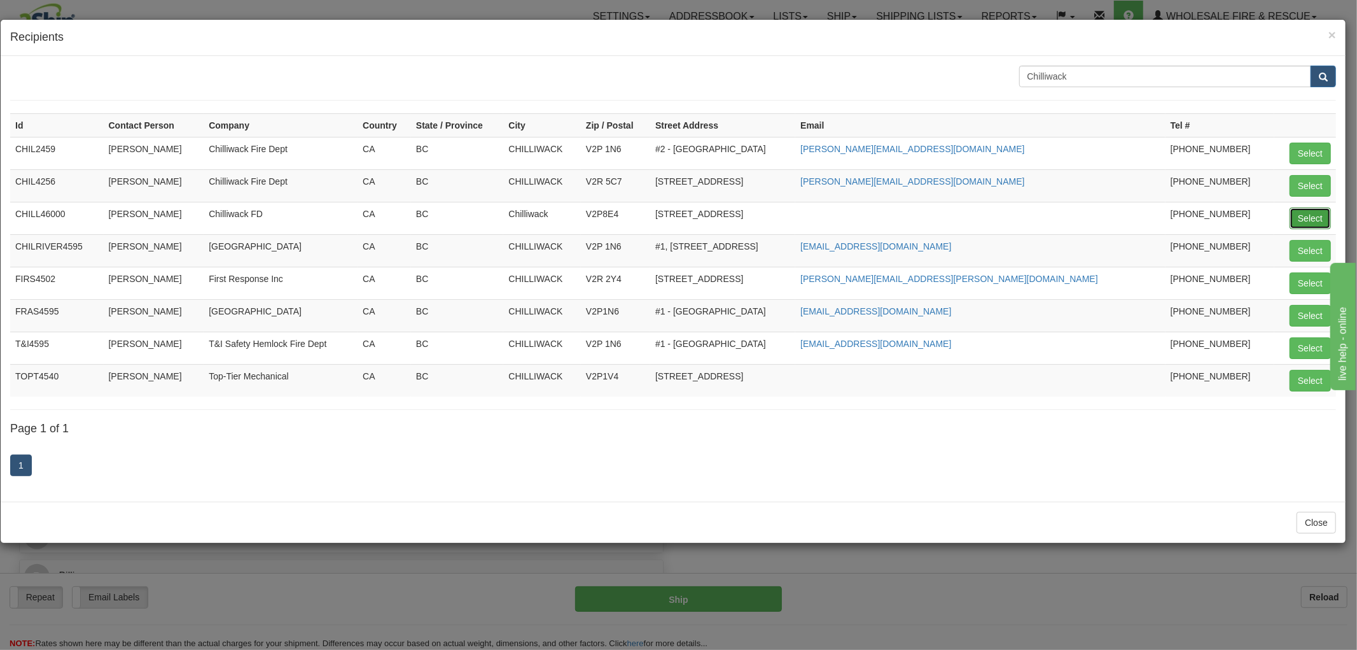
click at [1306, 211] on button "Select" at bounding box center [1310, 218] width 41 height 22
type input "CHILL46000"
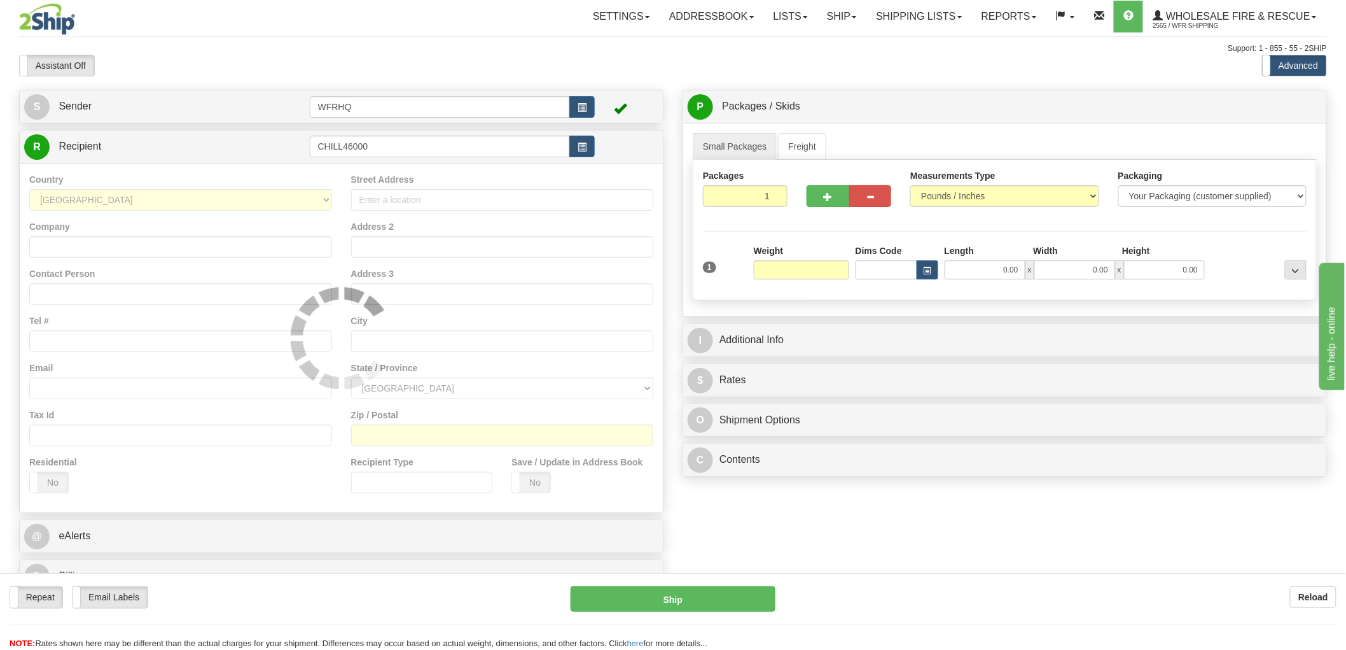
type input "0.00"
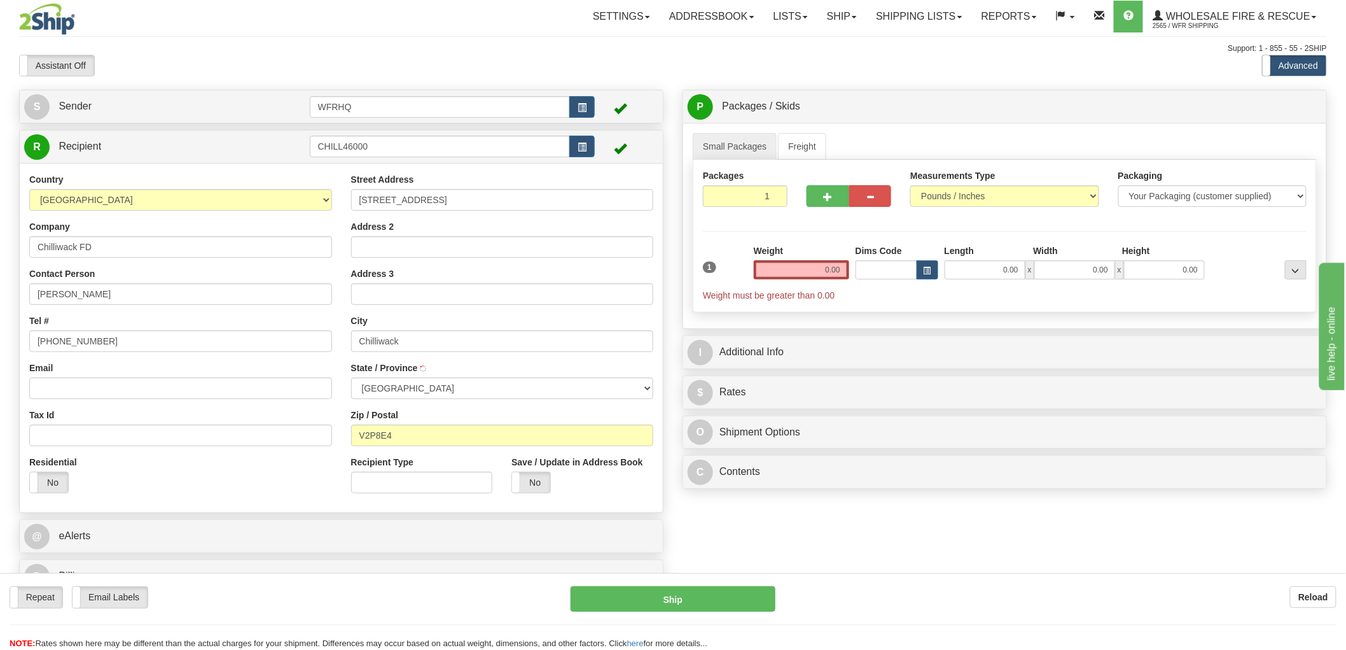
type input "CHILLIWACK"
click at [179, 399] on input "Email" at bounding box center [180, 388] width 303 height 22
paste input "[EMAIL_ADDRESS][DOMAIN_NAME]"
type input "[EMAIL_ADDRESS][DOMAIN_NAME]"
click at [536, 481] on label "No" at bounding box center [531, 482] width 38 height 20
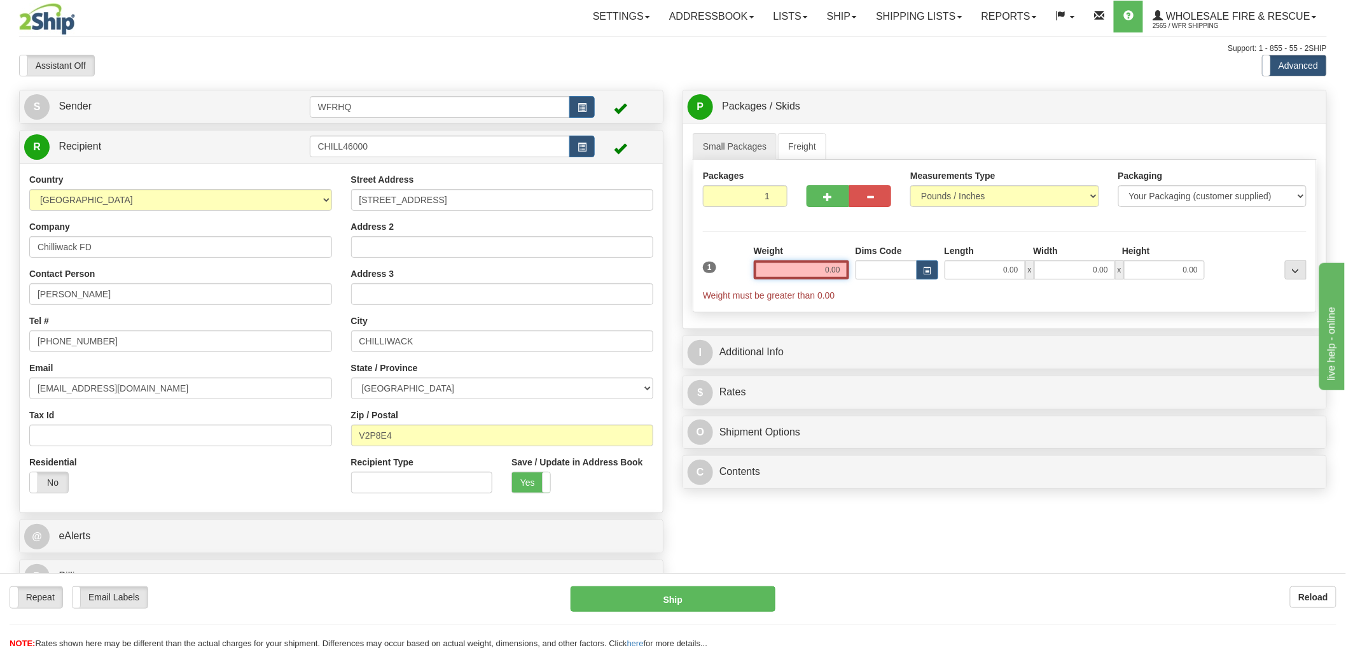
click at [806, 270] on input "0.00" at bounding box center [801, 269] width 95 height 19
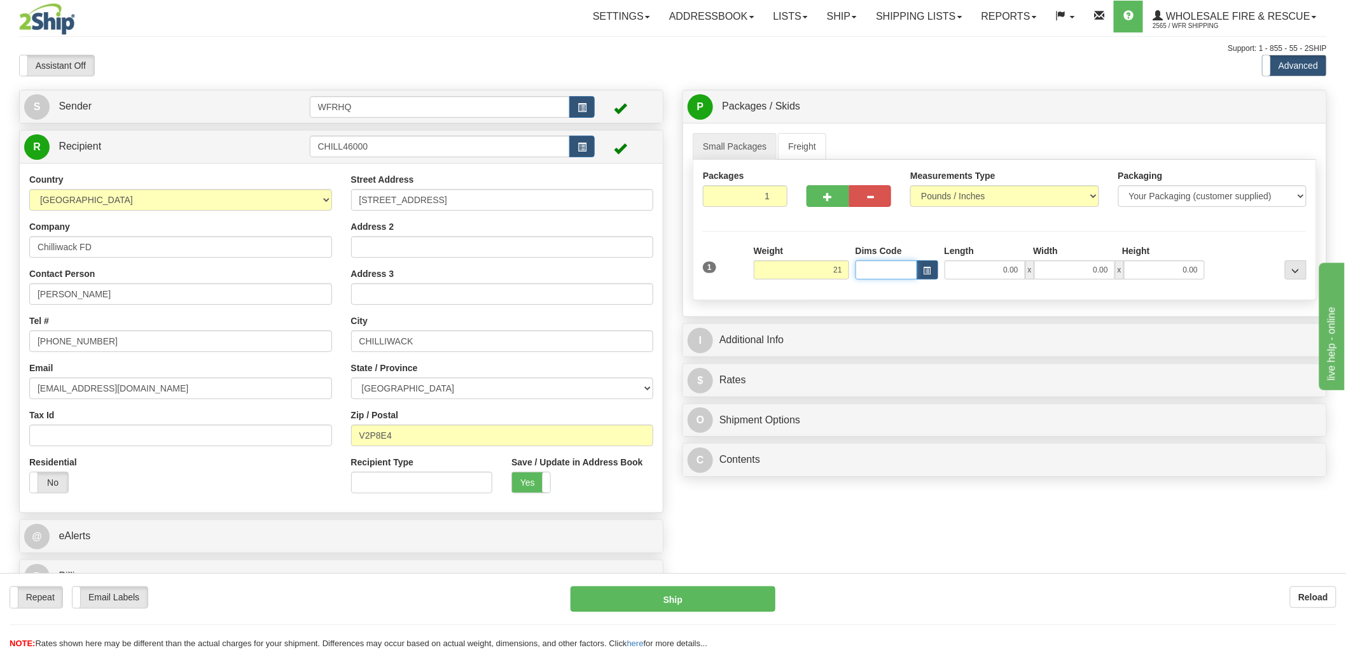
type input "21.00"
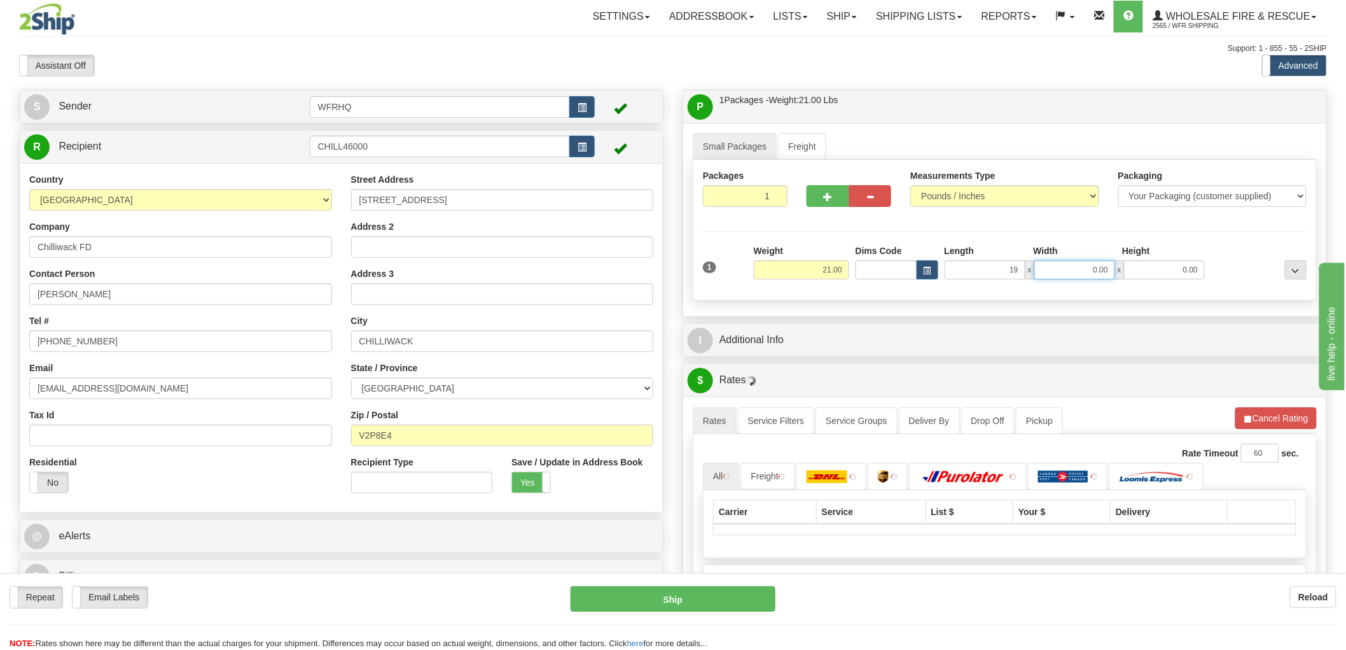
type input "19.00"
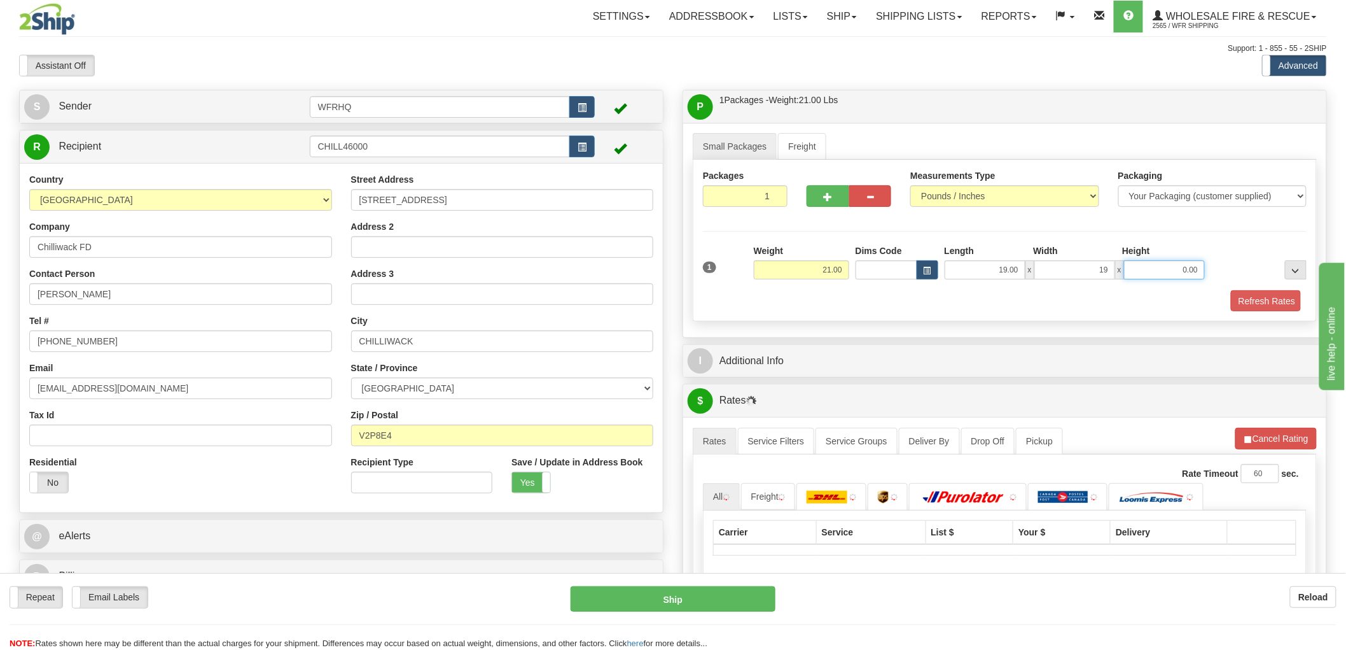
type input "19.00"
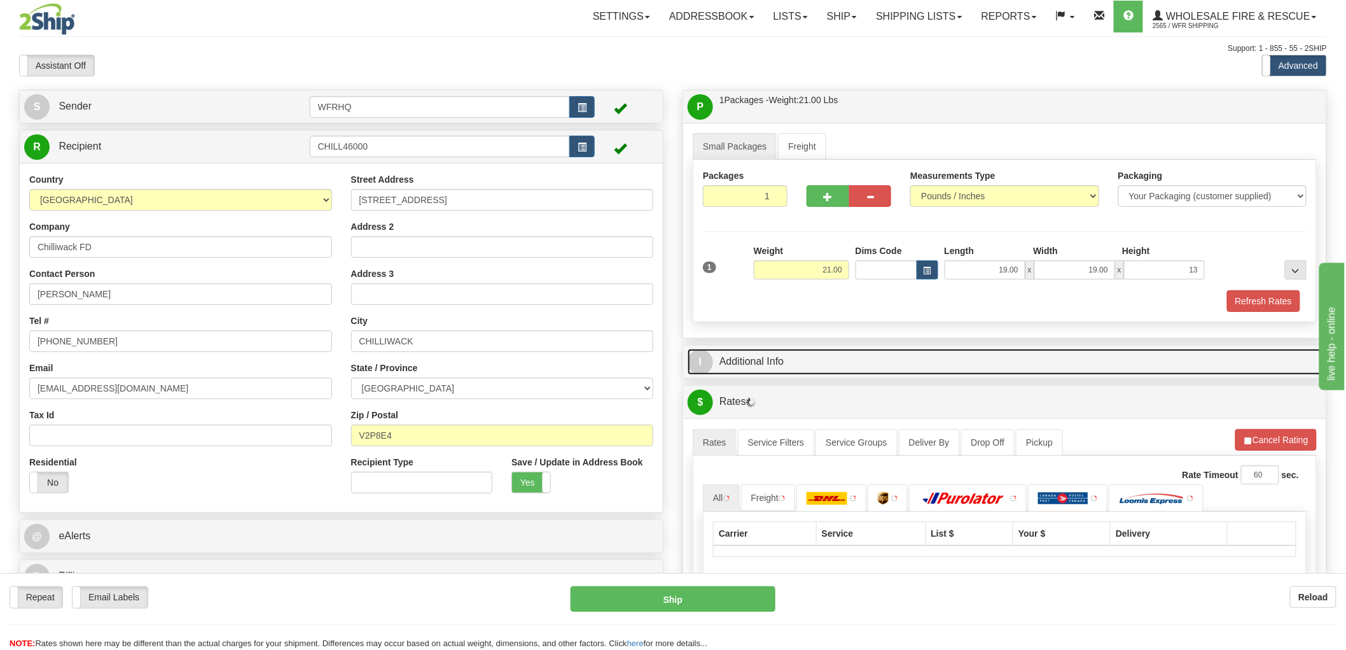
type input "13.00"
click at [748, 358] on link "I Additional Info" at bounding box center [1005, 362] width 634 height 26
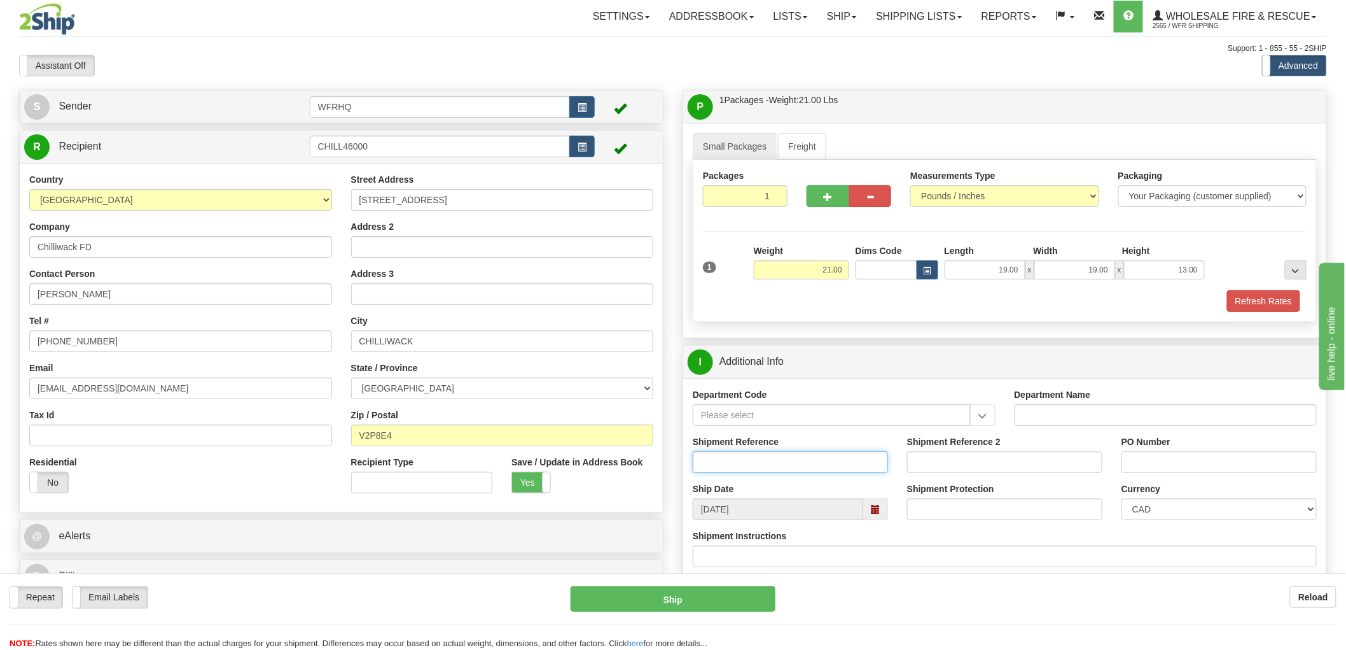
click at [755, 463] on input "Shipment Reference" at bounding box center [790, 462] width 195 height 22
type input "S43630 - 29953"
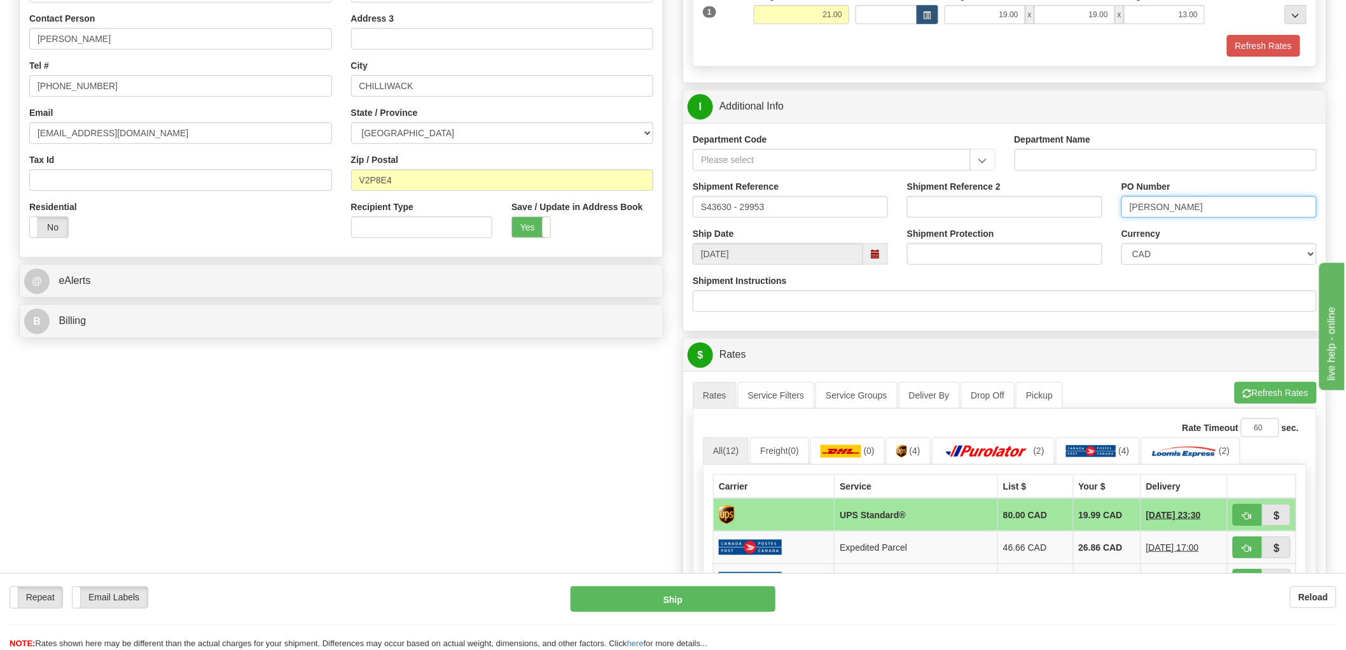
scroll to position [424, 0]
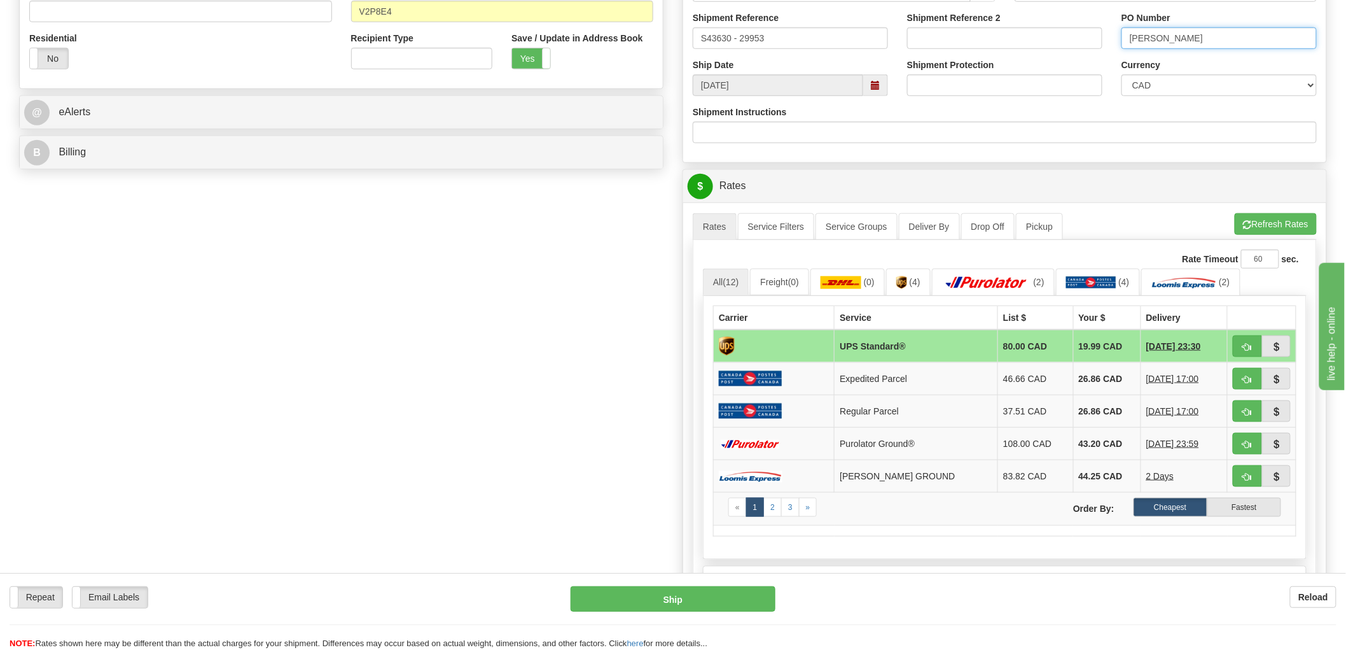
type input "Chris Wilson"
click at [1247, 345] on span "button" at bounding box center [1247, 347] width 9 height 8
type input "11"
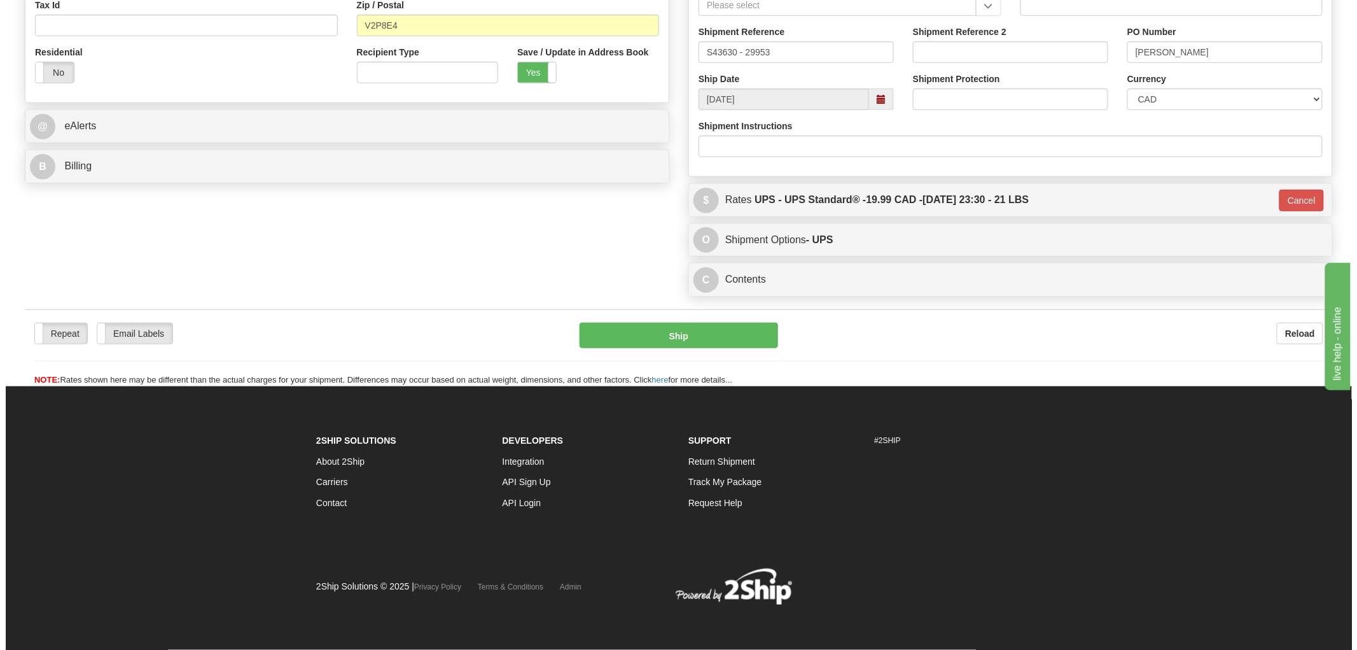
scroll to position [412, 0]
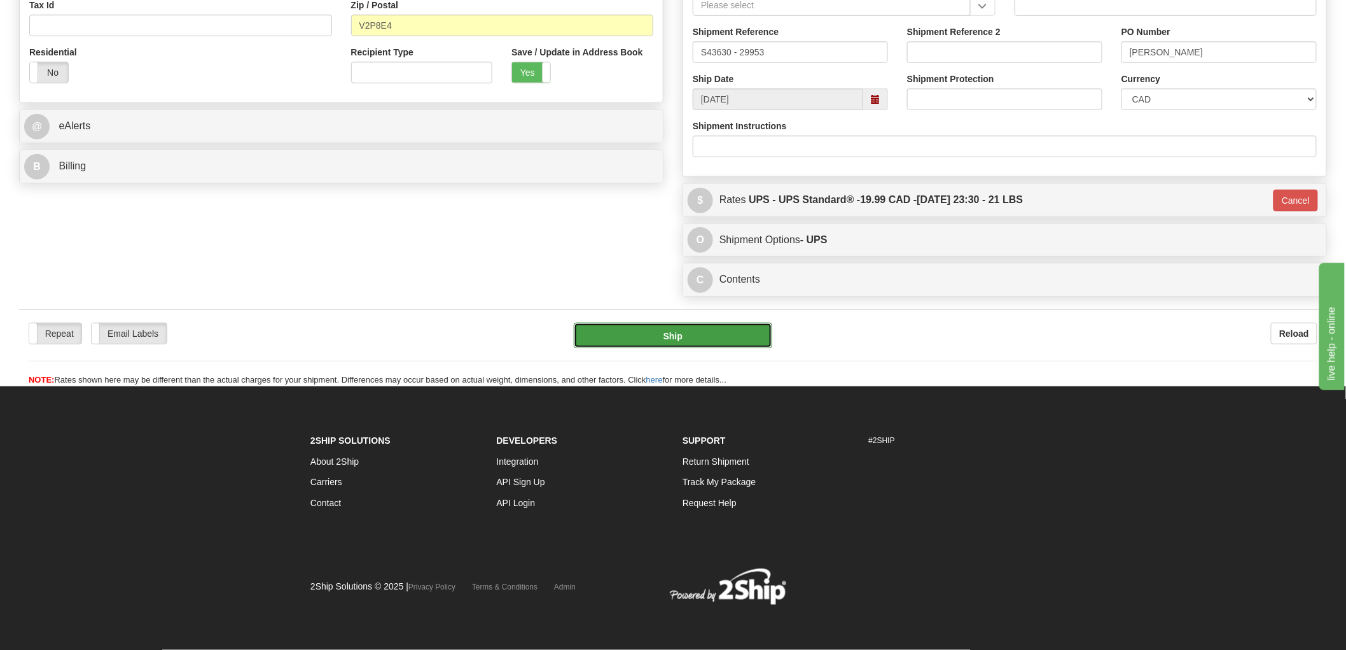
click at [673, 337] on button "Ship" at bounding box center [673, 335] width 199 height 25
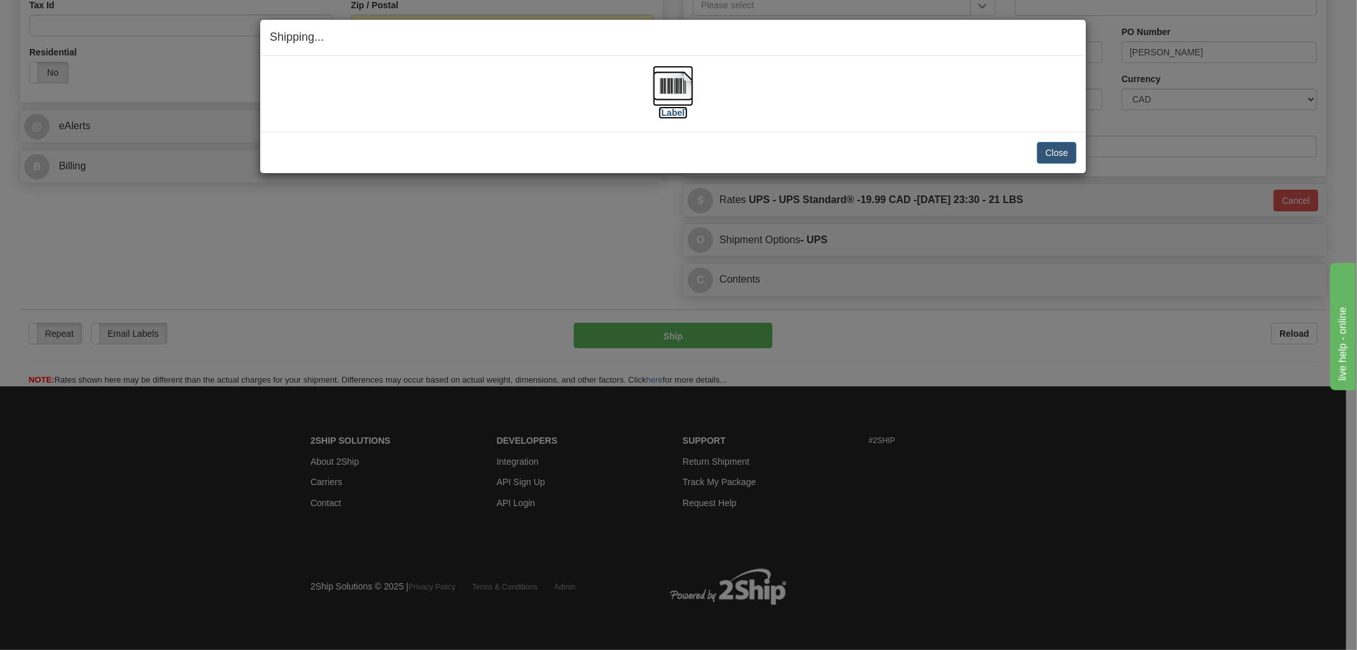
click at [664, 92] on img at bounding box center [673, 86] width 41 height 41
drag, startPoint x: 475, startPoint y: 157, endPoint x: 463, endPoint y: 174, distance: 21.5
click at [475, 157] on div "Close Cancel" at bounding box center [673, 153] width 807 height 22
click at [1060, 144] on button "Close" at bounding box center [1056, 153] width 39 height 22
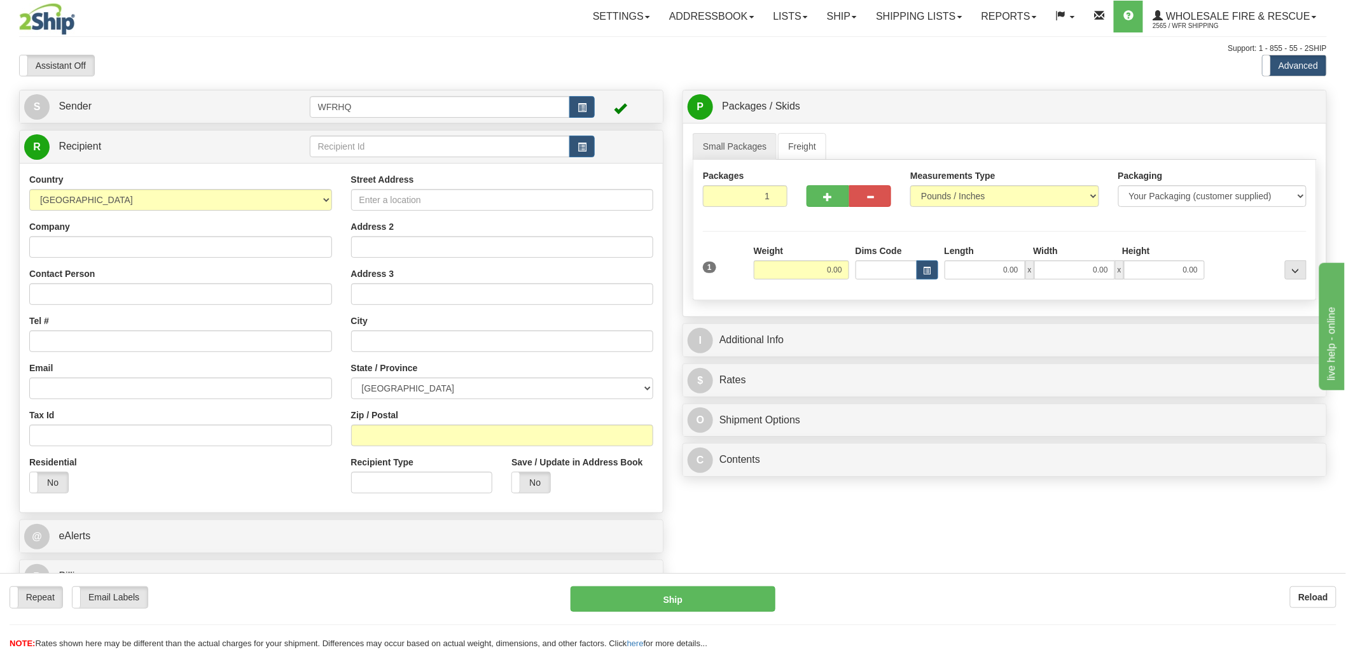
click at [580, 146] on div "Toggle navigation Settings Shipping Preferences Fields Preferences New" at bounding box center [673, 332] width 1346 height 664
click at [580, 149] on span "button" at bounding box center [582, 147] width 9 height 8
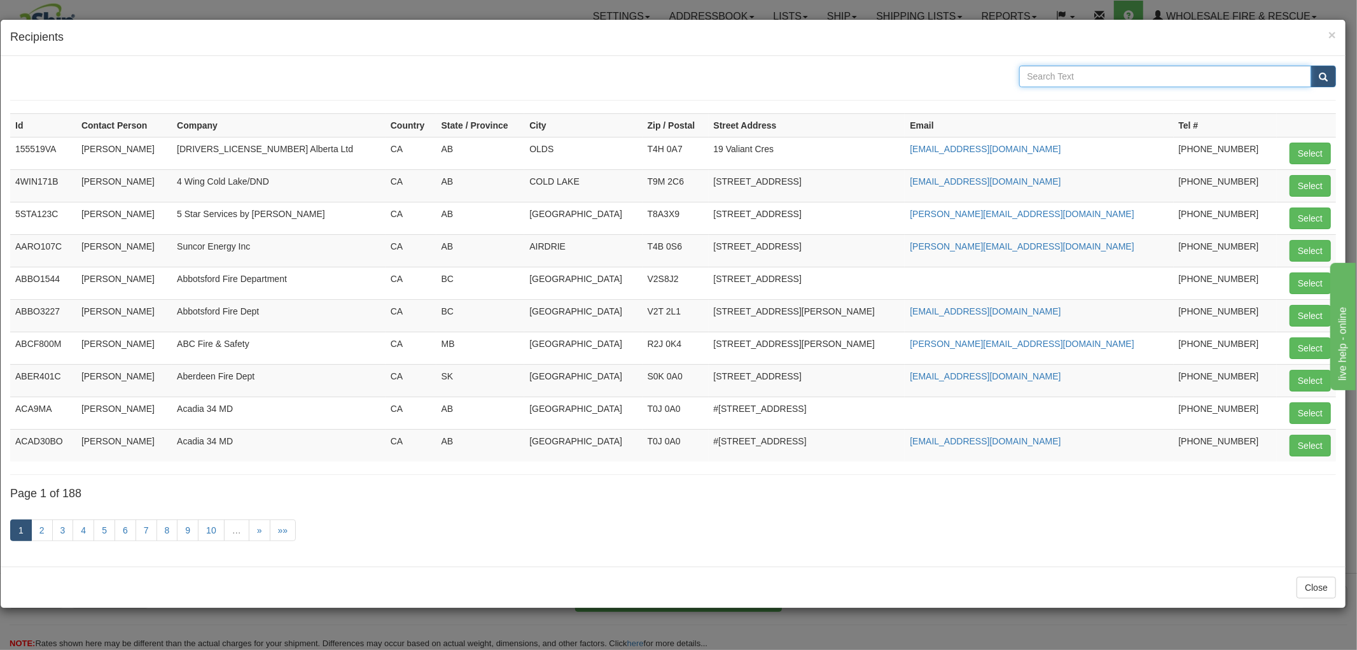
click at [1084, 73] on input "text" at bounding box center [1165, 77] width 293 height 22
type input "Courtenay"
click at [1311, 66] on button "submit" at bounding box center [1323, 77] width 25 height 22
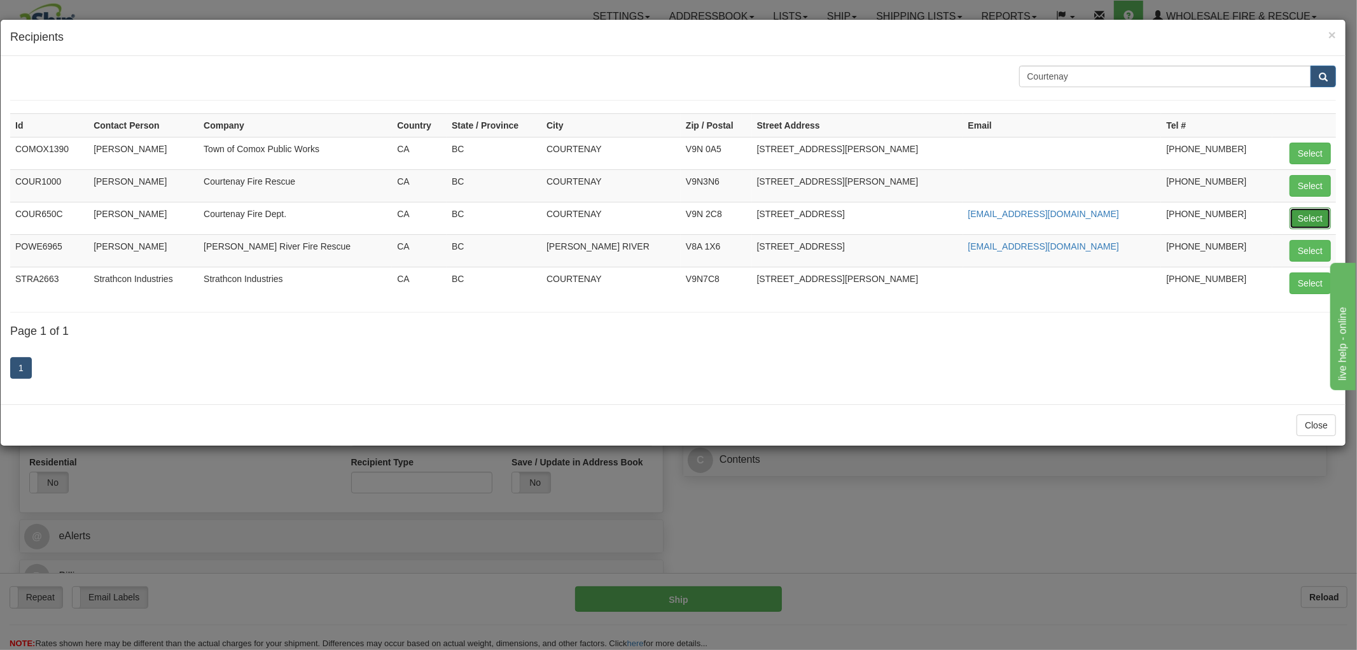
click at [1325, 215] on button "Select" at bounding box center [1310, 218] width 41 height 22
type input "COUR650C"
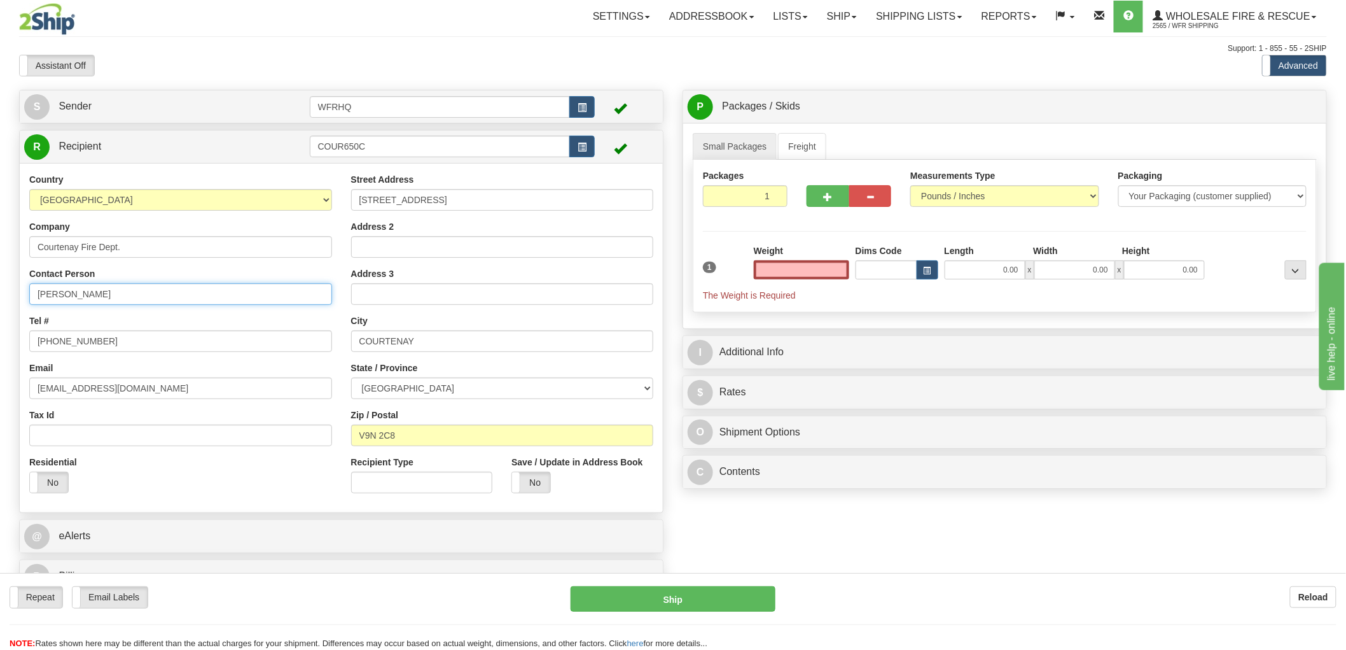
type input "0.00"
drag, startPoint x: 154, startPoint y: 298, endPoint x: -24, endPoint y: 297, distance: 178.2
click at [0, 297] on html "Training Course Close Toggle navigation Settings Shipping Preferences New Sende…" at bounding box center [673, 325] width 1346 height 650
type input "[PERSON_NAME]"
drag, startPoint x: 119, startPoint y: 345, endPoint x: 109, endPoint y: 345, distance: 10.2
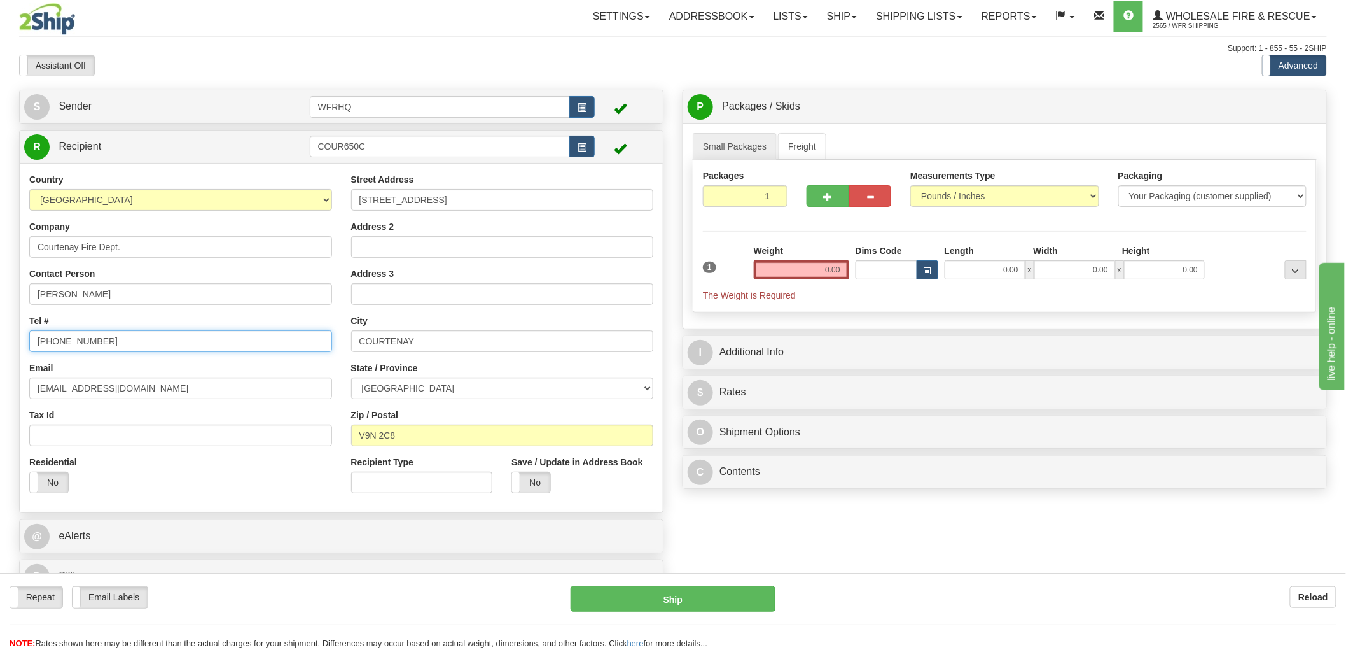
click at [109, 345] on input "[PHONE_NUMBER]" at bounding box center [180, 341] width 303 height 22
drag, startPoint x: 149, startPoint y: 389, endPoint x: 7, endPoint y: 384, distance: 142.0
click at [8, 385] on div "Toggle navigation Settings Shipping Preferences Fields Preferences New" at bounding box center [673, 332] width 1346 height 664
paste input "gseigler"
type input "gseigler@courtenay.ca"
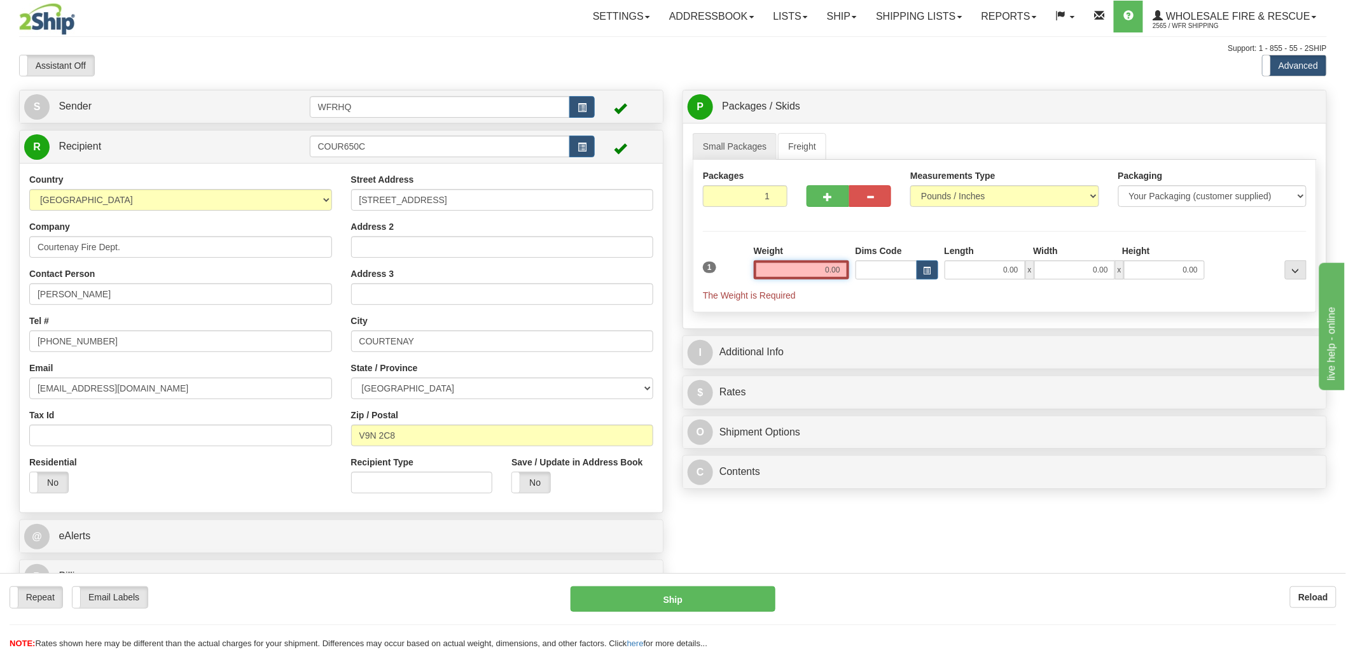
click at [809, 274] on input "0.00" at bounding box center [801, 269] width 95 height 19
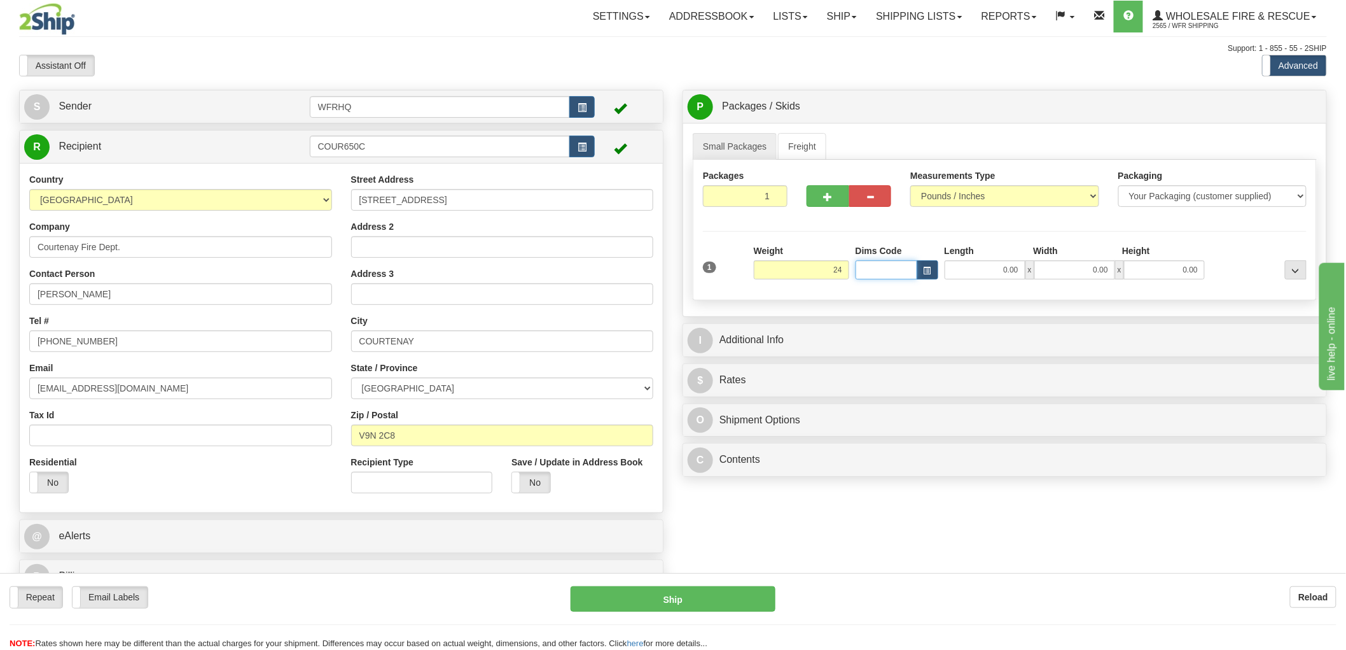
type input "24.00"
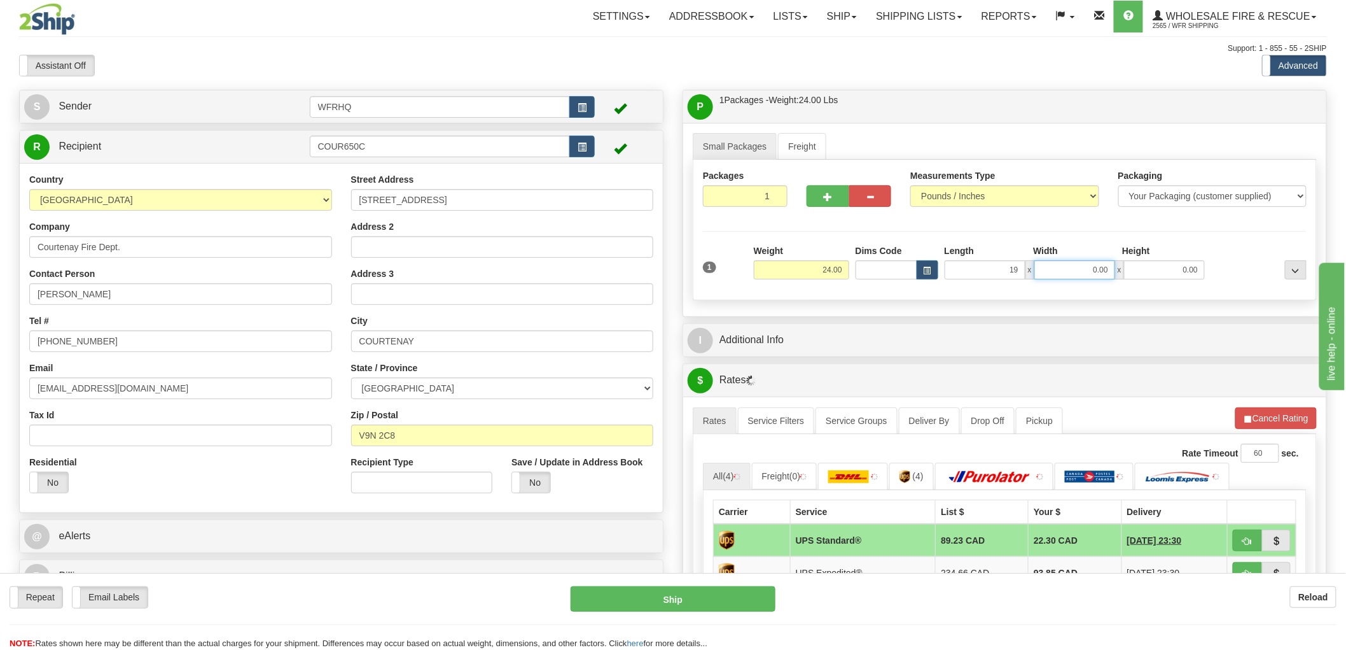
type input "19.00"
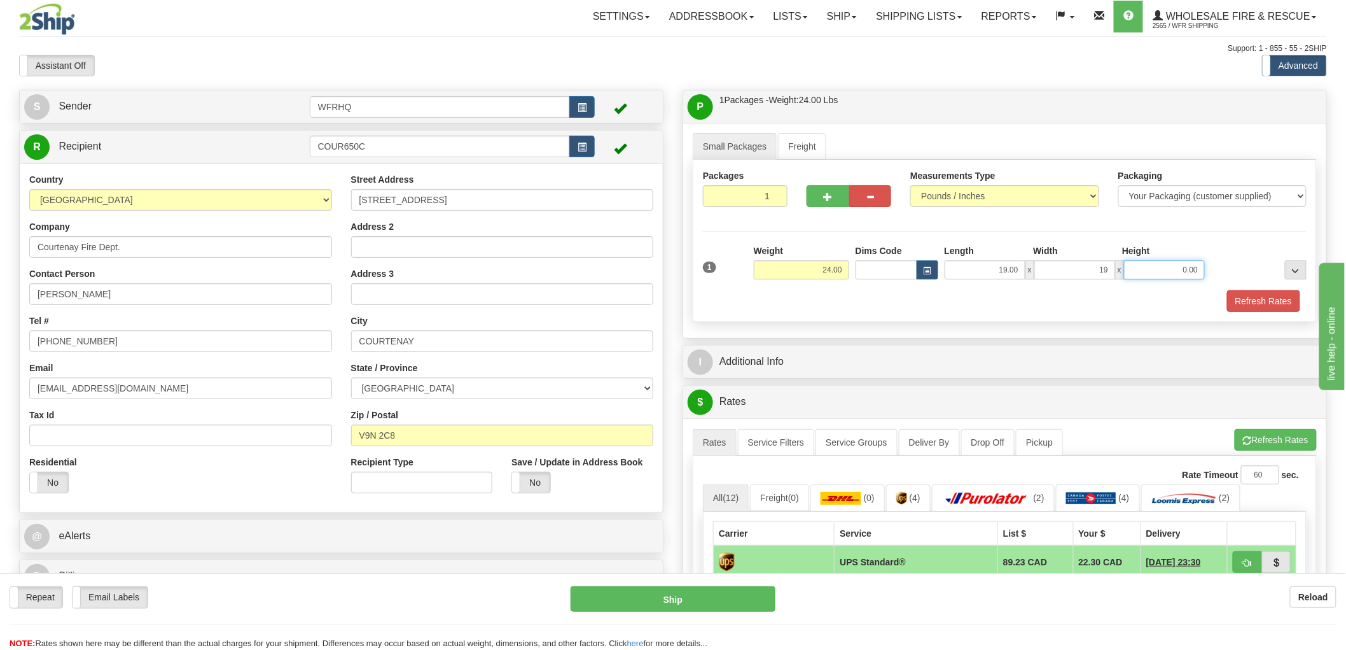
type input "19.00"
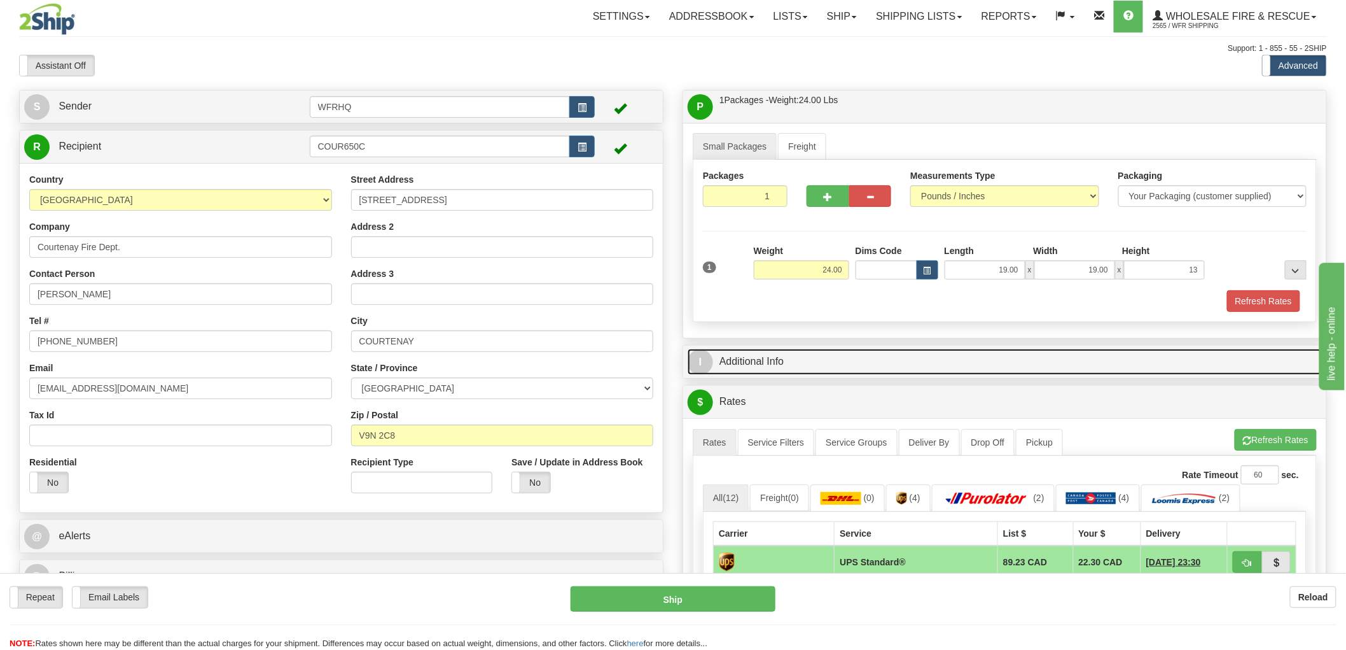
type input "13.00"
click at [762, 361] on link "I Additional Info" at bounding box center [1005, 362] width 634 height 26
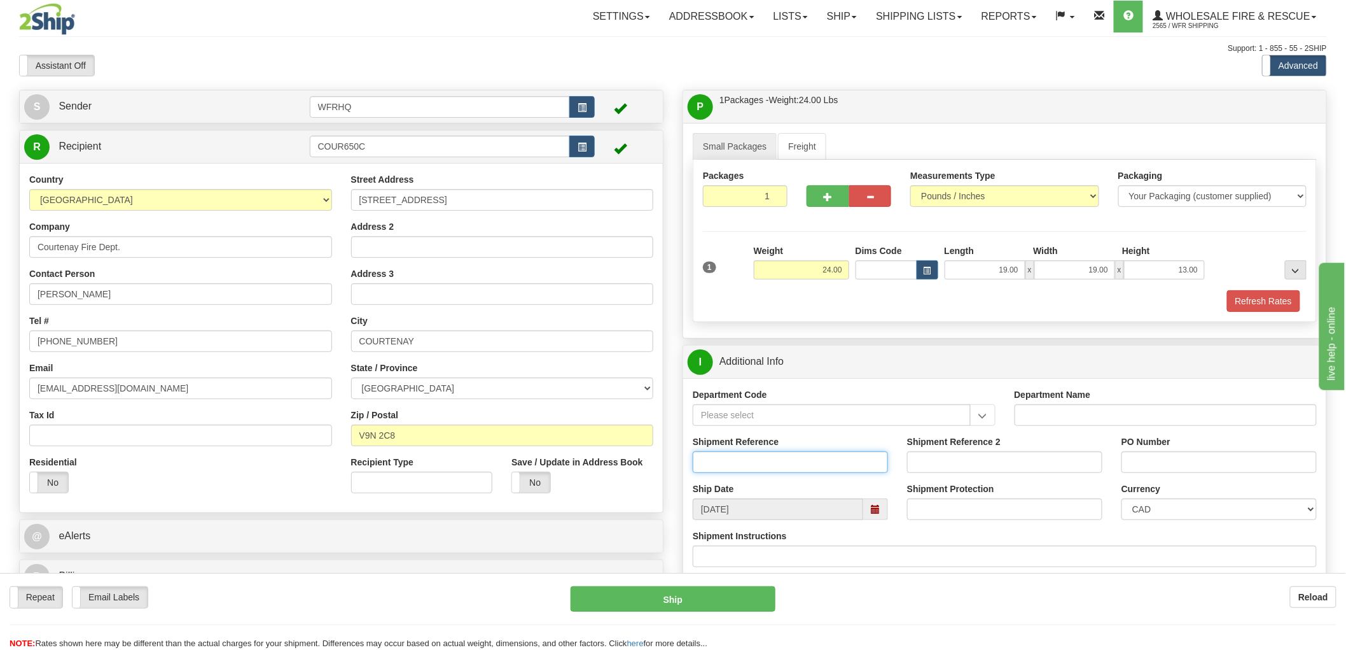
click at [762, 459] on input "Shipment Reference" at bounding box center [790, 462] width 195 height 22
type input "S43674 - 28697"
click at [1203, 465] on input "PO Number" at bounding box center [1219, 462] width 195 height 22
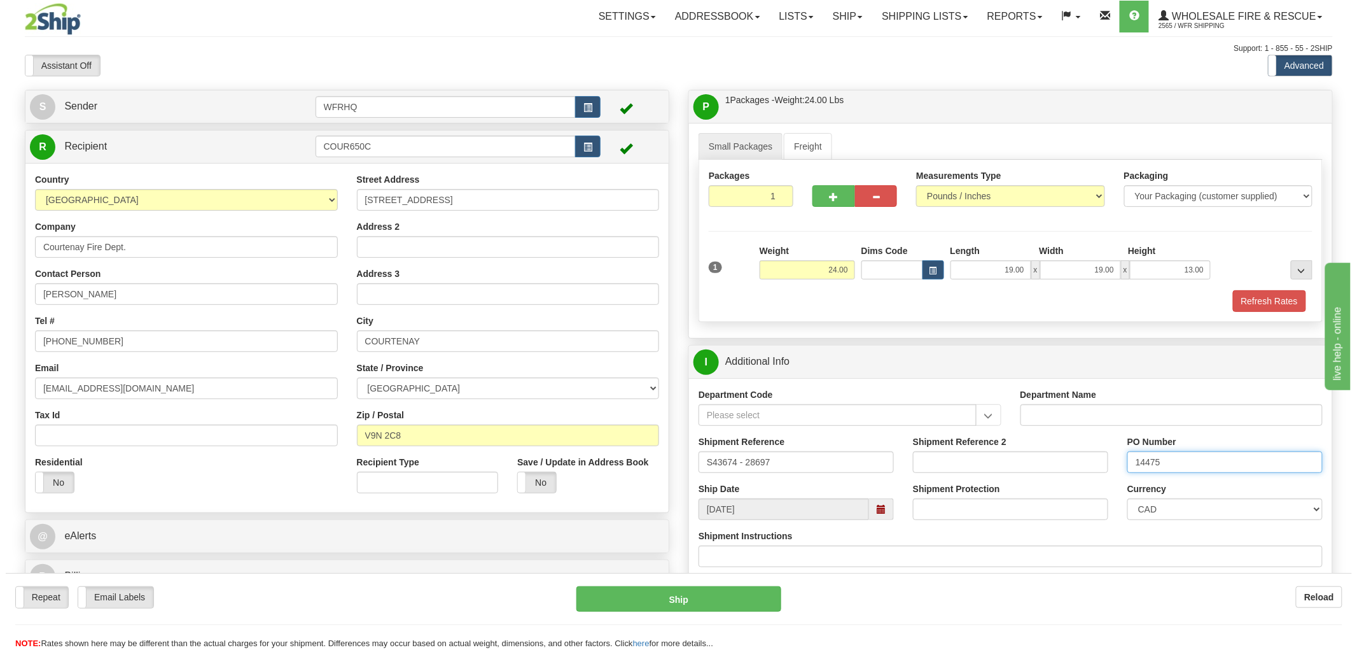
scroll to position [353, 0]
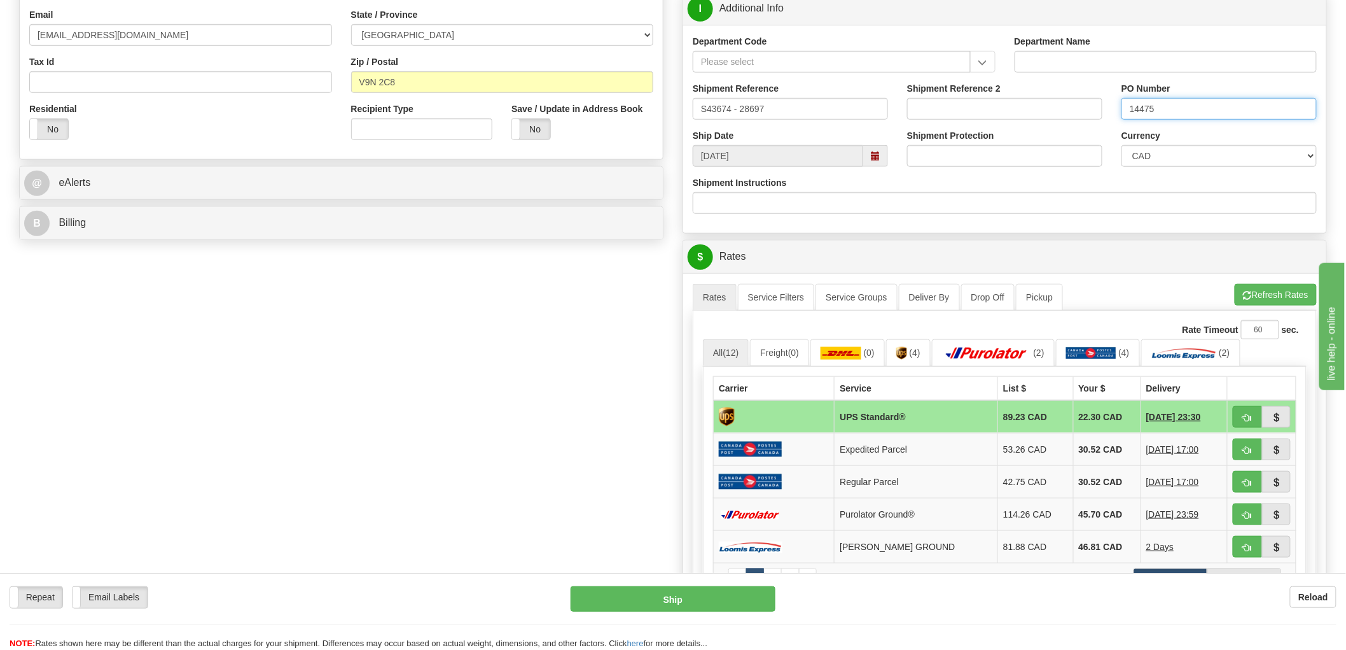
type input "14475"
click at [1255, 421] on button "button" at bounding box center [1247, 417] width 29 height 22
type input "11"
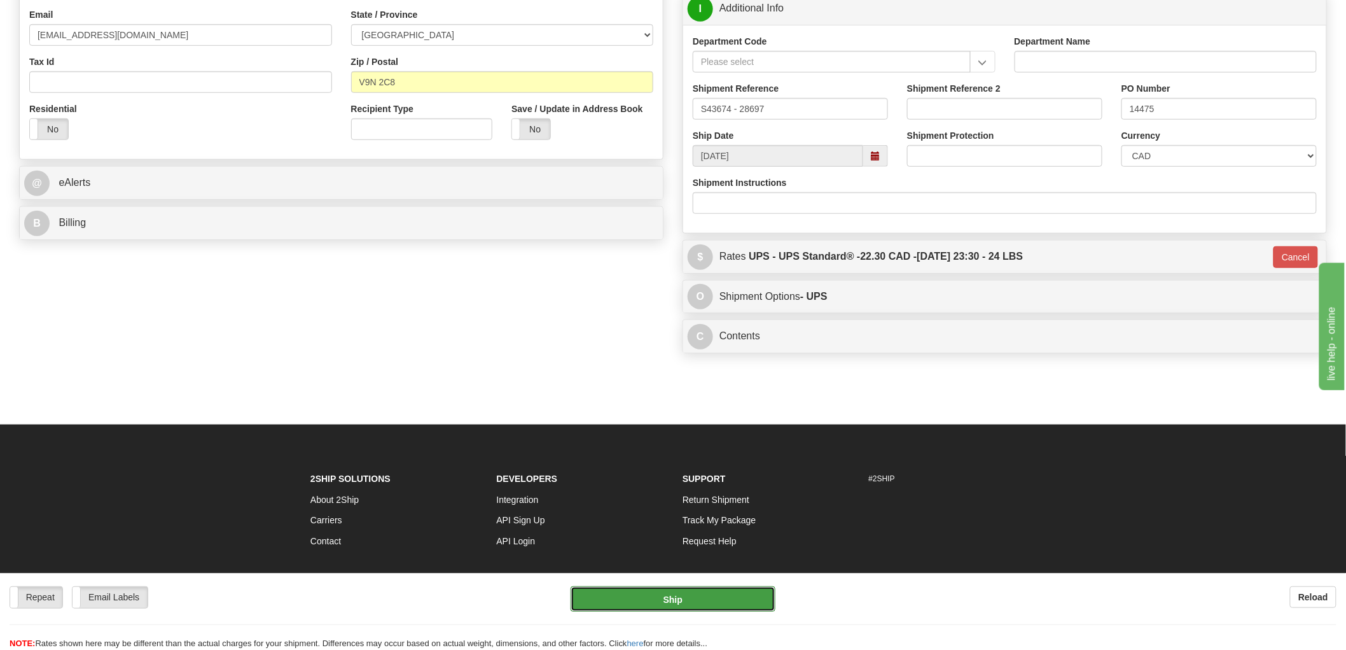
click at [684, 596] on button "Ship" at bounding box center [674, 598] width 206 height 25
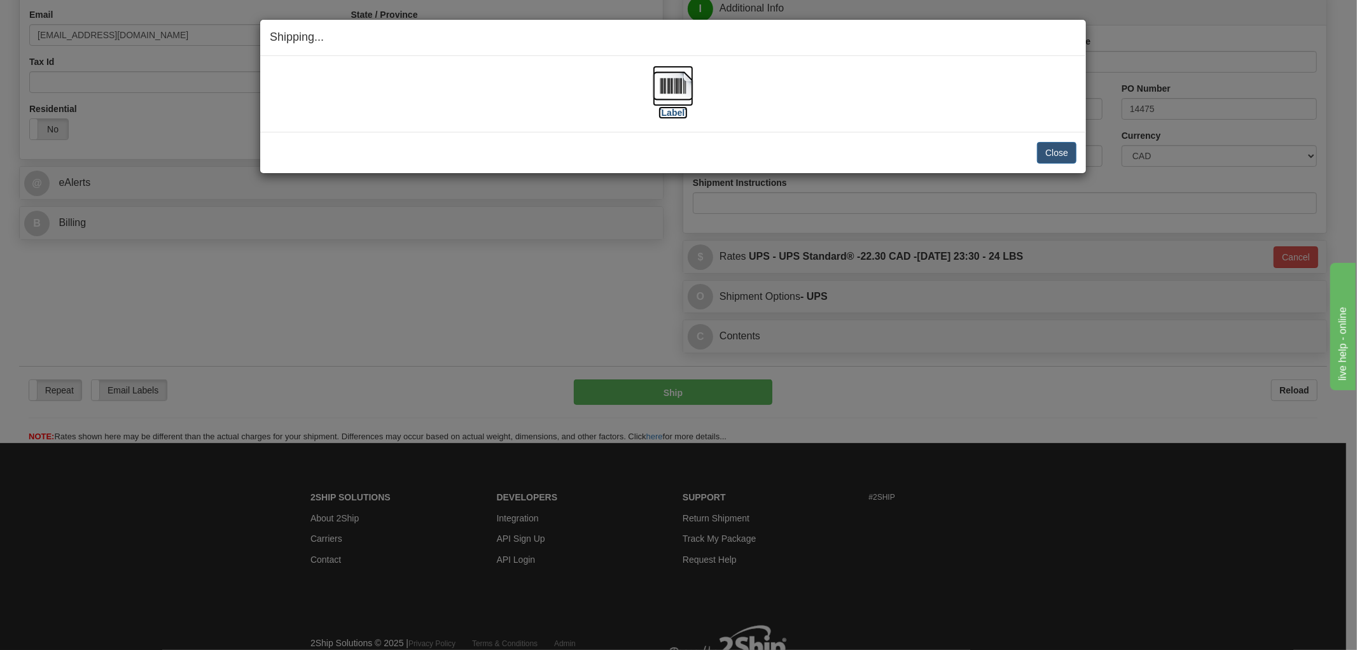
click at [685, 83] on img at bounding box center [673, 86] width 41 height 41
click at [835, 147] on div "Close Cancel" at bounding box center [673, 153] width 807 height 22
click at [1065, 141] on div "Close Cancel Cancel Shipment and Quit Pickup Quit Pickup ONLY" at bounding box center [673, 152] width 826 height 41
click at [1067, 153] on button "Close" at bounding box center [1056, 153] width 39 height 22
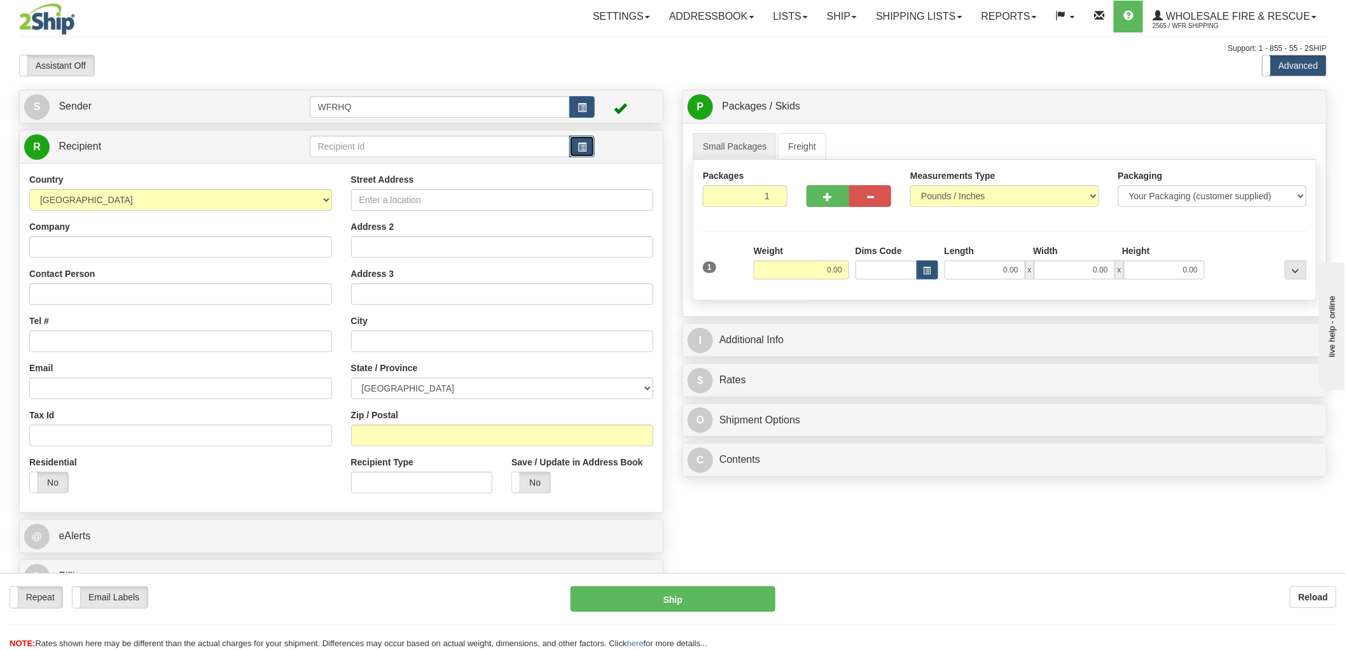
click at [583, 150] on span "button" at bounding box center [582, 147] width 9 height 8
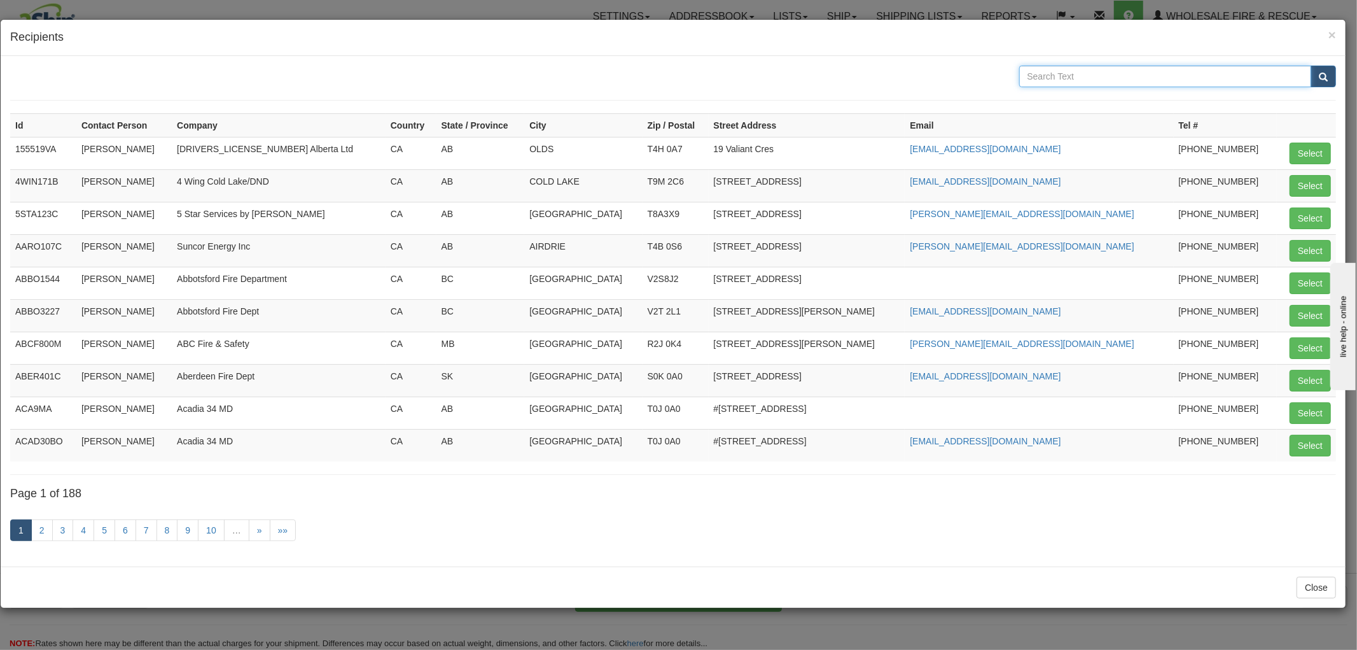
click at [1079, 77] on input "text" at bounding box center [1165, 77] width 293 height 22
type input "Courten"
click at [1311, 66] on button "submit" at bounding box center [1323, 77] width 25 height 22
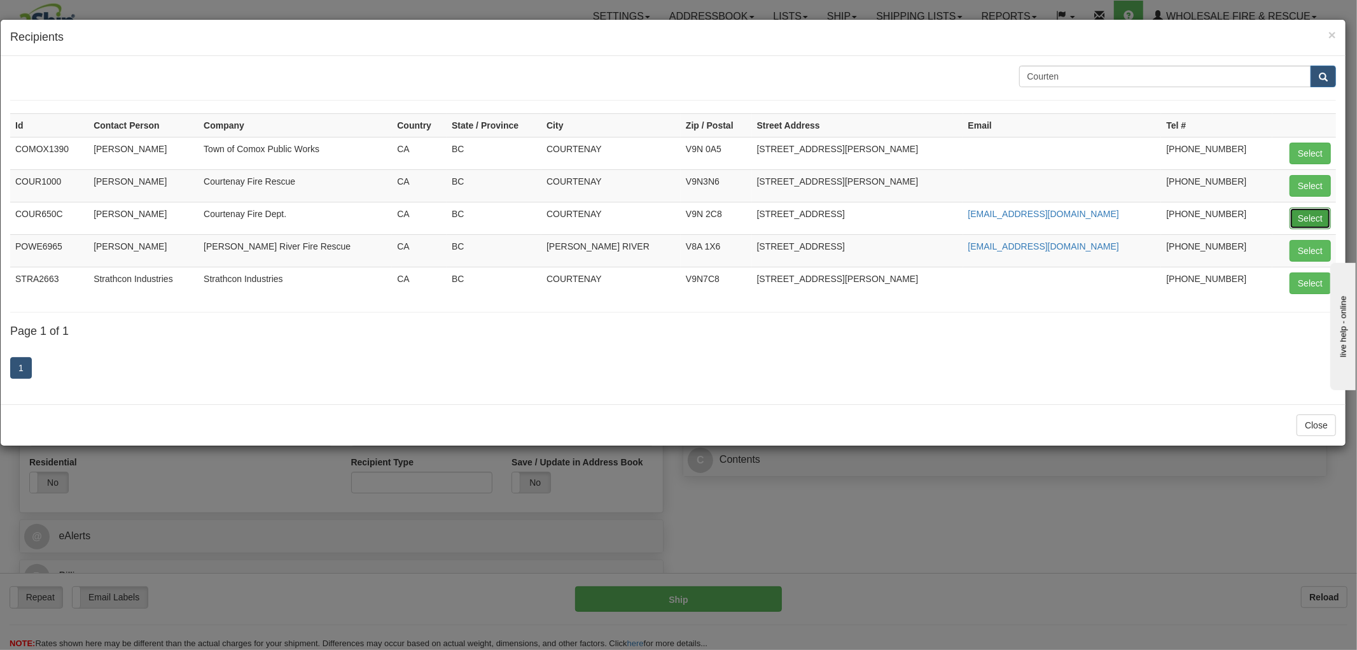
click at [1316, 216] on button "Select" at bounding box center [1310, 218] width 41 height 22
type input "COUR650C"
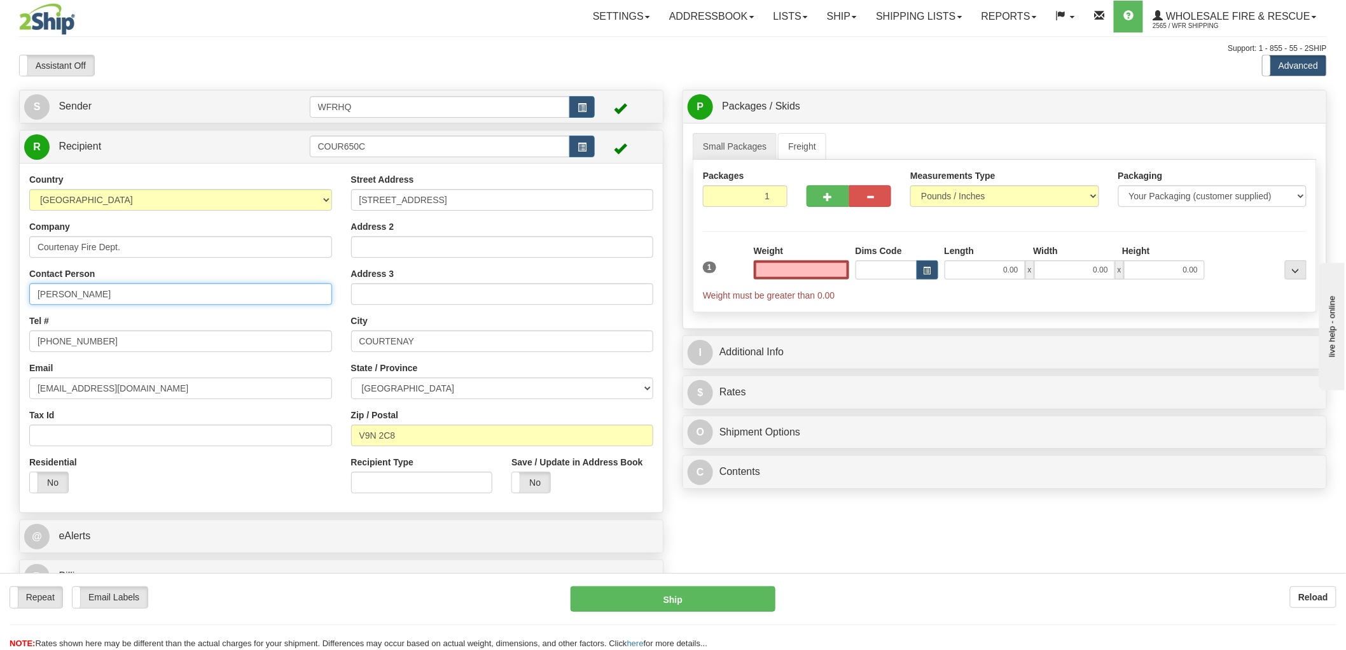
type input "0.00"
drag, startPoint x: 109, startPoint y: 300, endPoint x: -151, endPoint y: 300, distance: 260.9
click at [0, 300] on html "Training Course Close Toggle navigation Settings Shipping Preferences New Sende…" at bounding box center [673, 325] width 1346 height 650
type input "[PERSON_NAME]"
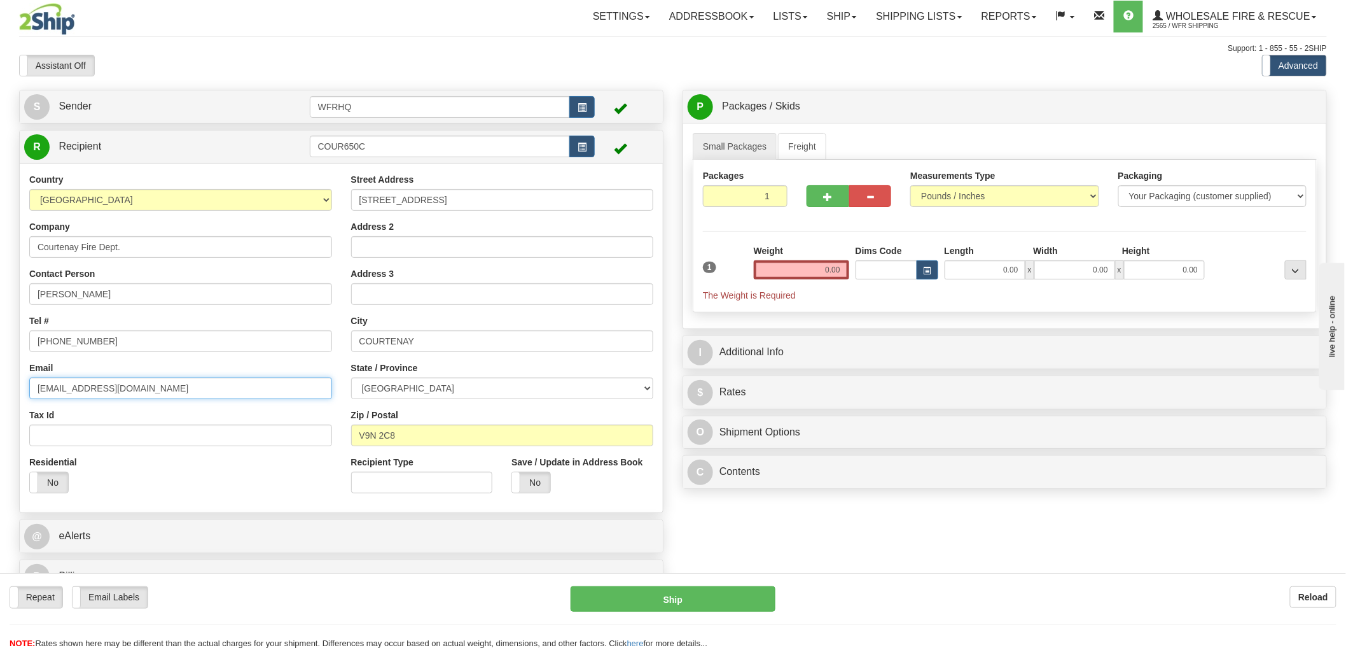
drag, startPoint x: 31, startPoint y: 396, endPoint x: -131, endPoint y: 402, distance: 161.7
click at [0, 402] on html "Training Course Close Toggle navigation Settings Shipping Preferences New Sende…" at bounding box center [673, 325] width 1346 height 650
paste input "gseigler"
type input "[EMAIL_ADDRESS][DOMAIN_NAME]"
click at [812, 271] on input "0.00" at bounding box center [801, 269] width 95 height 19
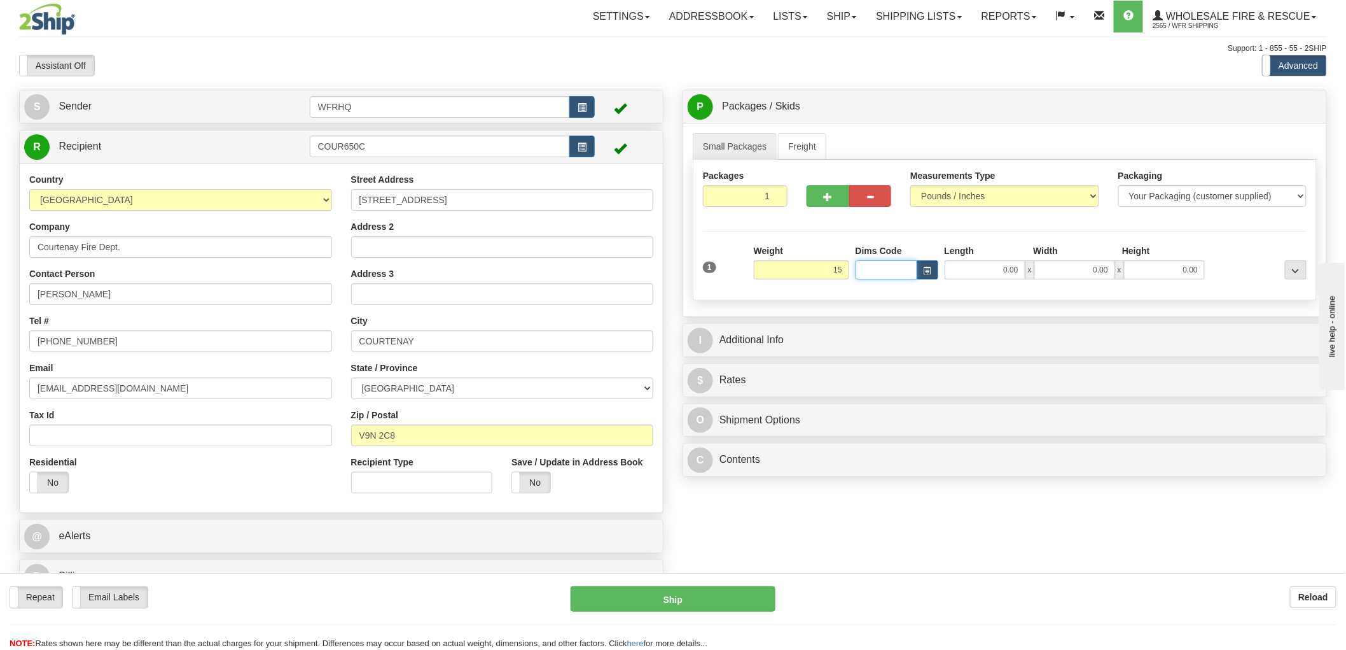
type input "15.00"
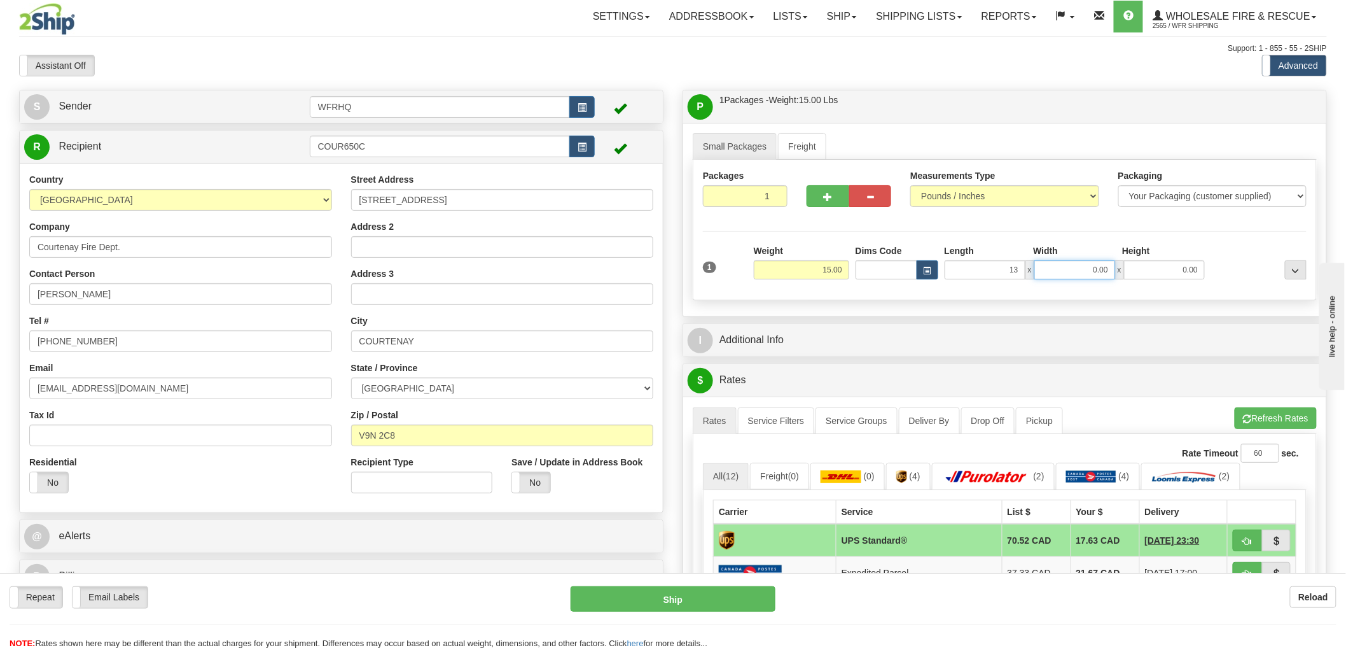
type input "13.00"
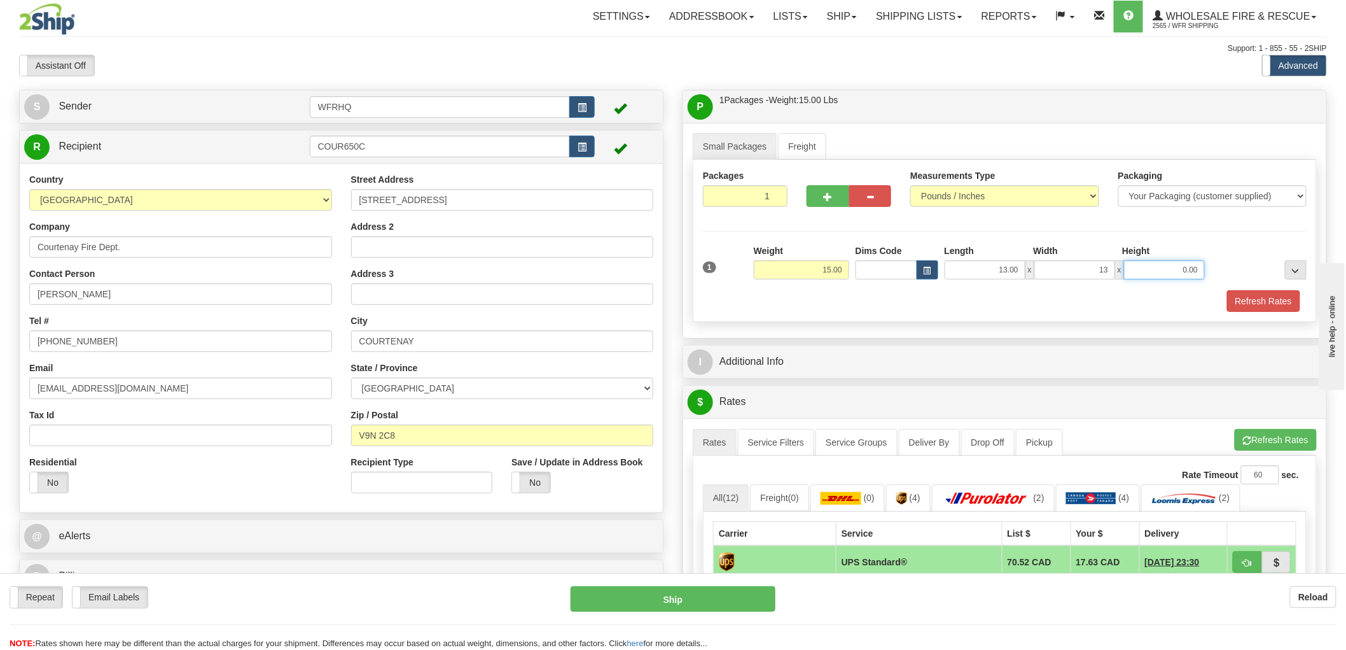
type input "13.00"
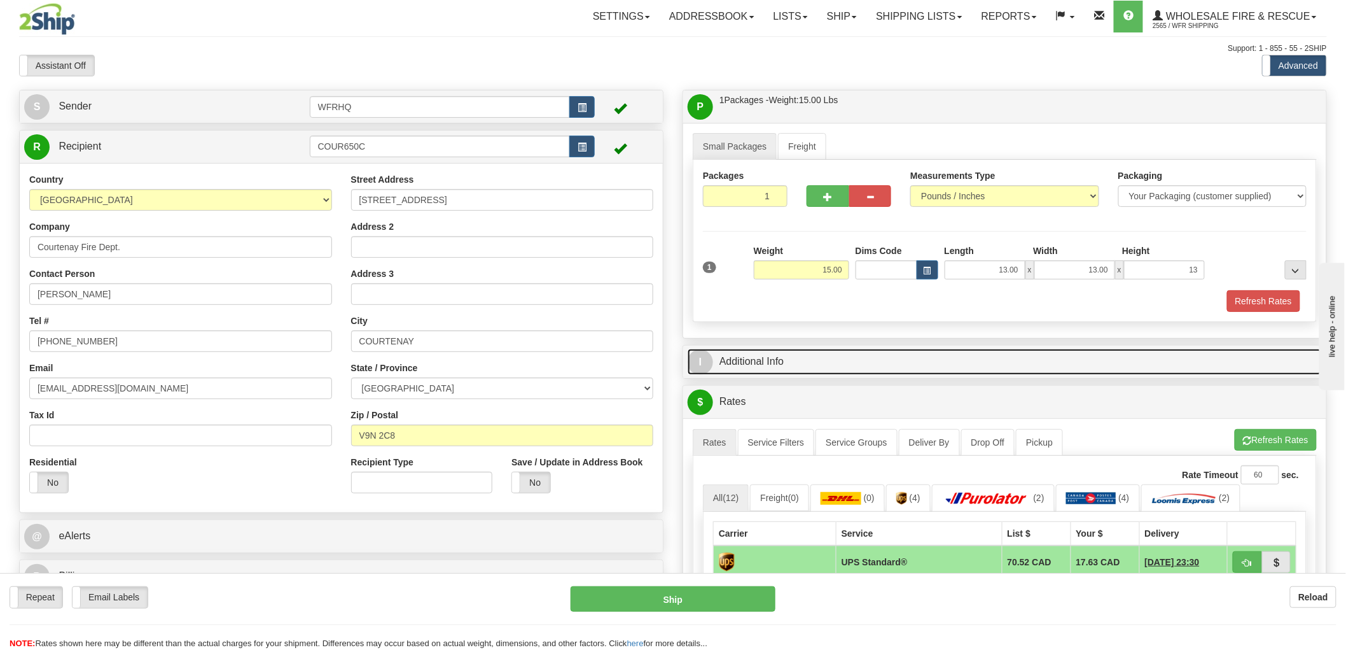
type input "13.00"
click at [771, 354] on link "I Additional Info" at bounding box center [1005, 362] width 634 height 26
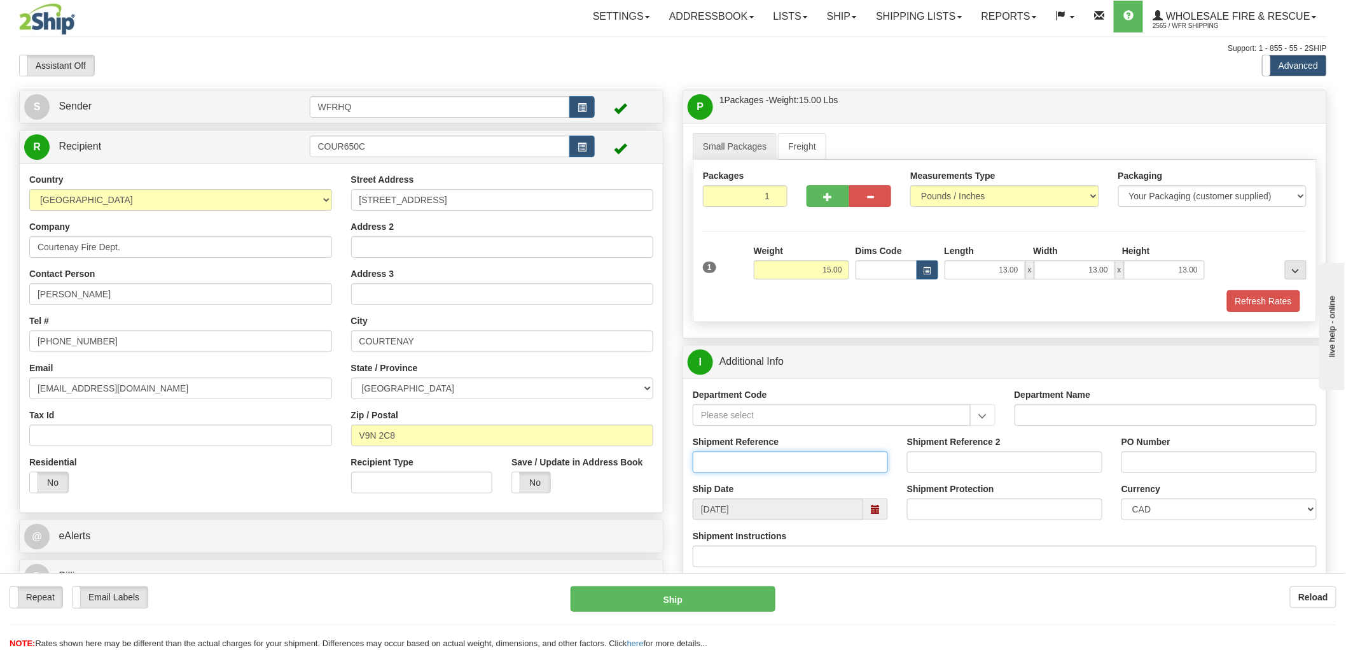
click at [774, 456] on input "Shipment Reference" at bounding box center [790, 462] width 195 height 22
click at [732, 465] on input "S" at bounding box center [790, 462] width 195 height 22
type input "S43541 - 28698"
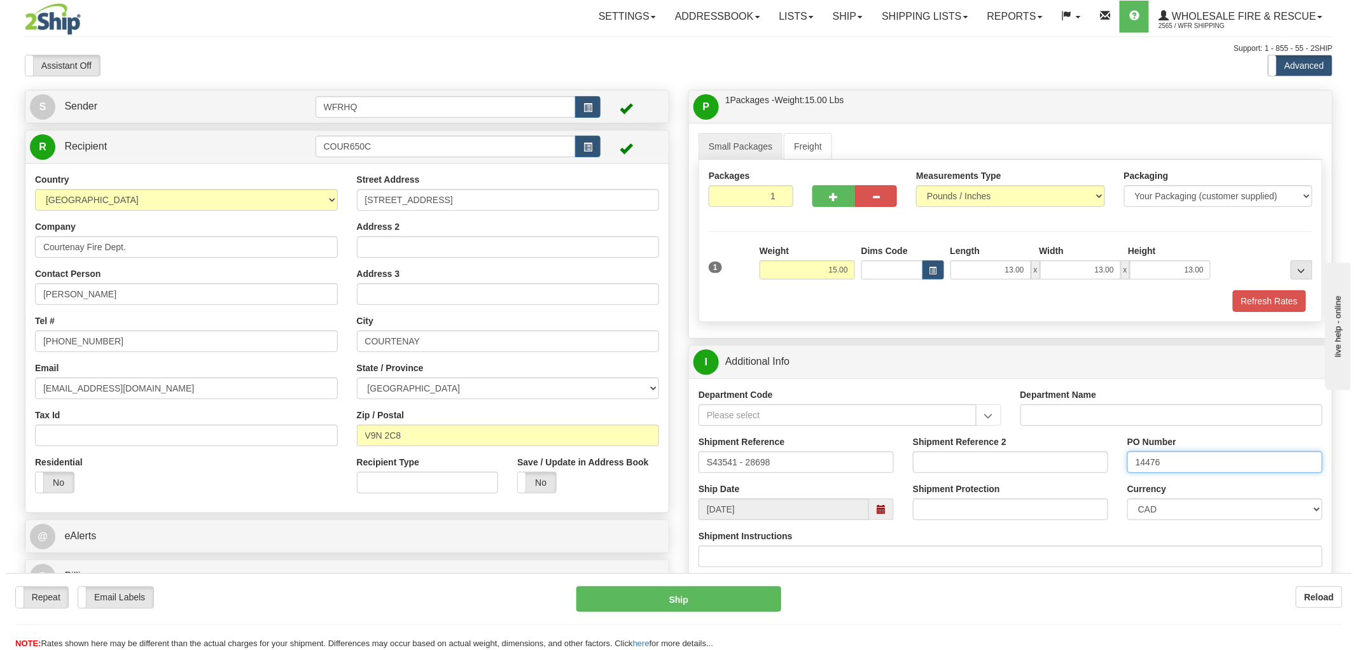
scroll to position [353, 0]
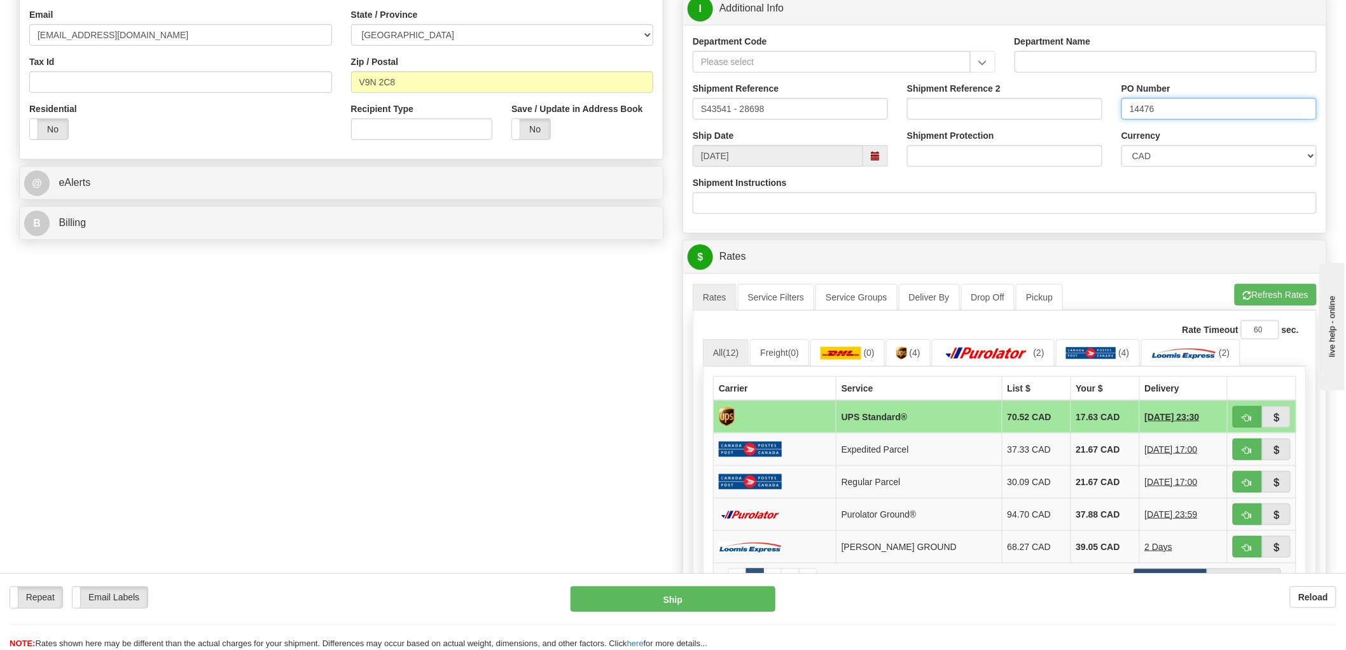
type input "14476"
click at [1249, 416] on span "button" at bounding box center [1247, 418] width 9 height 8
type input "11"
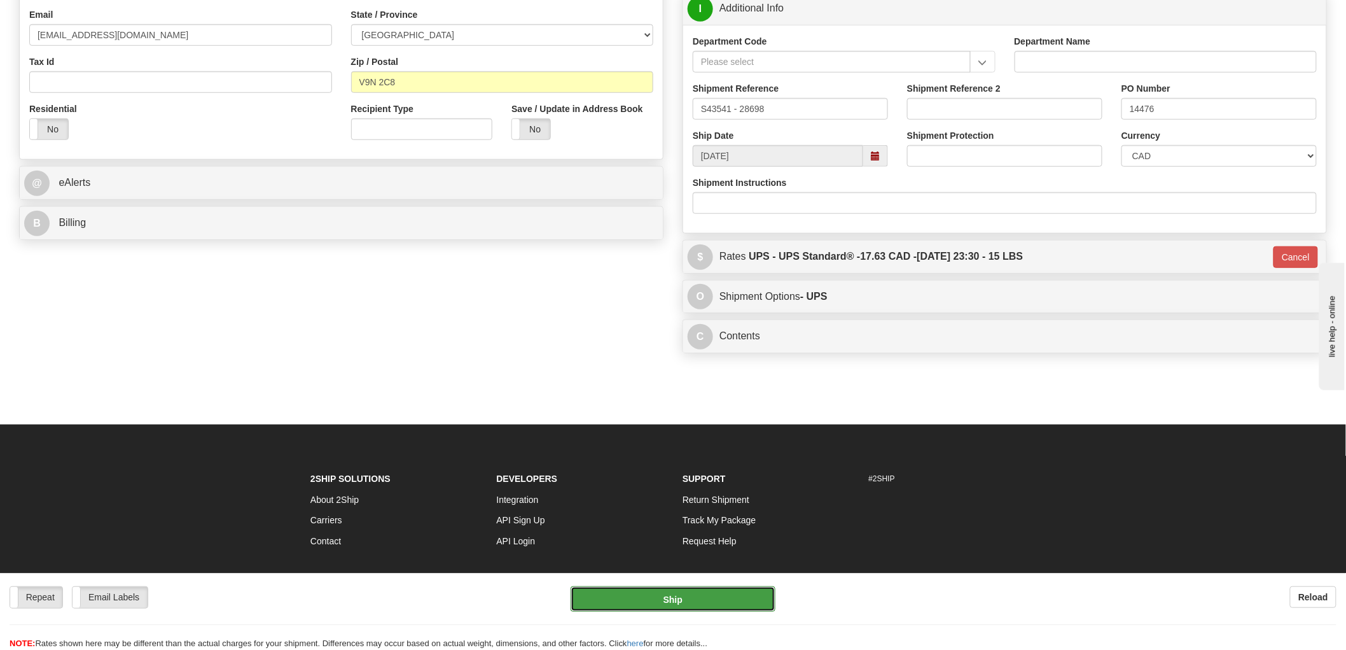
click at [685, 599] on button "Ship" at bounding box center [674, 598] width 206 height 25
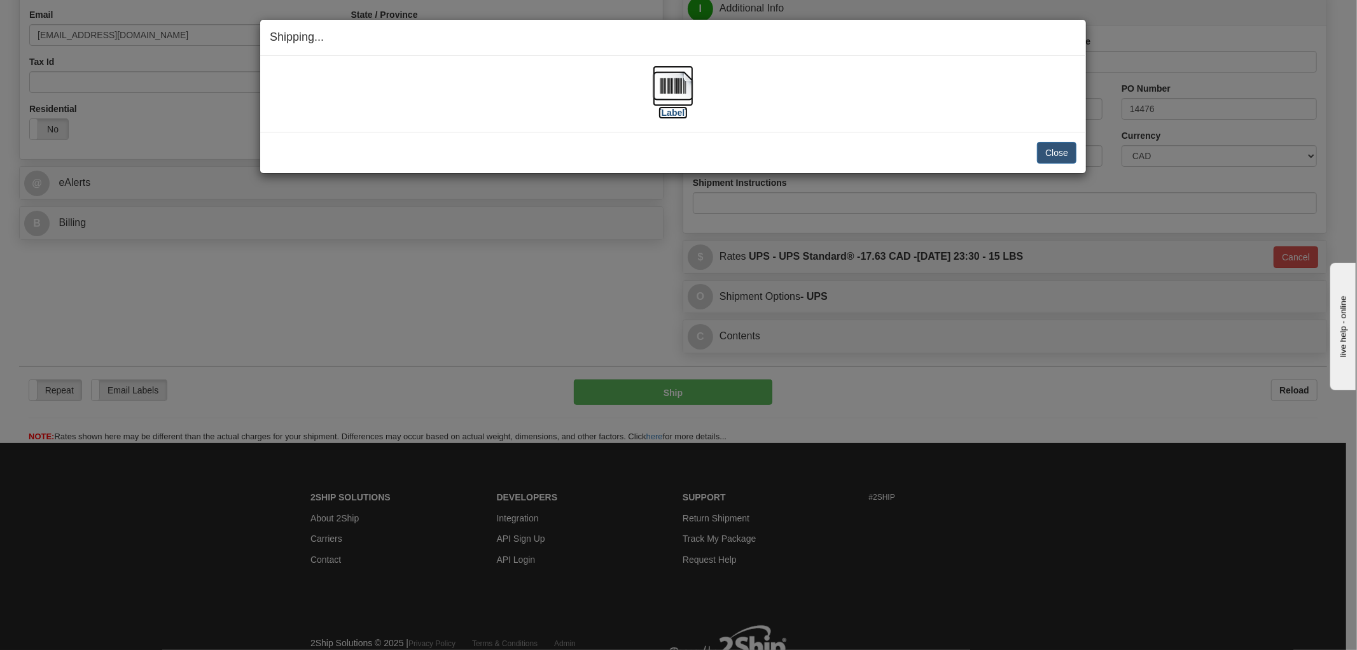
click at [681, 87] on img at bounding box center [673, 86] width 41 height 41
drag, startPoint x: 759, startPoint y: 141, endPoint x: 957, endPoint y: 140, distance: 198.5
click at [759, 140] on div "Close Cancel Cancel Shipment and Quit Pickup Quit Pickup ONLY" at bounding box center [673, 152] width 826 height 41
click at [1065, 157] on button "Close" at bounding box center [1056, 153] width 39 height 22
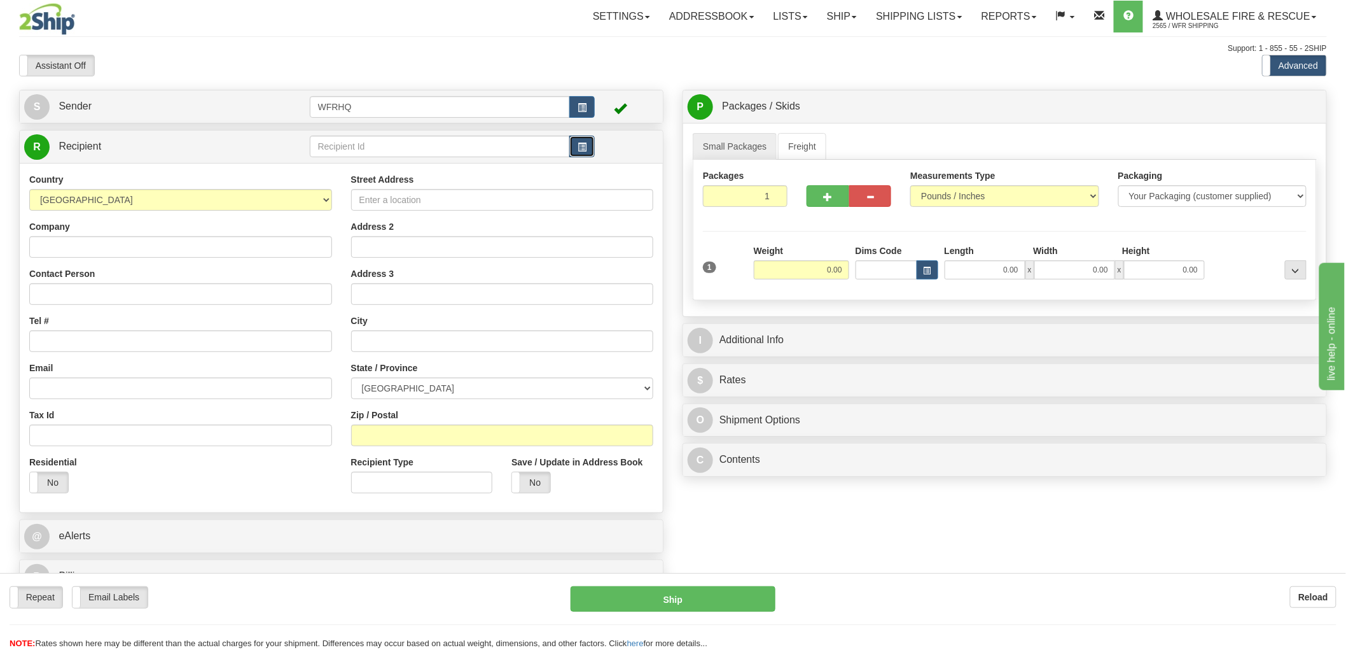
click at [587, 153] on button "button" at bounding box center [582, 147] width 25 height 22
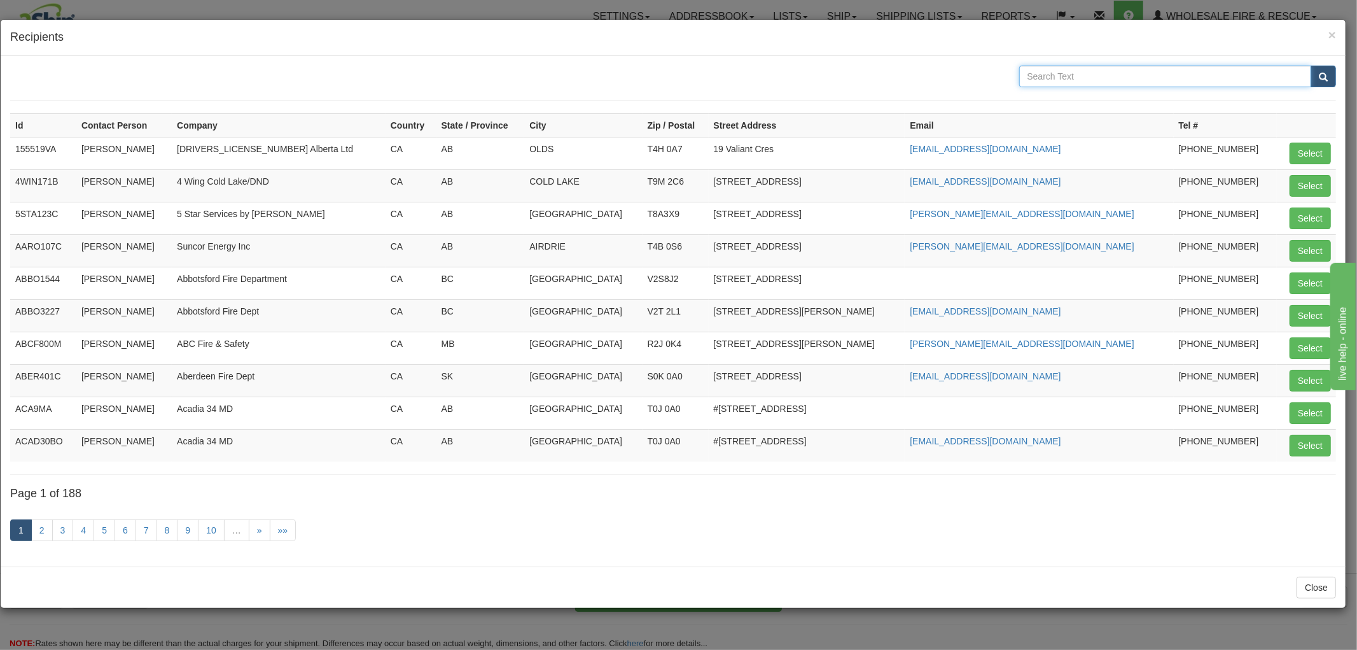
click at [1111, 69] on input "text" at bounding box center [1165, 77] width 293 height 22
type input "Cameco"
click at [1311, 66] on button "submit" at bounding box center [1323, 77] width 25 height 22
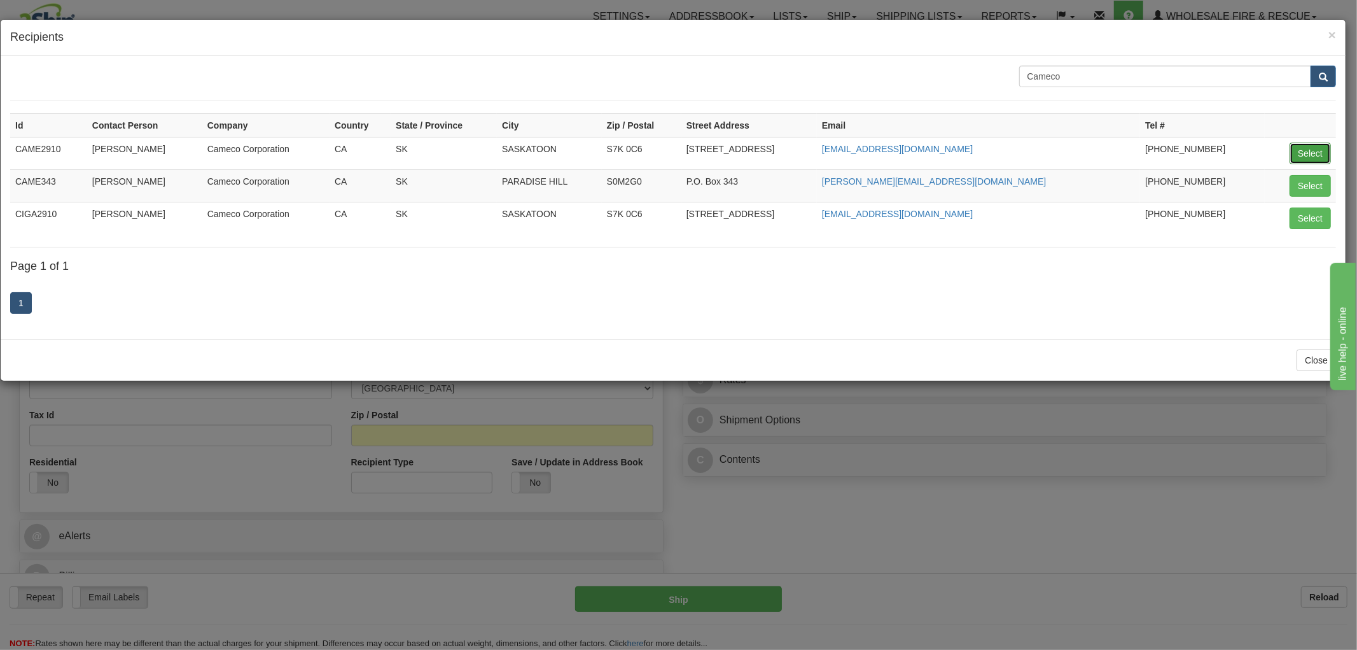
click at [1308, 146] on button "Select" at bounding box center [1310, 154] width 41 height 22
type input "CAME2910"
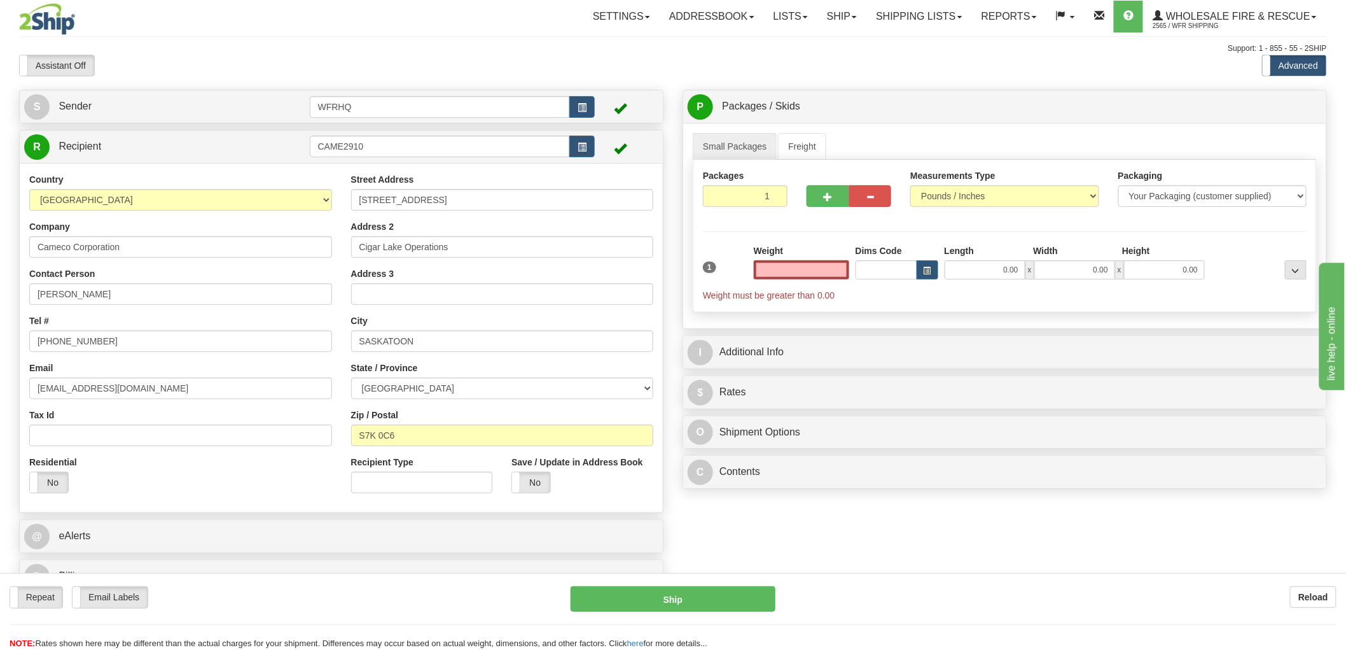
type input "0.00"
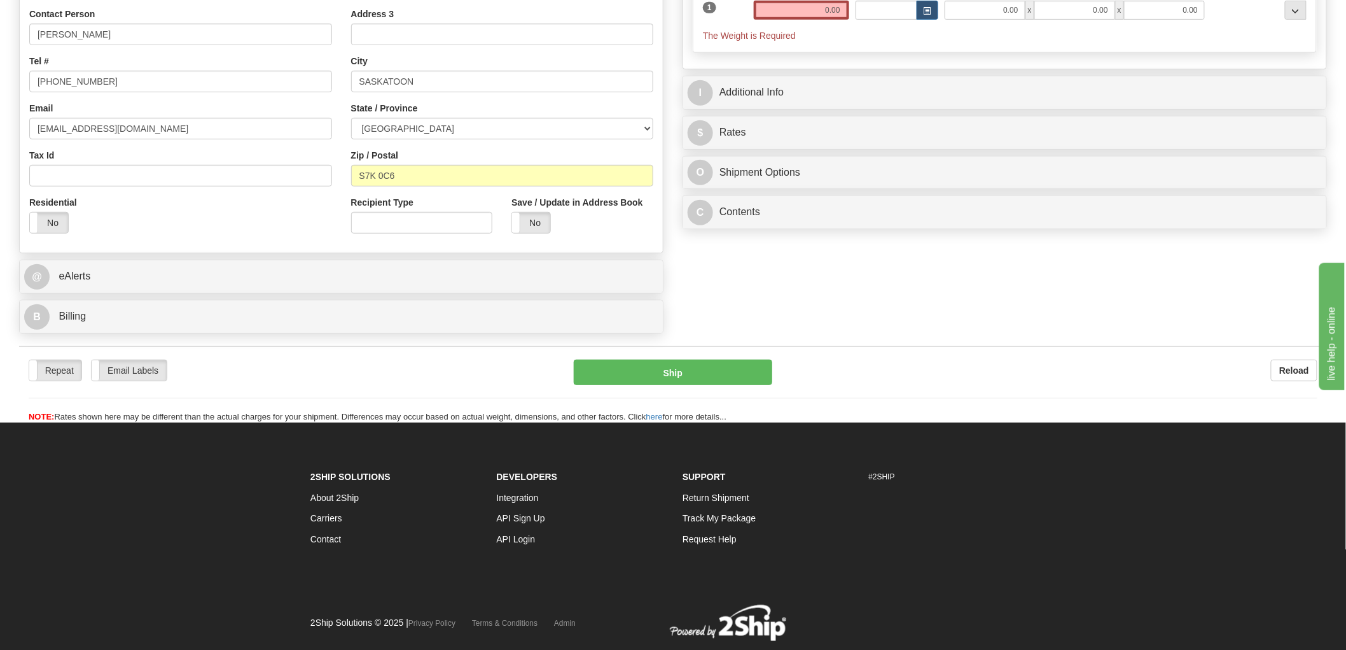
scroll to position [283, 0]
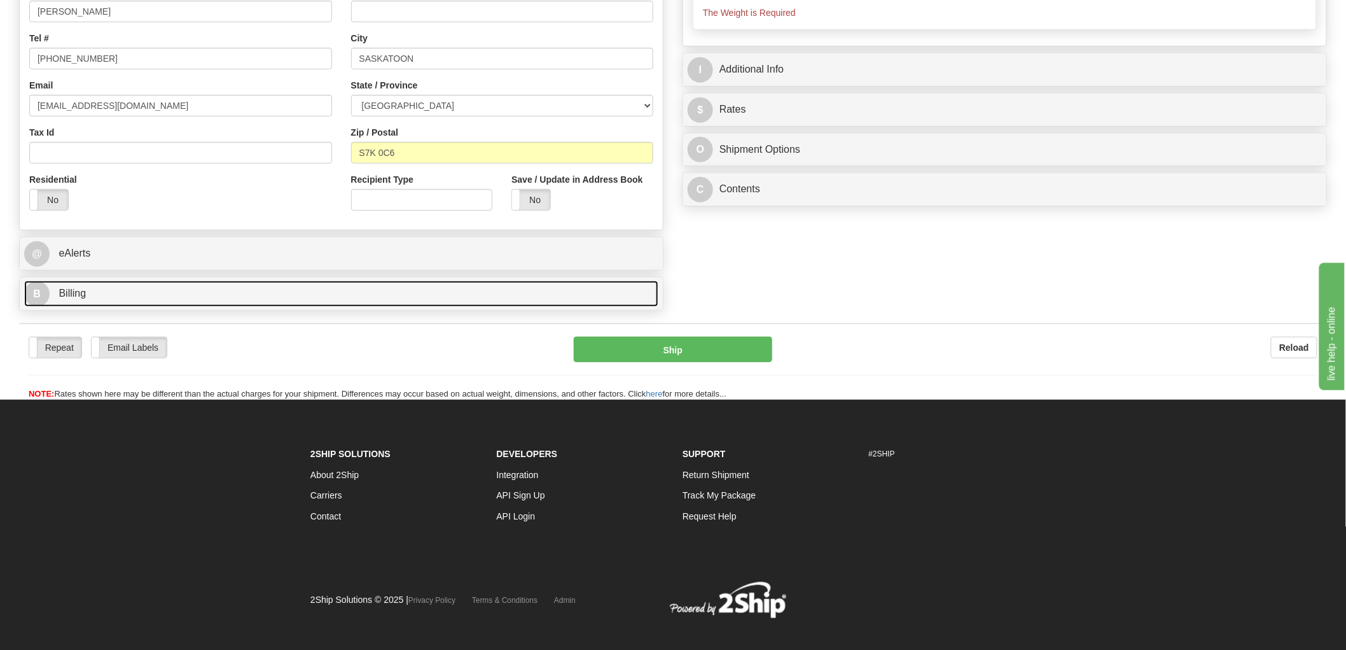
drag, startPoint x: 71, startPoint y: 293, endPoint x: 95, endPoint y: 300, distance: 25.8
click at [71, 293] on span "Billing" at bounding box center [72, 293] width 27 height 11
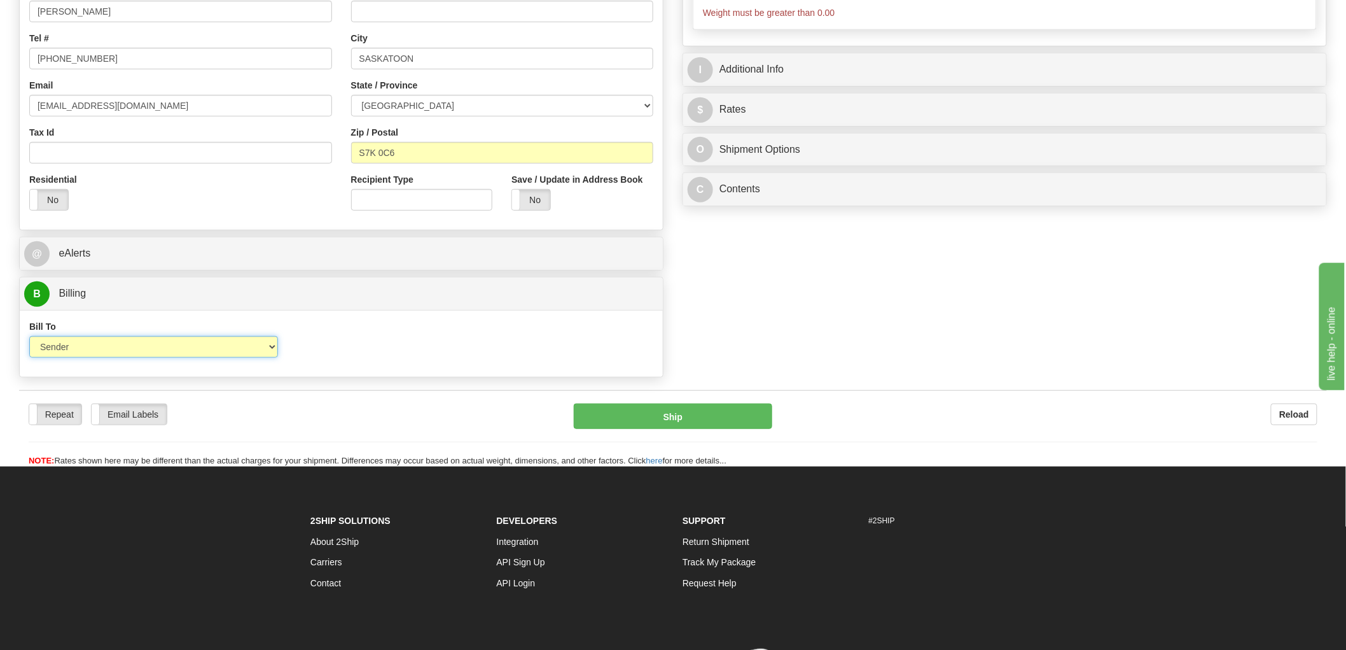
click at [125, 342] on select "Sender Recipient Third Party Collect" at bounding box center [153, 347] width 249 height 22
select select "2"
click at [29, 337] on select "Sender Recipient Third Party Collect" at bounding box center [153, 347] width 249 height 22
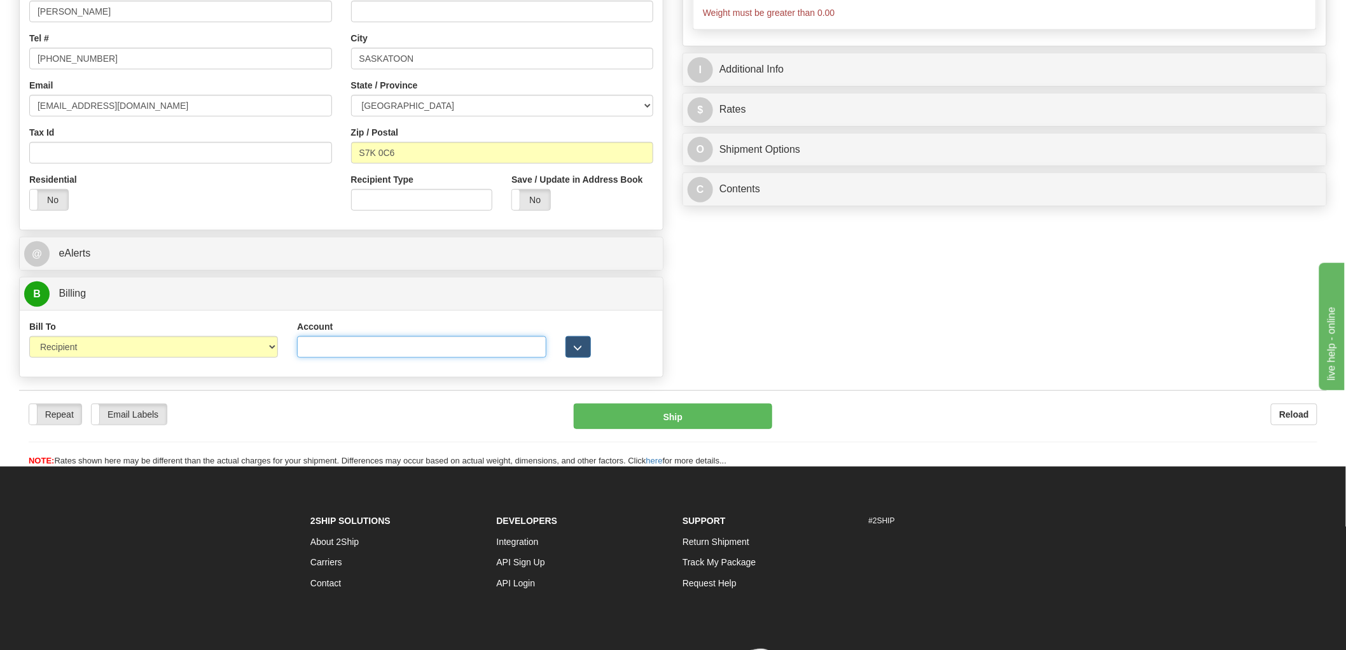
click at [469, 348] on input "Account" at bounding box center [421, 347] width 249 height 22
paste input "2158630"
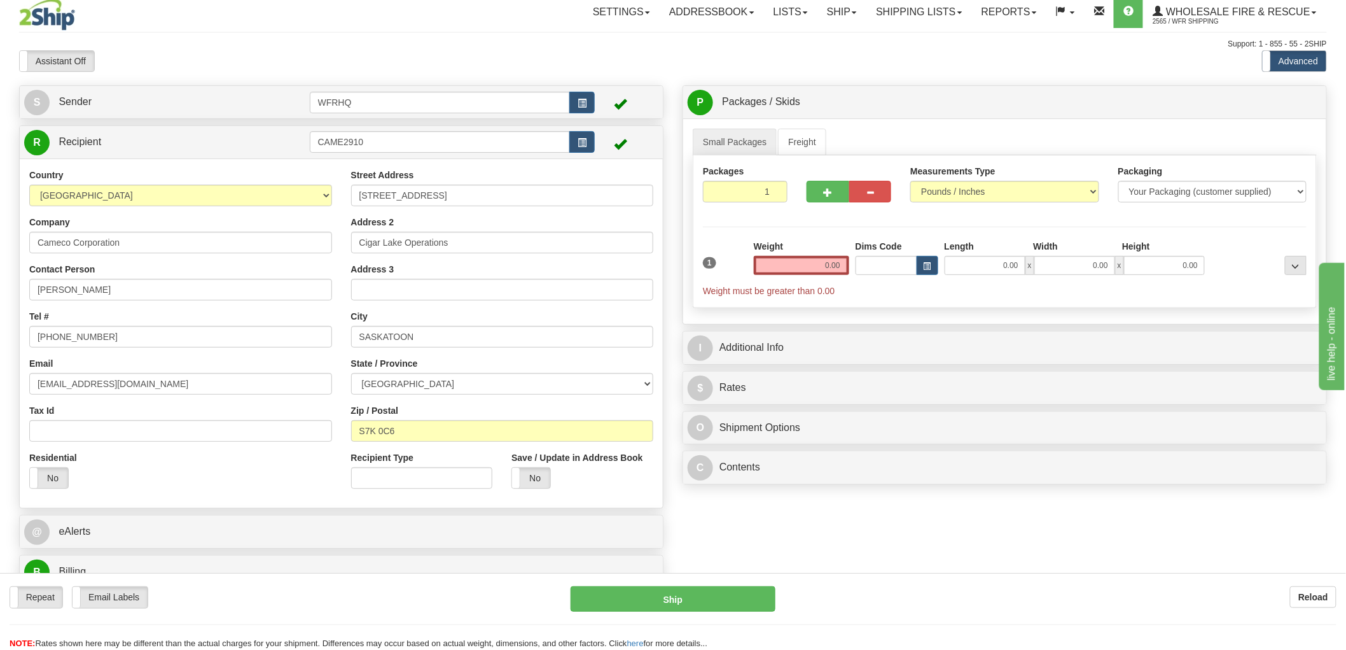
scroll to position [0, 0]
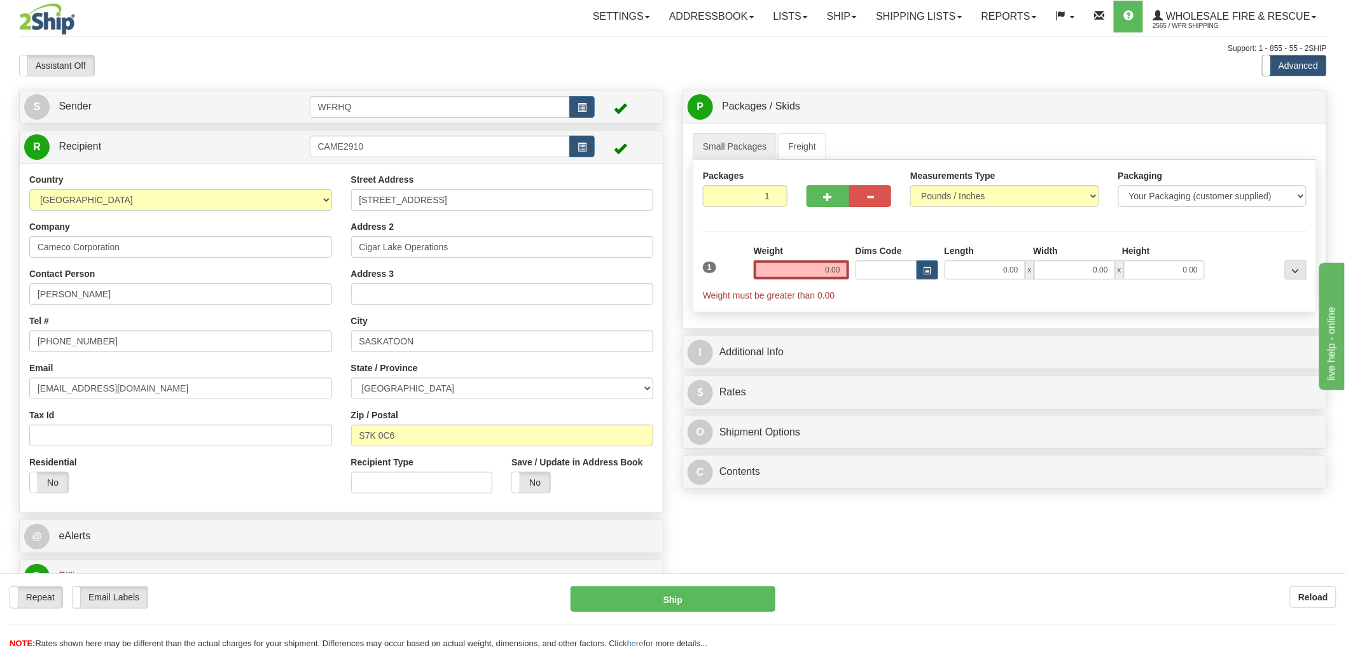
type input "2158630"
click at [836, 270] on input "0.00" at bounding box center [801, 269] width 95 height 19
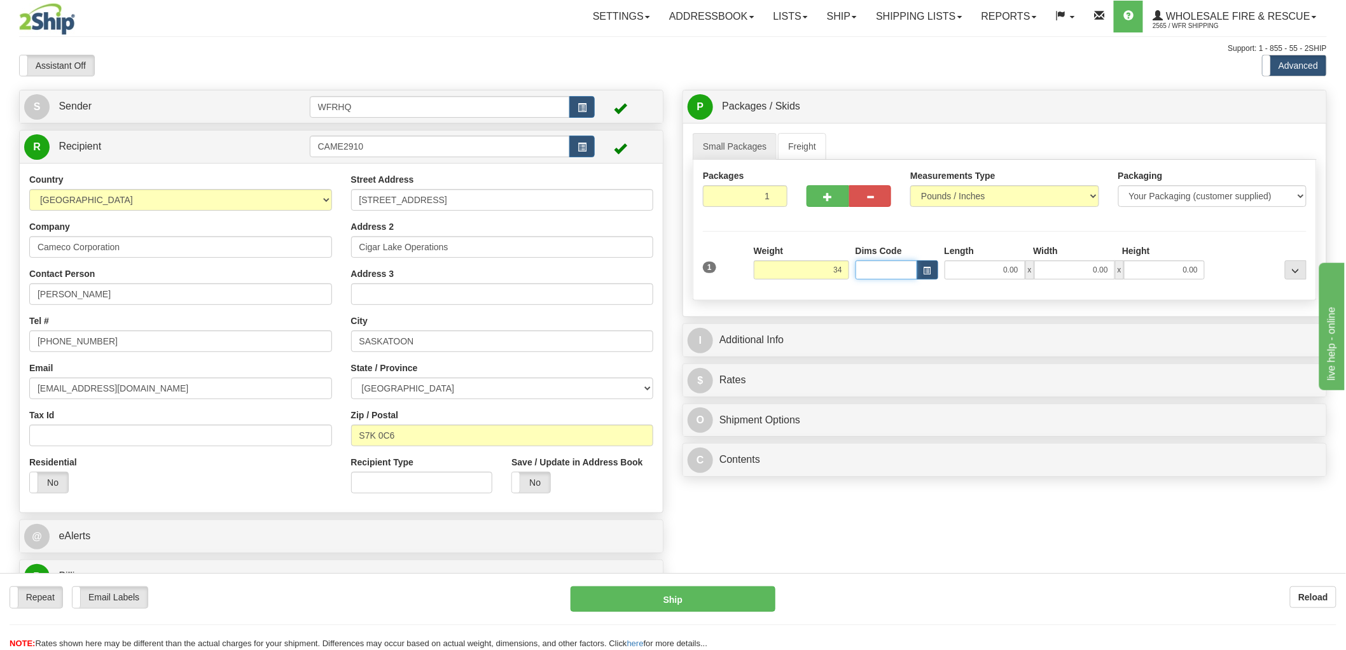
type input "34.00"
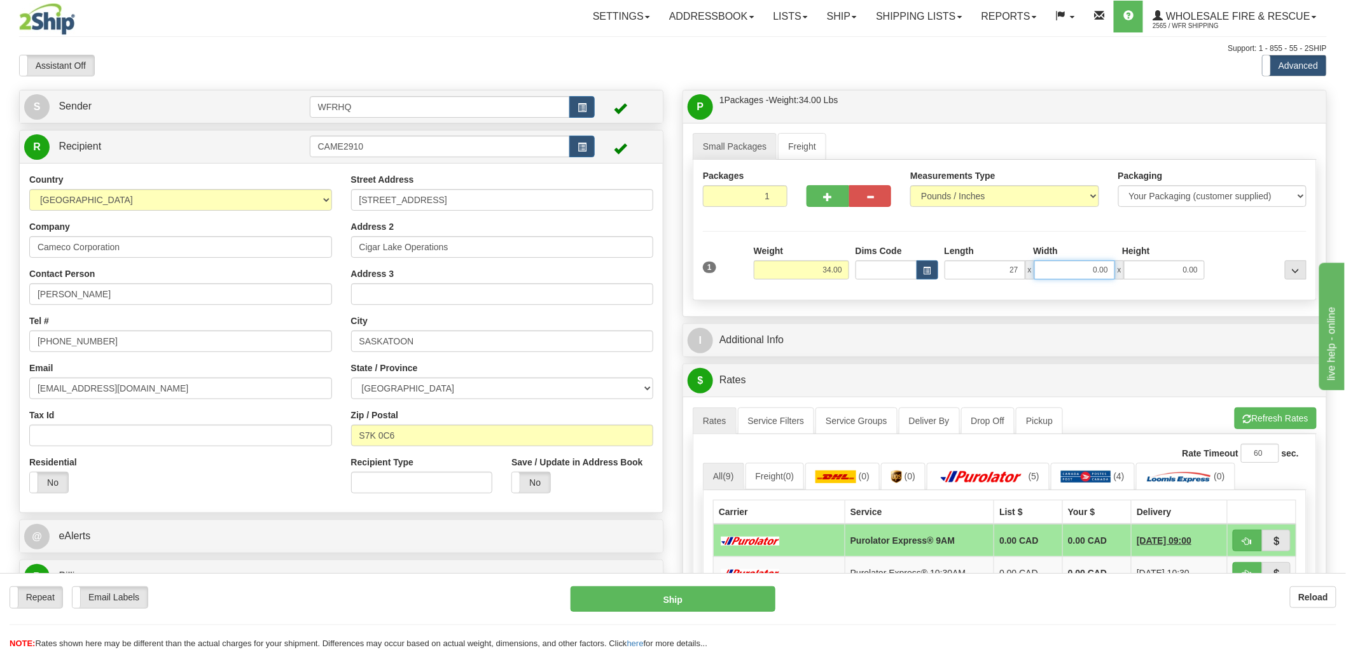
type input "27.00"
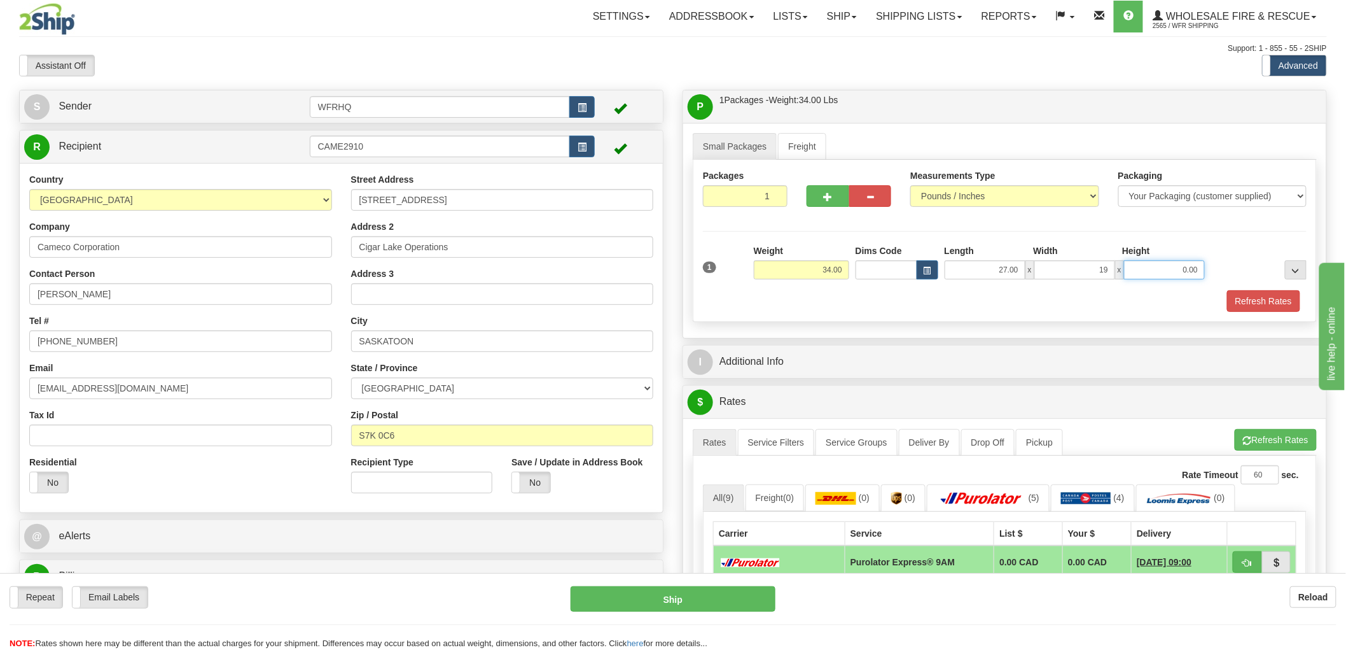
type input "19.00"
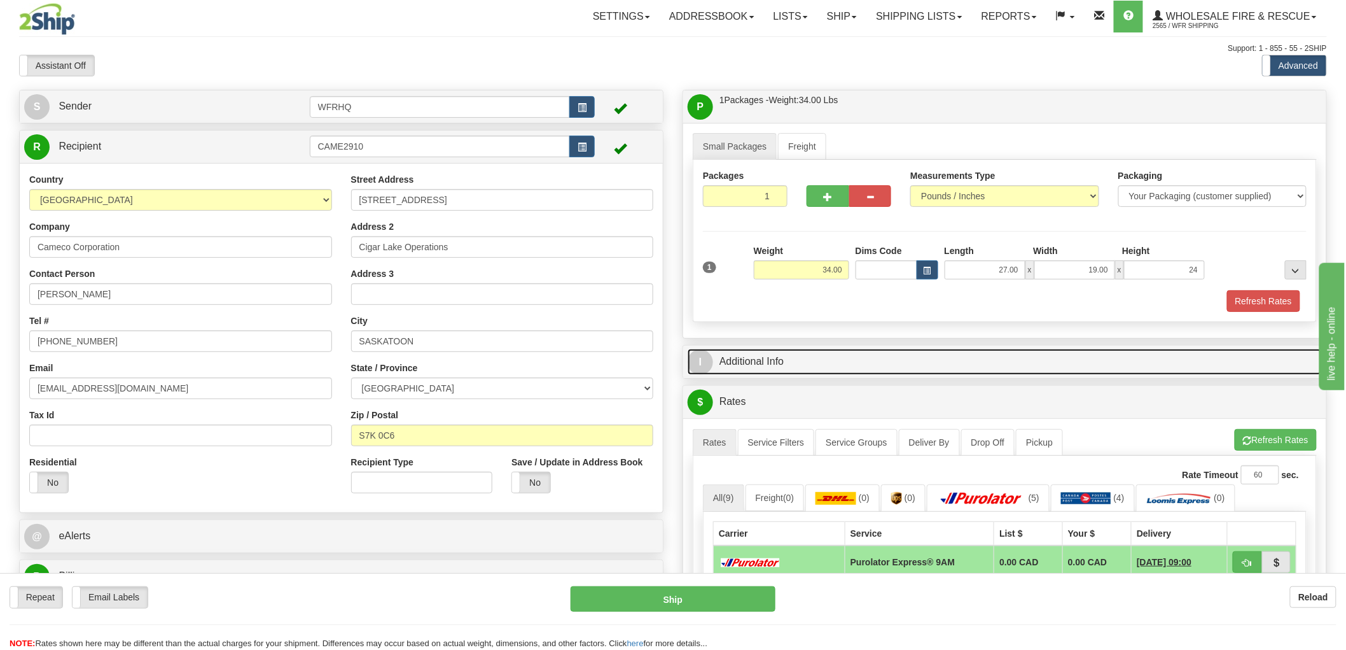
type input "24.00"
click at [767, 357] on link "I Additional Info" at bounding box center [1005, 362] width 634 height 26
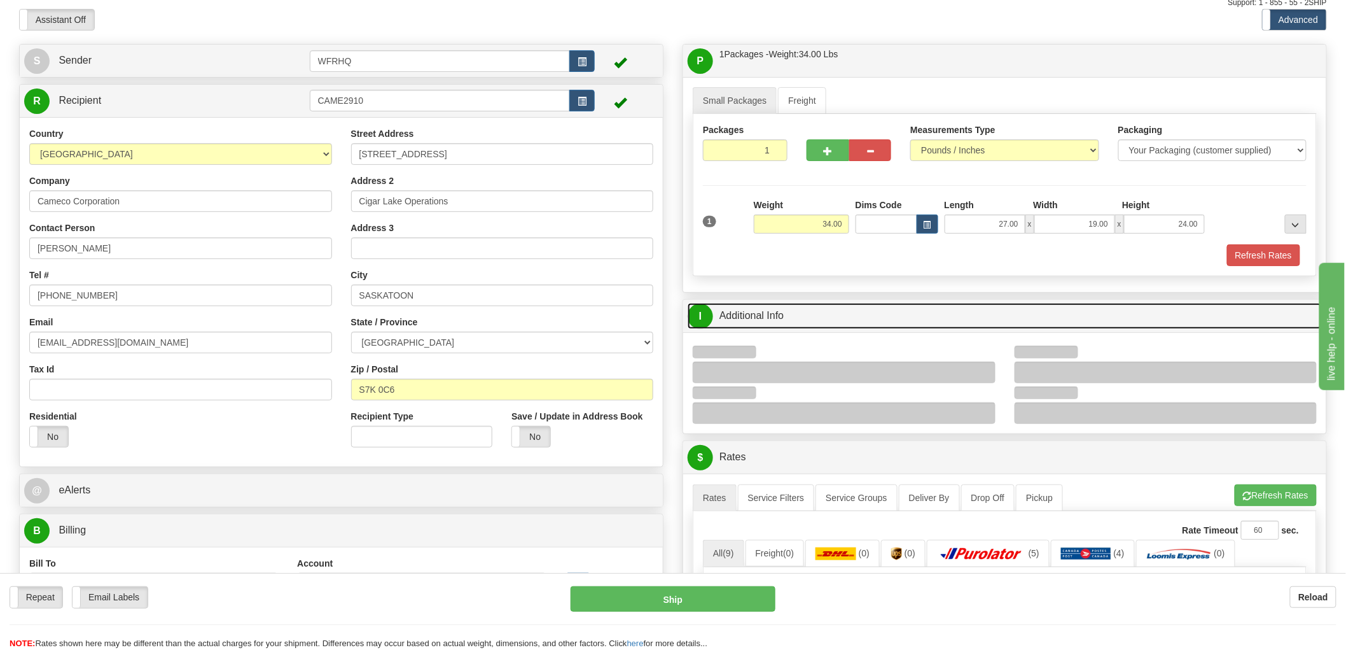
scroll to position [71, 0]
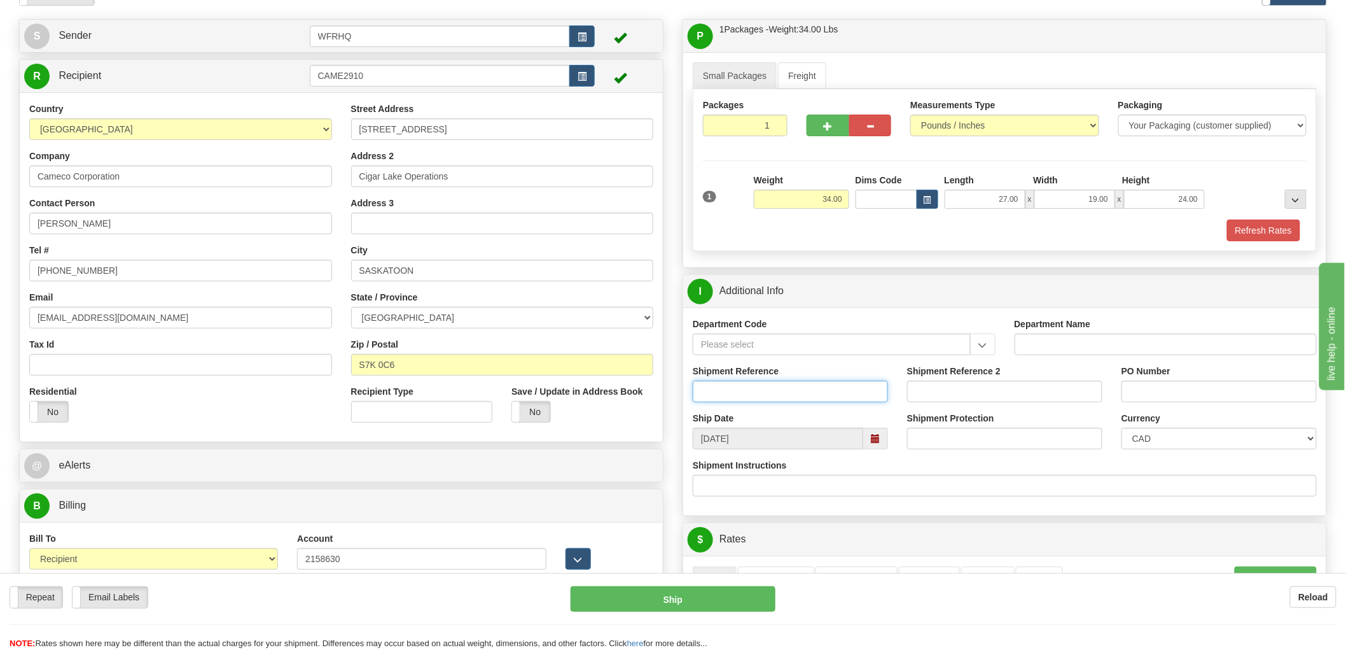
click at [751, 396] on input "Shipment Reference" at bounding box center [790, 392] width 195 height 22
type input "S43661 - 30107"
click at [1157, 396] on input "PO Number" at bounding box center [1219, 392] width 195 height 22
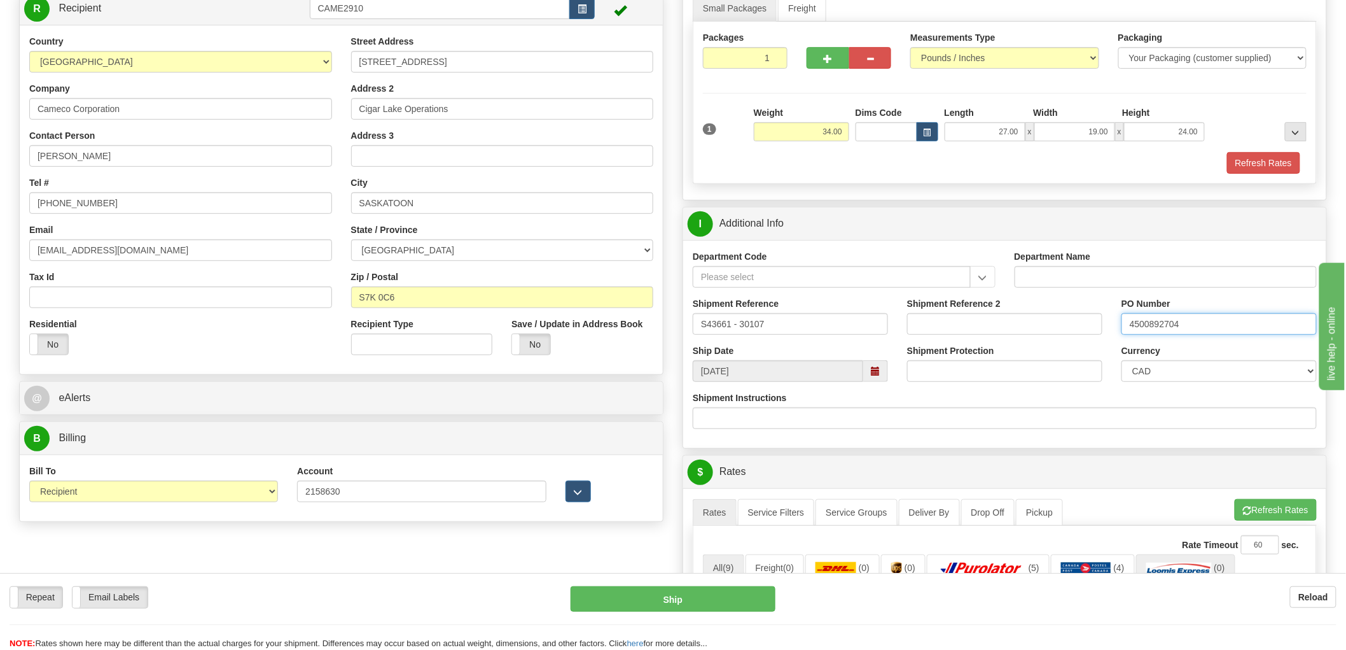
scroll to position [283, 0]
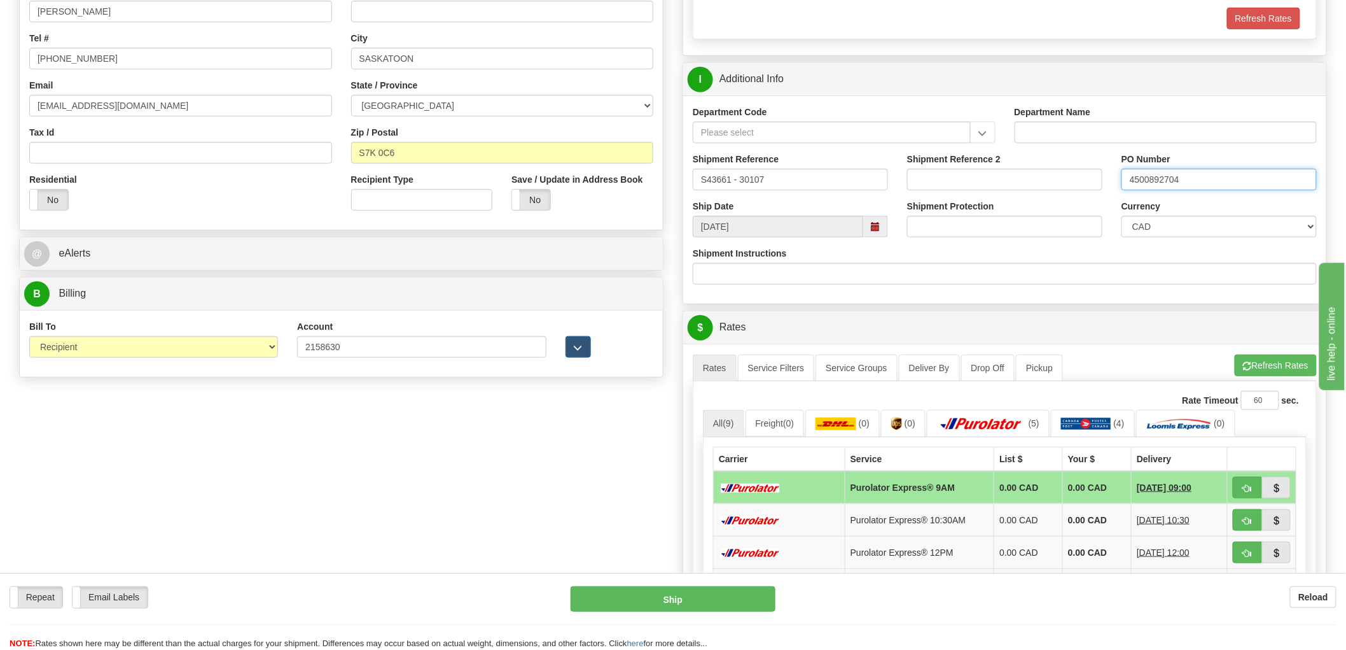
type input "4500892704"
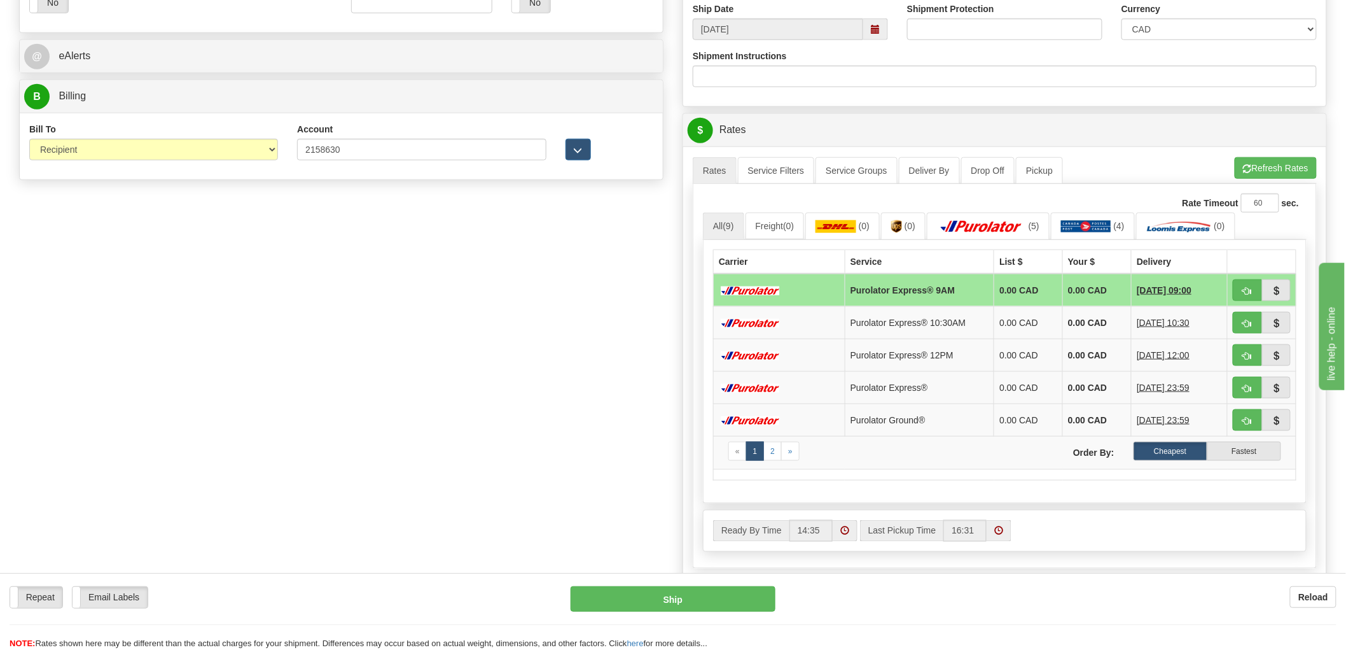
scroll to position [494, 0]
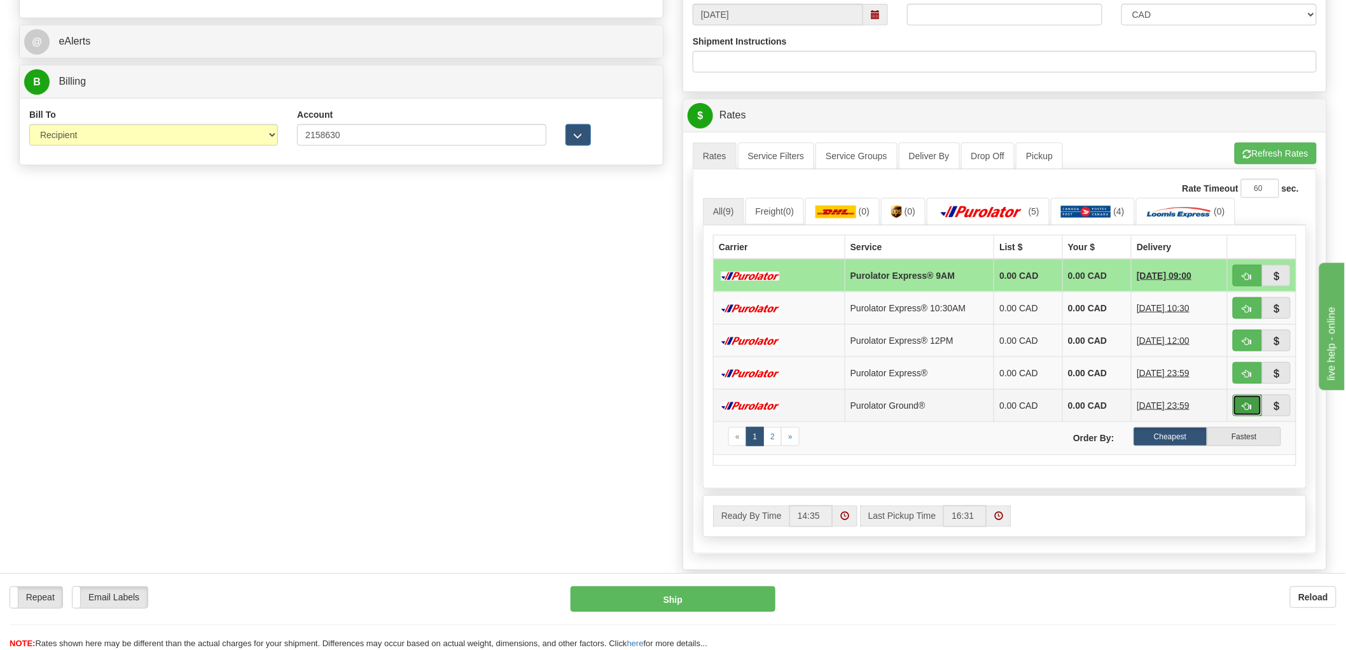
click at [1252, 405] on button "button" at bounding box center [1247, 406] width 29 height 22
type input "260"
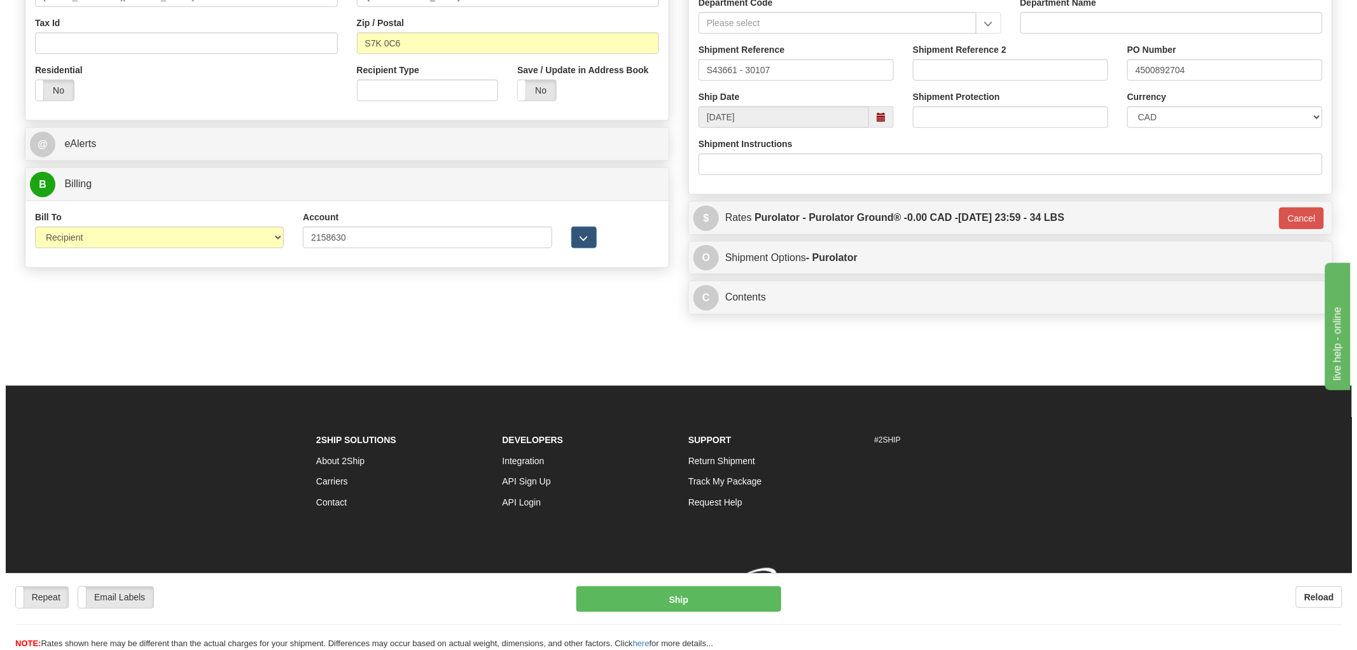
scroll to position [412, 0]
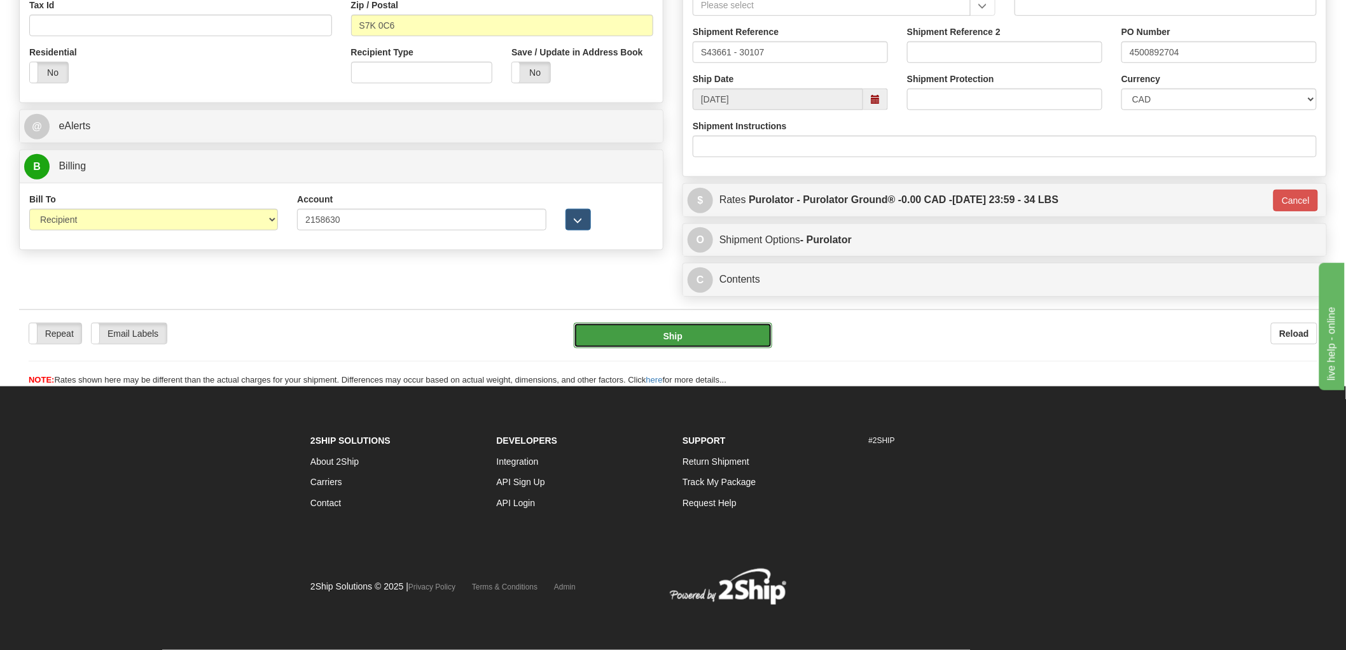
click at [690, 335] on button "Ship" at bounding box center [673, 335] width 199 height 25
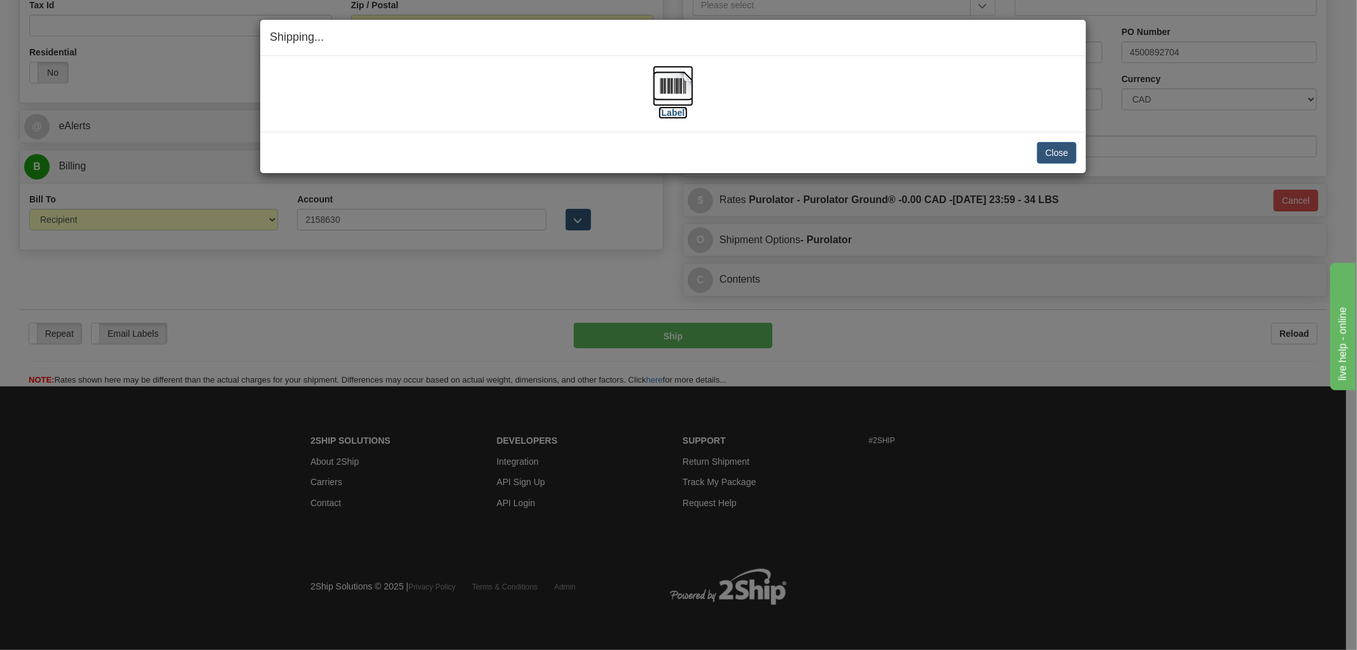
click at [682, 90] on img at bounding box center [673, 86] width 41 height 41
